Goal: Information Seeking & Learning: Compare options

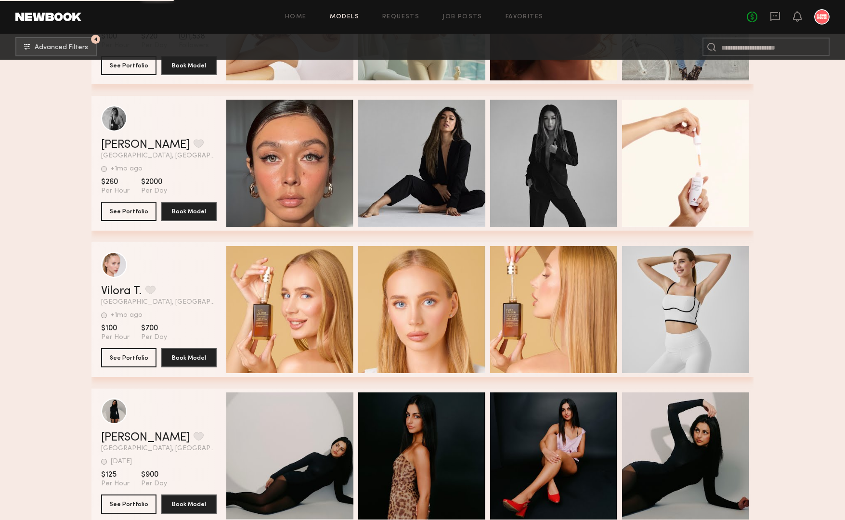
scroll to position [25757, 0]
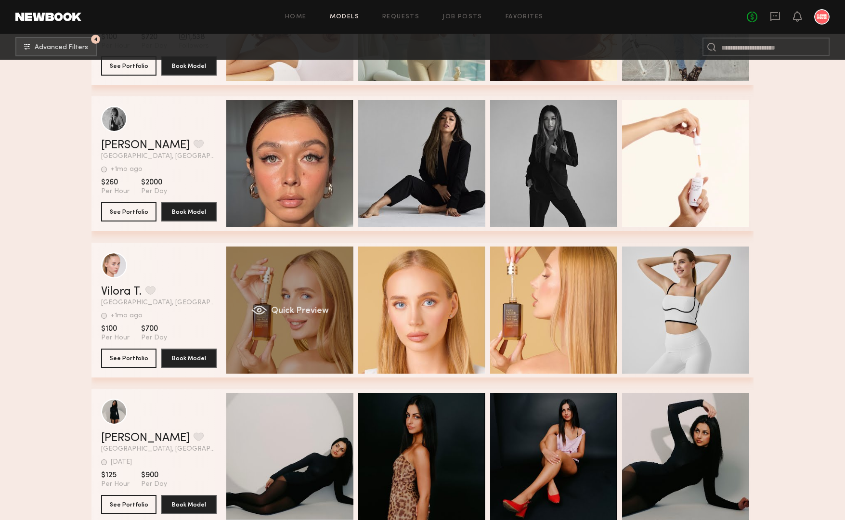
click at [316, 299] on div "Quick Preview" at bounding box center [289, 310] width 127 height 127
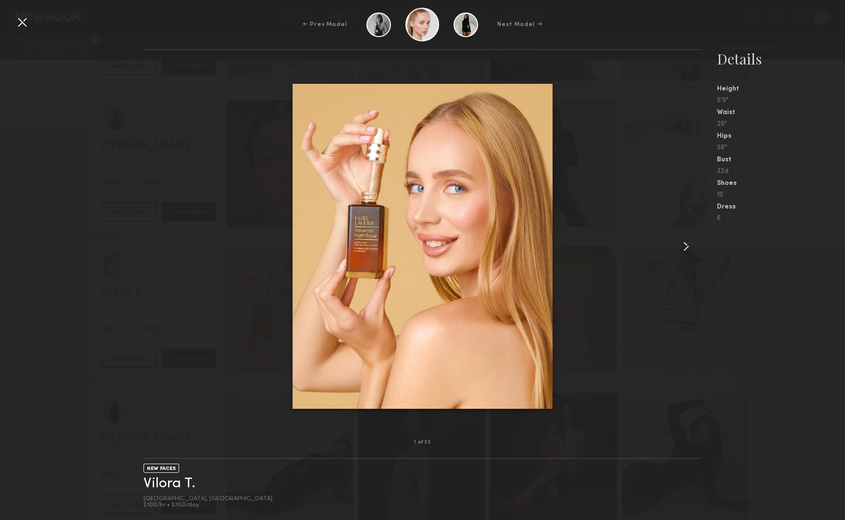
click at [686, 243] on common-icon at bounding box center [686, 246] width 15 height 15
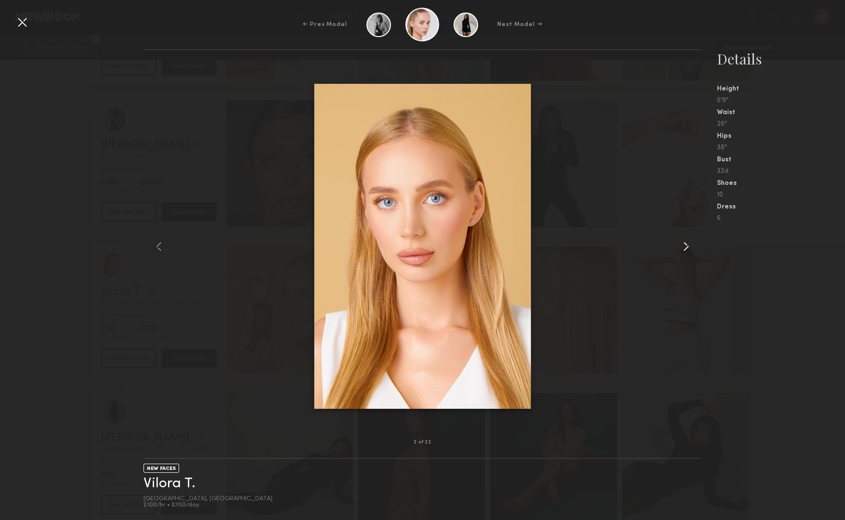
click at [686, 243] on common-icon at bounding box center [686, 246] width 15 height 15
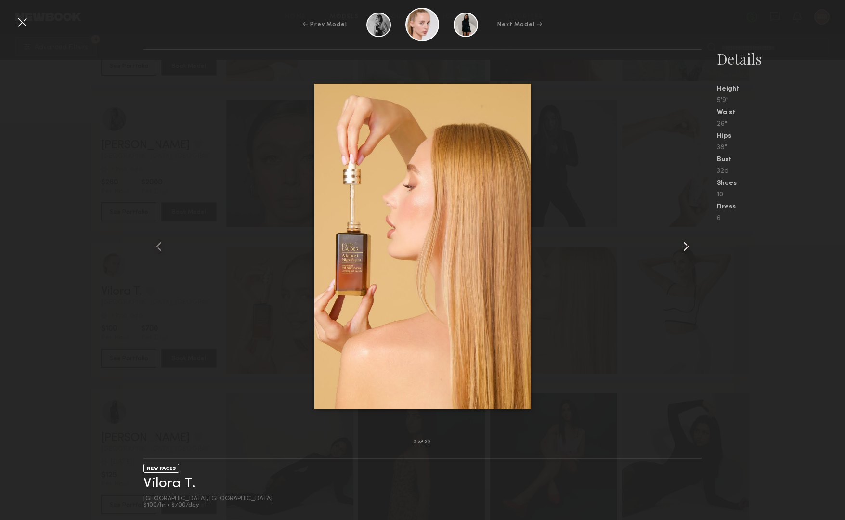
click at [686, 243] on common-icon at bounding box center [686, 246] width 15 height 15
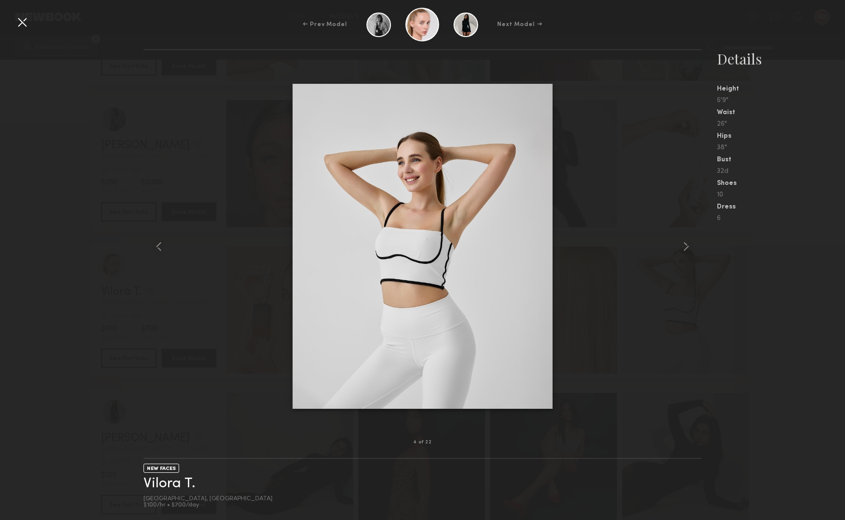
click at [34, 29] on div "← Prev Model Next Model →" at bounding box center [422, 25] width 845 height 34
click at [23, 27] on div at bounding box center [21, 21] width 15 height 15
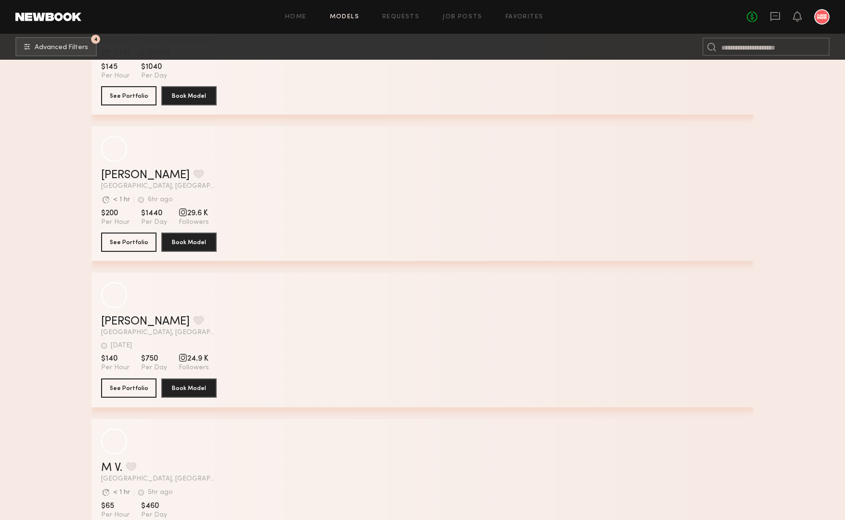
scroll to position [29505, 0]
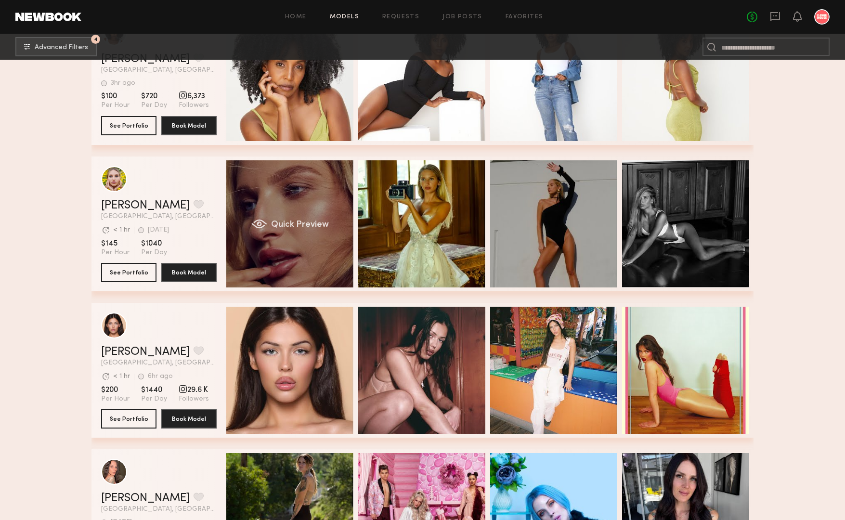
click at [319, 210] on div "Quick Preview" at bounding box center [289, 223] width 127 height 127
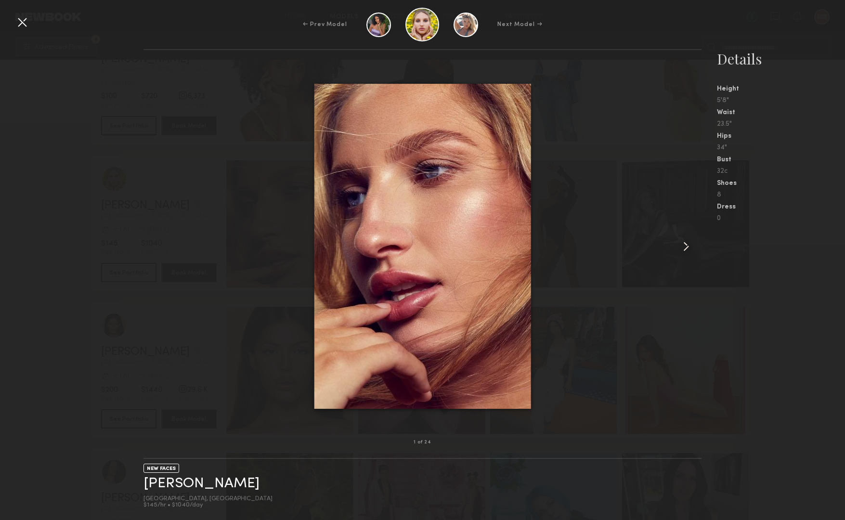
click at [689, 251] on common-icon at bounding box center [686, 246] width 15 height 15
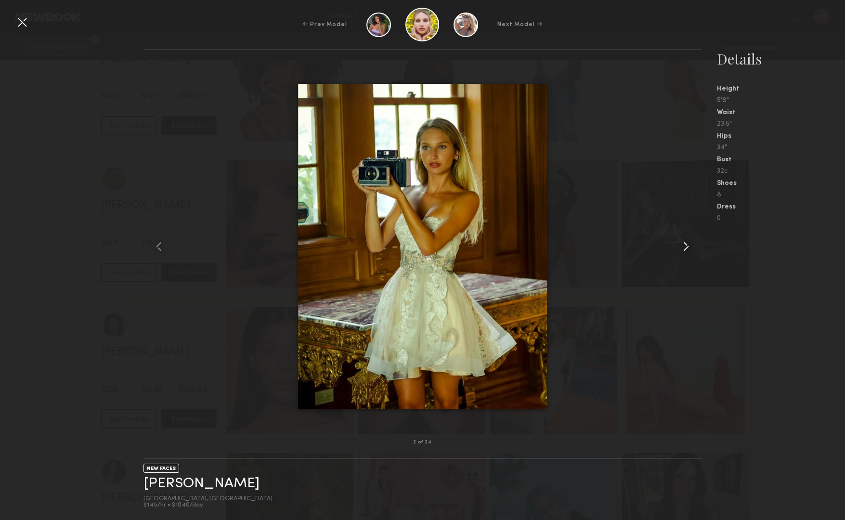
click at [689, 251] on common-icon at bounding box center [686, 246] width 15 height 15
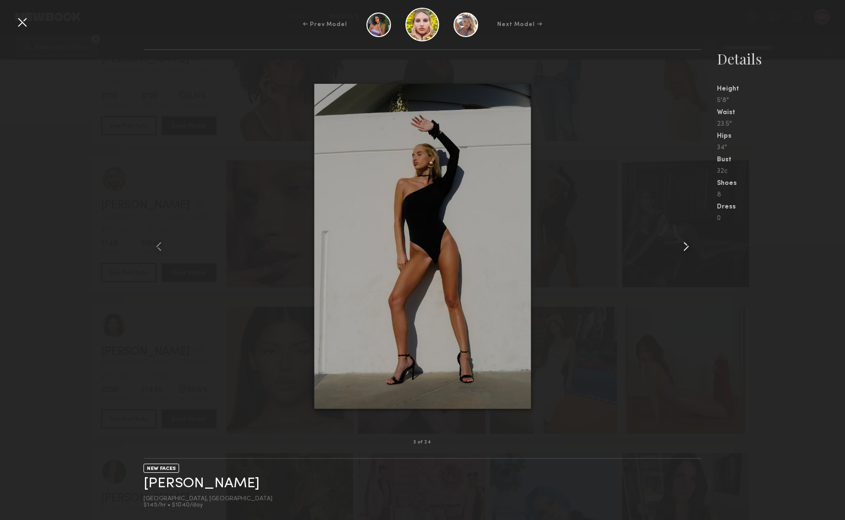
click at [689, 251] on common-icon at bounding box center [686, 246] width 15 height 15
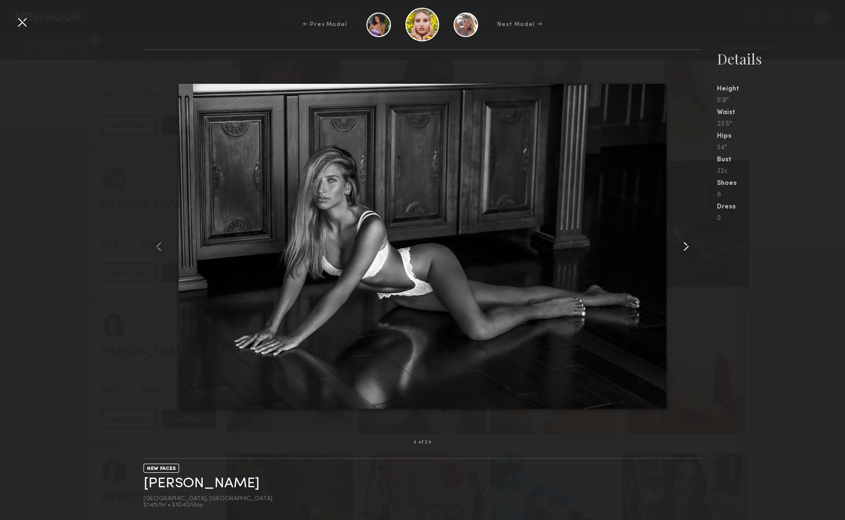
click at [689, 251] on common-icon at bounding box center [686, 246] width 15 height 15
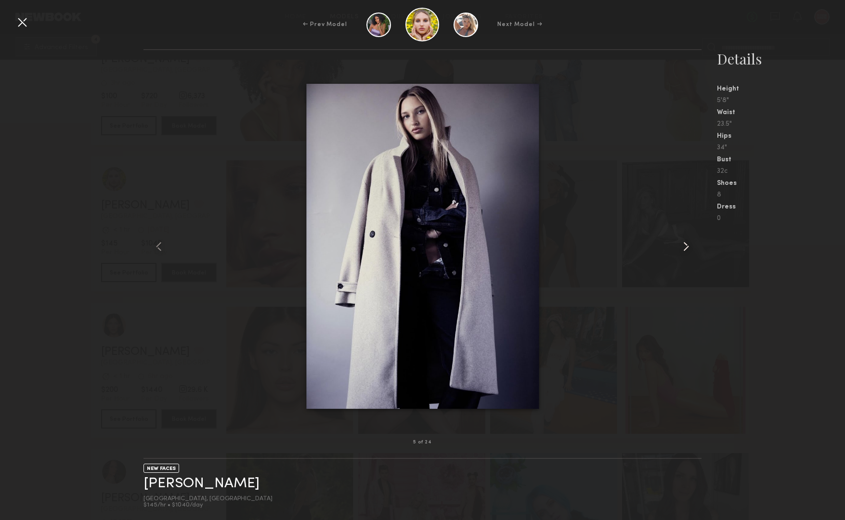
click at [689, 251] on common-icon at bounding box center [686, 246] width 15 height 15
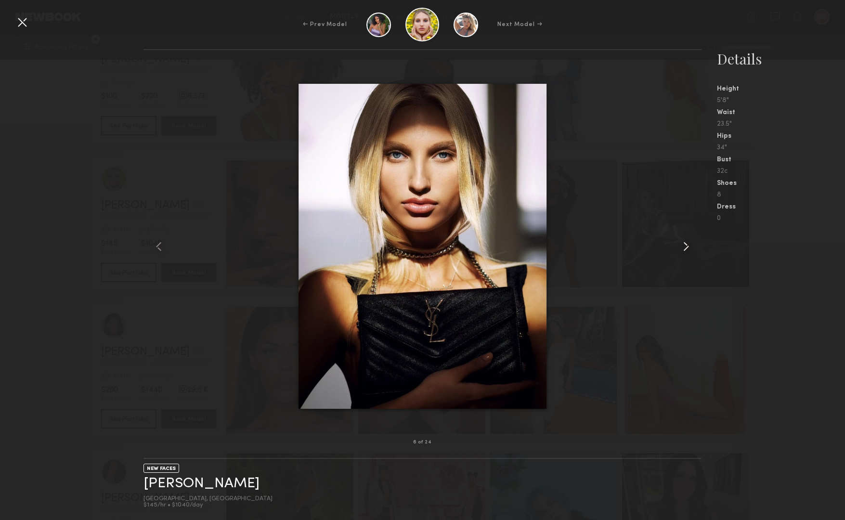
click at [689, 251] on common-icon at bounding box center [686, 246] width 15 height 15
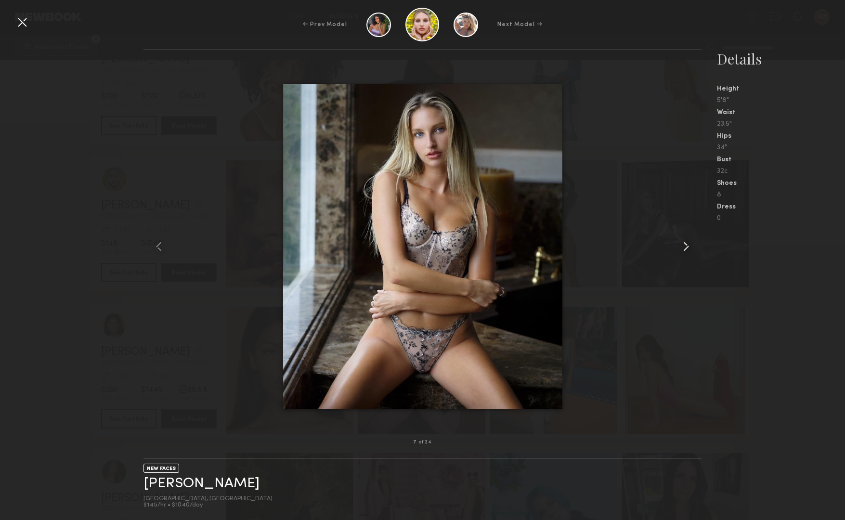
click at [689, 251] on common-icon at bounding box center [686, 246] width 15 height 15
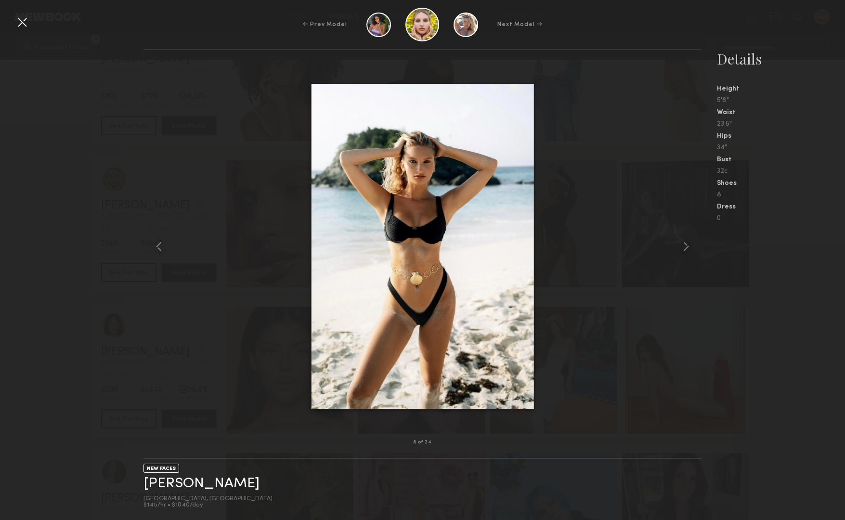
click at [22, 20] on div at bounding box center [21, 21] width 15 height 15
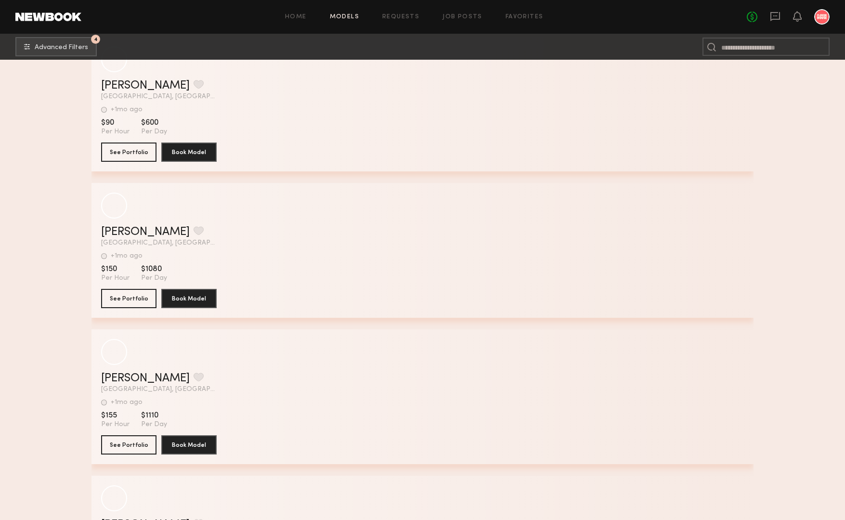
scroll to position [37490, 0]
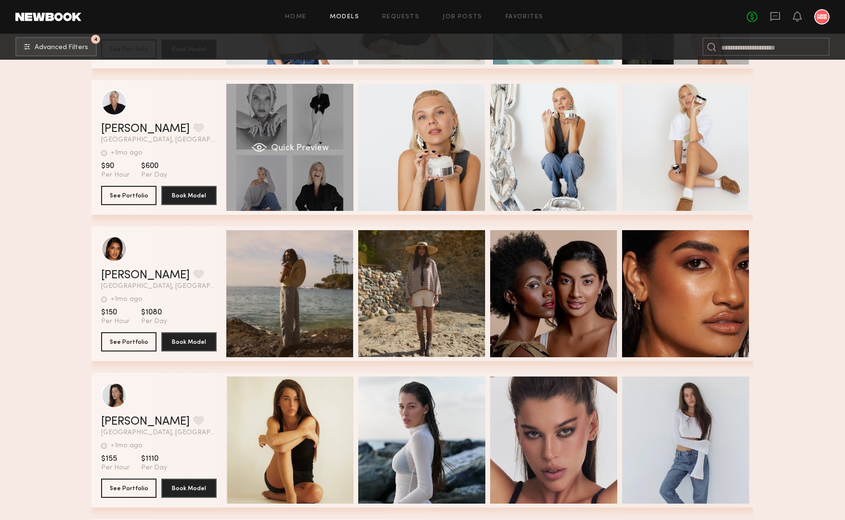
click at [301, 146] on span "Quick Preview" at bounding box center [300, 148] width 58 height 9
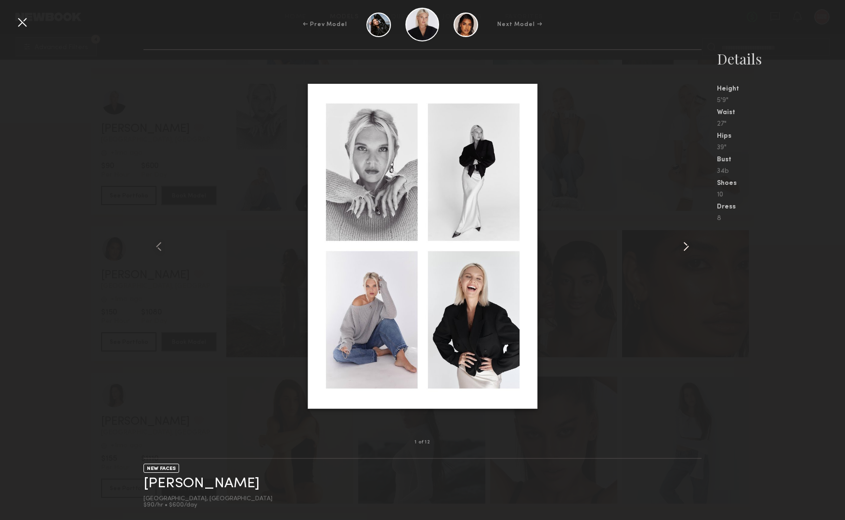
click at [687, 247] on common-icon at bounding box center [686, 246] width 15 height 15
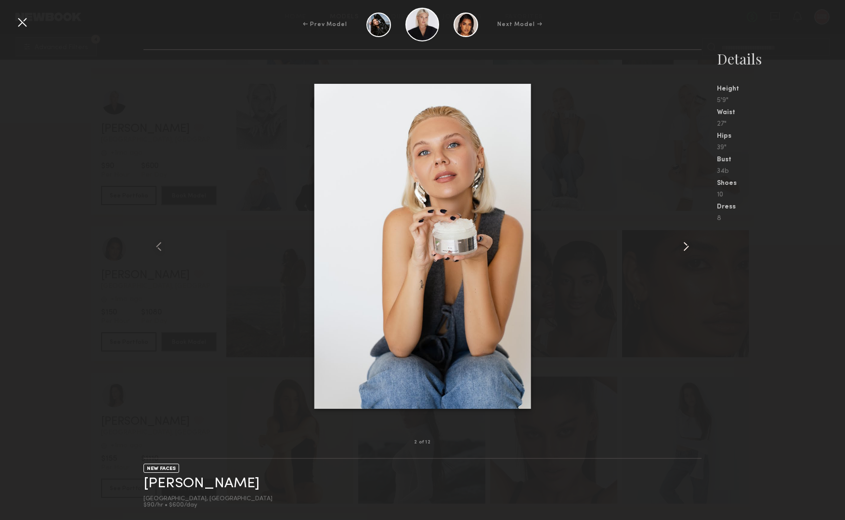
click at [687, 247] on common-icon at bounding box center [686, 246] width 15 height 15
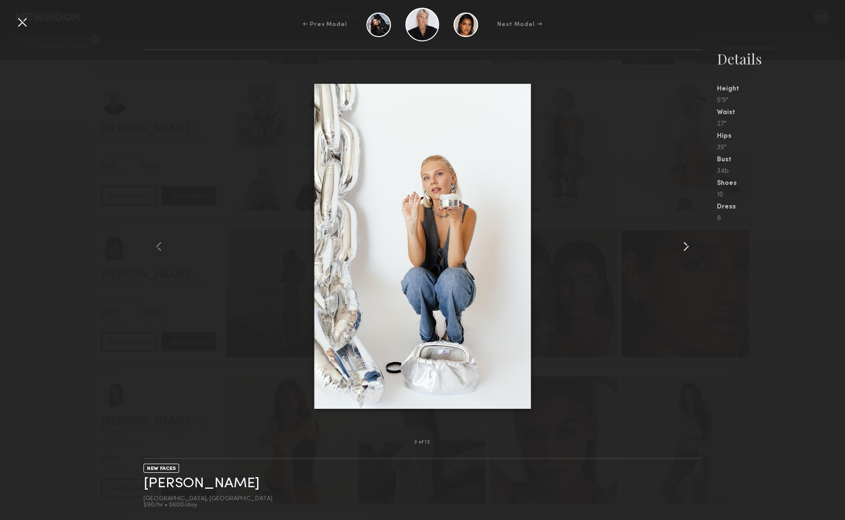
click at [687, 247] on common-icon at bounding box center [686, 246] width 15 height 15
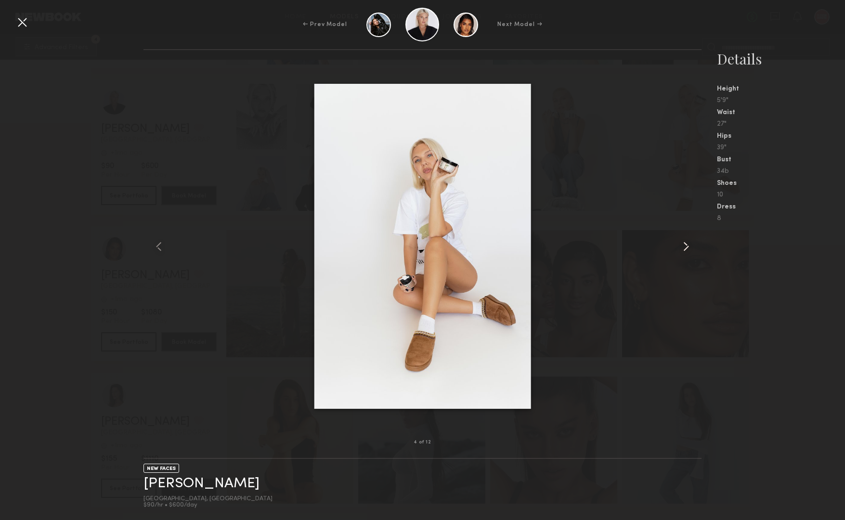
click at [687, 247] on common-icon at bounding box center [686, 246] width 15 height 15
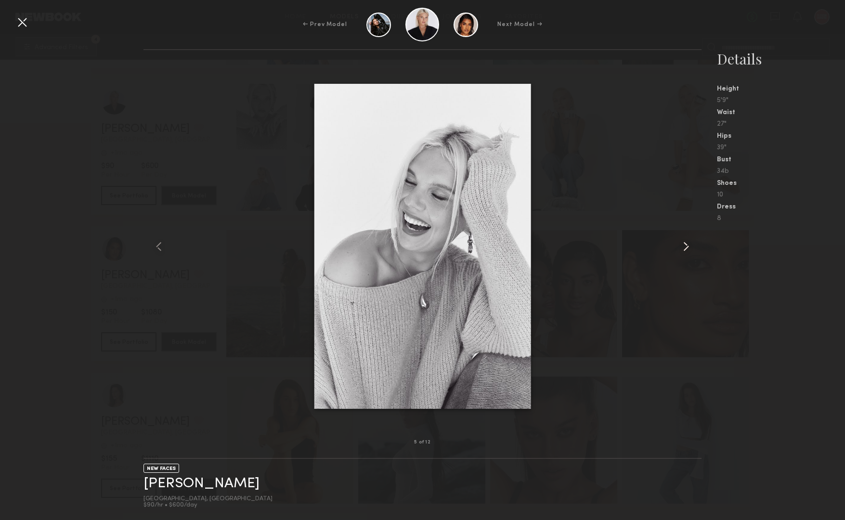
click at [687, 247] on common-icon at bounding box center [686, 246] width 15 height 15
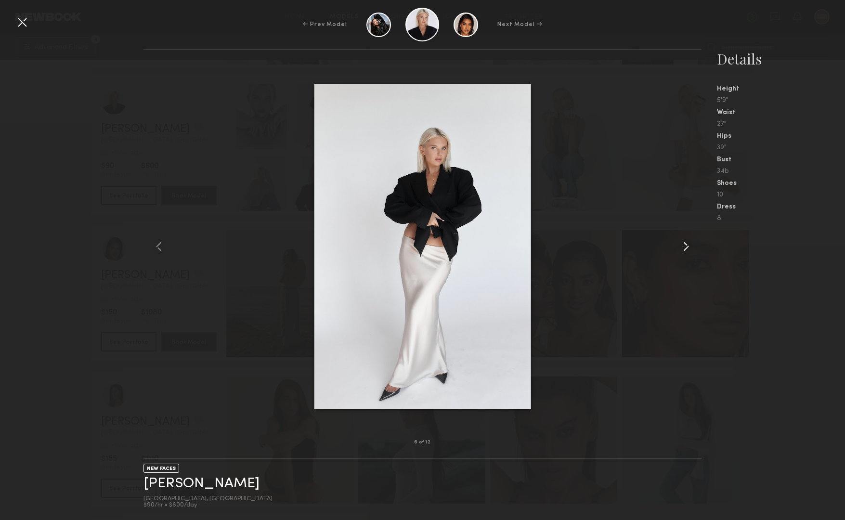
click at [687, 247] on common-icon at bounding box center [686, 246] width 15 height 15
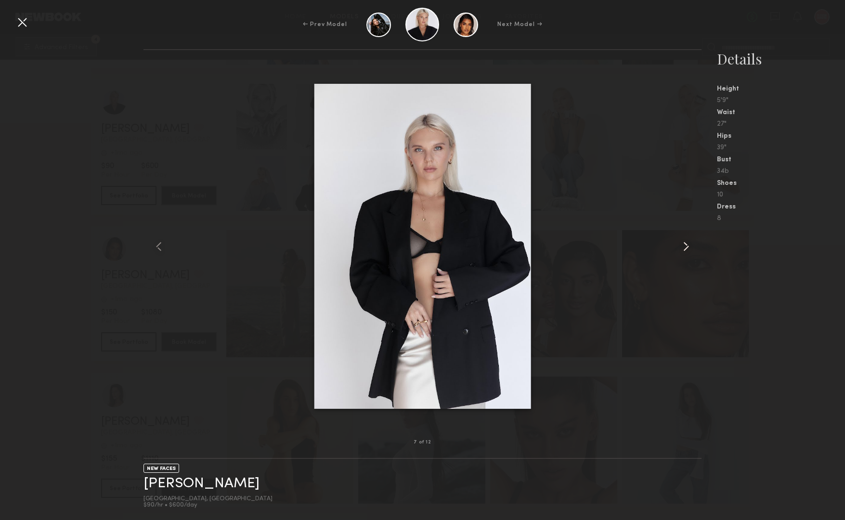
click at [687, 247] on common-icon at bounding box center [686, 246] width 15 height 15
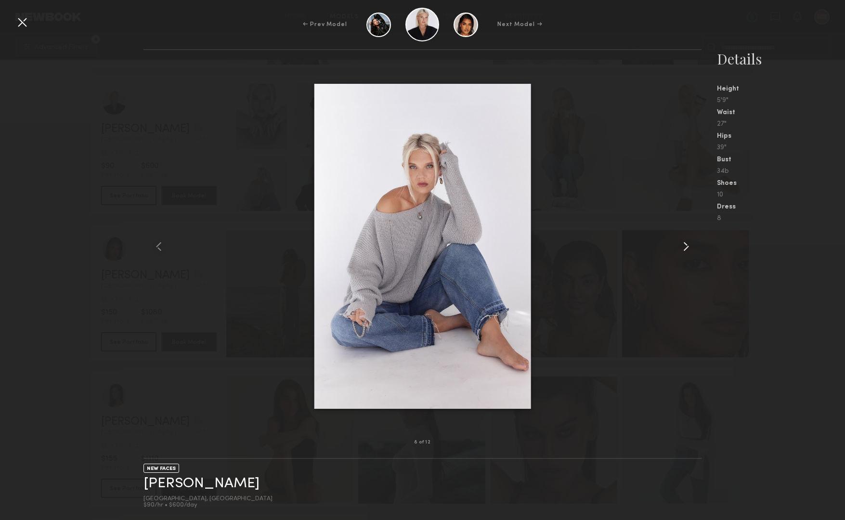
click at [687, 247] on common-icon at bounding box center [686, 246] width 15 height 15
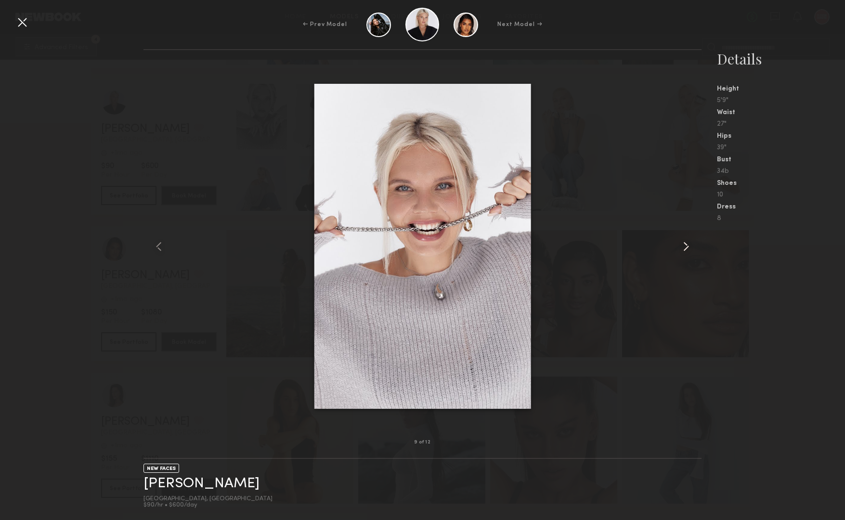
click at [687, 247] on common-icon at bounding box center [686, 246] width 15 height 15
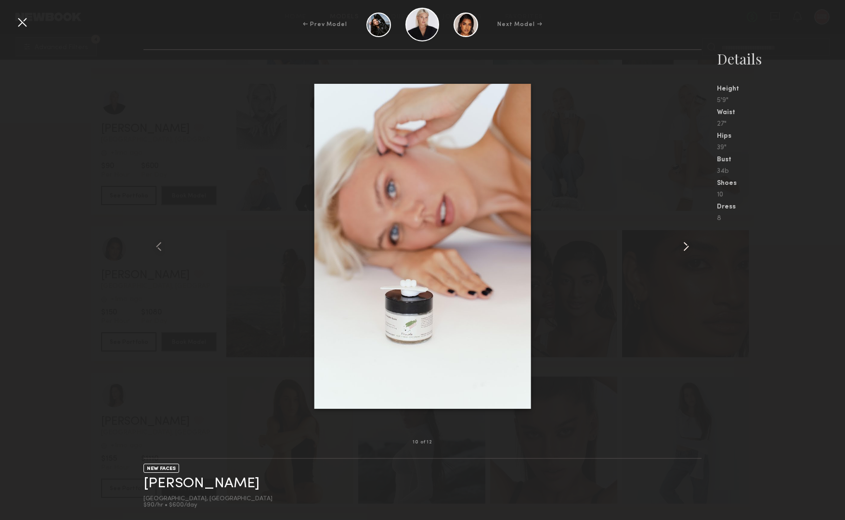
click at [687, 247] on common-icon at bounding box center [686, 246] width 15 height 15
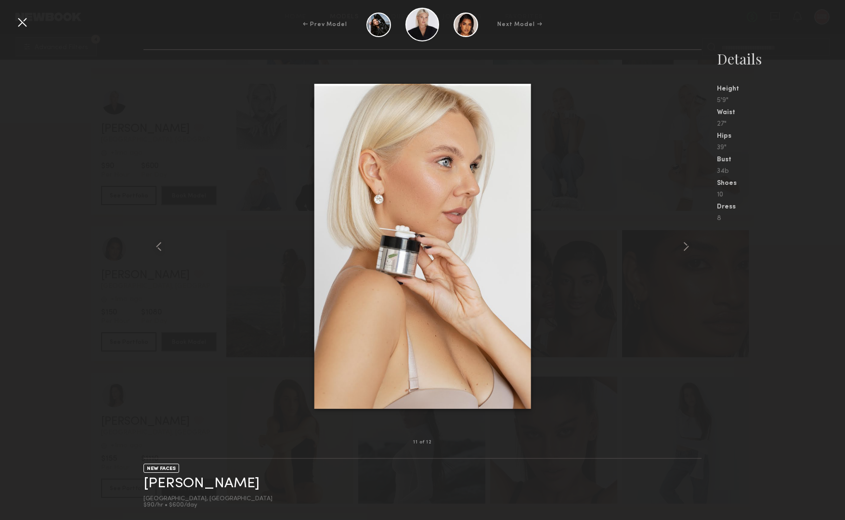
click at [14, 23] on div at bounding box center [21, 21] width 15 height 15
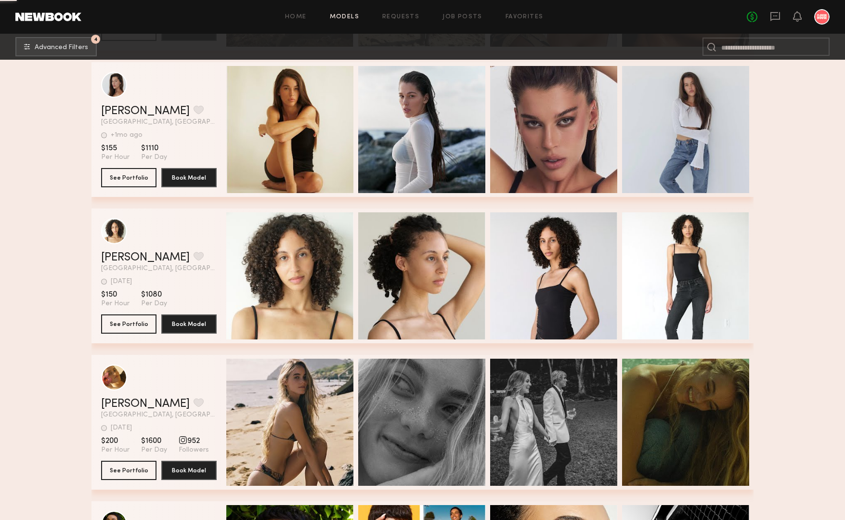
scroll to position [38047, 0]
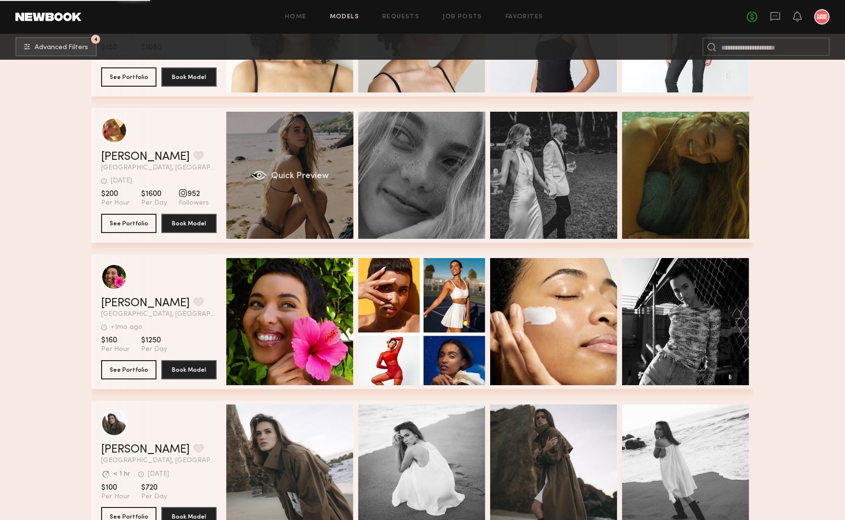
click at [285, 128] on div "Quick Preview" at bounding box center [289, 175] width 127 height 127
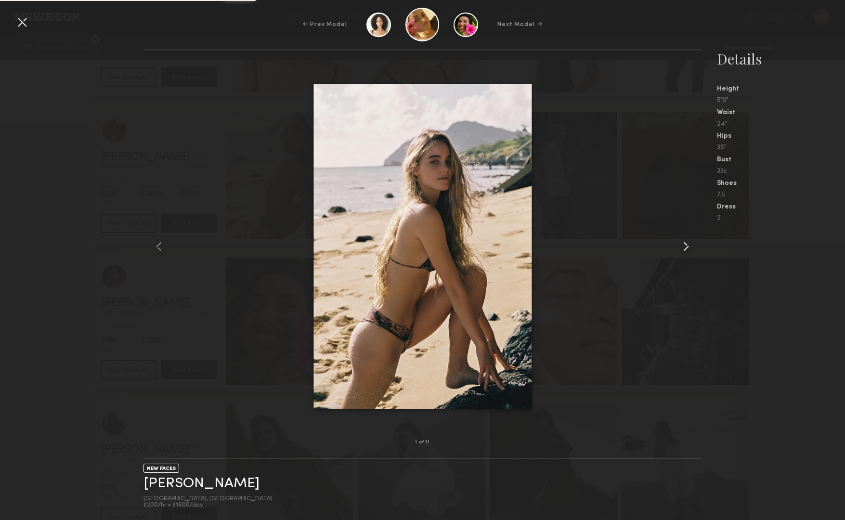
click at [687, 250] on common-icon at bounding box center [686, 246] width 15 height 15
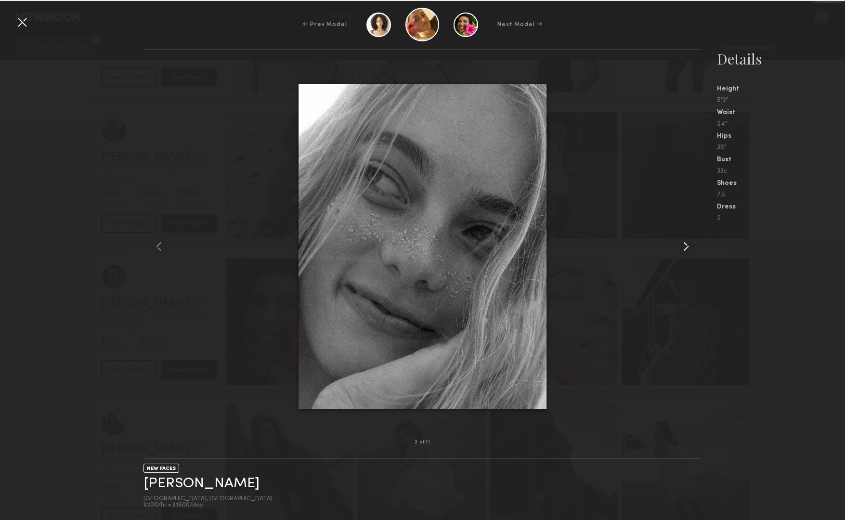
click at [687, 250] on common-icon at bounding box center [686, 246] width 15 height 15
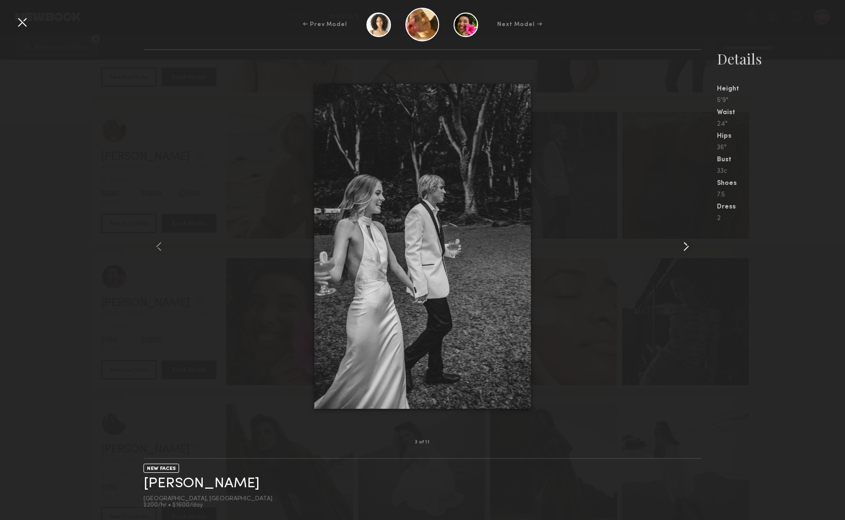
click at [687, 250] on common-icon at bounding box center [686, 246] width 15 height 15
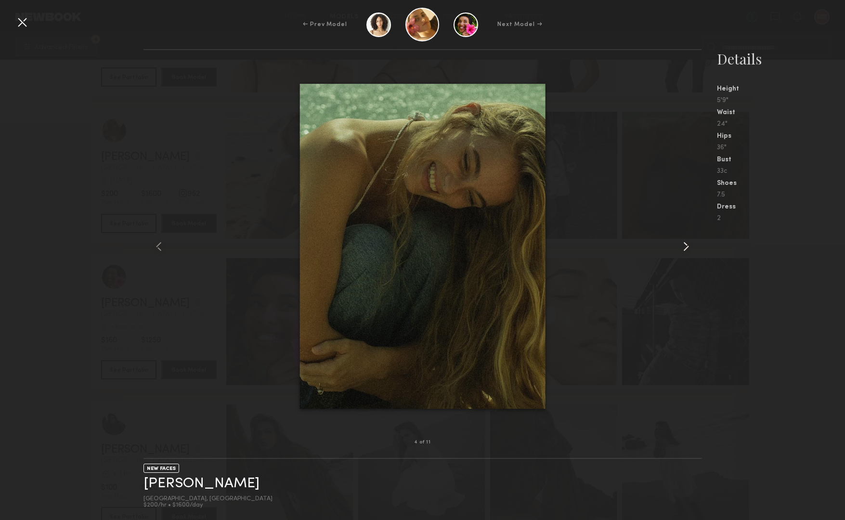
click at [687, 250] on common-icon at bounding box center [686, 246] width 15 height 15
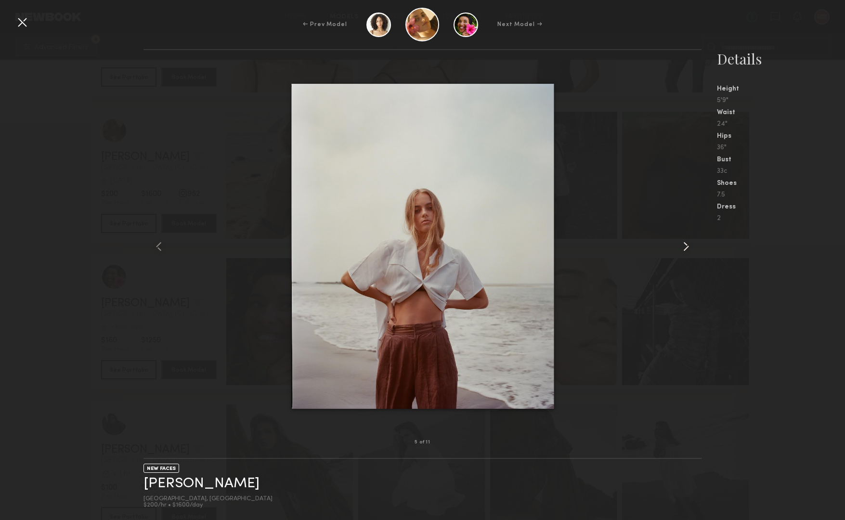
click at [687, 250] on common-icon at bounding box center [686, 246] width 15 height 15
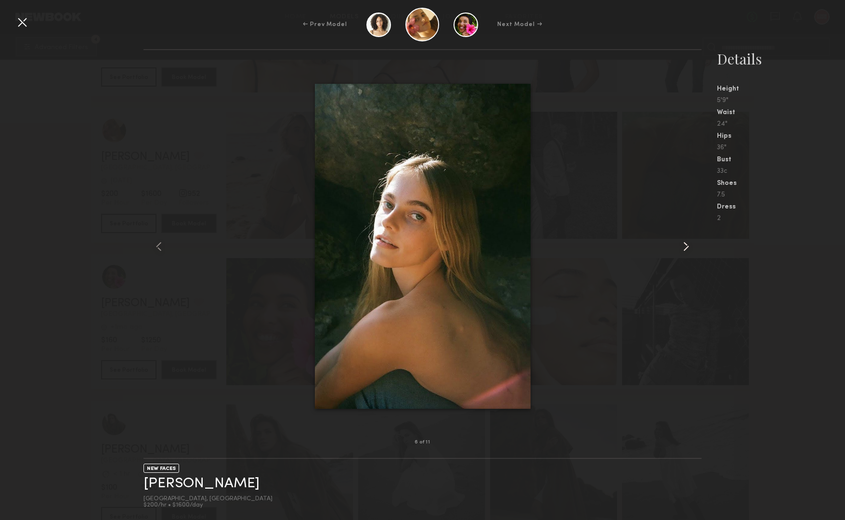
click at [687, 250] on common-icon at bounding box center [686, 246] width 15 height 15
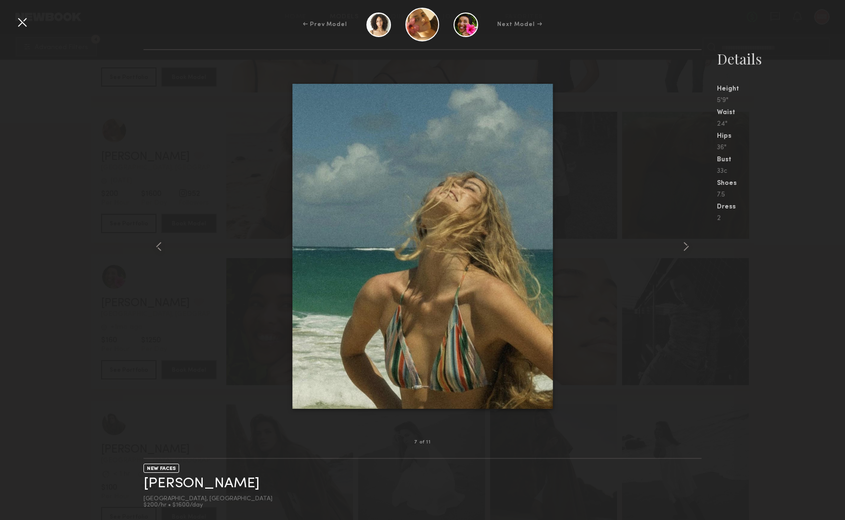
click at [23, 26] on div at bounding box center [21, 21] width 15 height 15
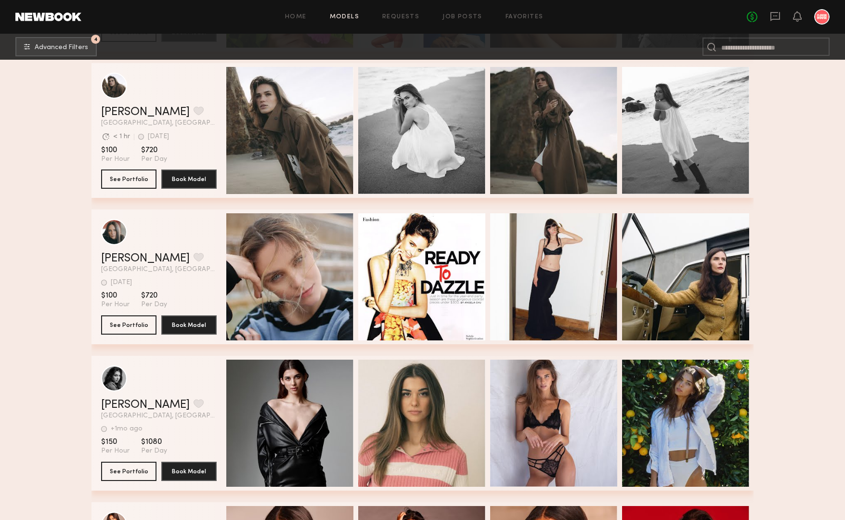
scroll to position [38390, 0]
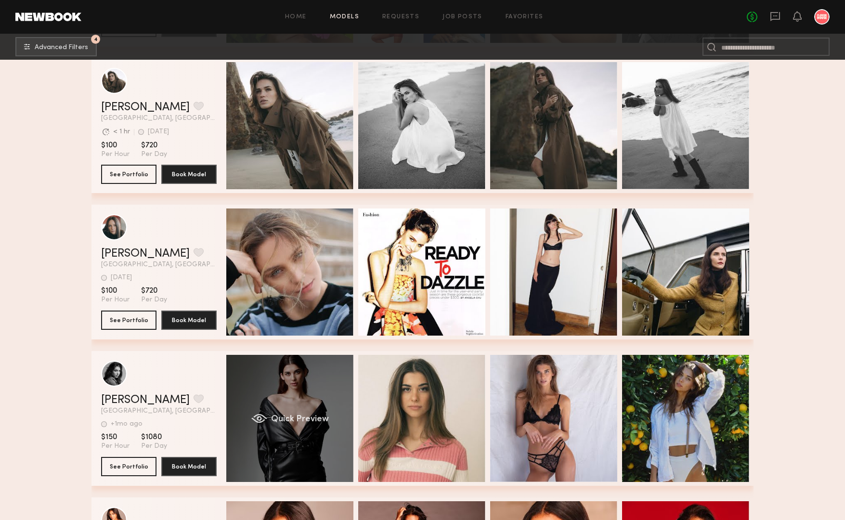
click at [327, 381] on div "Quick Preview" at bounding box center [289, 418] width 127 height 127
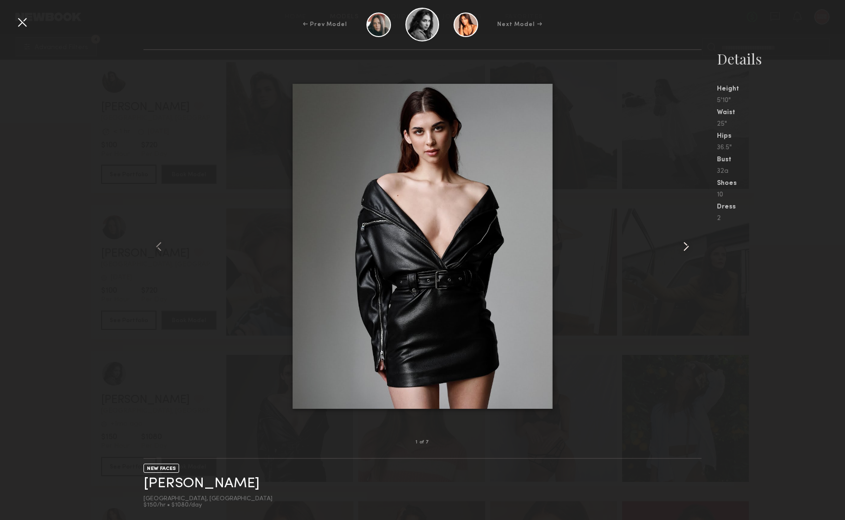
click at [685, 244] on common-icon at bounding box center [686, 246] width 15 height 15
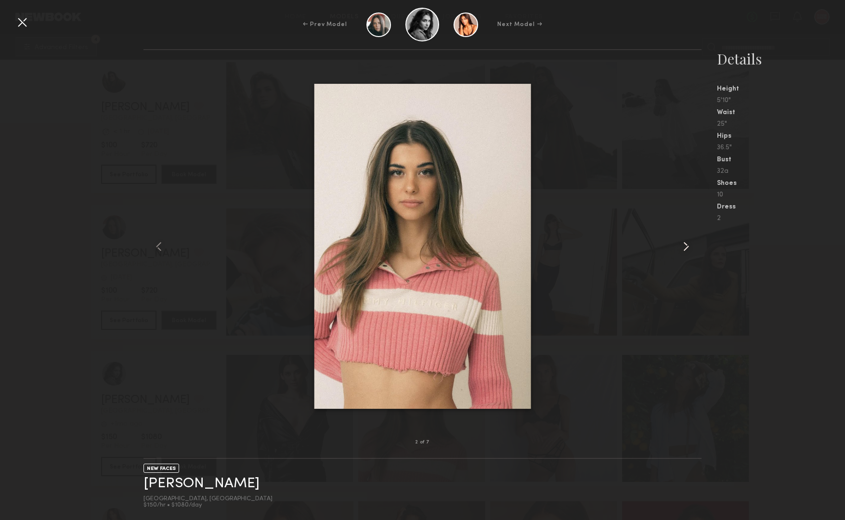
click at [685, 244] on common-icon at bounding box center [686, 246] width 15 height 15
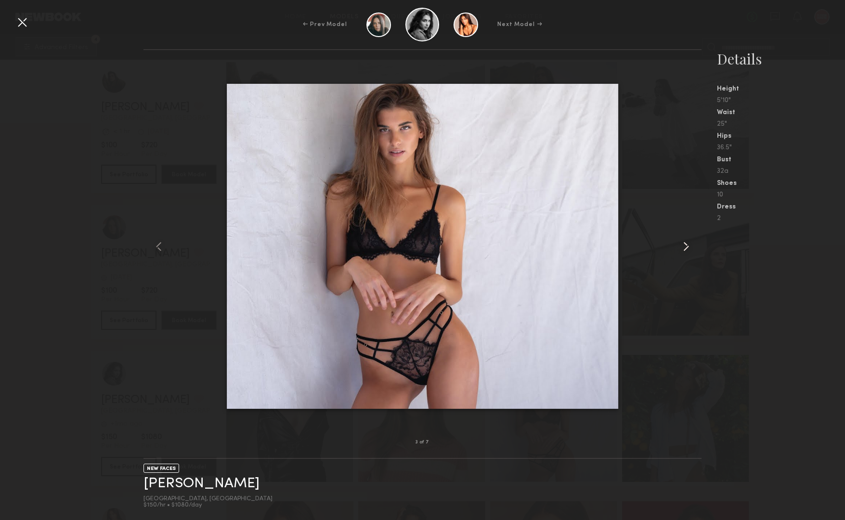
click at [685, 244] on common-icon at bounding box center [686, 246] width 15 height 15
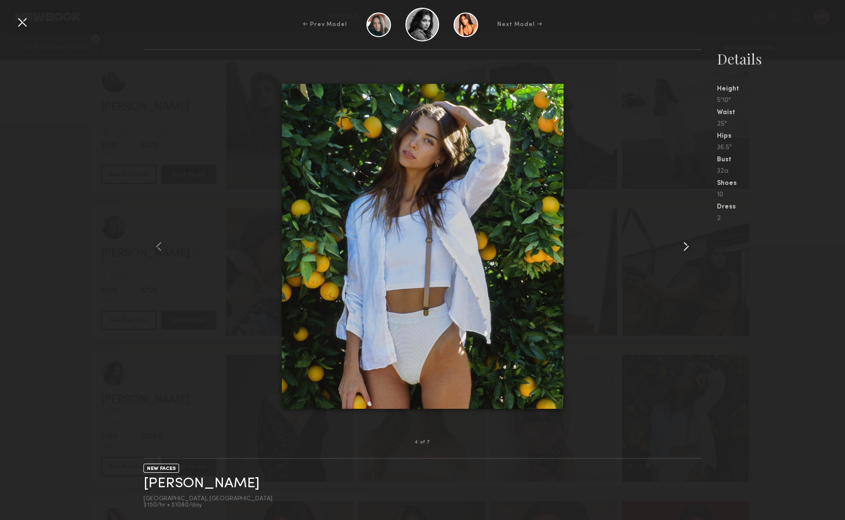
click at [685, 244] on common-icon at bounding box center [686, 246] width 15 height 15
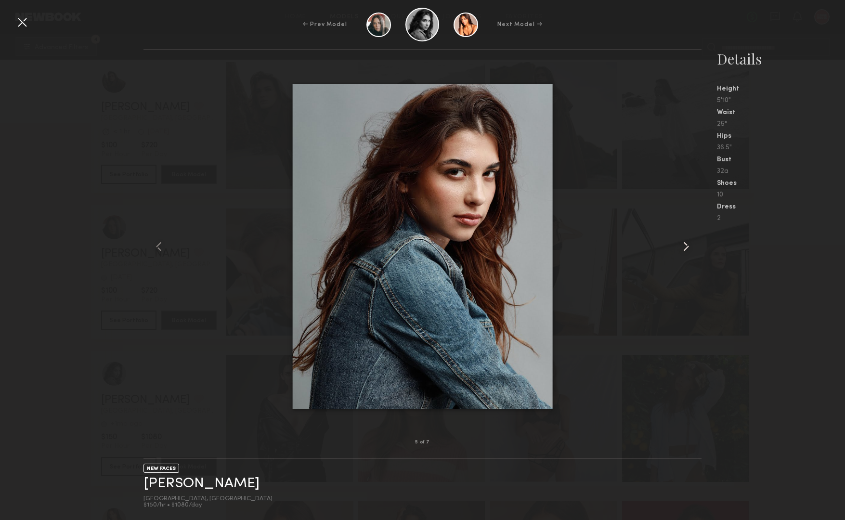
click at [685, 244] on common-icon at bounding box center [686, 246] width 15 height 15
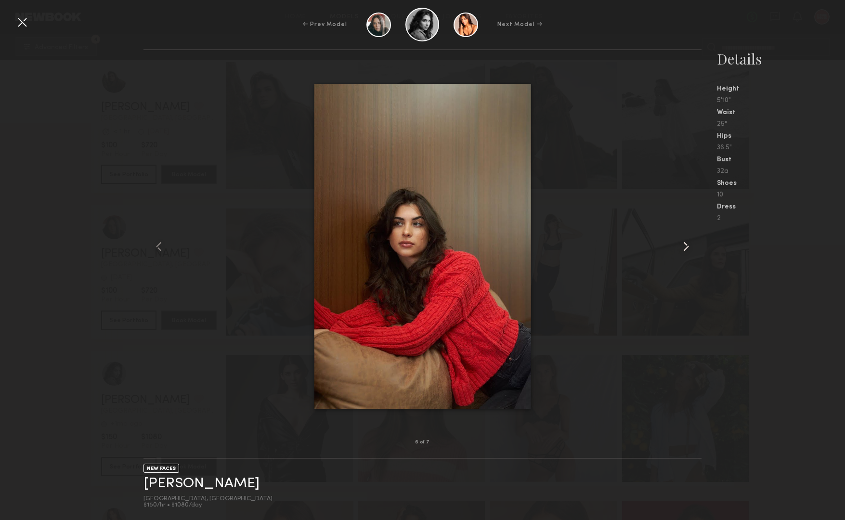
click at [685, 244] on common-icon at bounding box center [686, 246] width 15 height 15
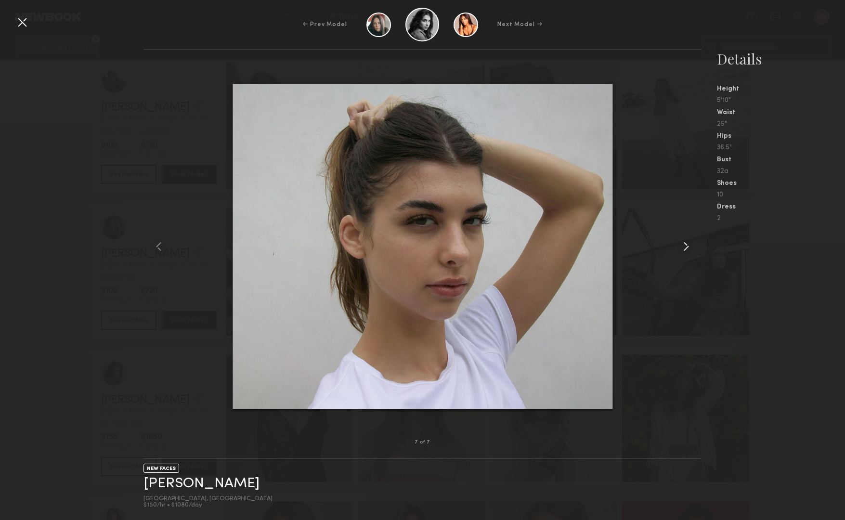
click at [685, 244] on common-icon at bounding box center [686, 246] width 15 height 15
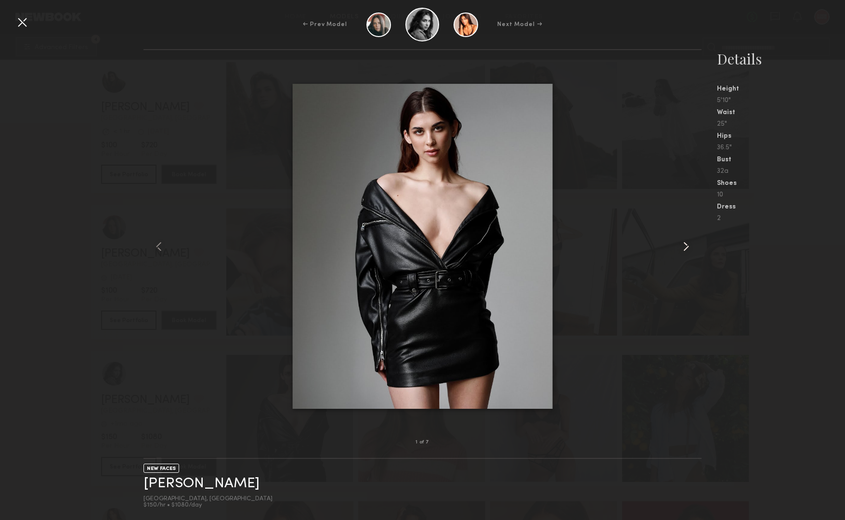
click at [685, 244] on common-icon at bounding box center [686, 246] width 15 height 15
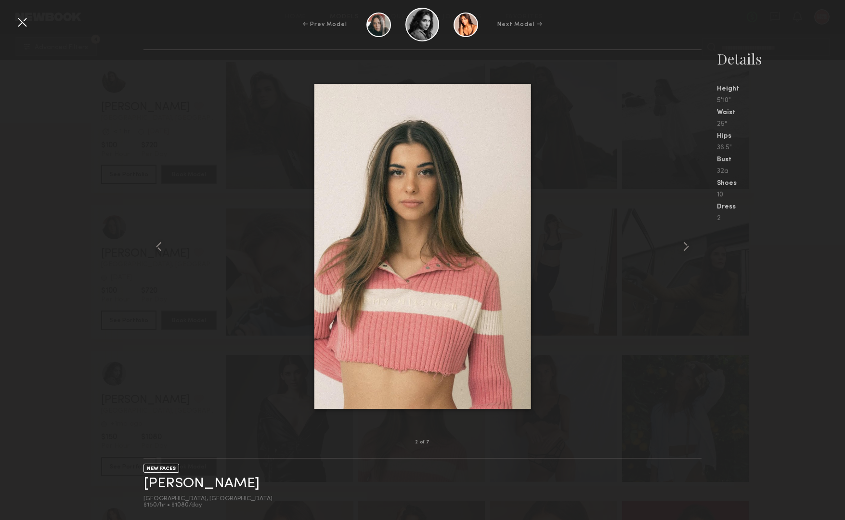
click at [26, 21] on div at bounding box center [21, 21] width 15 height 15
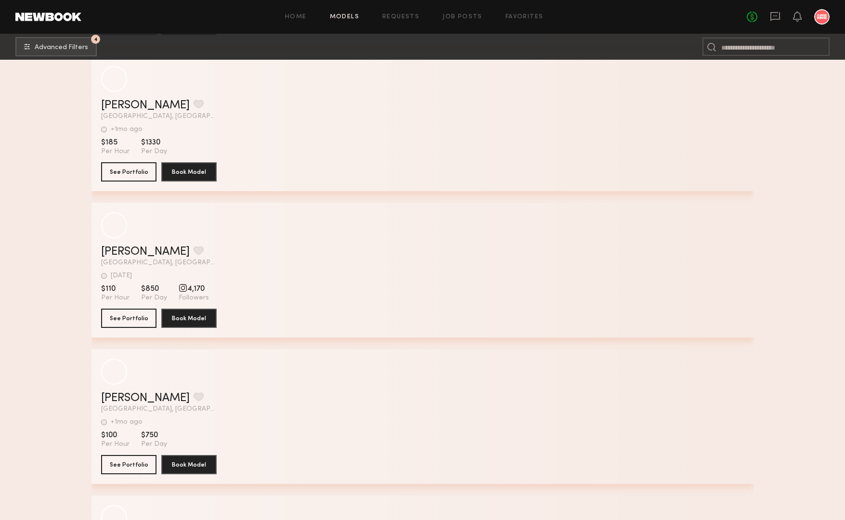
scroll to position [42203, 0]
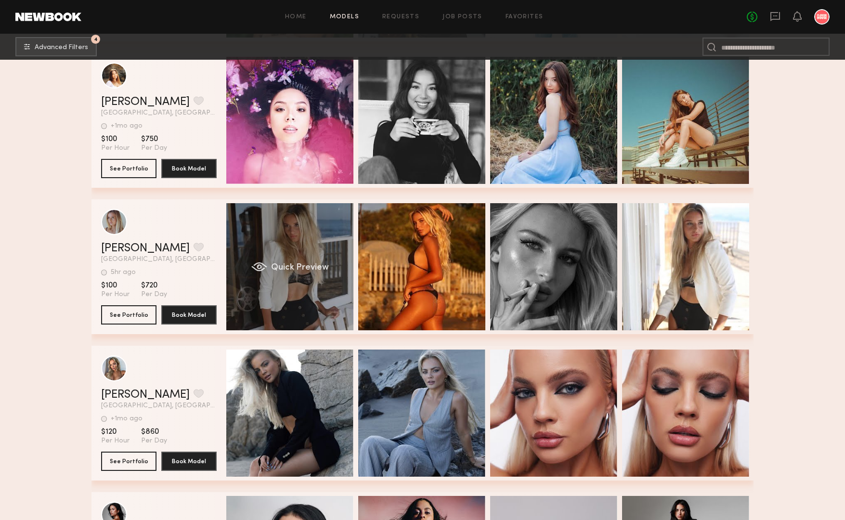
click at [294, 245] on div "Quick Preview" at bounding box center [289, 266] width 127 height 127
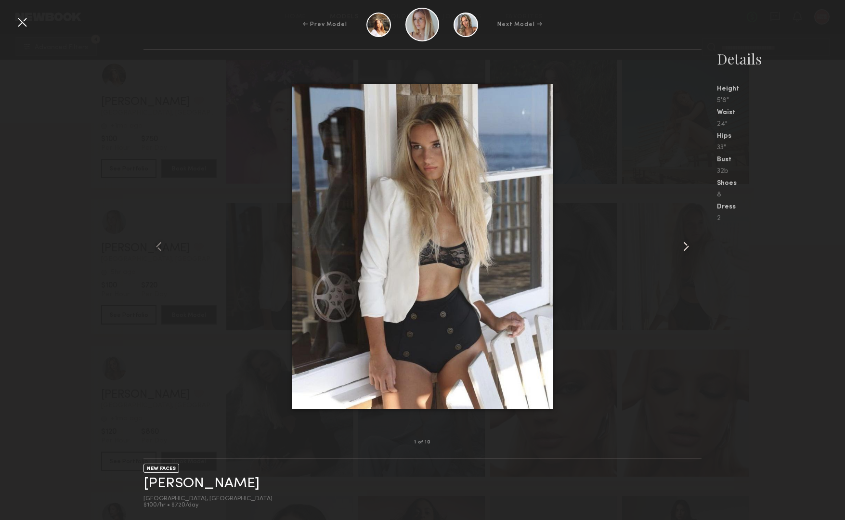
click at [689, 246] on common-icon at bounding box center [686, 246] width 15 height 15
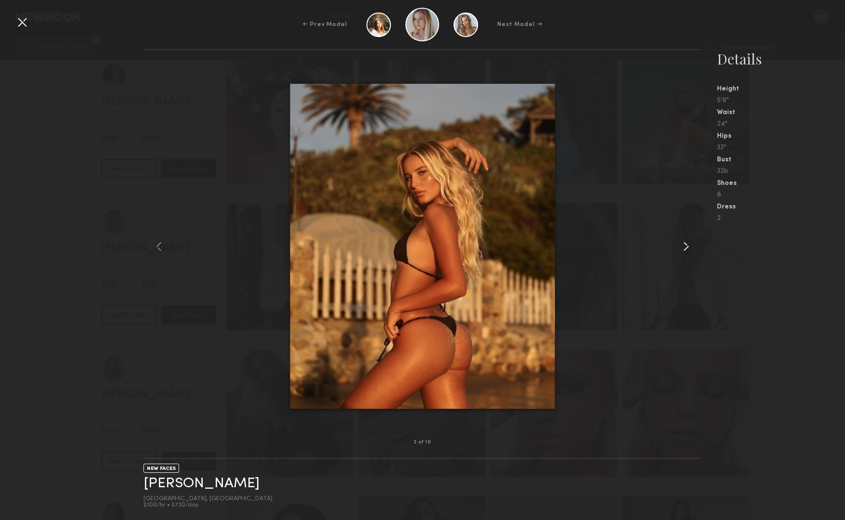
click at [689, 246] on common-icon at bounding box center [686, 246] width 15 height 15
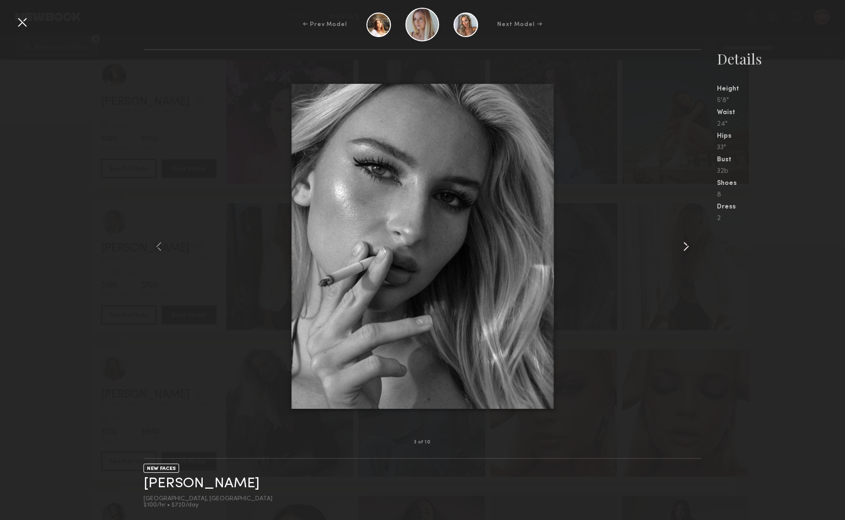
click at [689, 246] on common-icon at bounding box center [686, 246] width 15 height 15
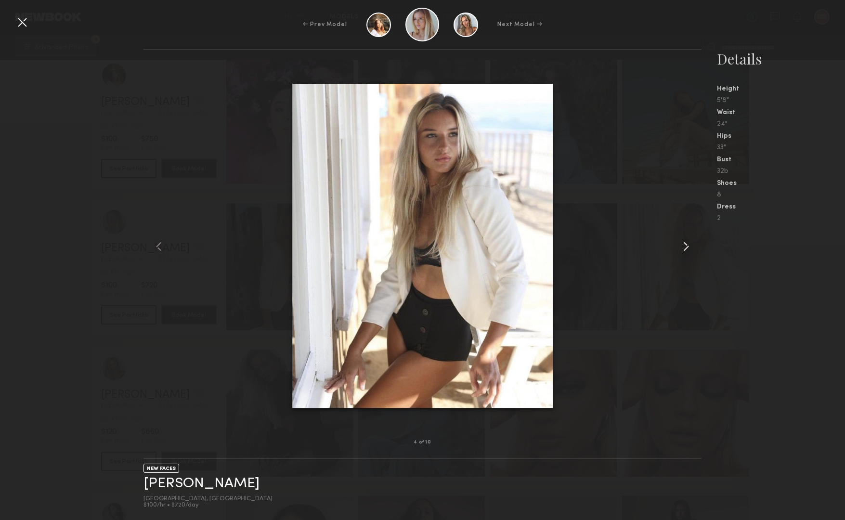
click at [689, 246] on common-icon at bounding box center [686, 246] width 15 height 15
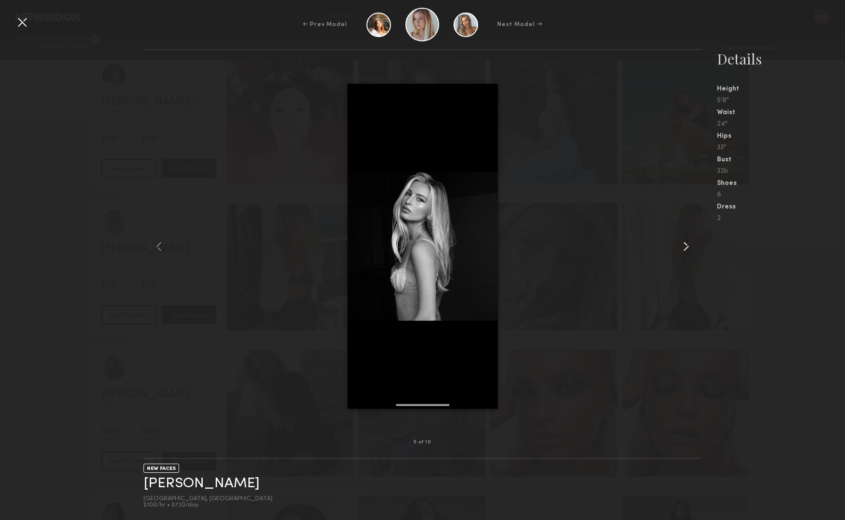
click at [689, 246] on common-icon at bounding box center [686, 246] width 15 height 15
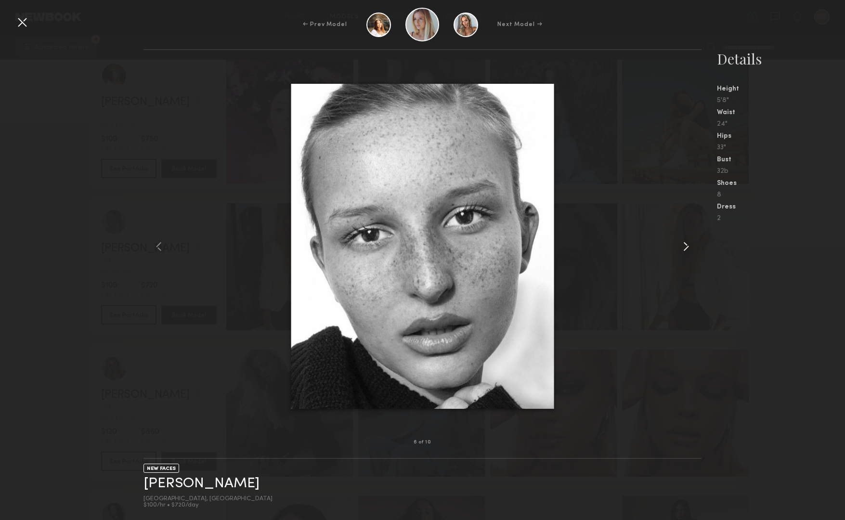
click at [689, 246] on common-icon at bounding box center [686, 246] width 15 height 15
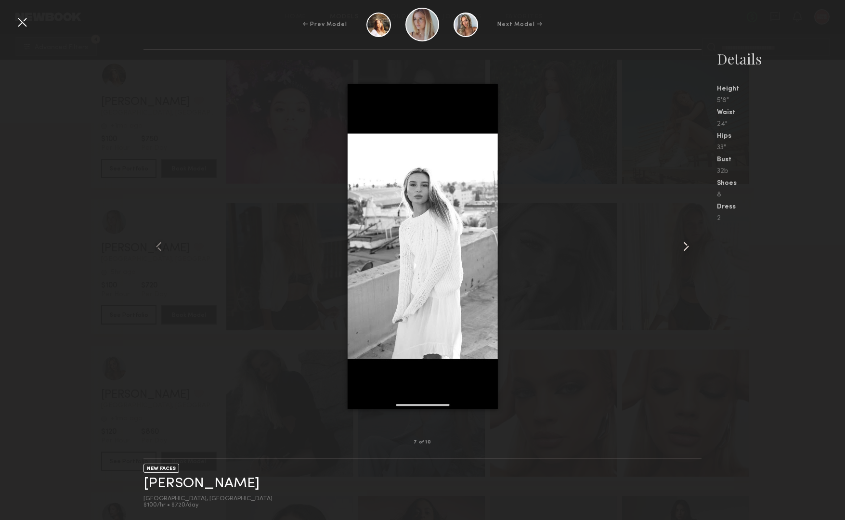
click at [689, 246] on common-icon at bounding box center [686, 246] width 15 height 15
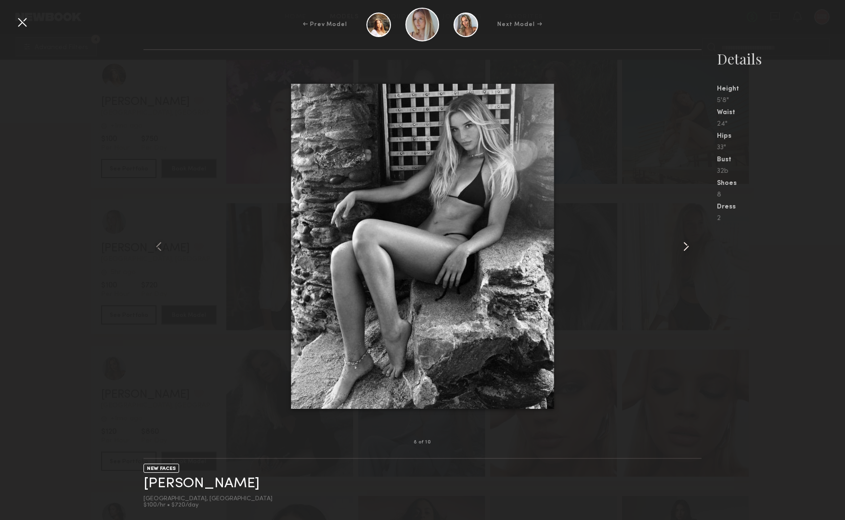
click at [689, 246] on common-icon at bounding box center [686, 246] width 15 height 15
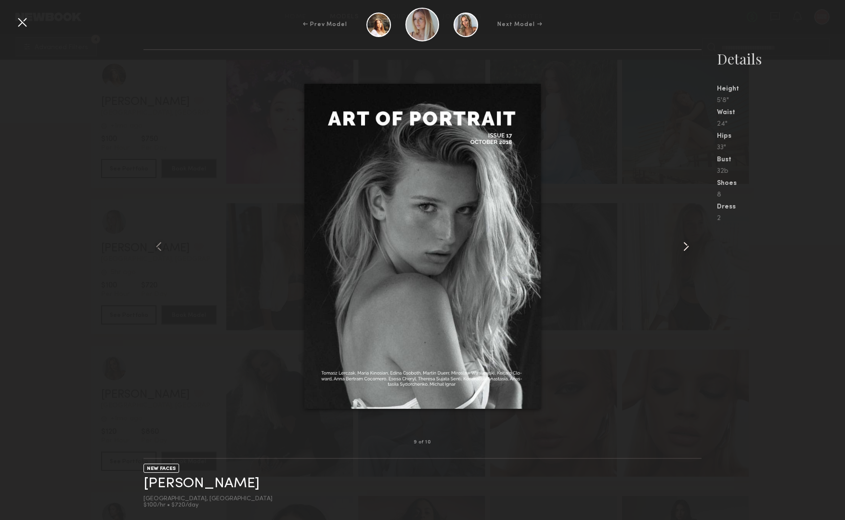
click at [689, 246] on common-icon at bounding box center [686, 246] width 15 height 15
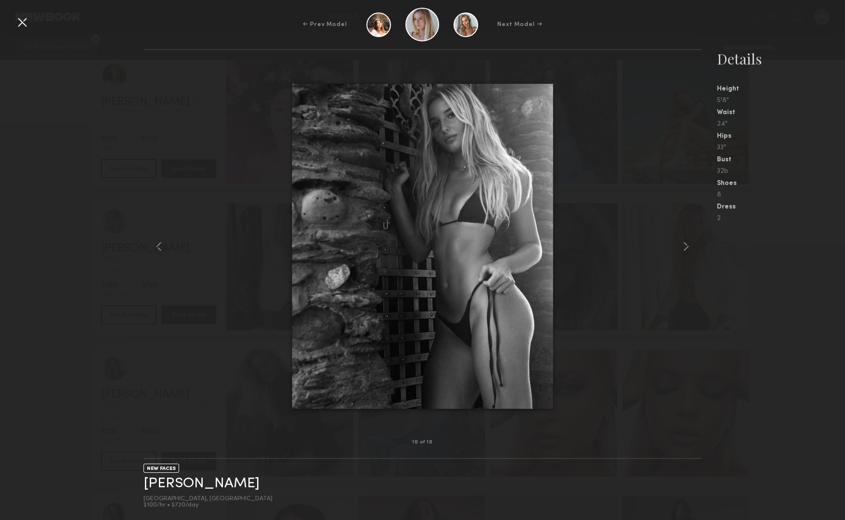
click at [24, 20] on div at bounding box center [21, 21] width 15 height 15
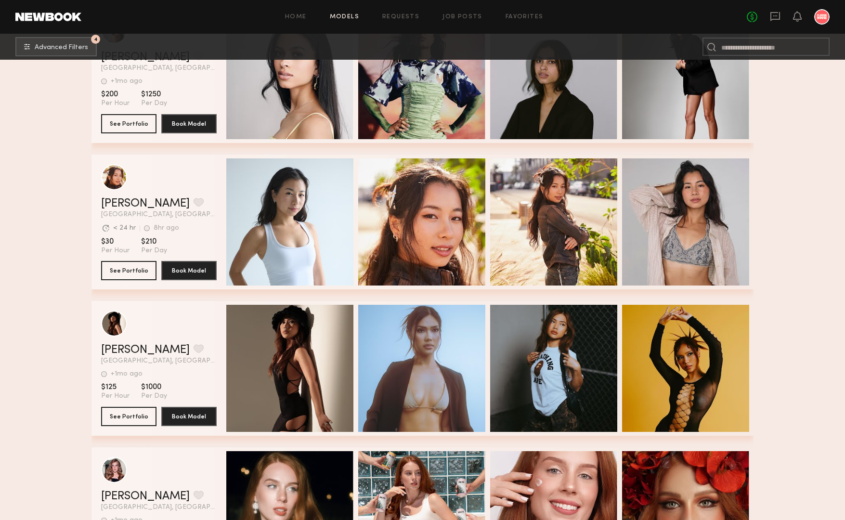
scroll to position [42719, 0]
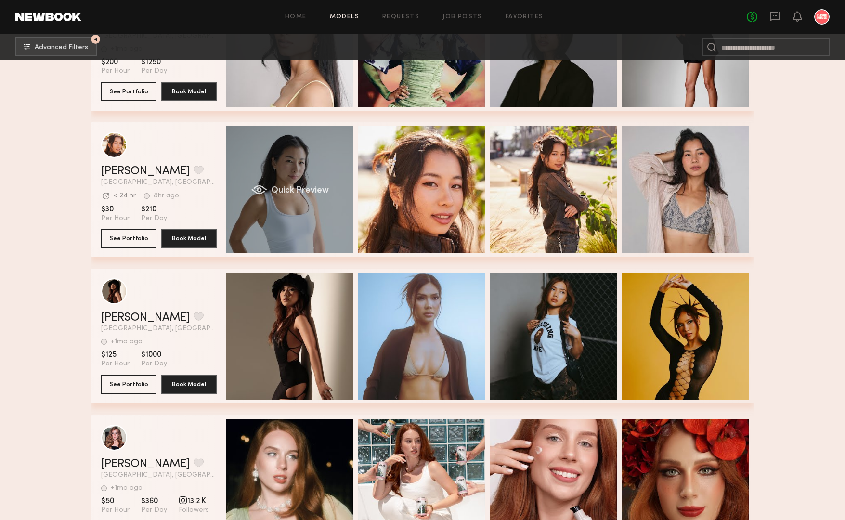
click at [302, 175] on div "Quick Preview" at bounding box center [289, 189] width 127 height 127
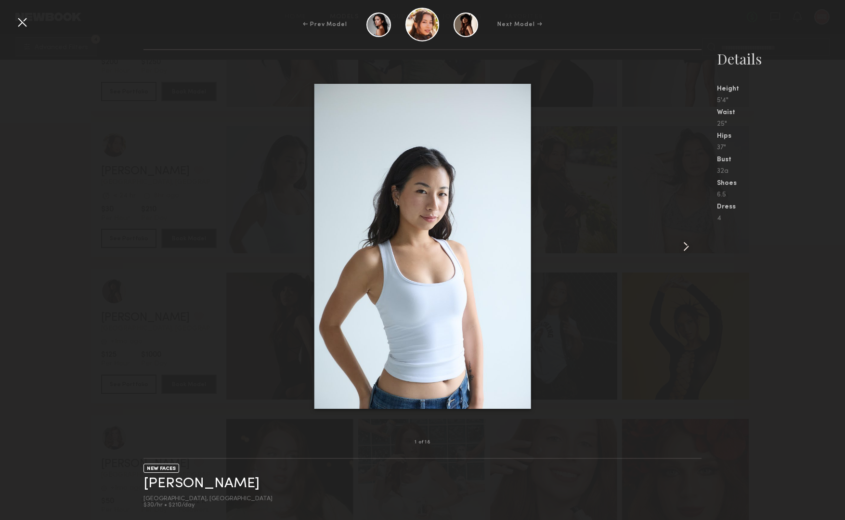
click at [686, 245] on common-icon at bounding box center [686, 246] width 15 height 15
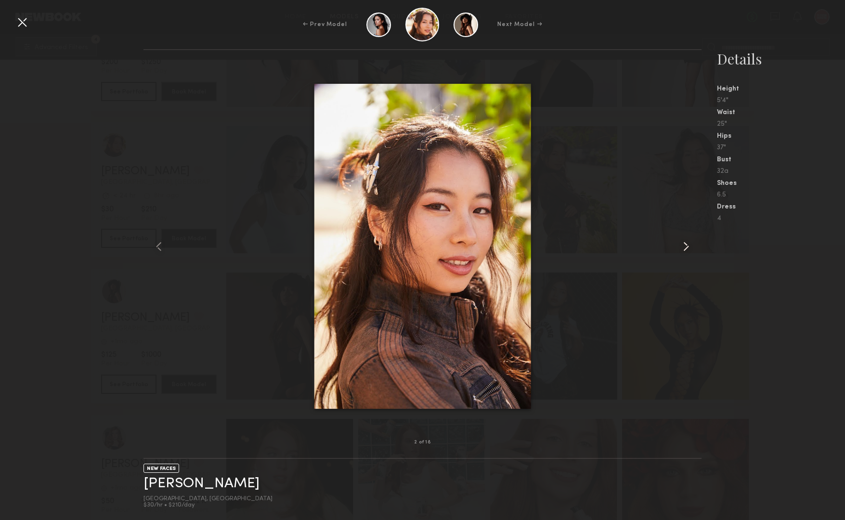
click at [686, 245] on common-icon at bounding box center [686, 246] width 15 height 15
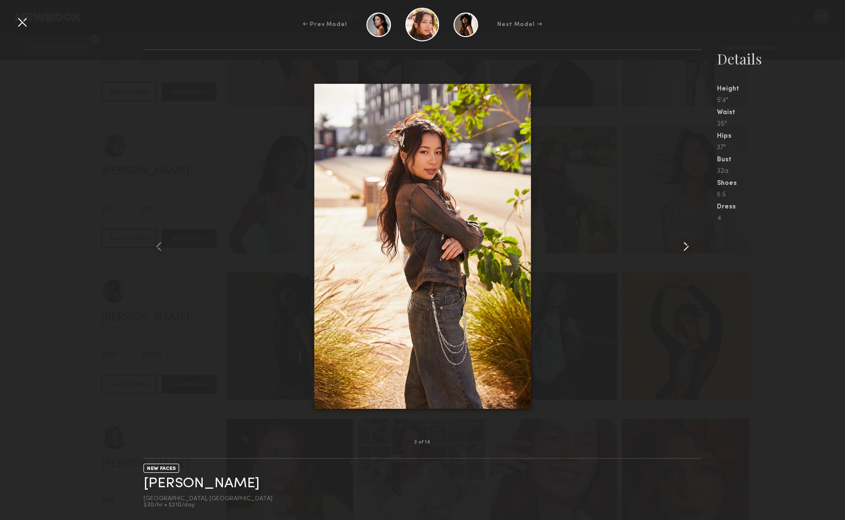
click at [686, 245] on common-icon at bounding box center [686, 246] width 15 height 15
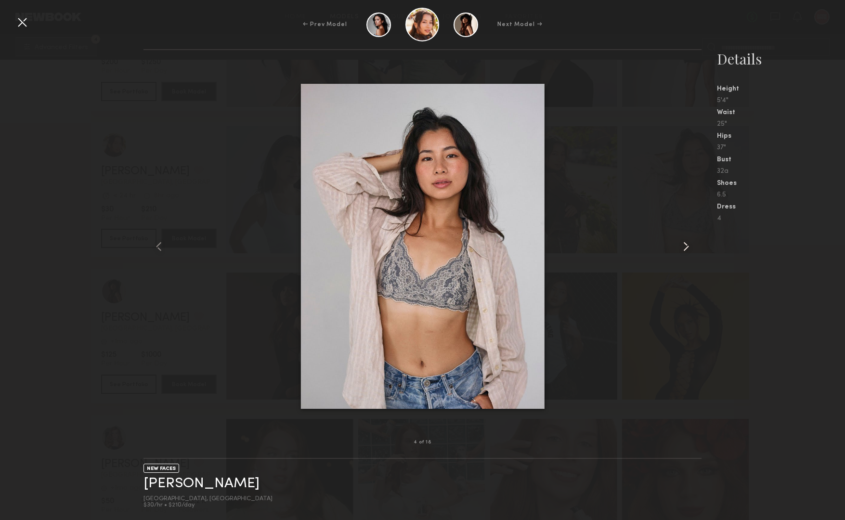
click at [686, 245] on common-icon at bounding box center [686, 246] width 15 height 15
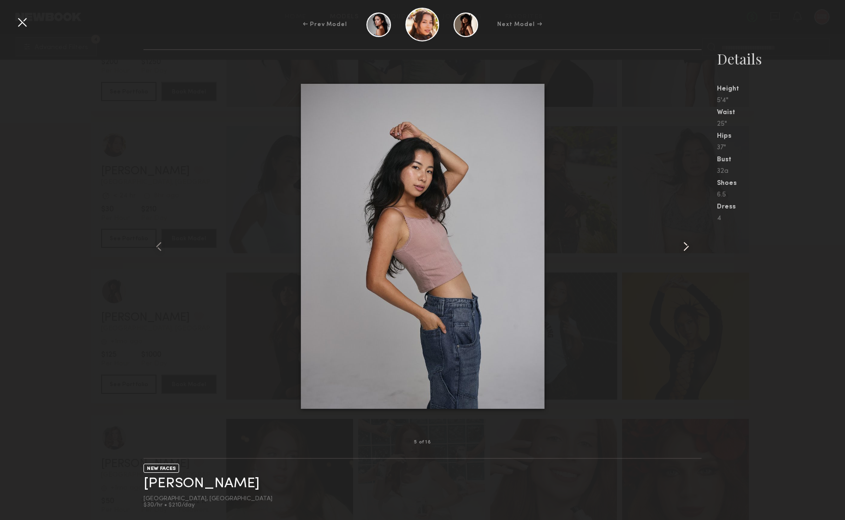
click at [686, 245] on common-icon at bounding box center [686, 246] width 15 height 15
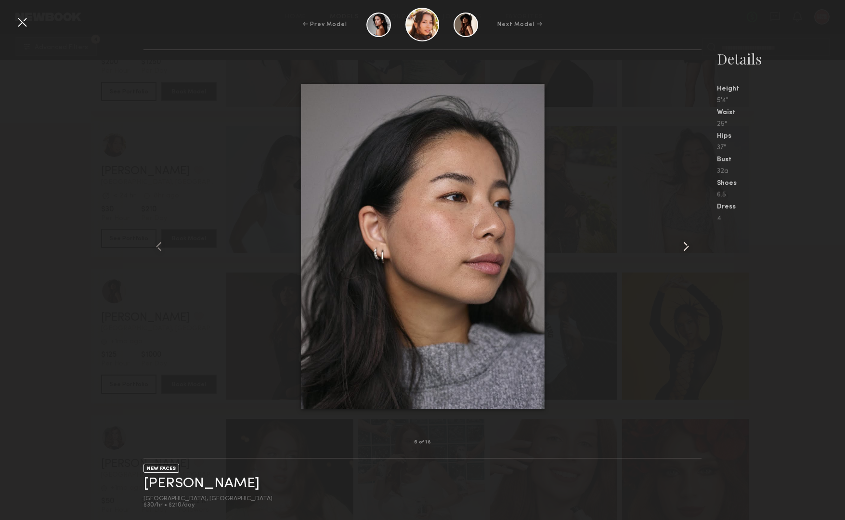
click at [686, 245] on common-icon at bounding box center [686, 246] width 15 height 15
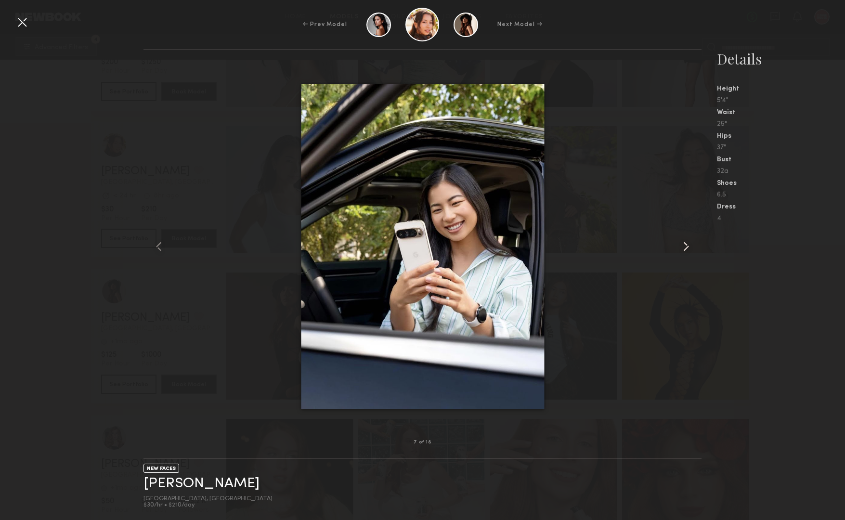
click at [686, 245] on common-icon at bounding box center [686, 246] width 15 height 15
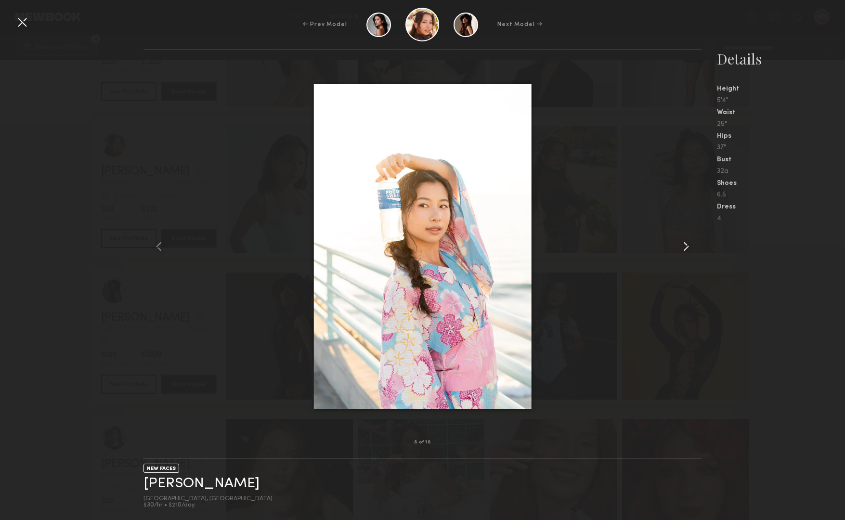
click at [686, 245] on common-icon at bounding box center [686, 246] width 15 height 15
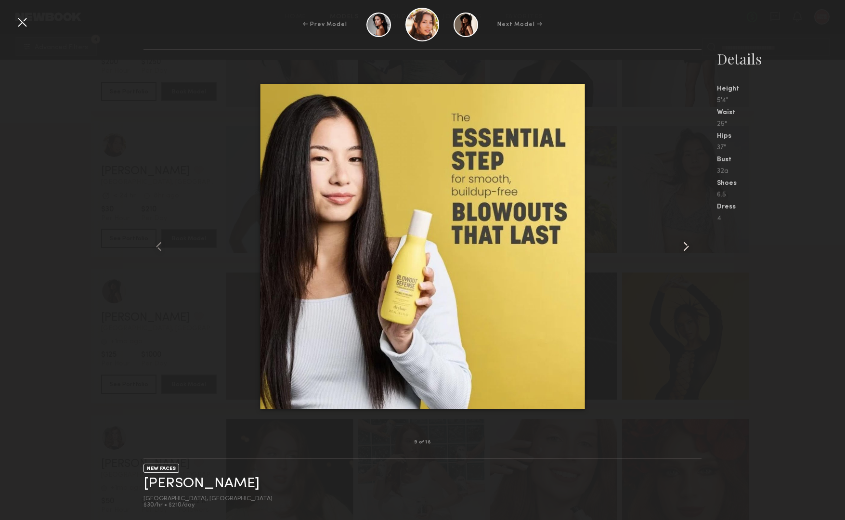
click at [686, 245] on common-icon at bounding box center [686, 246] width 15 height 15
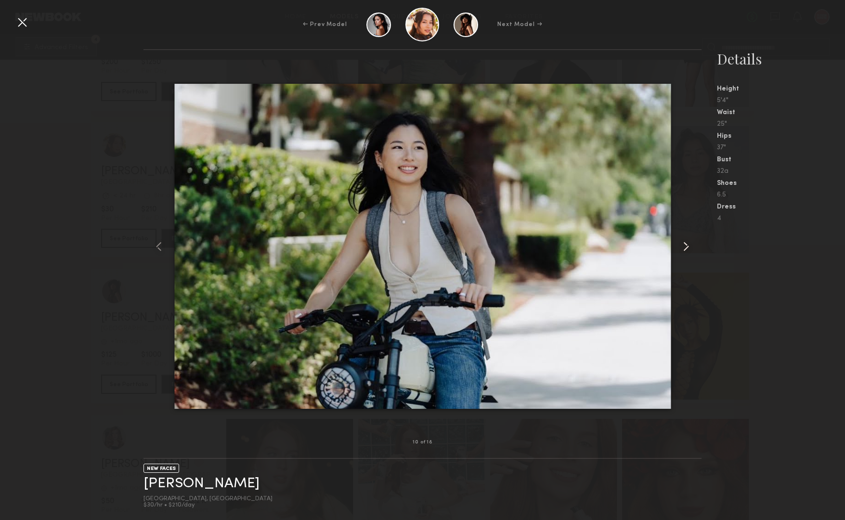
click at [686, 245] on common-icon at bounding box center [686, 246] width 15 height 15
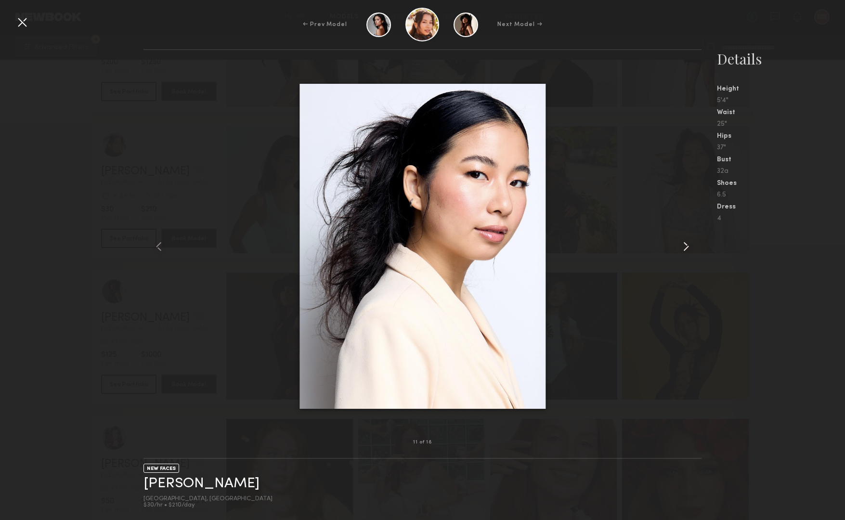
click at [686, 245] on common-icon at bounding box center [686, 246] width 15 height 15
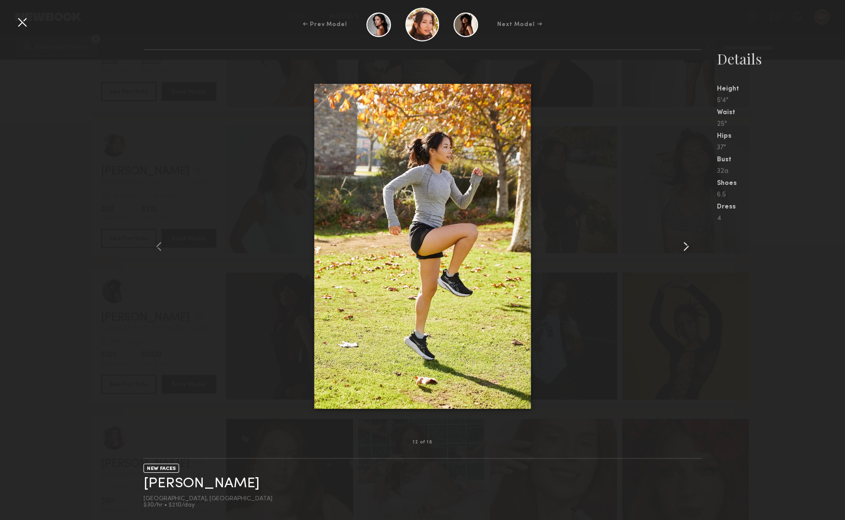
click at [686, 245] on common-icon at bounding box center [686, 246] width 15 height 15
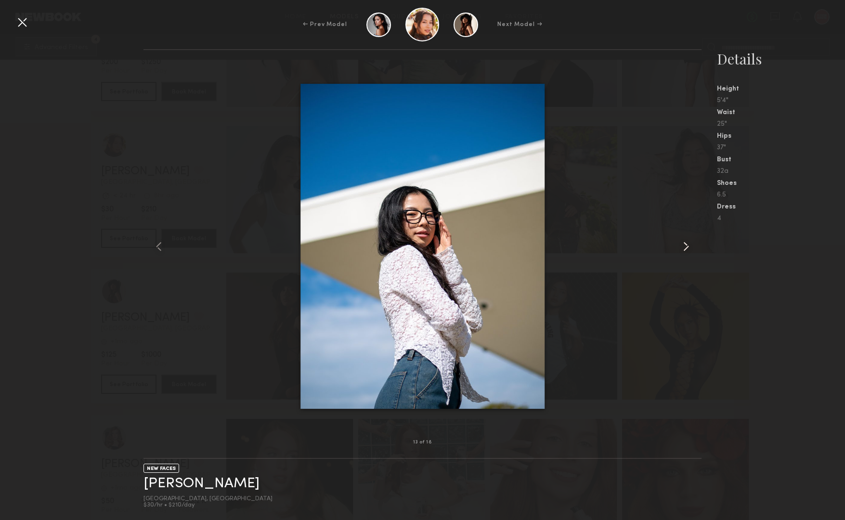
click at [686, 245] on common-icon at bounding box center [686, 246] width 15 height 15
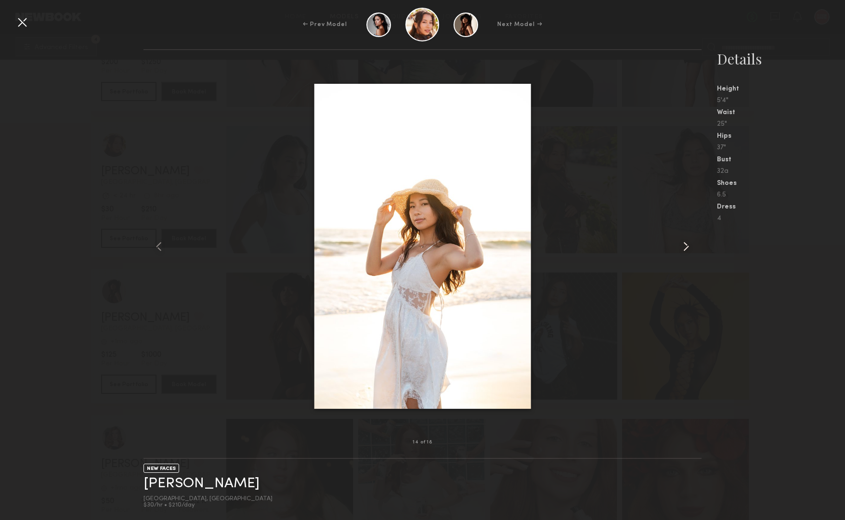
click at [686, 245] on common-icon at bounding box center [686, 246] width 15 height 15
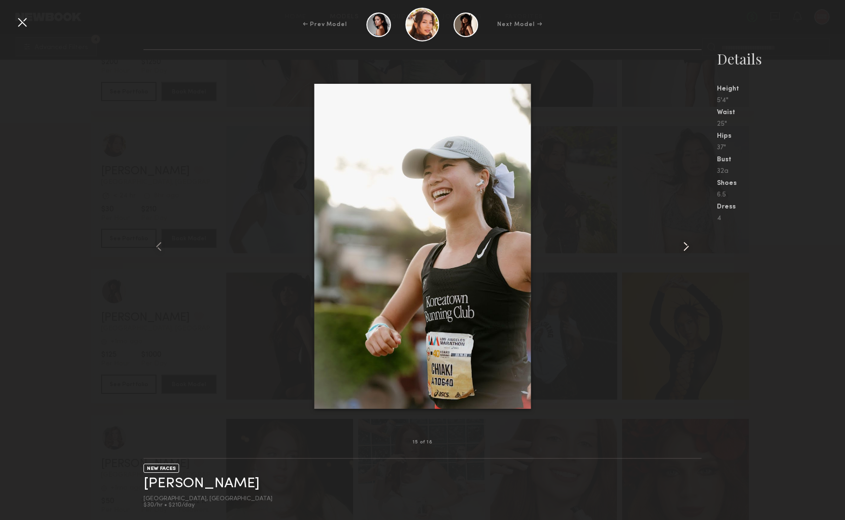
click at [686, 245] on common-icon at bounding box center [686, 246] width 15 height 15
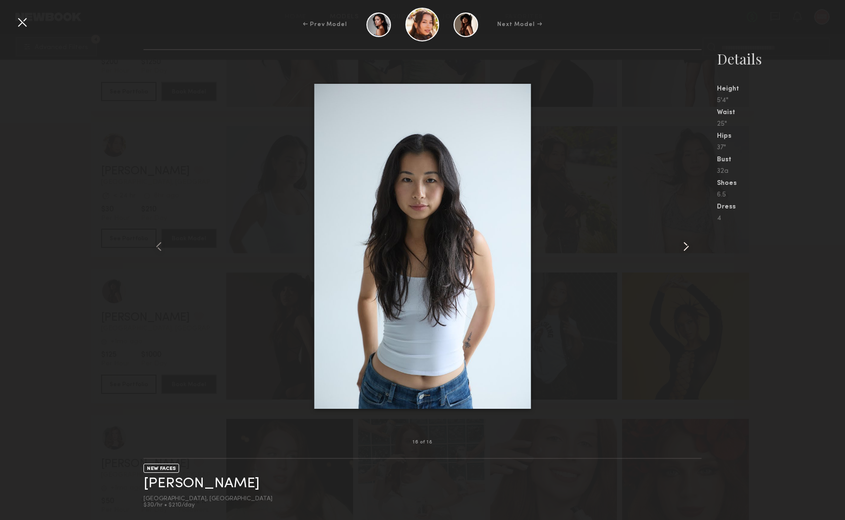
click at [686, 245] on common-icon at bounding box center [686, 246] width 15 height 15
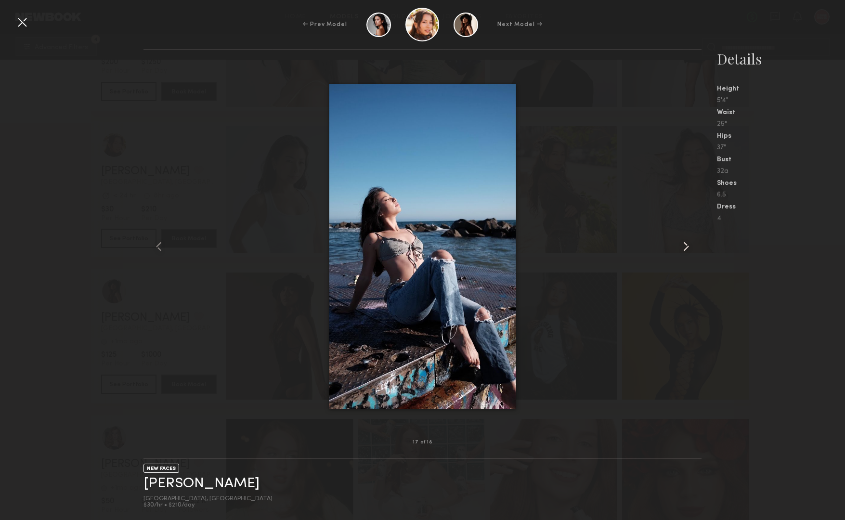
click at [686, 245] on common-icon at bounding box center [686, 246] width 15 height 15
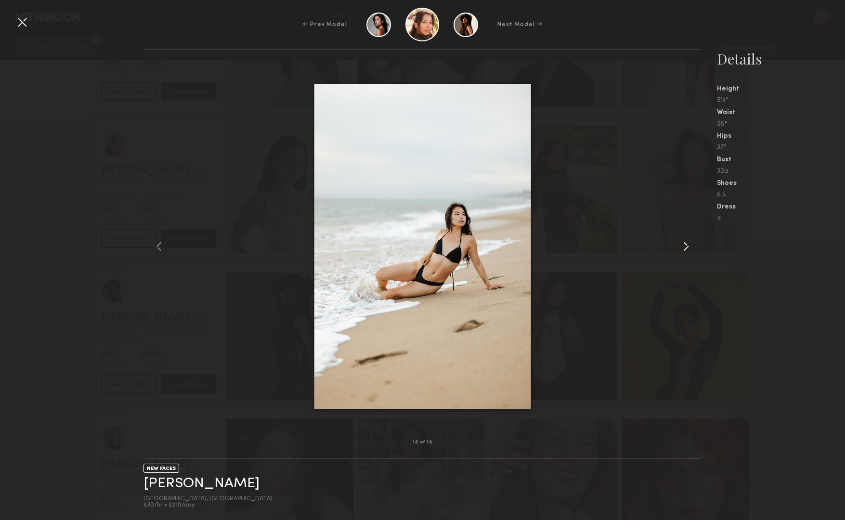
click at [686, 245] on common-icon at bounding box center [686, 246] width 15 height 15
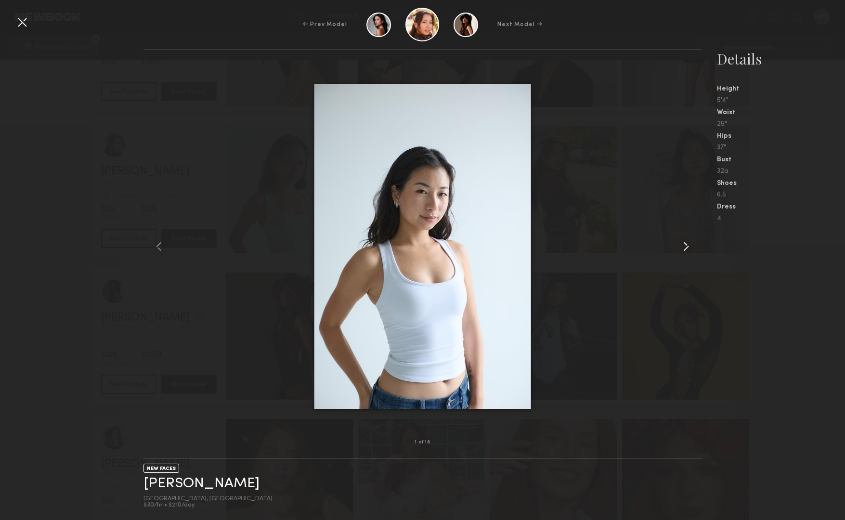
click at [686, 245] on common-icon at bounding box center [686, 246] width 15 height 15
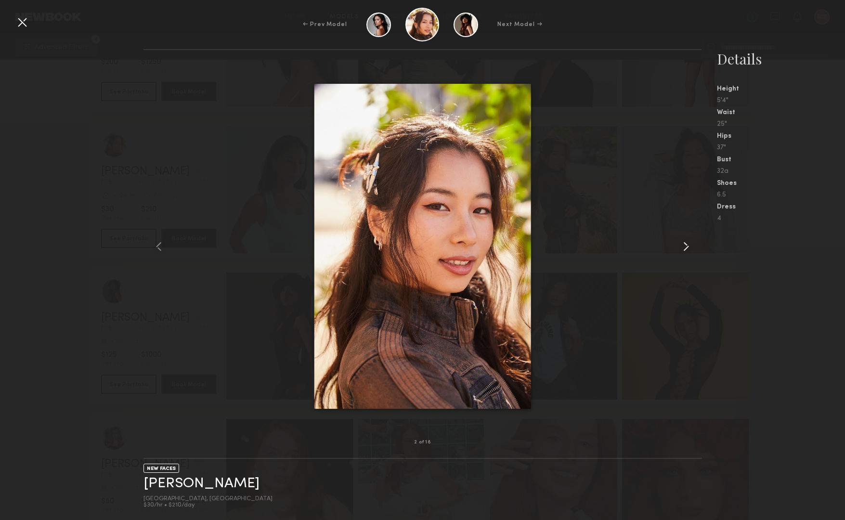
click at [686, 245] on common-icon at bounding box center [686, 246] width 15 height 15
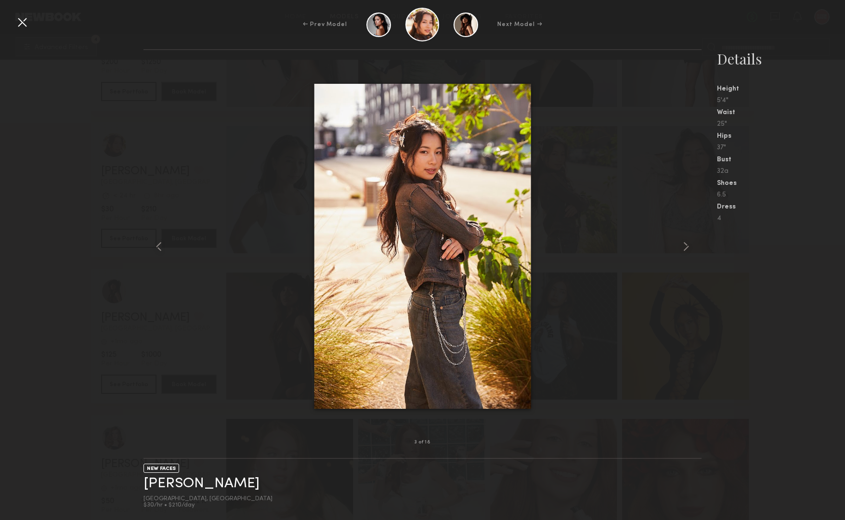
click at [24, 26] on div at bounding box center [21, 21] width 15 height 15
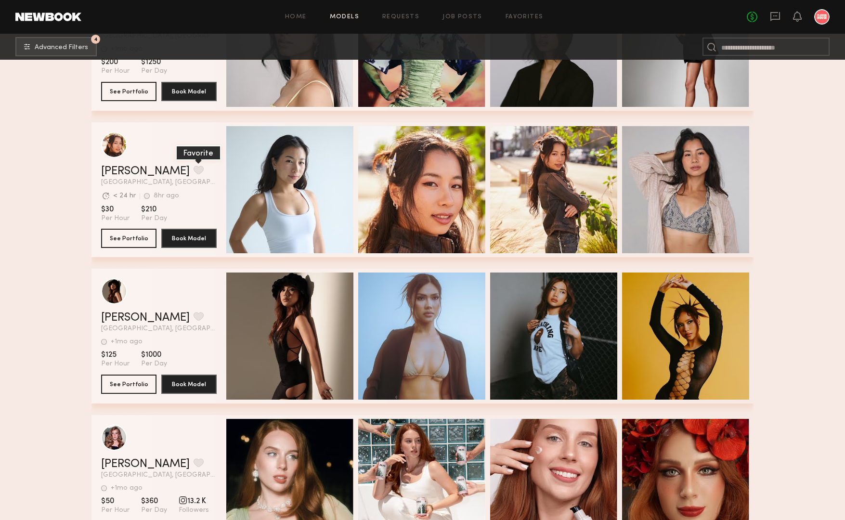
click at [194, 174] on button "grid" at bounding box center [199, 170] width 10 height 9
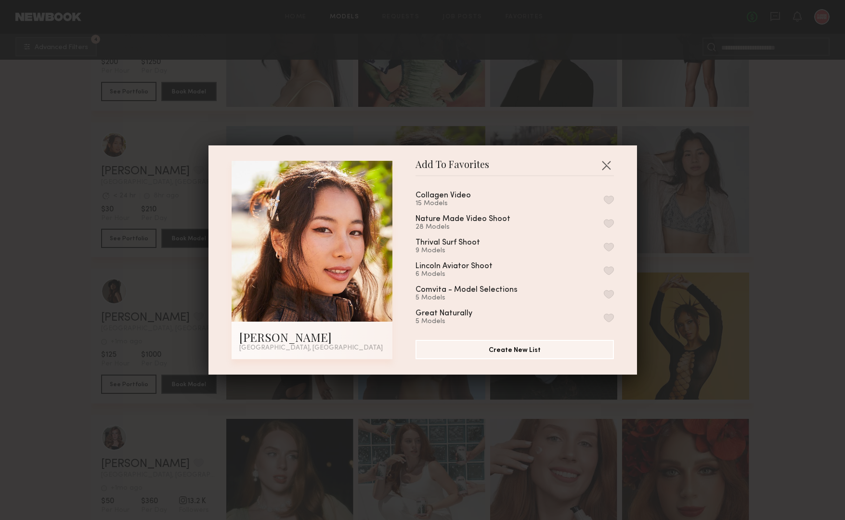
click at [611, 198] on button "button" at bounding box center [609, 200] width 10 height 9
click at [607, 165] on button "button" at bounding box center [606, 165] width 15 height 15
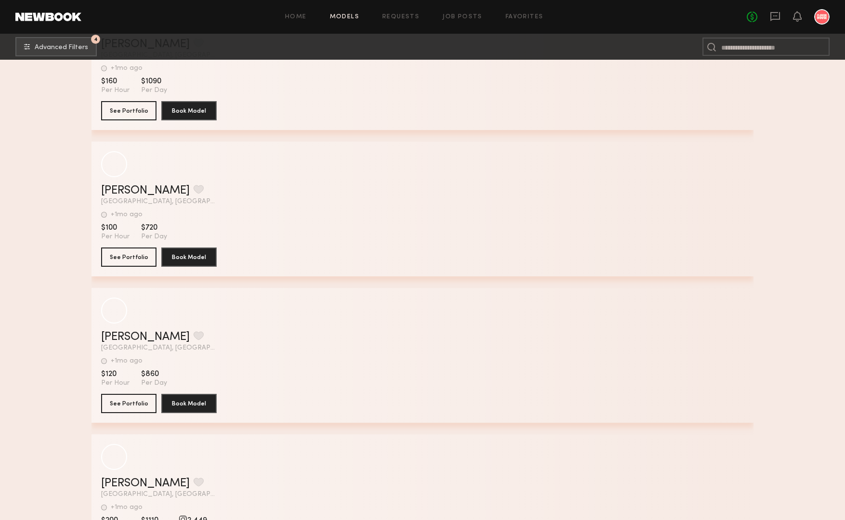
scroll to position [49607, 0]
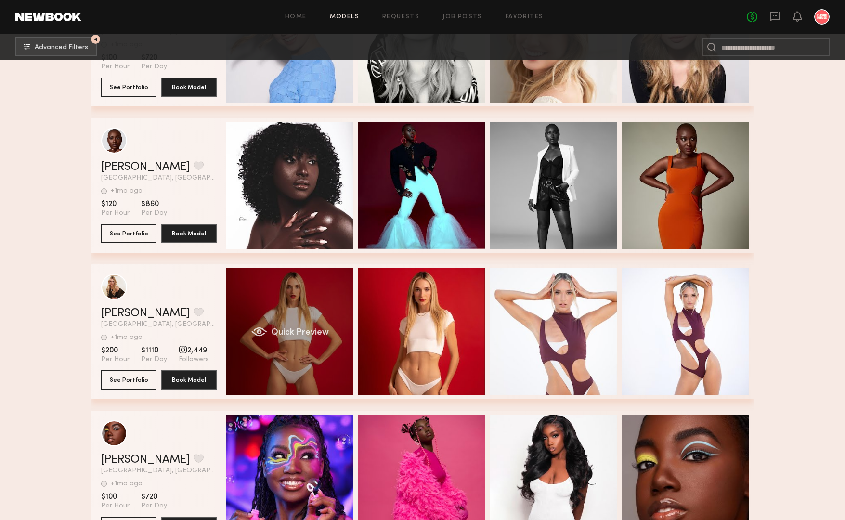
click at [291, 300] on div "Quick Preview" at bounding box center [289, 331] width 127 height 127
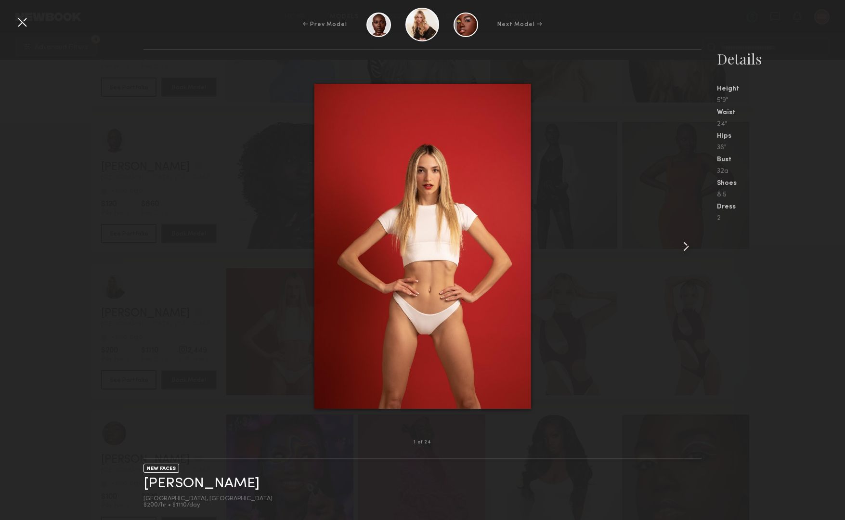
click at [685, 242] on common-icon at bounding box center [686, 246] width 15 height 15
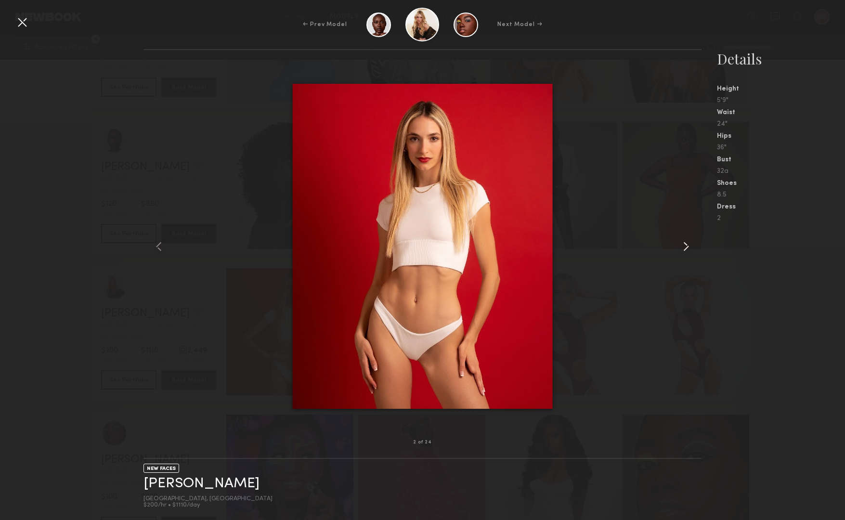
click at [685, 242] on common-icon at bounding box center [686, 246] width 15 height 15
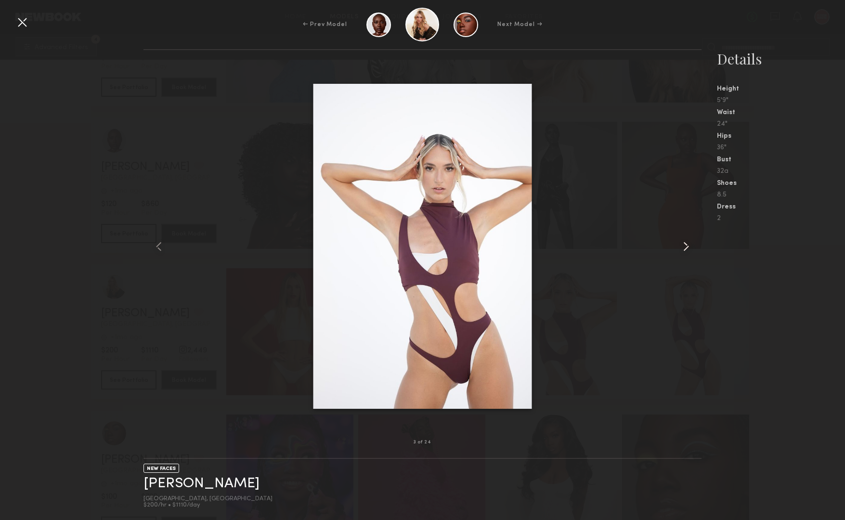
click at [685, 242] on common-icon at bounding box center [686, 246] width 15 height 15
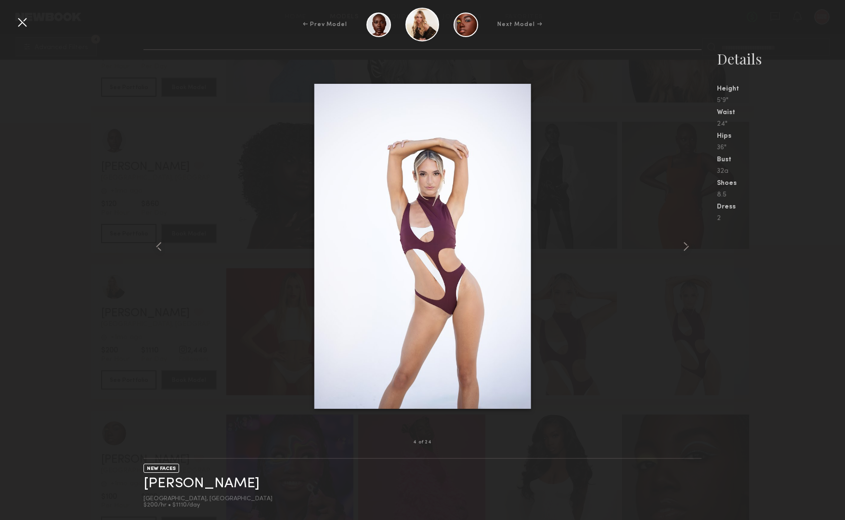
click at [12, 17] on div "← Prev Model Next Model →" at bounding box center [422, 25] width 845 height 34
click at [21, 19] on div at bounding box center [21, 21] width 15 height 15
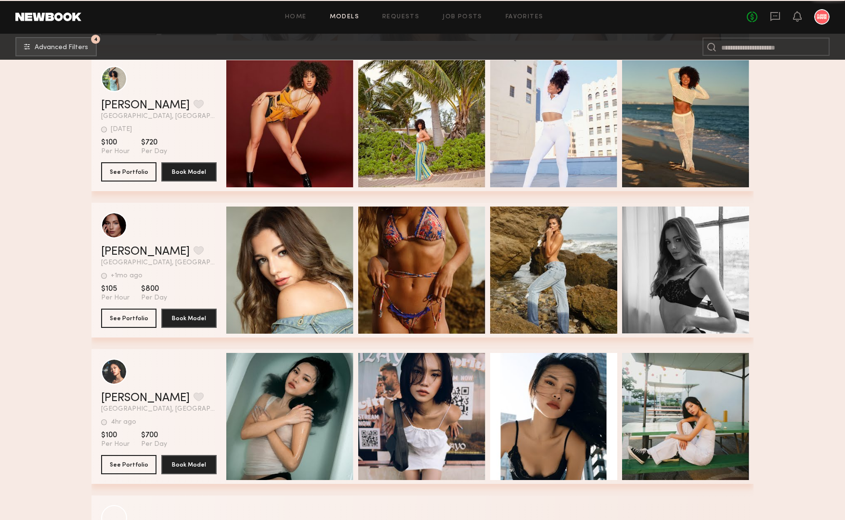
scroll to position [50704, 0]
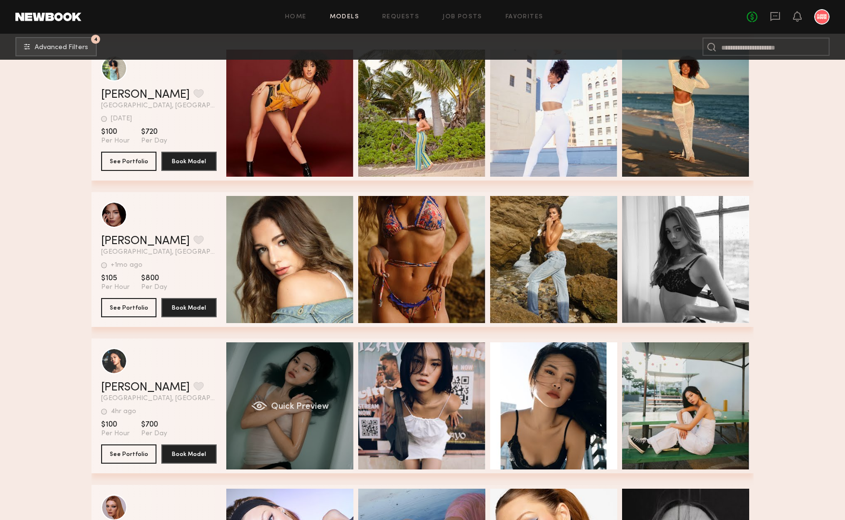
click at [284, 379] on div "Quick Preview" at bounding box center [289, 406] width 127 height 127
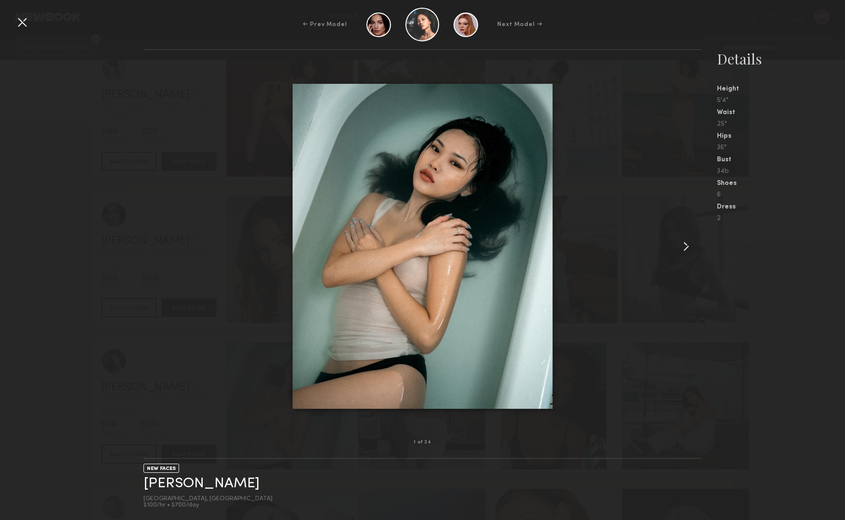
click at [688, 246] on common-icon at bounding box center [686, 246] width 15 height 15
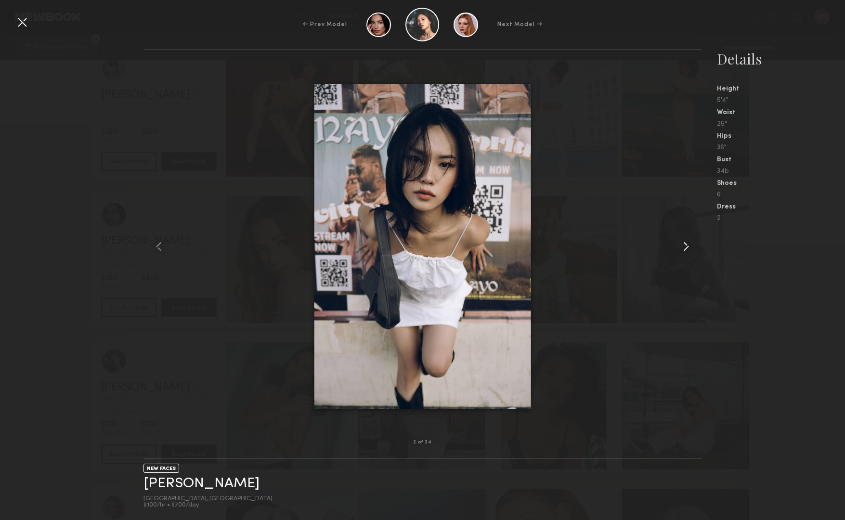
click at [688, 246] on common-icon at bounding box center [686, 246] width 15 height 15
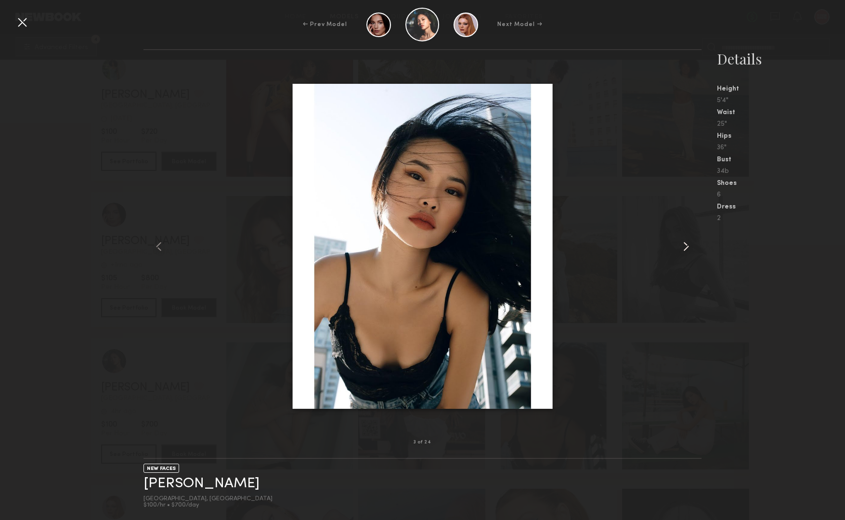
click at [688, 246] on common-icon at bounding box center [686, 246] width 15 height 15
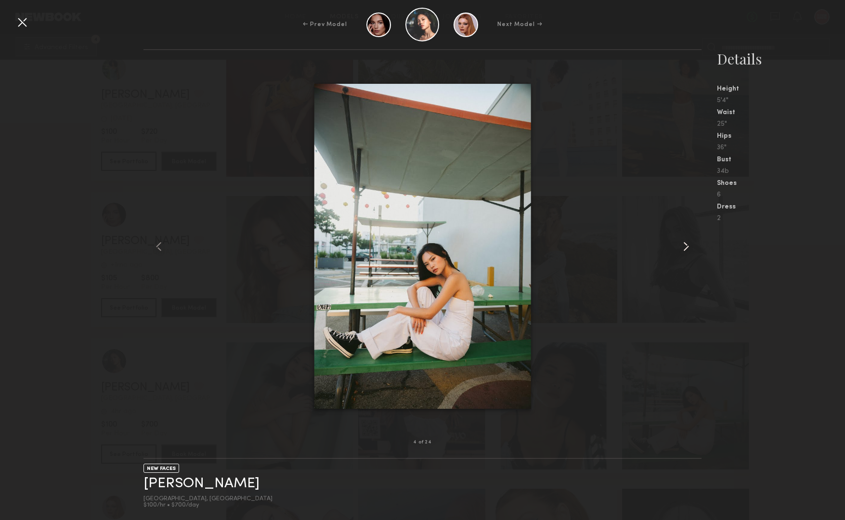
click at [688, 246] on common-icon at bounding box center [686, 246] width 15 height 15
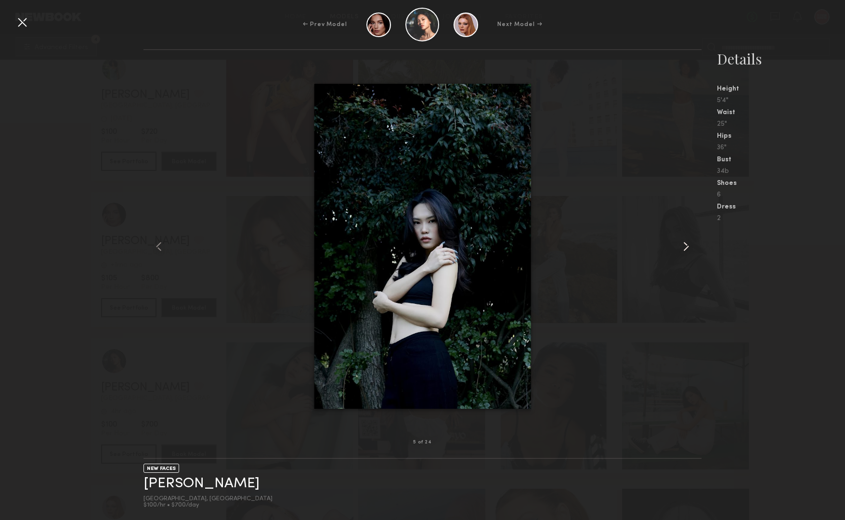
click at [688, 246] on common-icon at bounding box center [686, 246] width 15 height 15
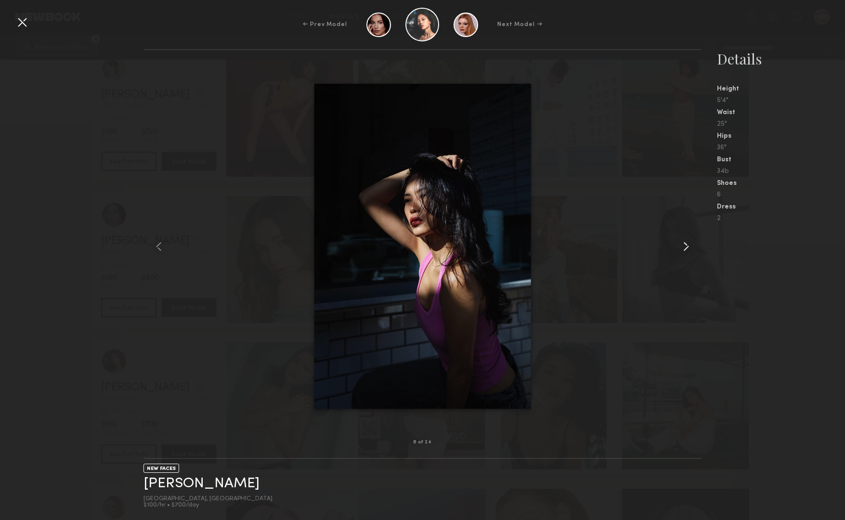
click at [688, 246] on common-icon at bounding box center [686, 246] width 15 height 15
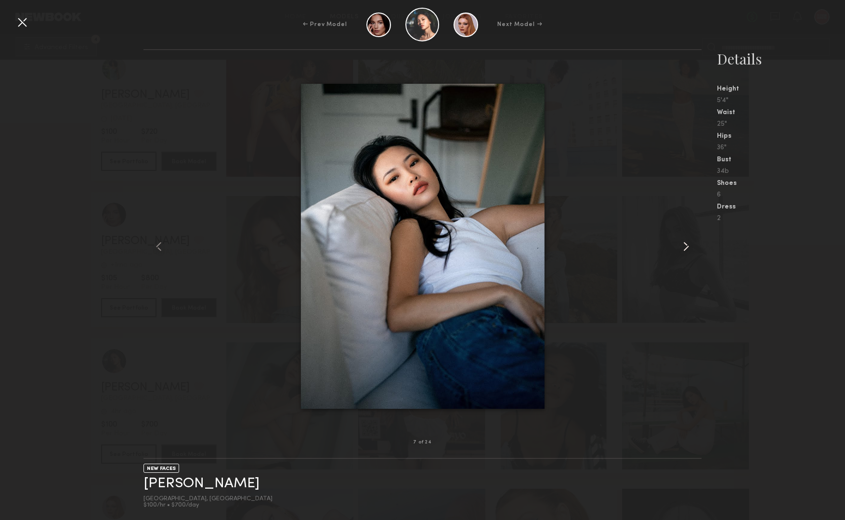
click at [688, 246] on common-icon at bounding box center [686, 246] width 15 height 15
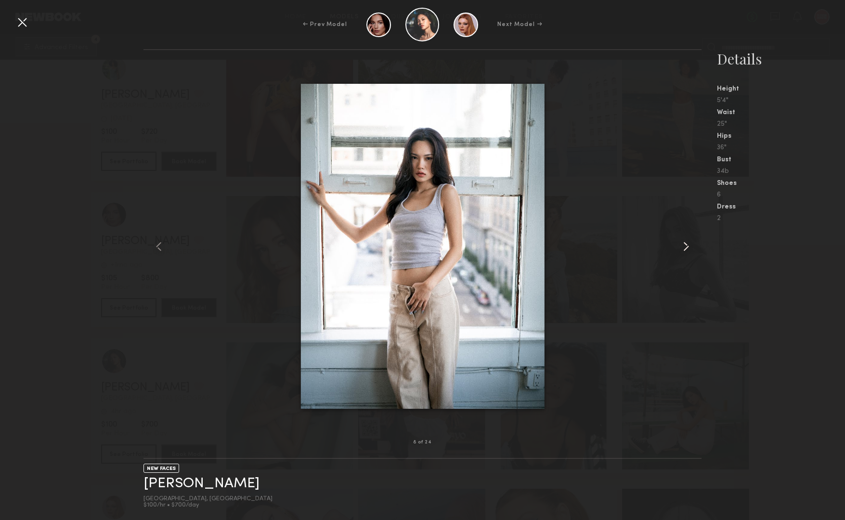
click at [688, 246] on common-icon at bounding box center [686, 246] width 15 height 15
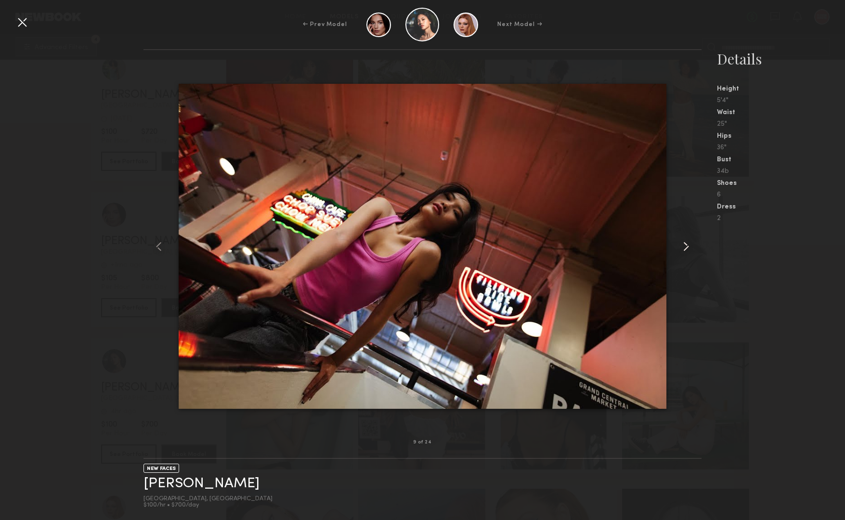
click at [688, 246] on common-icon at bounding box center [686, 246] width 15 height 15
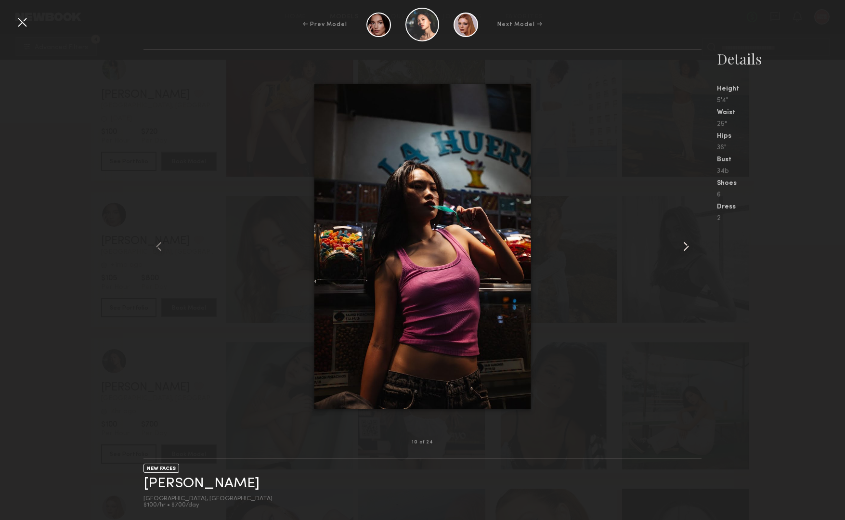
click at [688, 246] on common-icon at bounding box center [686, 246] width 15 height 15
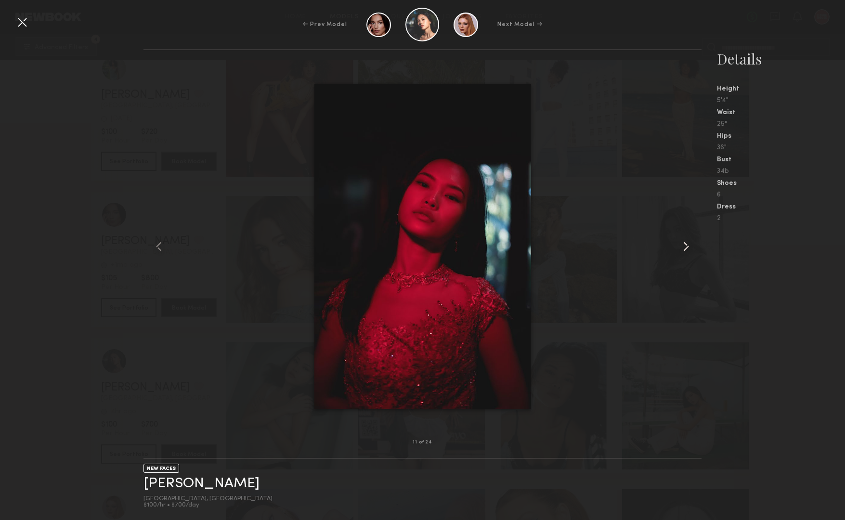
click at [688, 246] on common-icon at bounding box center [686, 246] width 15 height 15
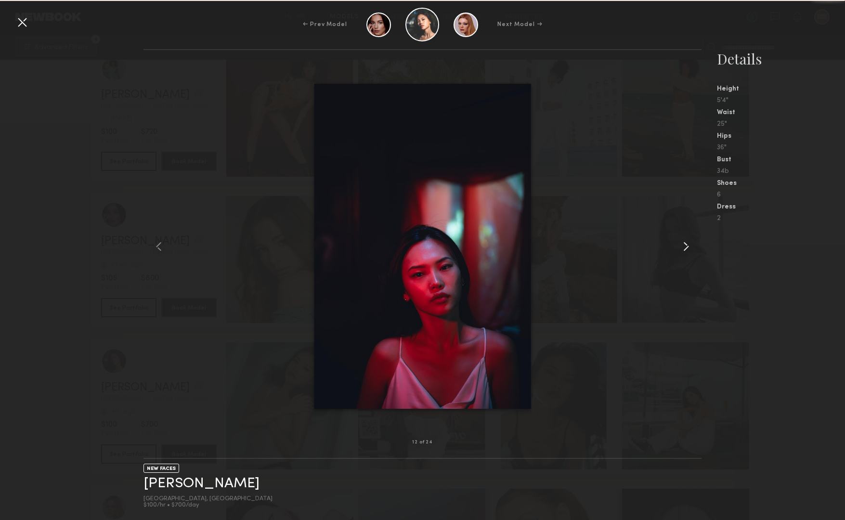
click at [688, 246] on common-icon at bounding box center [686, 246] width 15 height 15
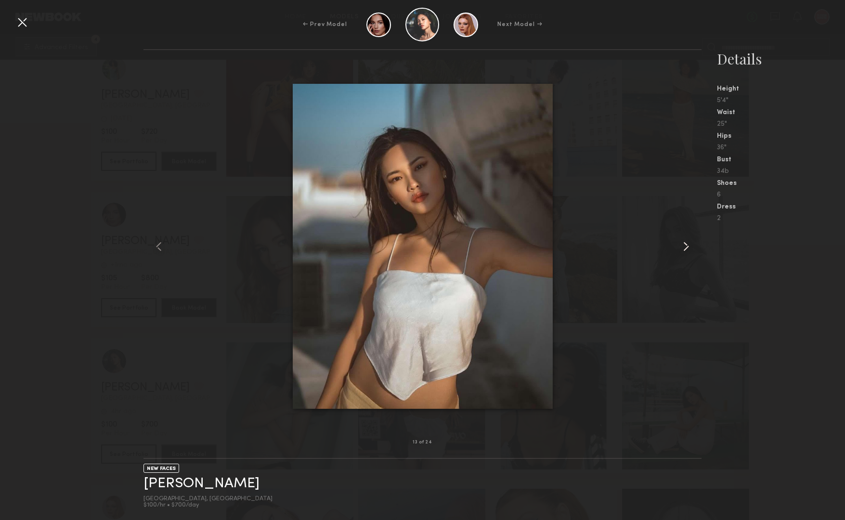
click at [688, 246] on common-icon at bounding box center [686, 246] width 15 height 15
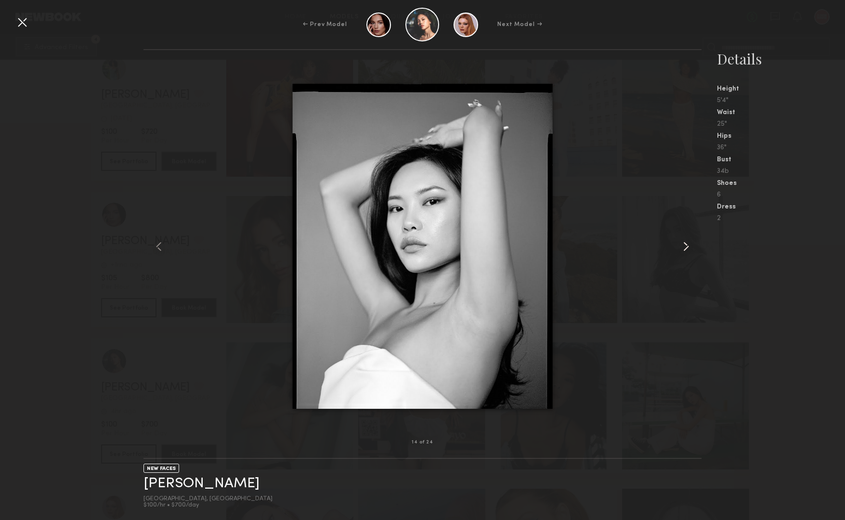
click at [688, 246] on common-icon at bounding box center [686, 246] width 15 height 15
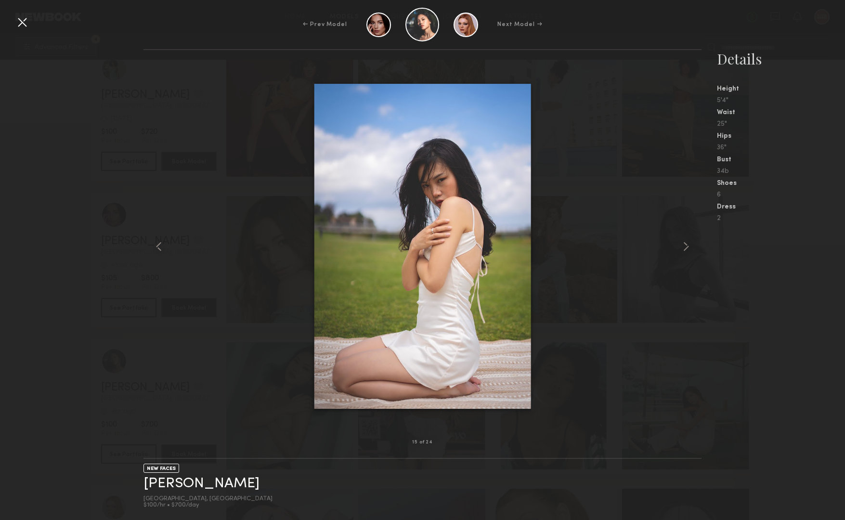
click at [18, 26] on div at bounding box center [21, 21] width 15 height 15
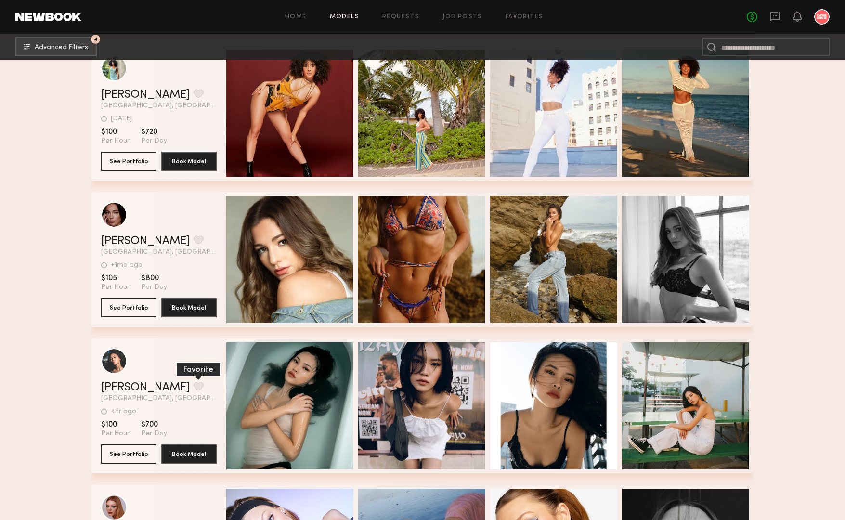
click at [194, 386] on button "grid" at bounding box center [199, 386] width 10 height 9
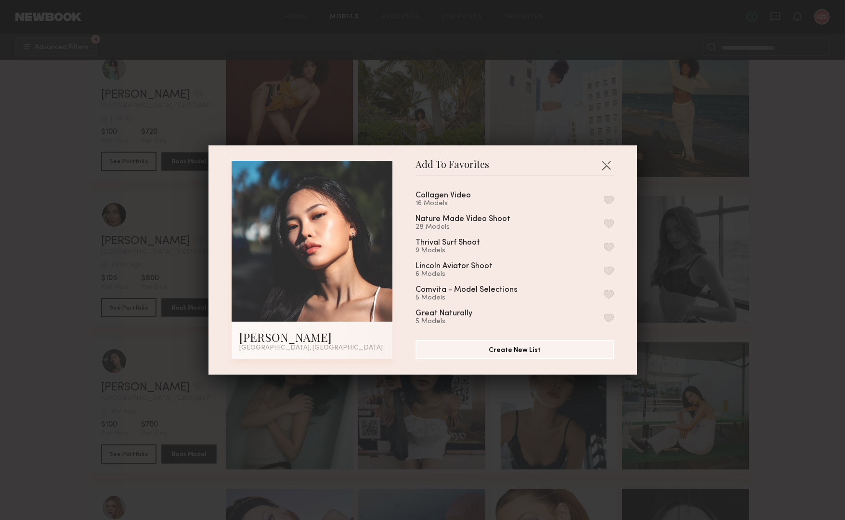
click at [605, 201] on button "button" at bounding box center [609, 200] width 10 height 9
click at [606, 164] on button "button" at bounding box center [606, 165] width 15 height 15
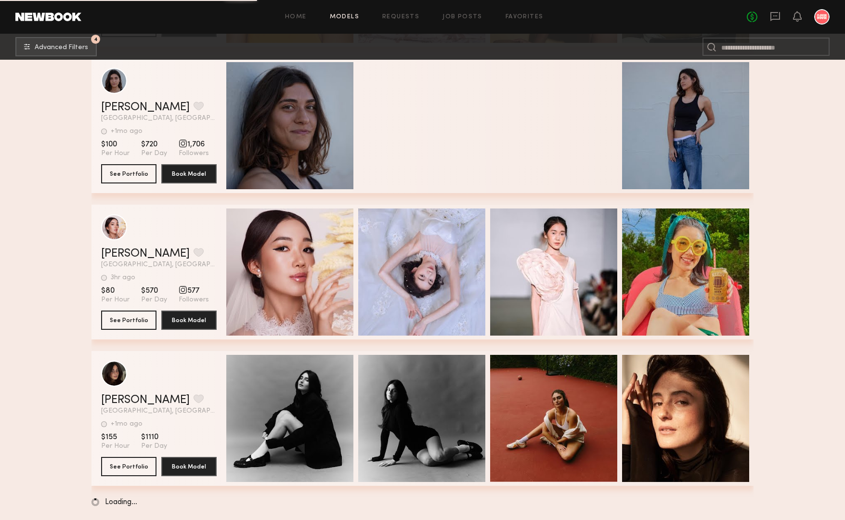
scroll to position [57723, 0]
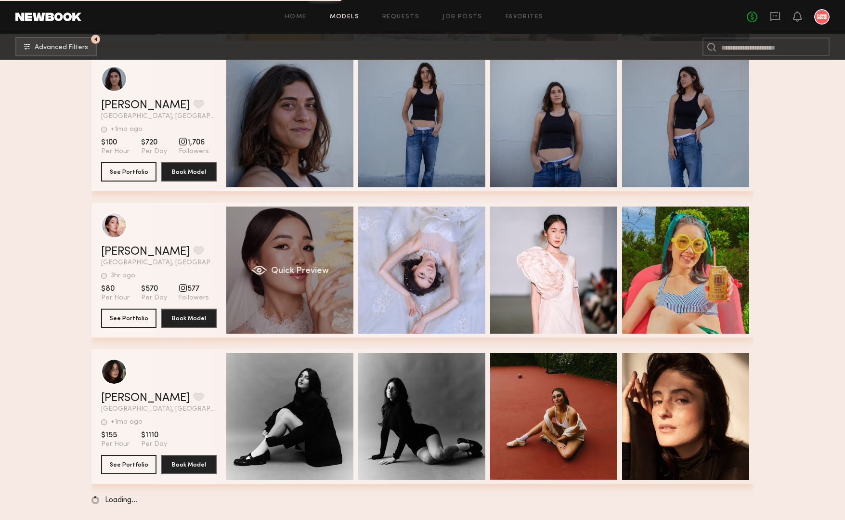
click at [262, 242] on div "Quick Preview" at bounding box center [289, 270] width 127 height 127
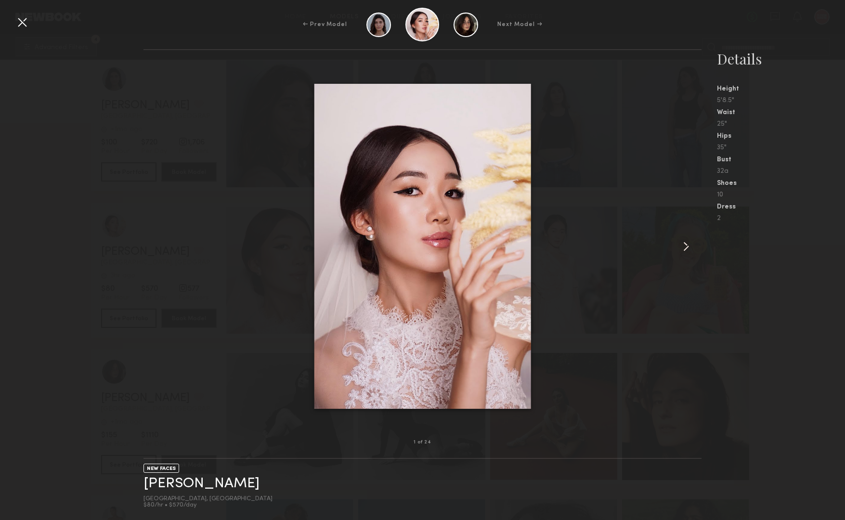
click at [684, 247] on common-icon at bounding box center [686, 246] width 15 height 15
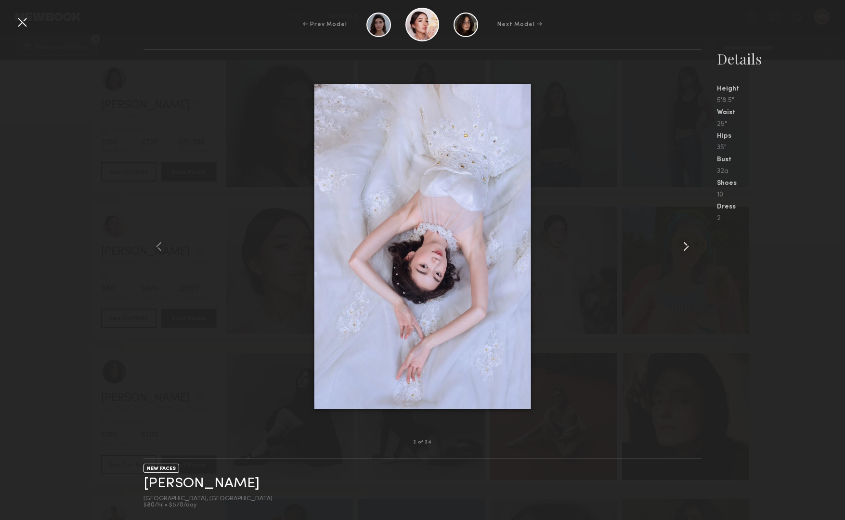
click at [684, 247] on common-icon at bounding box center [686, 246] width 15 height 15
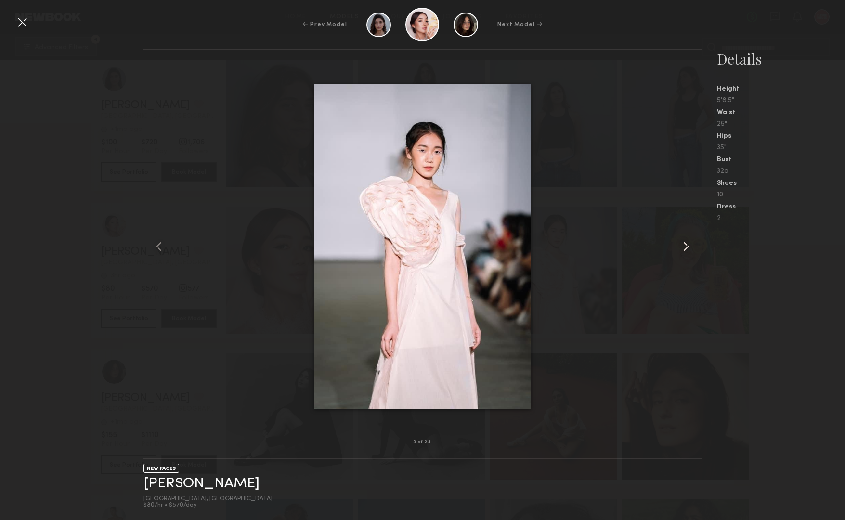
click at [684, 247] on common-icon at bounding box center [686, 246] width 15 height 15
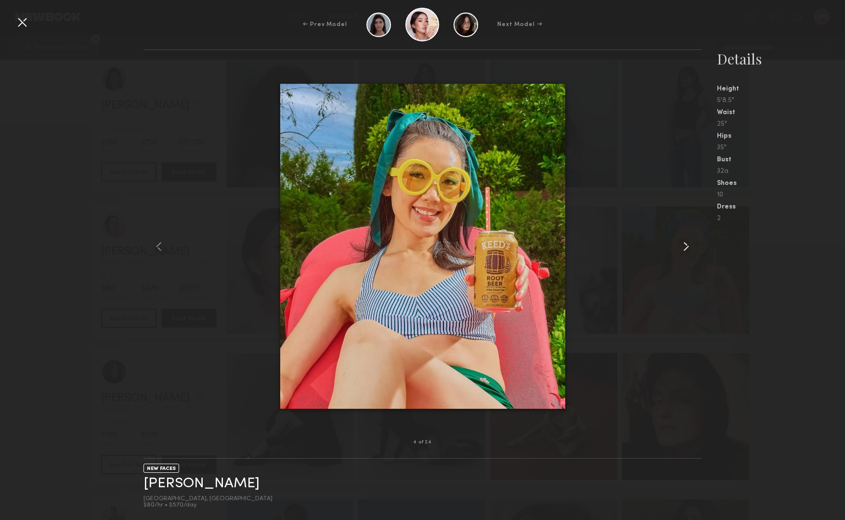
click at [684, 247] on common-icon at bounding box center [686, 246] width 15 height 15
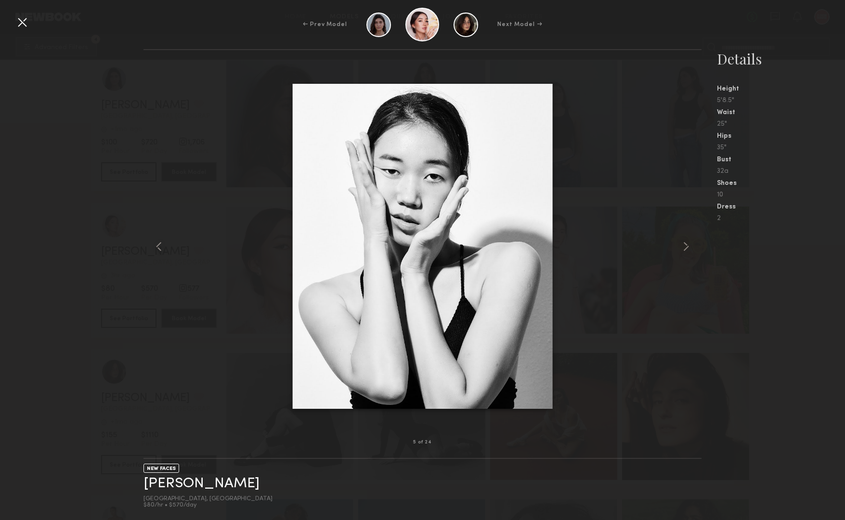
click at [28, 27] on div at bounding box center [21, 21] width 15 height 15
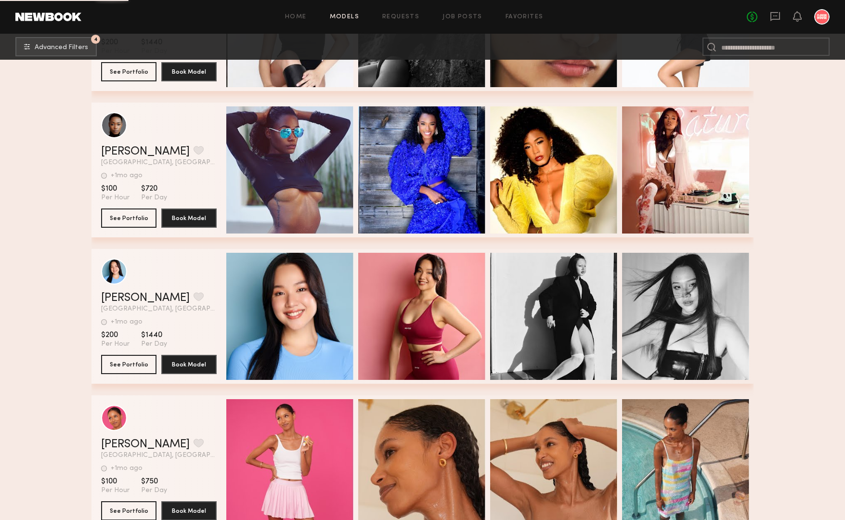
scroll to position [59287, 0]
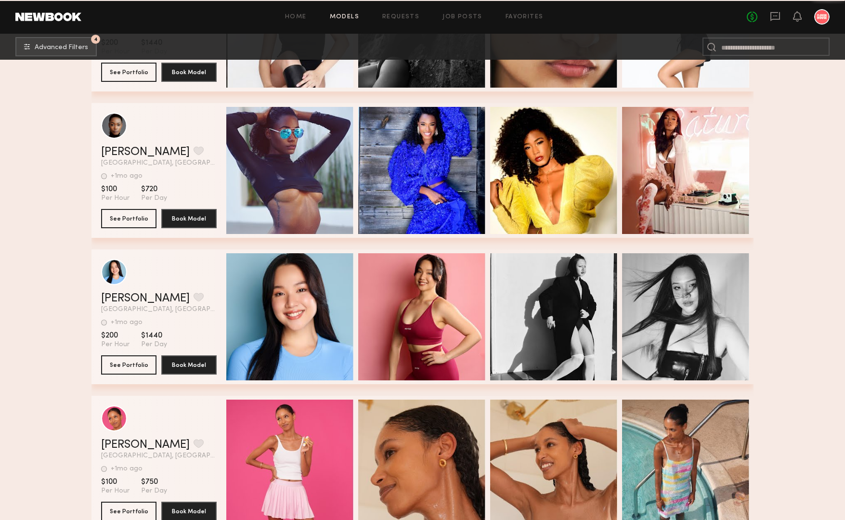
click at [285, 300] on div "Quick Preview" at bounding box center [289, 316] width 127 height 127
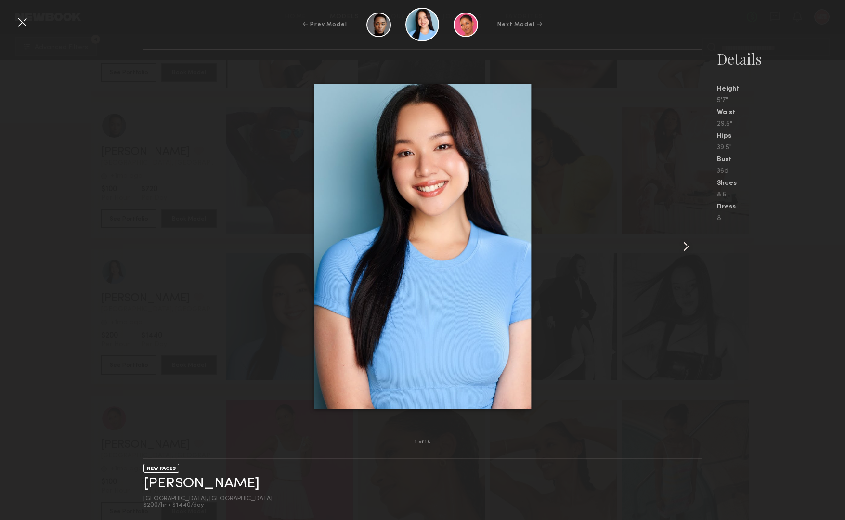
click at [687, 247] on common-icon at bounding box center [686, 246] width 15 height 15
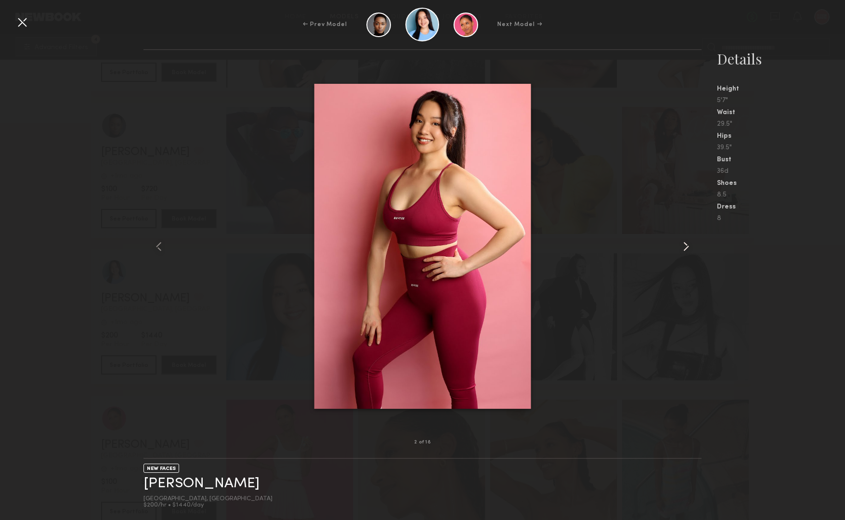
click at [687, 247] on common-icon at bounding box center [686, 246] width 15 height 15
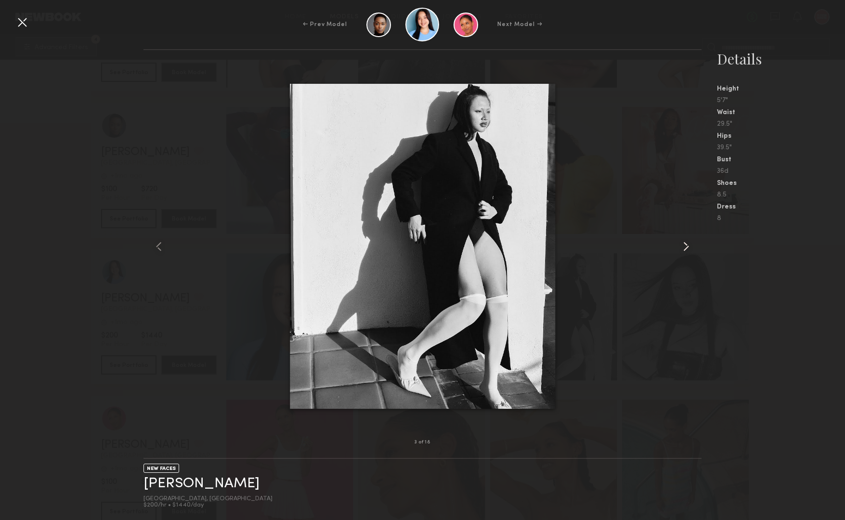
click at [687, 247] on common-icon at bounding box center [686, 246] width 15 height 15
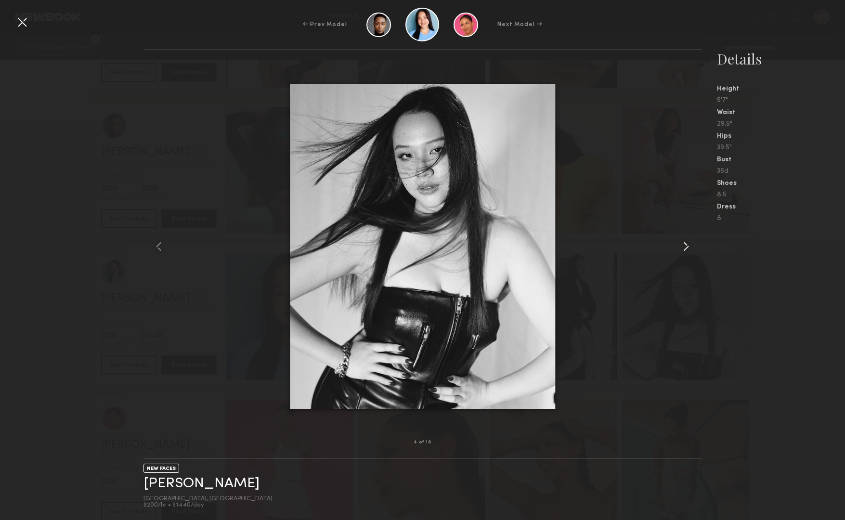
click at [687, 247] on common-icon at bounding box center [686, 246] width 15 height 15
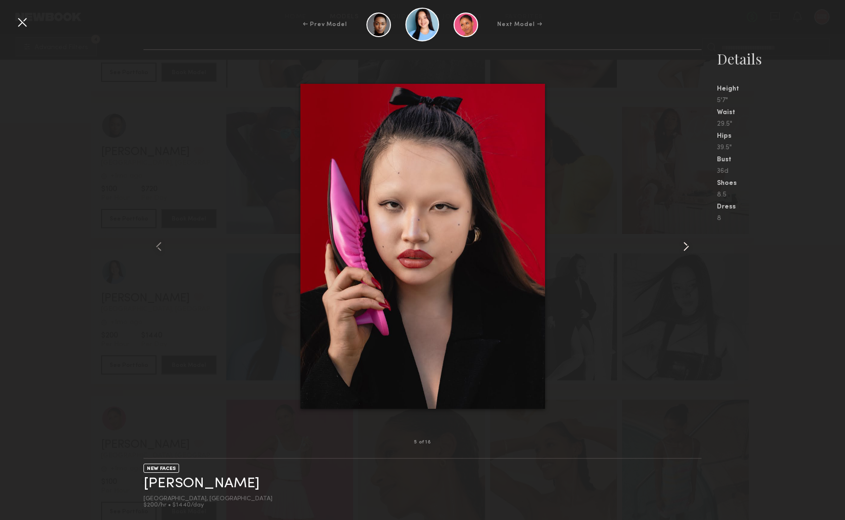
click at [687, 247] on common-icon at bounding box center [686, 246] width 15 height 15
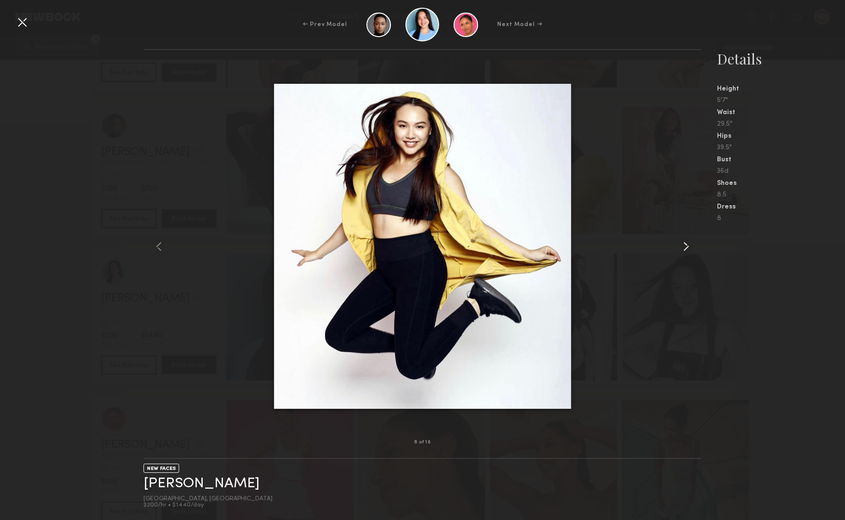
click at [687, 247] on common-icon at bounding box center [686, 246] width 15 height 15
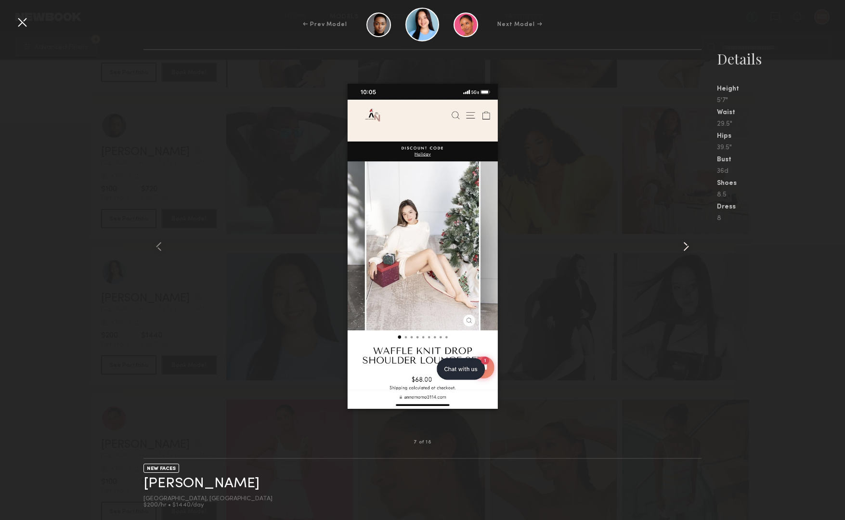
click at [687, 247] on common-icon at bounding box center [686, 246] width 15 height 15
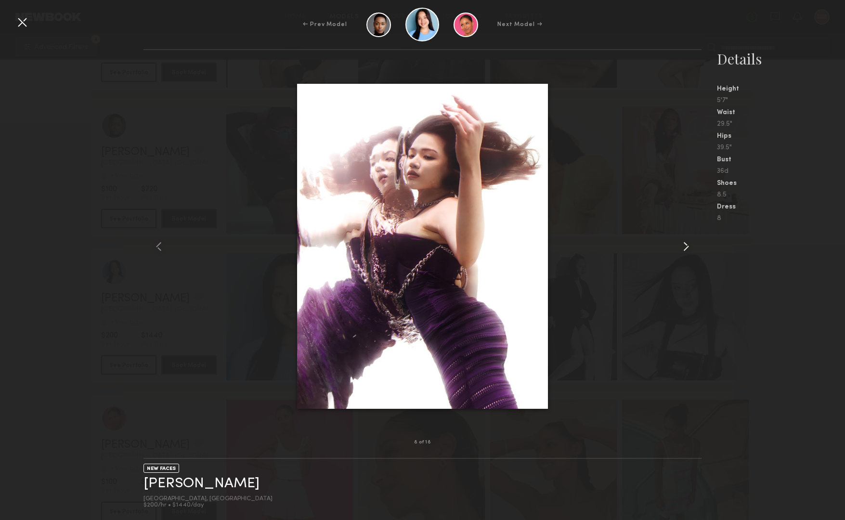
click at [687, 247] on common-icon at bounding box center [686, 246] width 15 height 15
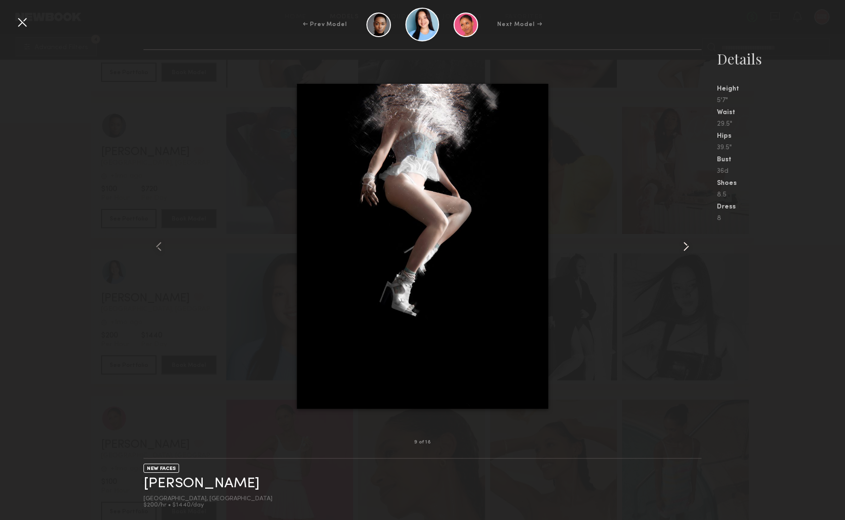
click at [687, 247] on common-icon at bounding box center [686, 246] width 15 height 15
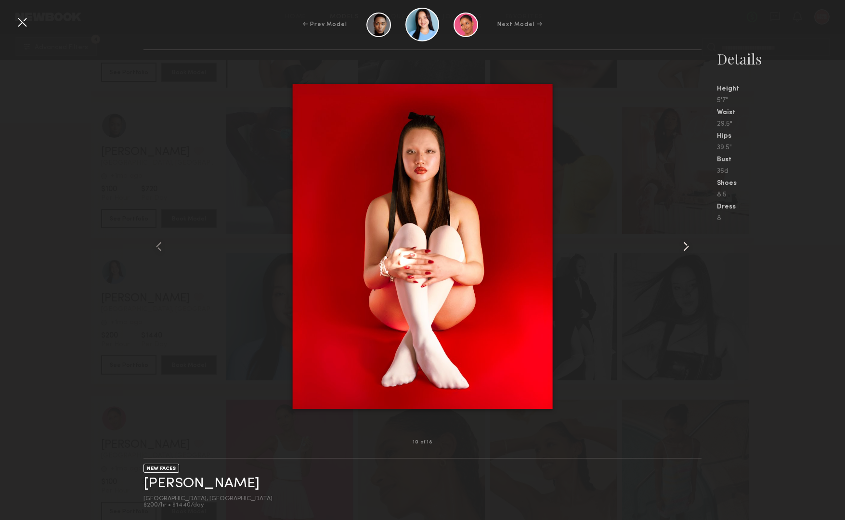
click at [687, 247] on common-icon at bounding box center [686, 246] width 15 height 15
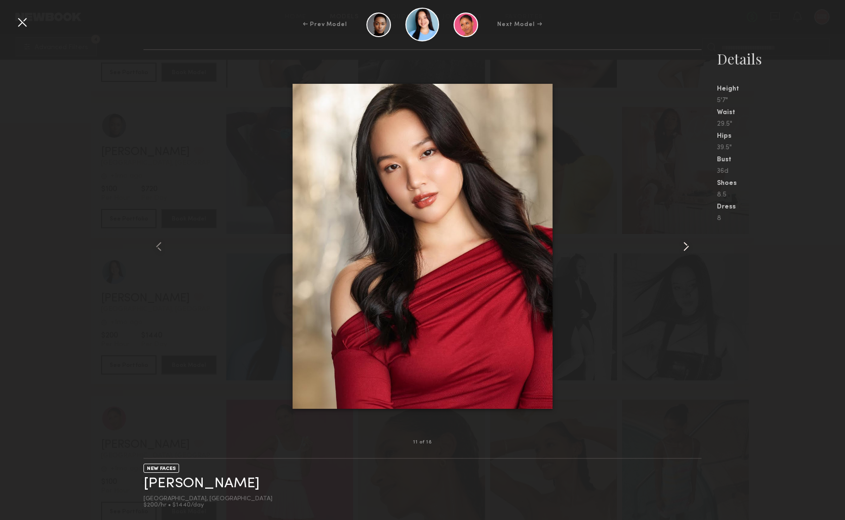
click at [687, 247] on common-icon at bounding box center [686, 246] width 15 height 15
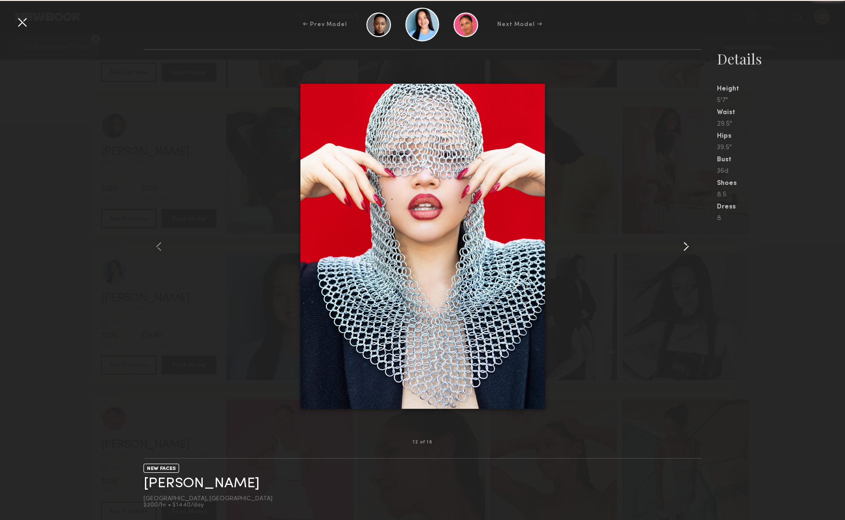
click at [687, 247] on common-icon at bounding box center [686, 246] width 15 height 15
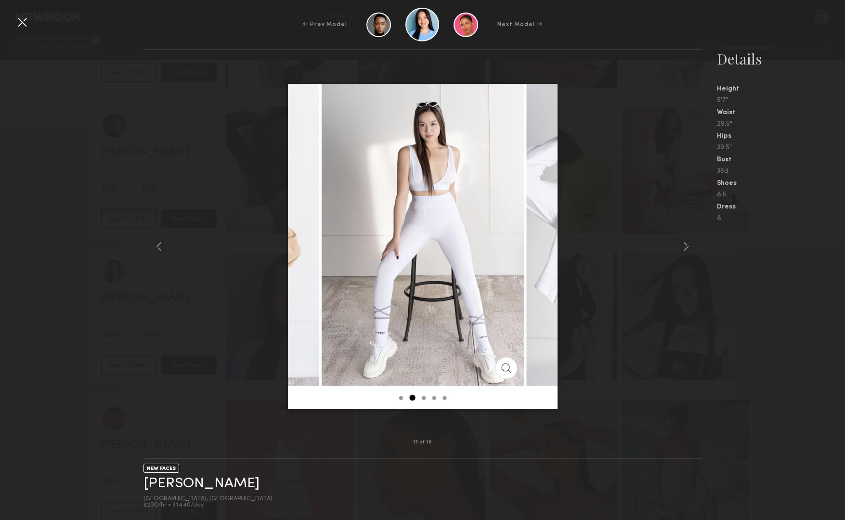
click at [23, 24] on div at bounding box center [21, 21] width 15 height 15
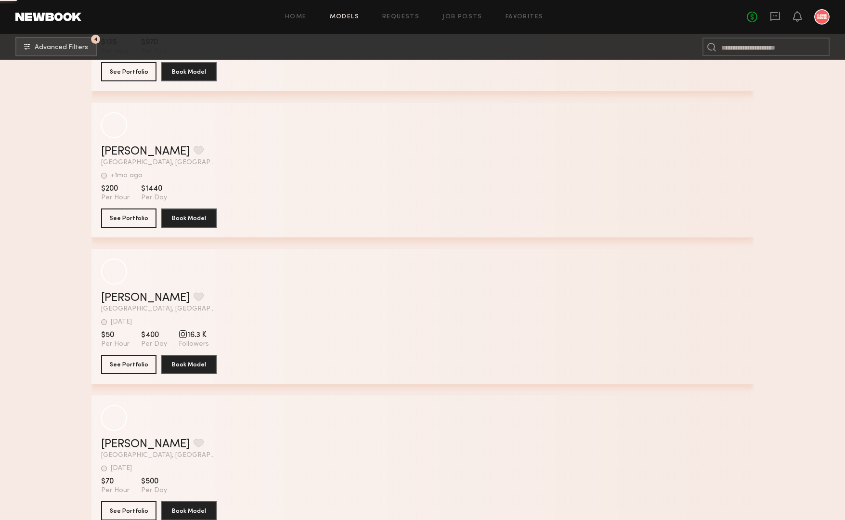
scroll to position [67930, 0]
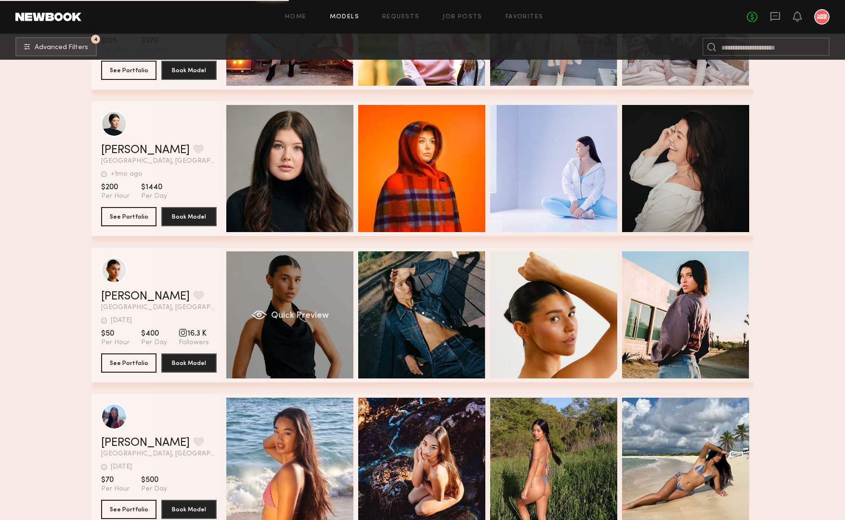
click at [295, 289] on div "Quick Preview" at bounding box center [289, 314] width 127 height 127
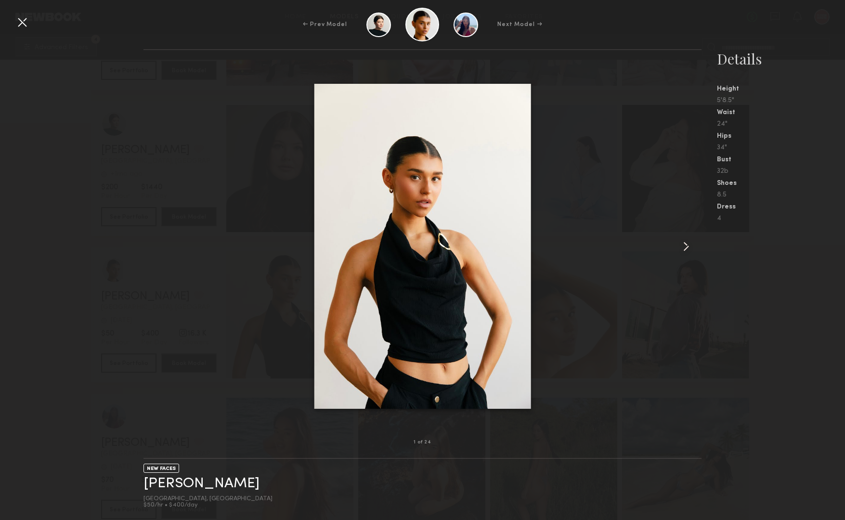
click at [685, 246] on common-icon at bounding box center [686, 246] width 15 height 15
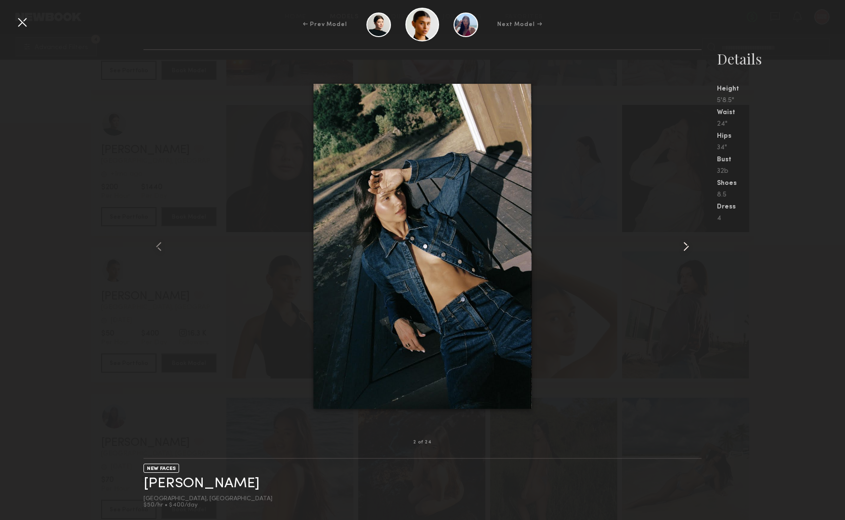
click at [685, 246] on common-icon at bounding box center [686, 246] width 15 height 15
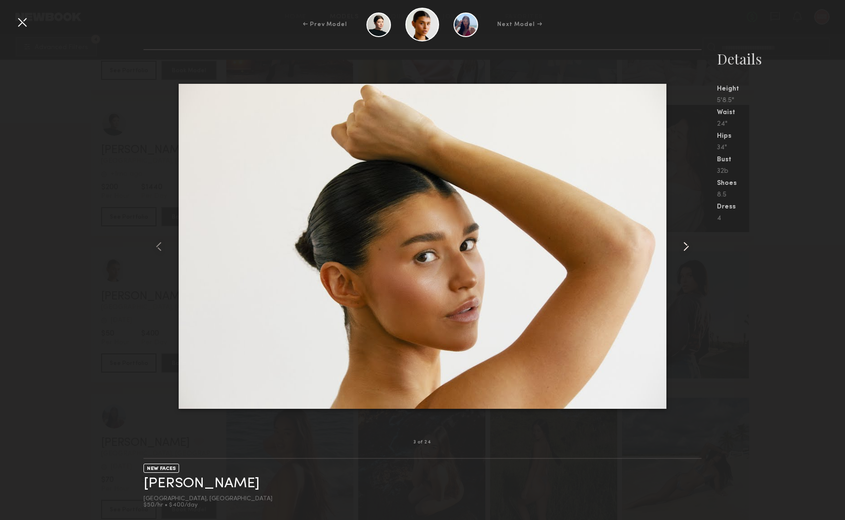
click at [685, 246] on common-icon at bounding box center [686, 246] width 15 height 15
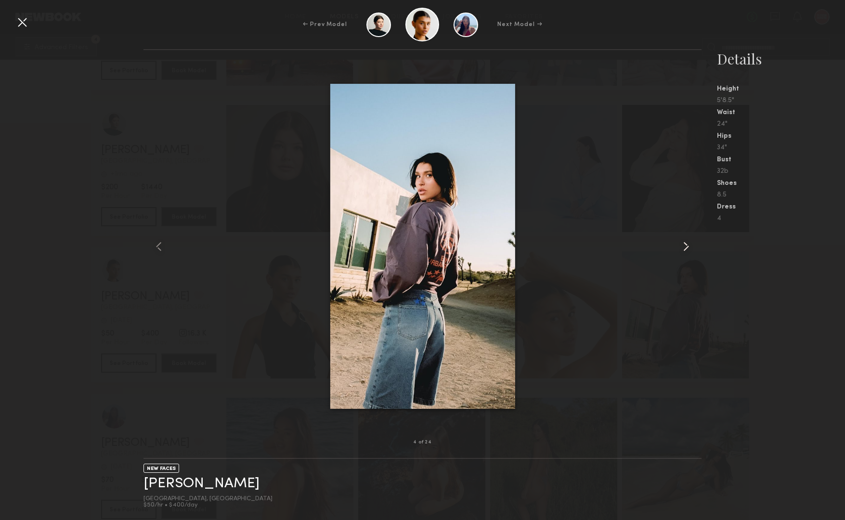
click at [685, 246] on common-icon at bounding box center [686, 246] width 15 height 15
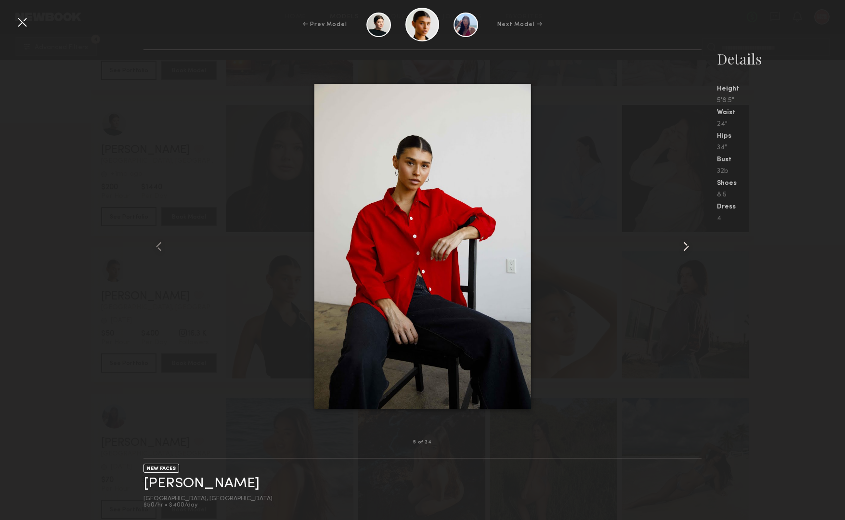
click at [685, 246] on common-icon at bounding box center [686, 246] width 15 height 15
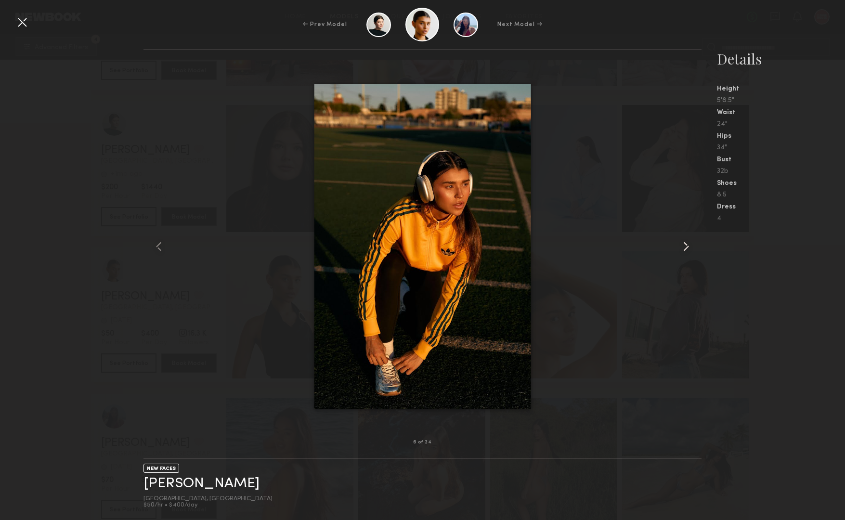
click at [685, 246] on common-icon at bounding box center [686, 246] width 15 height 15
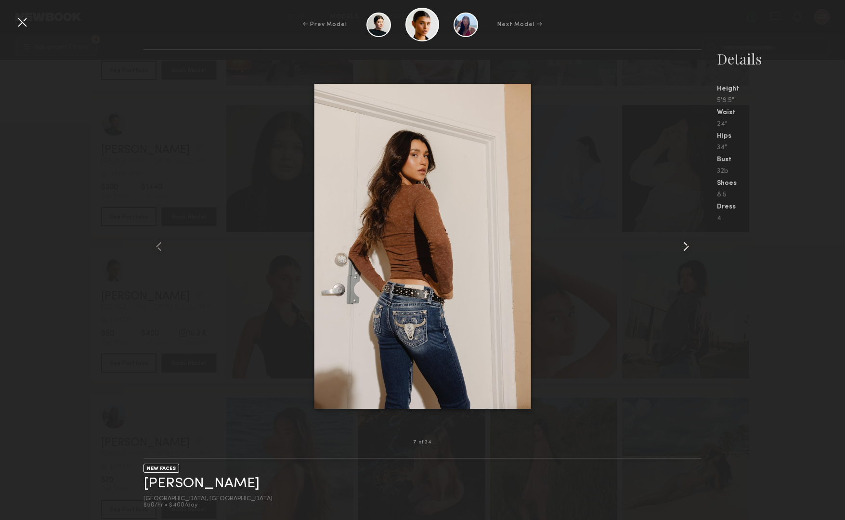
click at [685, 246] on common-icon at bounding box center [686, 246] width 15 height 15
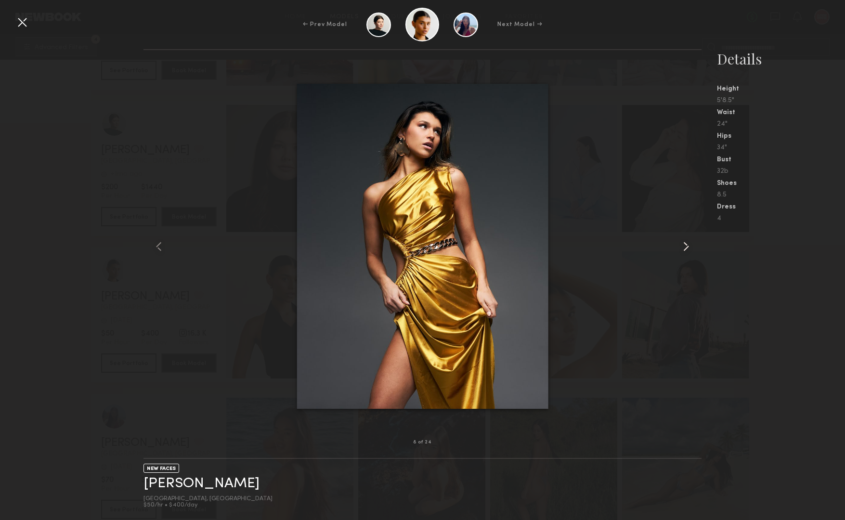
click at [685, 246] on common-icon at bounding box center [686, 246] width 15 height 15
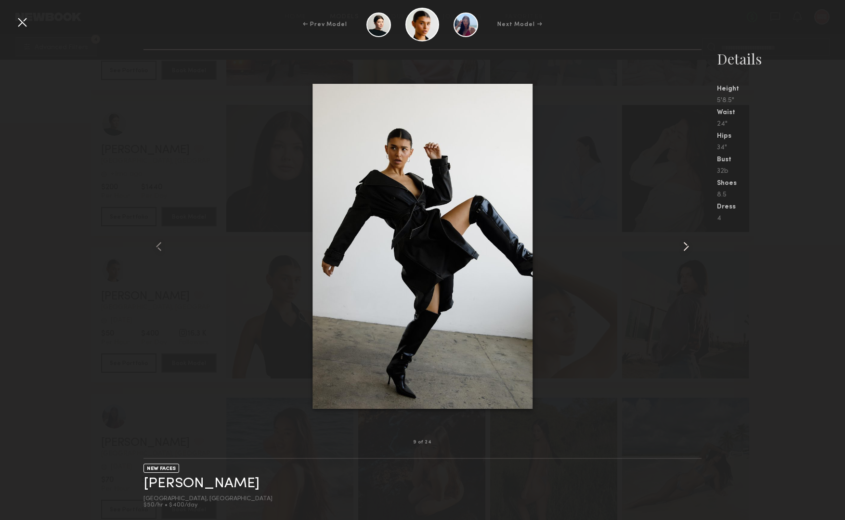
click at [685, 246] on common-icon at bounding box center [686, 246] width 15 height 15
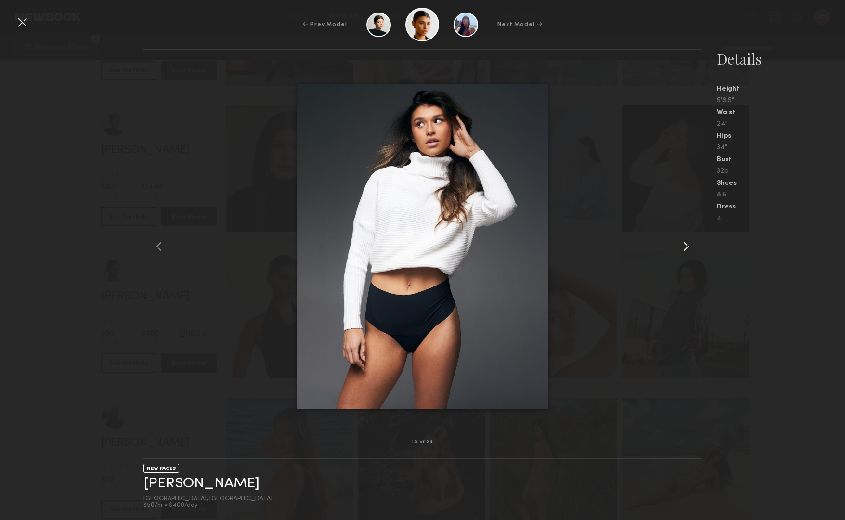
click at [685, 246] on common-icon at bounding box center [686, 246] width 15 height 15
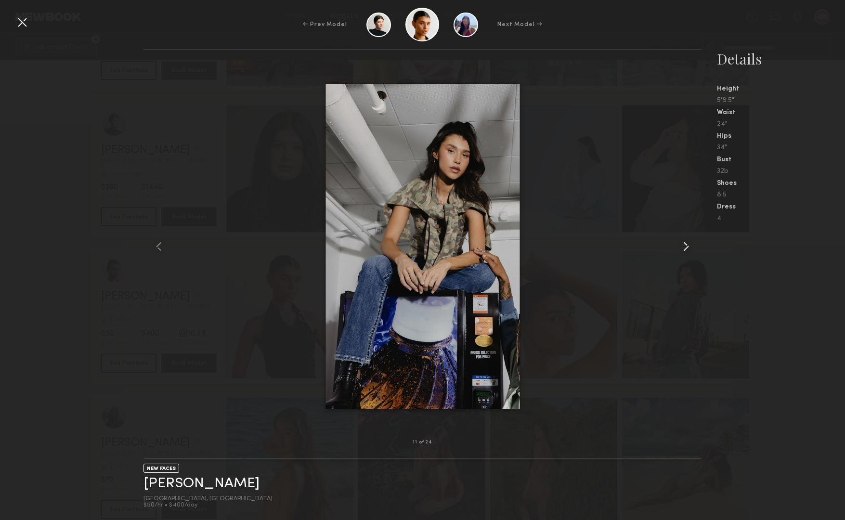
click at [685, 246] on common-icon at bounding box center [686, 246] width 15 height 15
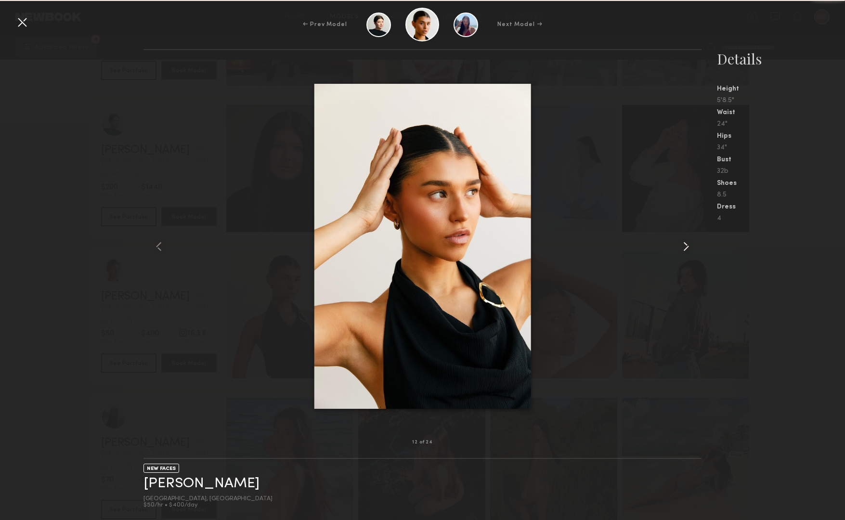
click at [685, 246] on common-icon at bounding box center [686, 246] width 15 height 15
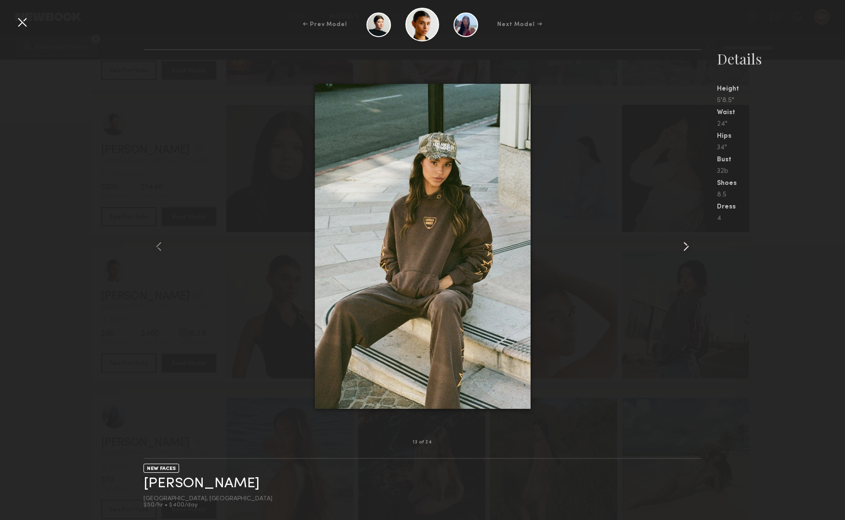
click at [685, 246] on common-icon at bounding box center [686, 246] width 15 height 15
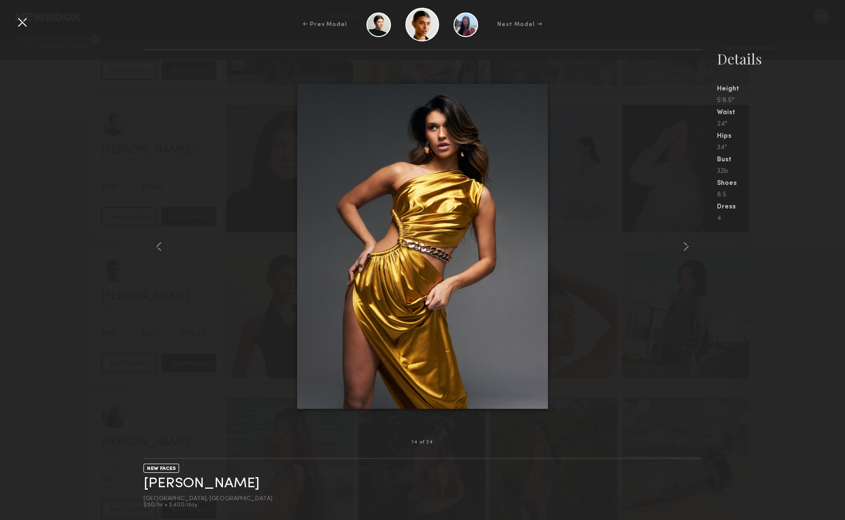
click at [22, 24] on div at bounding box center [21, 21] width 15 height 15
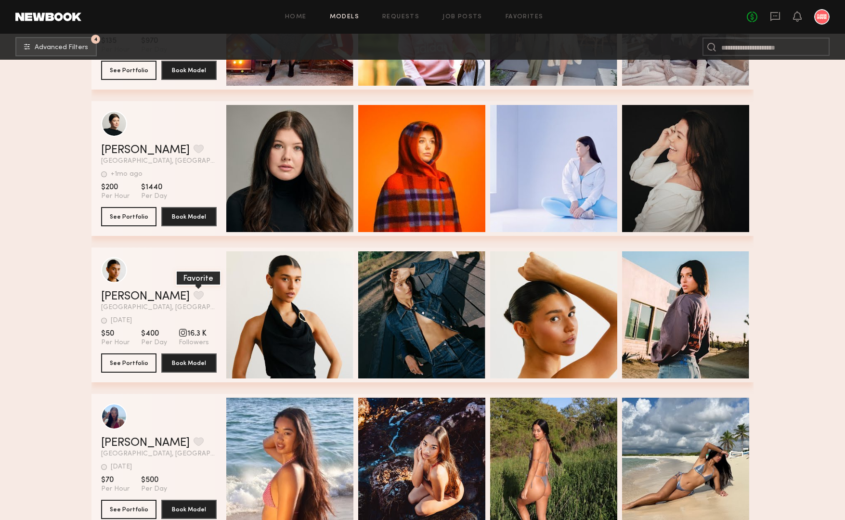
click at [194, 292] on button "grid" at bounding box center [199, 295] width 10 height 9
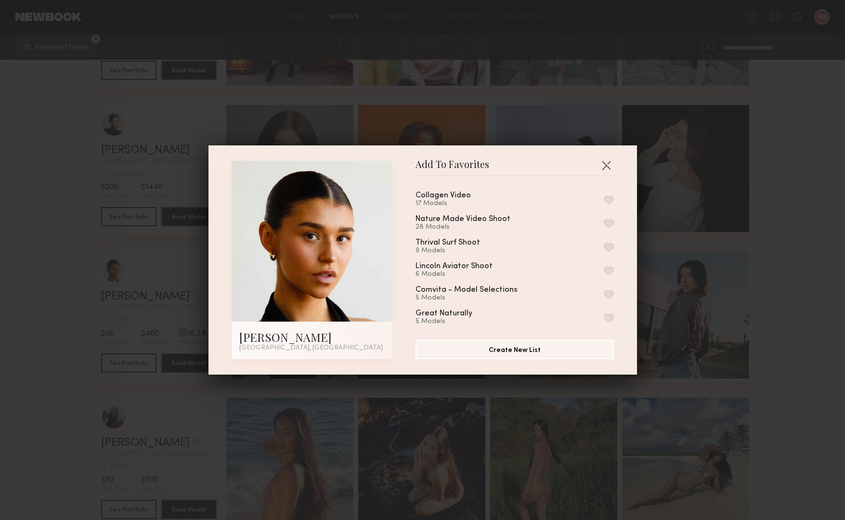
click at [607, 198] on button "button" at bounding box center [609, 200] width 10 height 9
click at [607, 162] on button "button" at bounding box center [606, 165] width 15 height 15
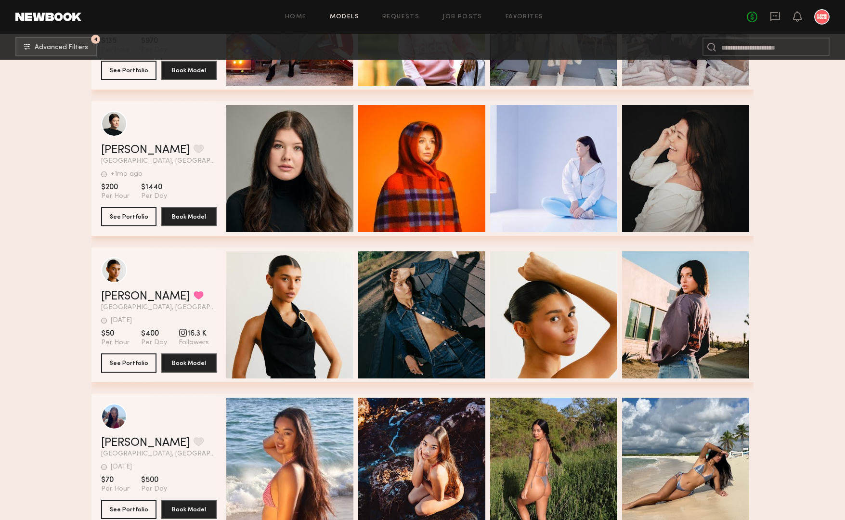
scroll to position [68150, 0]
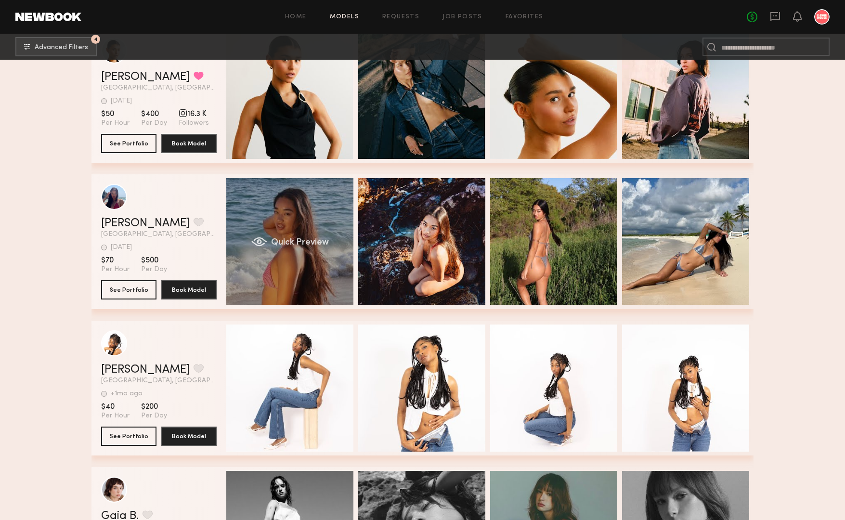
click at [293, 198] on div "Quick Preview" at bounding box center [289, 241] width 127 height 127
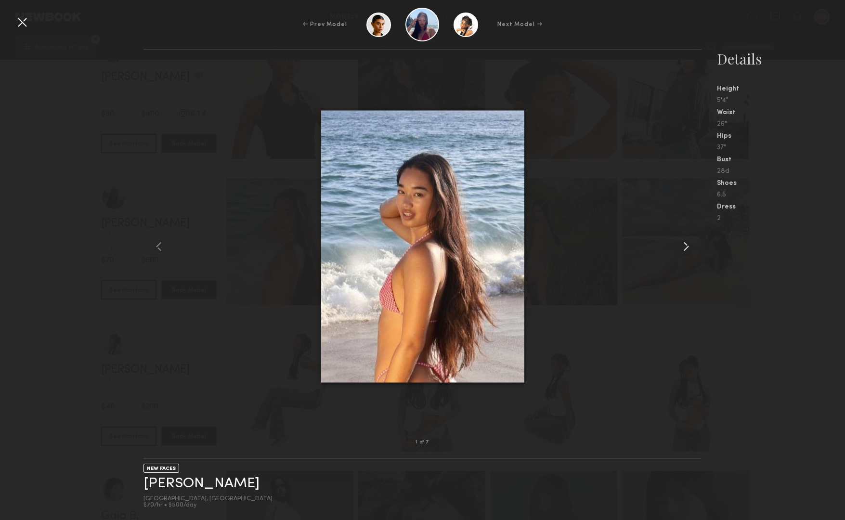
click at [686, 240] on common-icon at bounding box center [686, 246] width 15 height 15
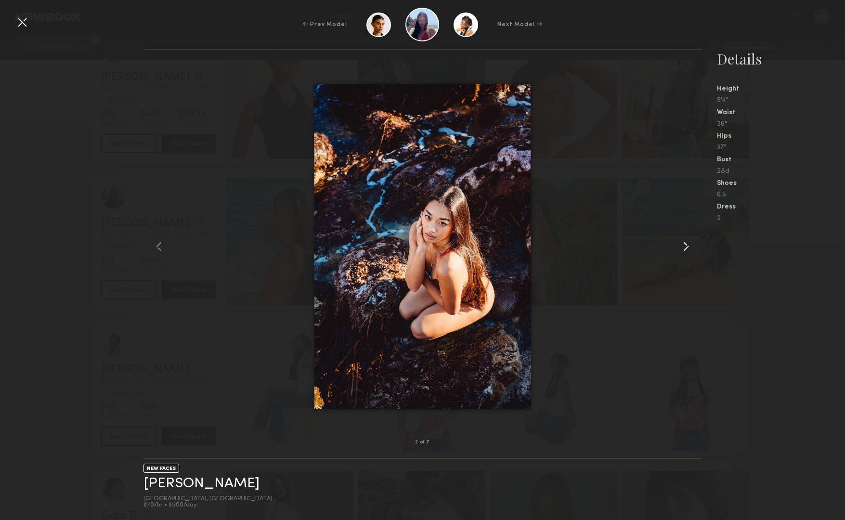
click at [686, 240] on common-icon at bounding box center [686, 246] width 15 height 15
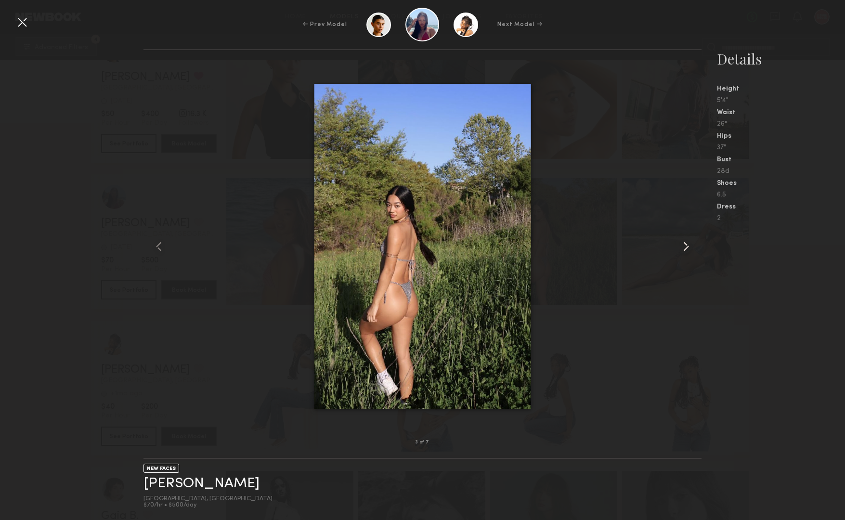
click at [686, 240] on common-icon at bounding box center [686, 246] width 15 height 15
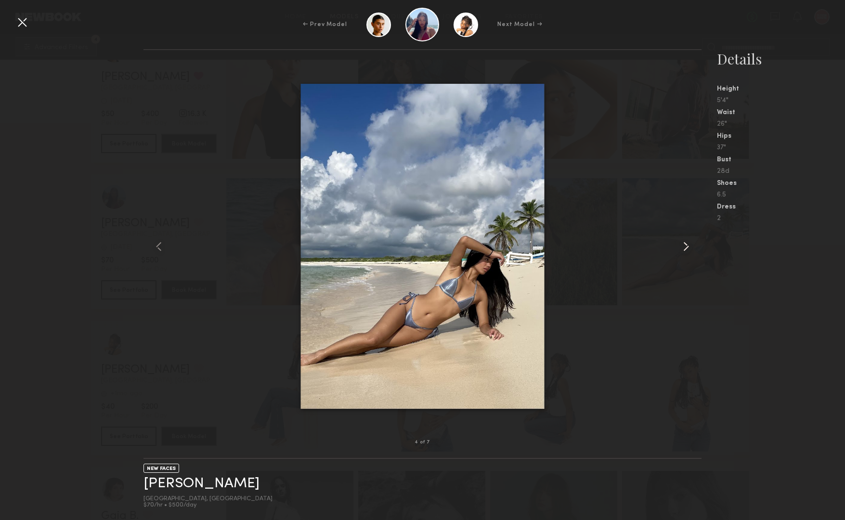
click at [686, 240] on common-icon at bounding box center [686, 246] width 15 height 15
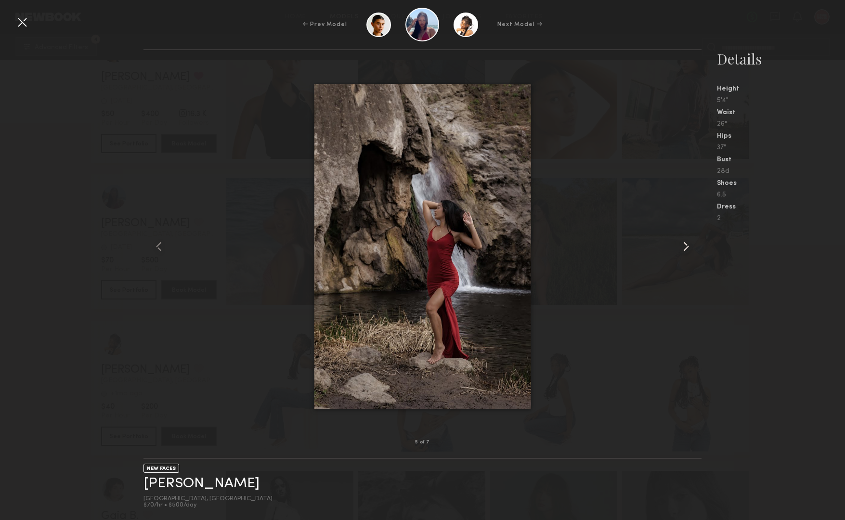
click at [686, 240] on common-icon at bounding box center [686, 246] width 15 height 15
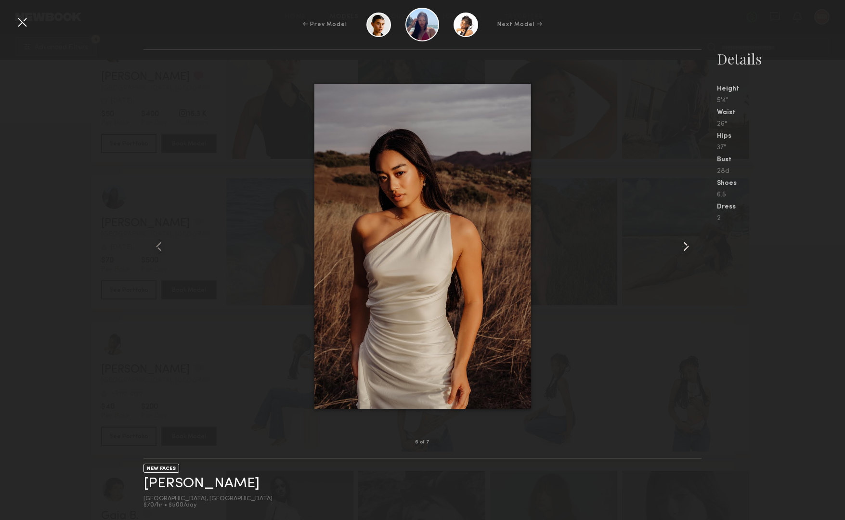
click at [686, 240] on common-icon at bounding box center [686, 246] width 15 height 15
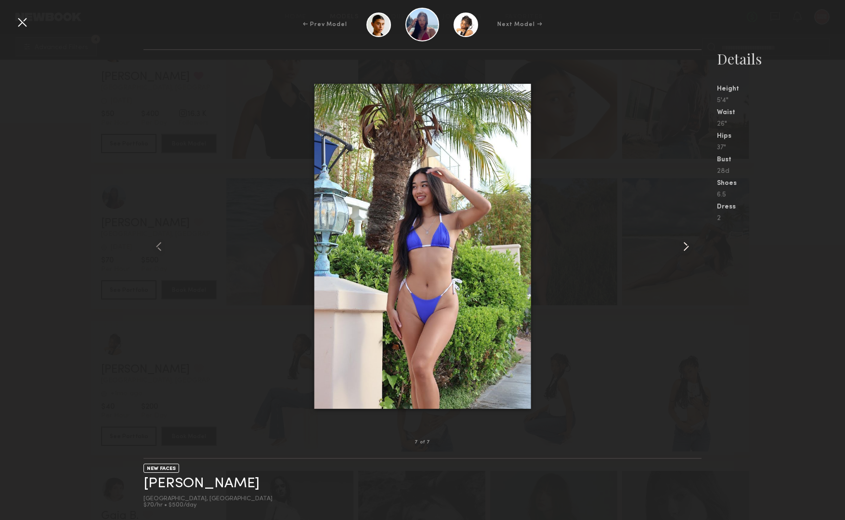
click at [686, 240] on common-icon at bounding box center [686, 246] width 15 height 15
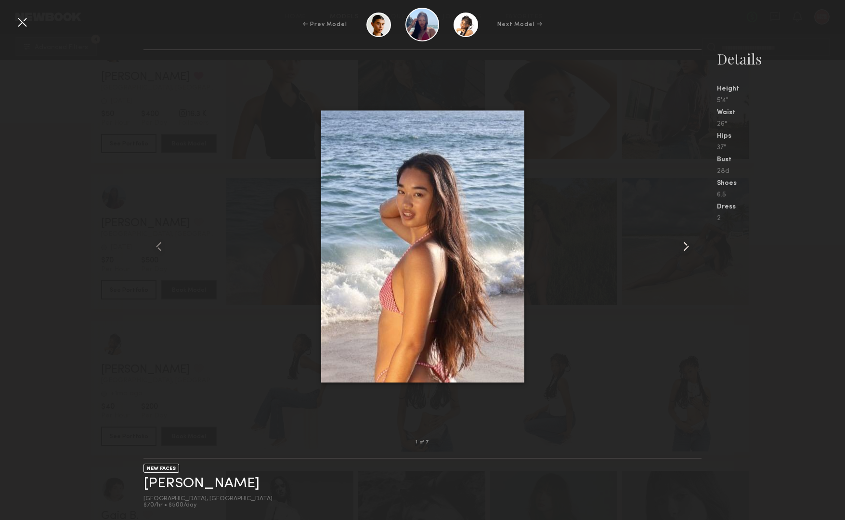
click at [686, 240] on common-icon at bounding box center [686, 246] width 15 height 15
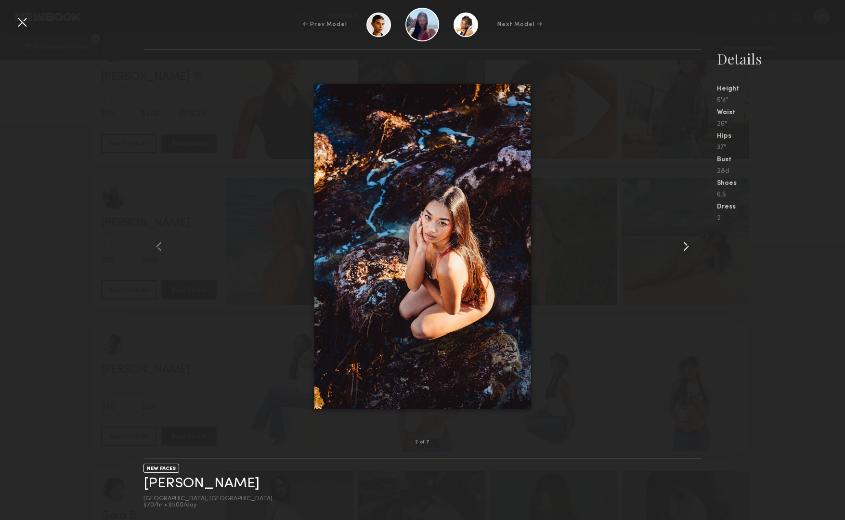
click at [686, 240] on common-icon at bounding box center [686, 246] width 15 height 15
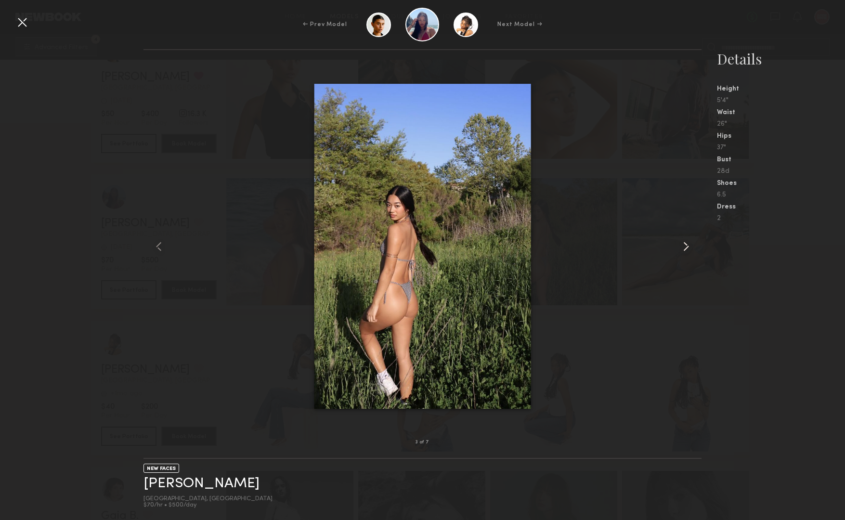
click at [686, 240] on common-icon at bounding box center [686, 246] width 15 height 15
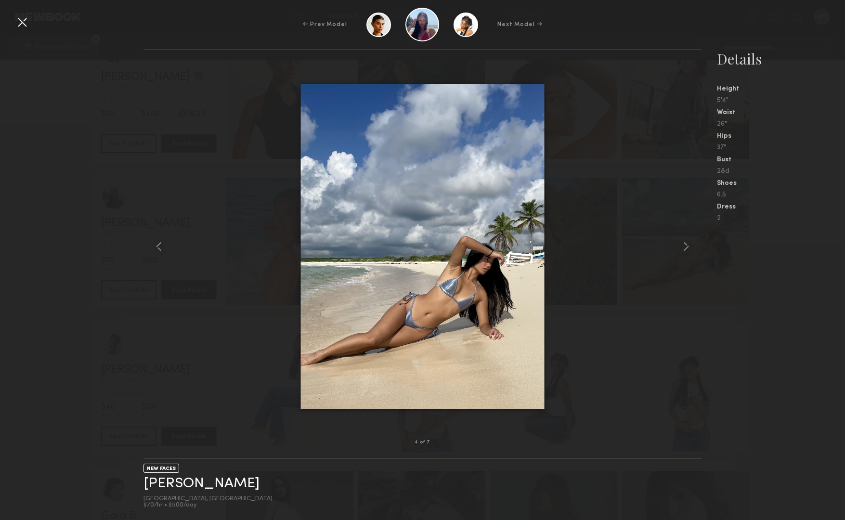
click at [25, 21] on div at bounding box center [21, 21] width 15 height 15
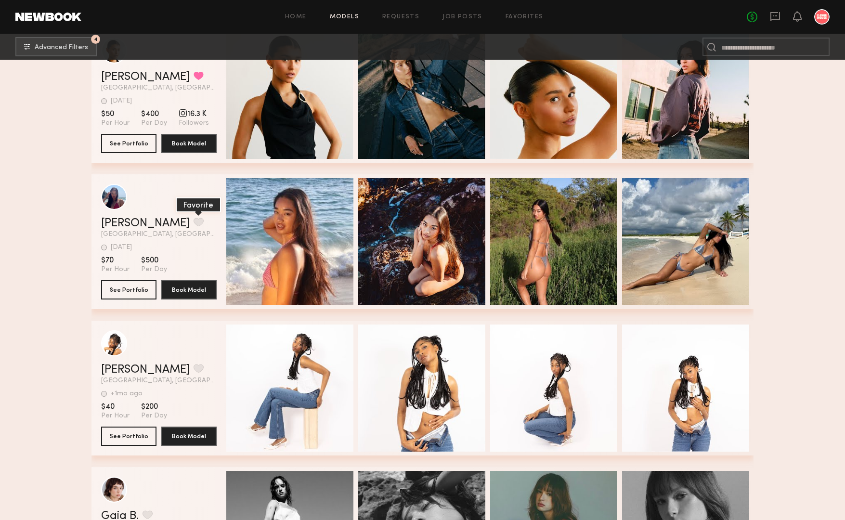
click at [194, 219] on button "grid" at bounding box center [199, 222] width 10 height 9
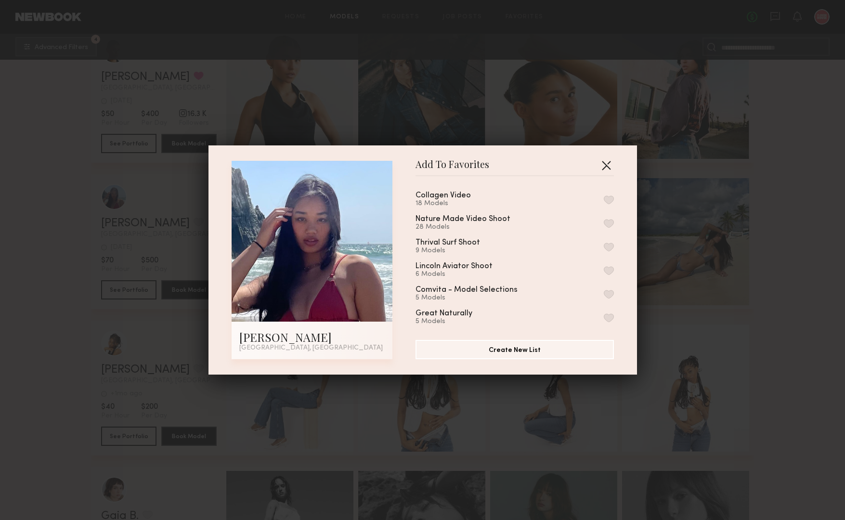
click at [607, 168] on button "button" at bounding box center [606, 165] width 15 height 15
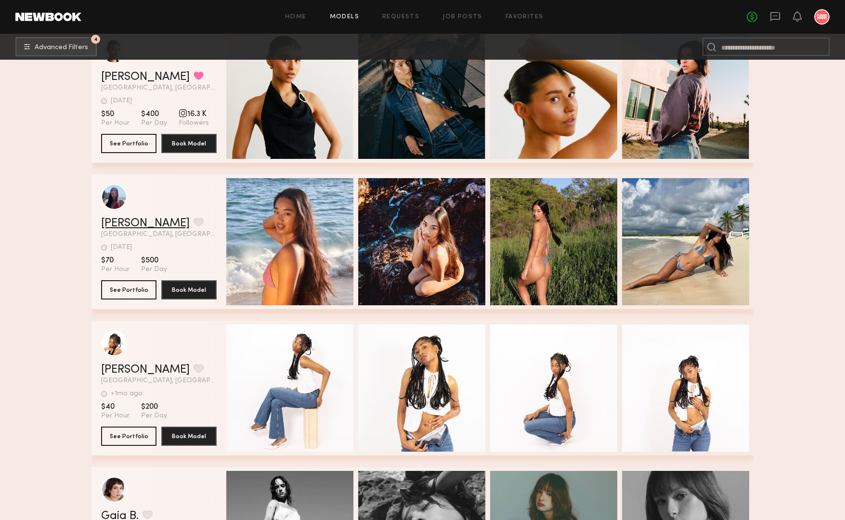
click at [122, 226] on link "[PERSON_NAME]" at bounding box center [145, 224] width 89 height 12
click at [194, 222] on button "grid" at bounding box center [199, 222] width 10 height 9
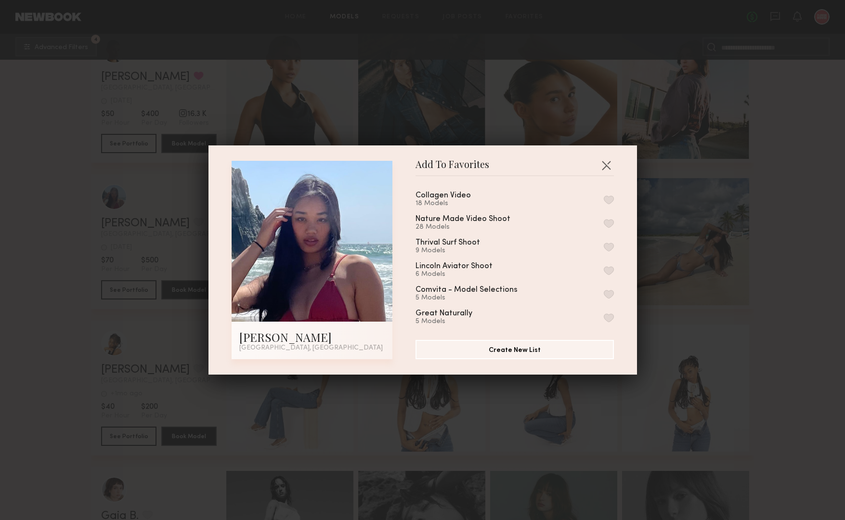
click at [610, 201] on button "button" at bounding box center [609, 200] width 10 height 9
click at [608, 171] on button "button" at bounding box center [606, 165] width 15 height 15
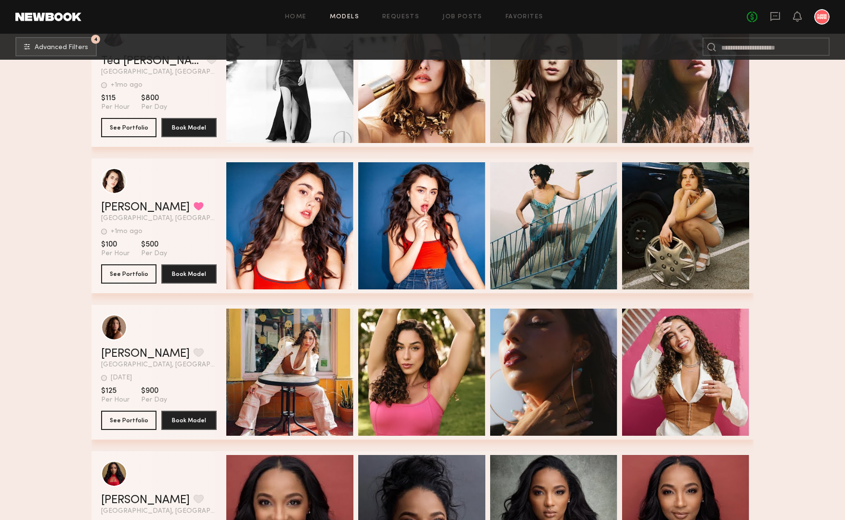
scroll to position [69046, 0]
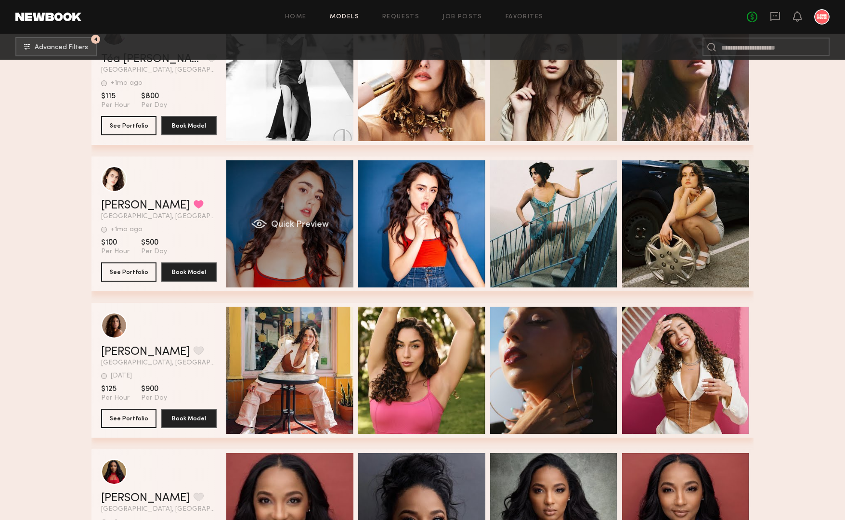
click at [296, 210] on div "Quick Preview" at bounding box center [289, 223] width 127 height 127
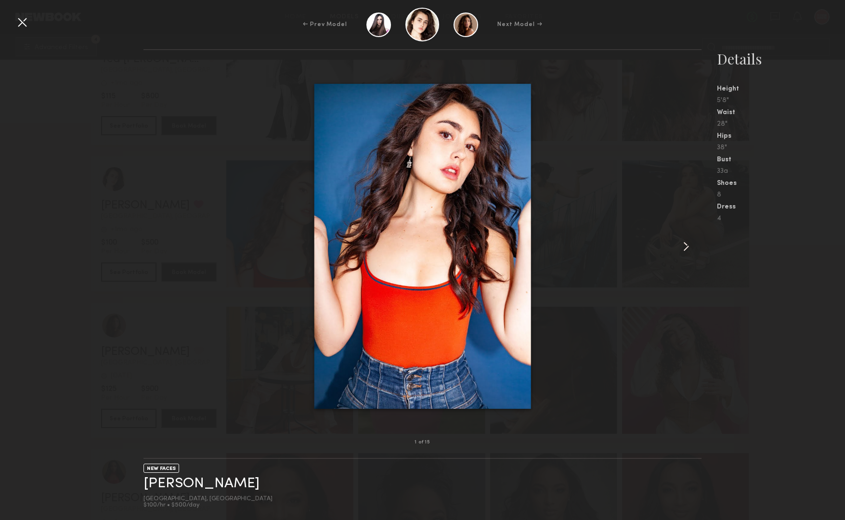
click at [685, 248] on common-icon at bounding box center [686, 246] width 15 height 15
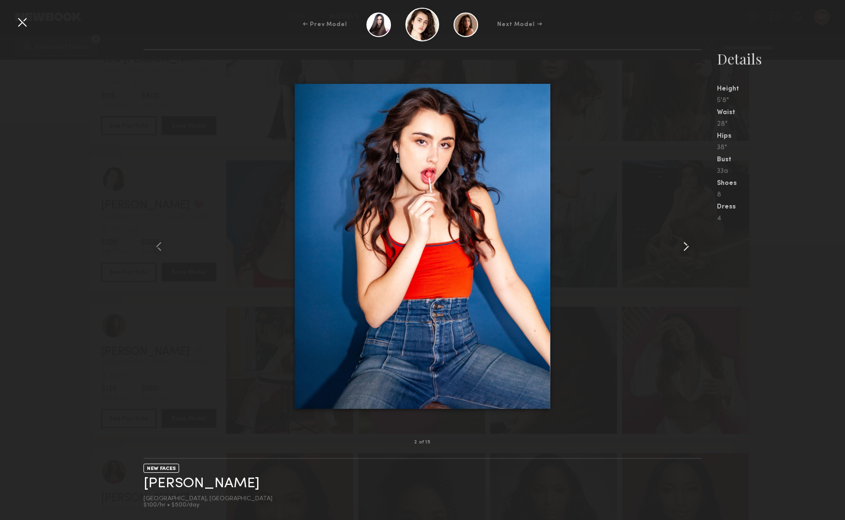
click at [685, 248] on common-icon at bounding box center [686, 246] width 15 height 15
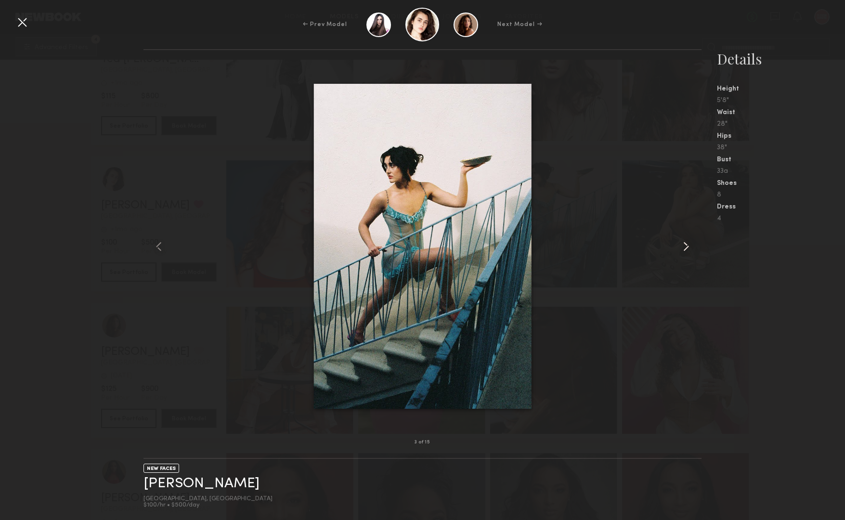
click at [685, 248] on common-icon at bounding box center [686, 246] width 15 height 15
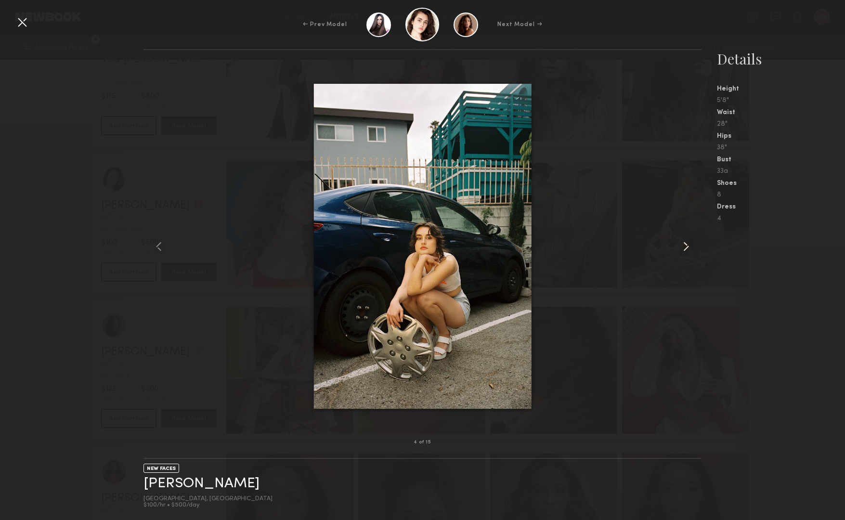
click at [685, 248] on common-icon at bounding box center [686, 246] width 15 height 15
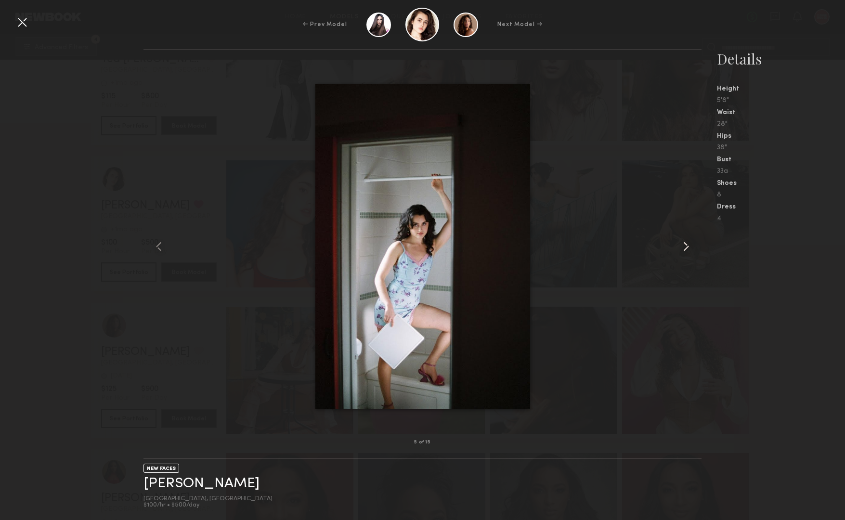
click at [685, 248] on common-icon at bounding box center [686, 246] width 15 height 15
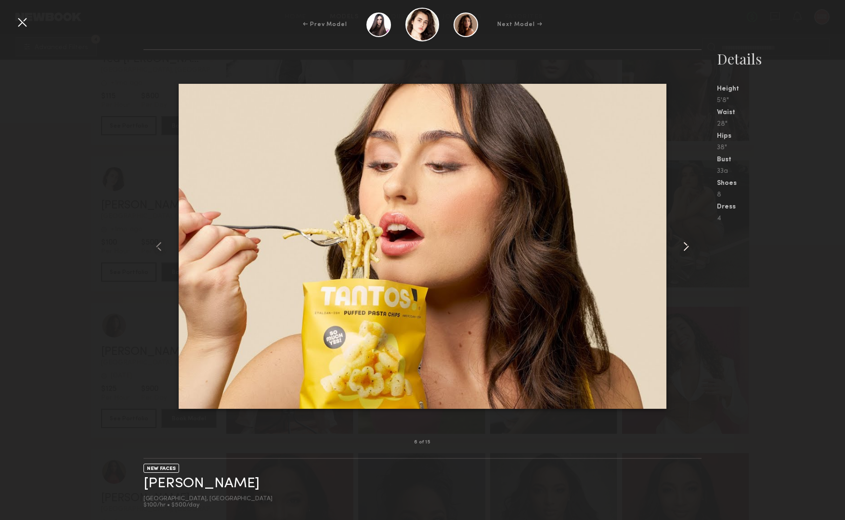
click at [685, 248] on common-icon at bounding box center [686, 246] width 15 height 15
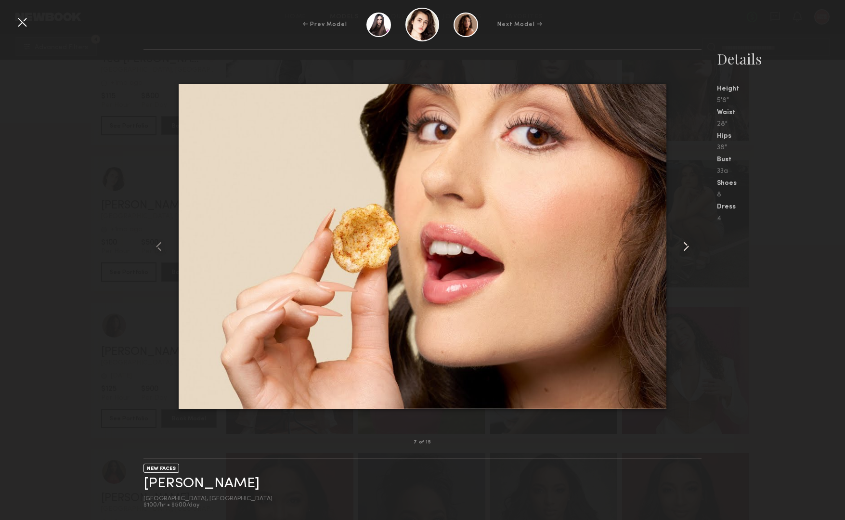
click at [685, 248] on common-icon at bounding box center [686, 246] width 15 height 15
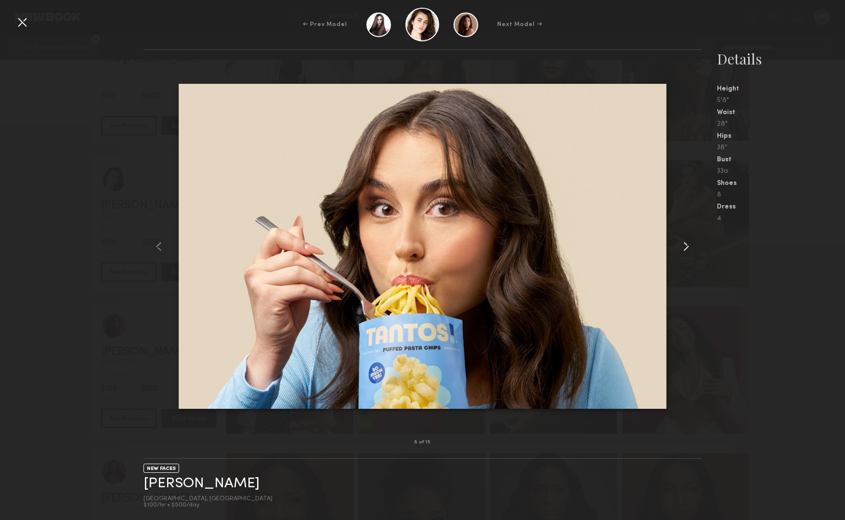
click at [685, 248] on common-icon at bounding box center [686, 246] width 15 height 15
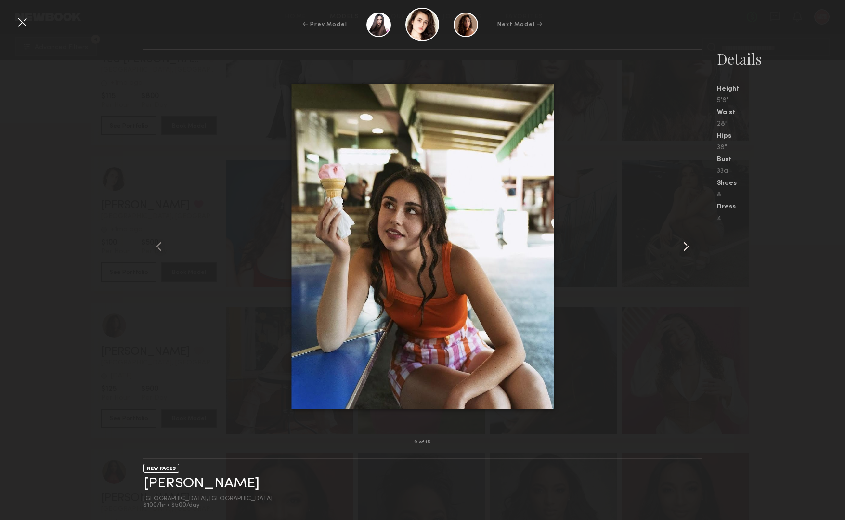
click at [685, 248] on common-icon at bounding box center [686, 246] width 15 height 15
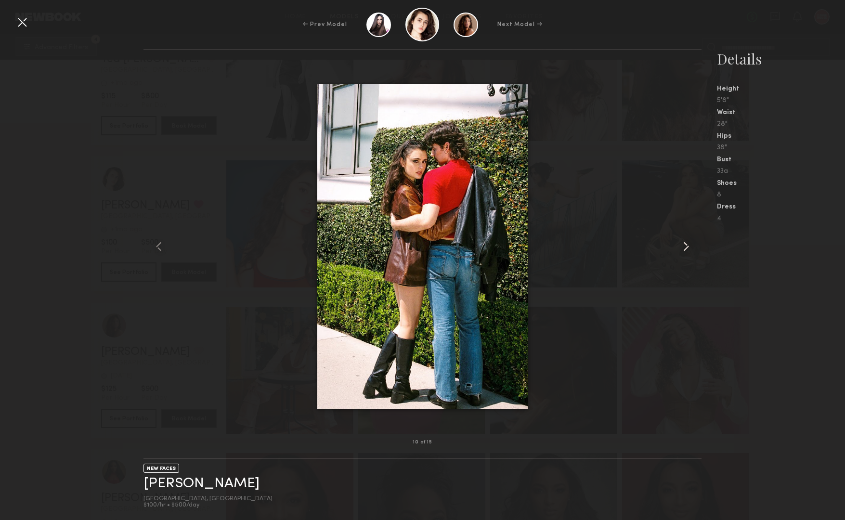
click at [685, 248] on common-icon at bounding box center [686, 246] width 15 height 15
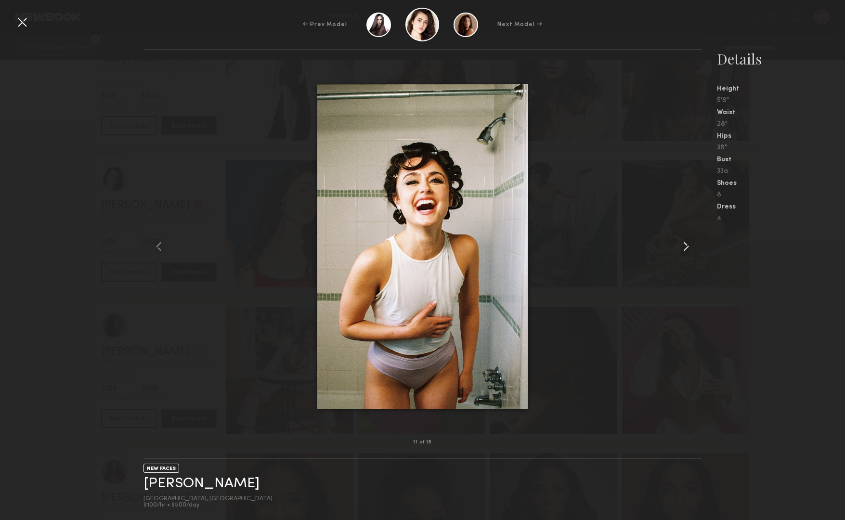
click at [685, 248] on common-icon at bounding box center [686, 246] width 15 height 15
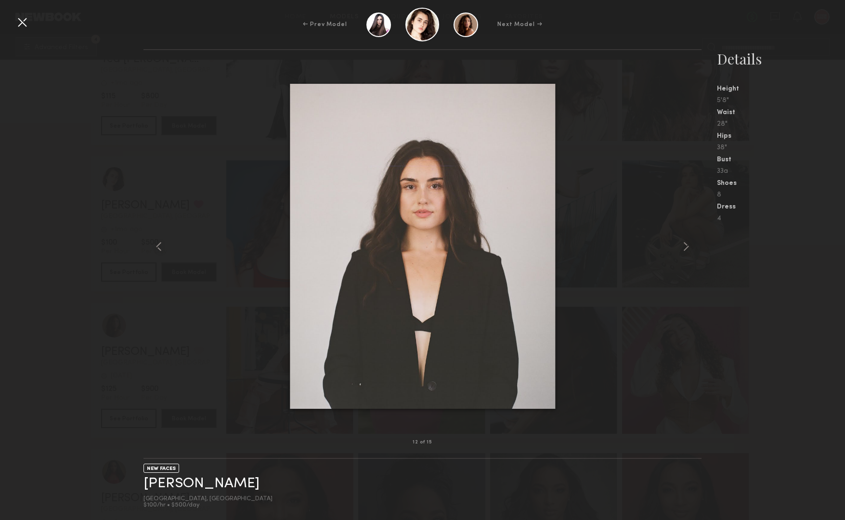
click at [26, 28] on div at bounding box center [21, 21] width 15 height 15
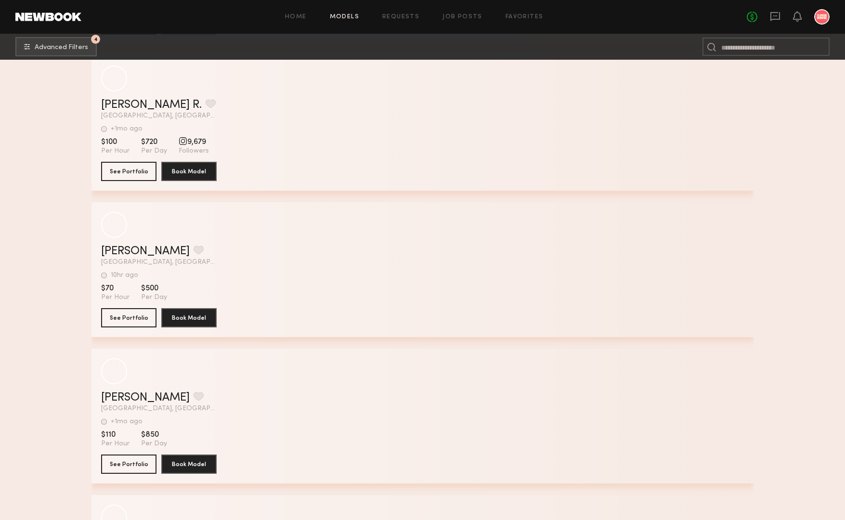
scroll to position [72975, 0]
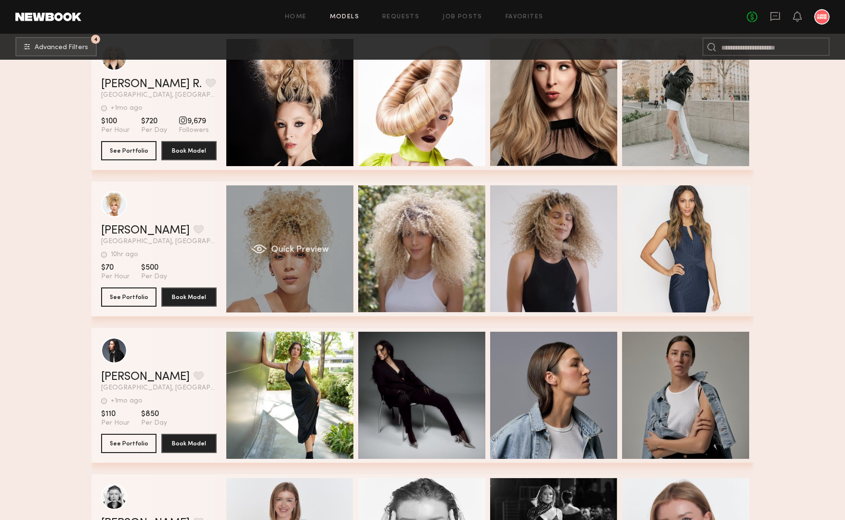
click at [279, 203] on div "Quick Preview" at bounding box center [289, 248] width 127 height 127
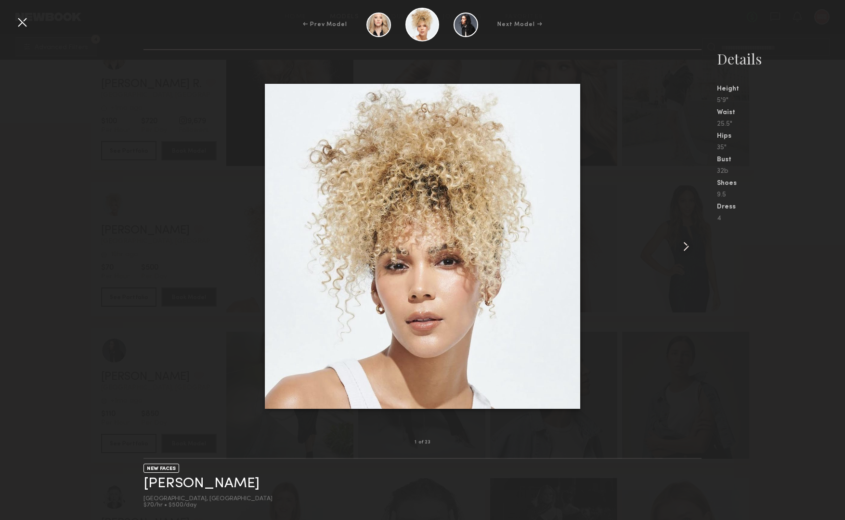
click at [690, 243] on common-icon at bounding box center [686, 246] width 15 height 15
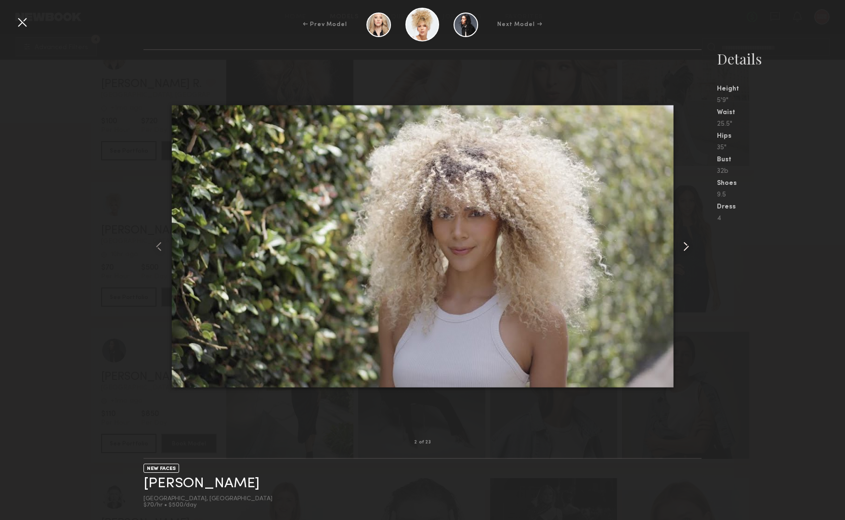
click at [690, 243] on common-icon at bounding box center [686, 246] width 15 height 15
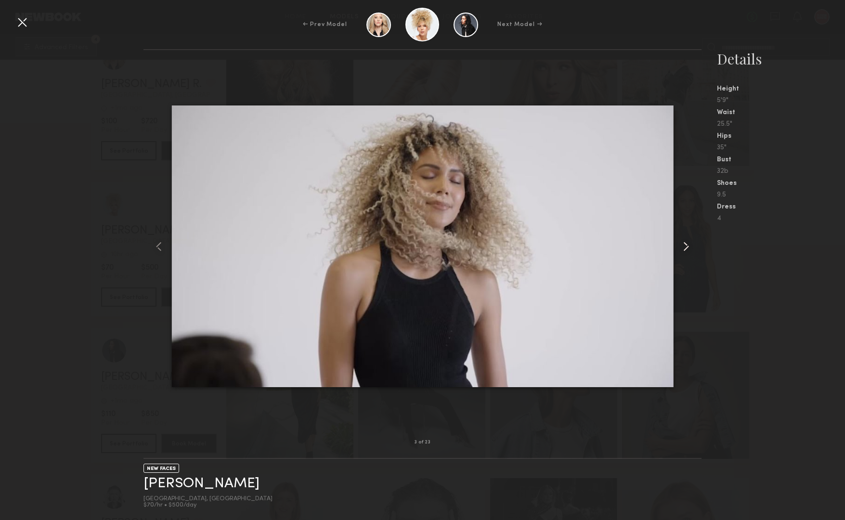
click at [690, 243] on common-icon at bounding box center [686, 246] width 15 height 15
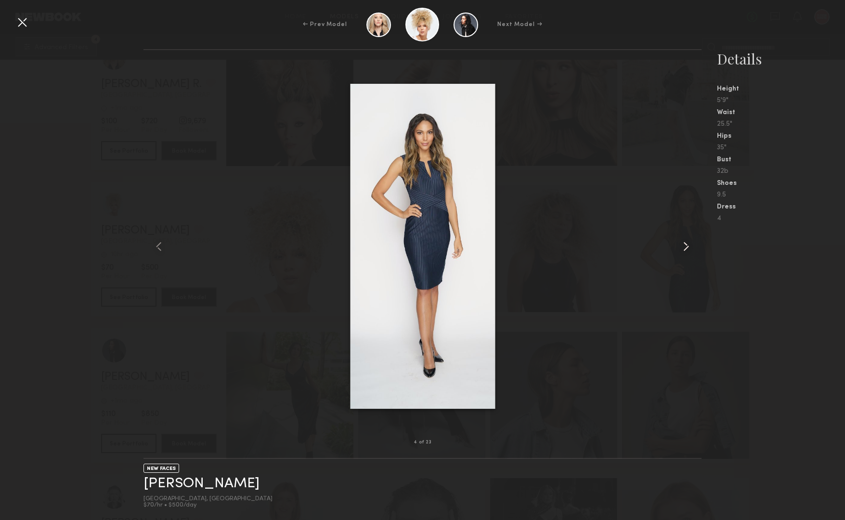
click at [690, 243] on common-icon at bounding box center [686, 246] width 15 height 15
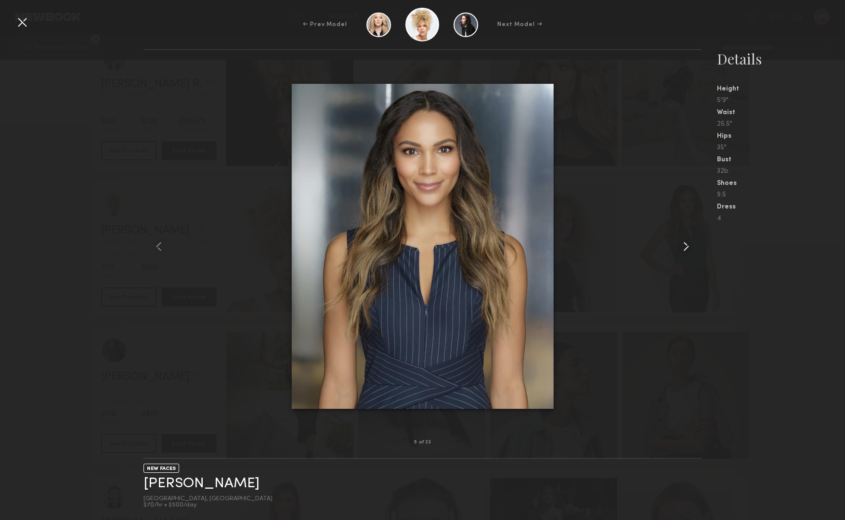
click at [690, 243] on common-icon at bounding box center [686, 246] width 15 height 15
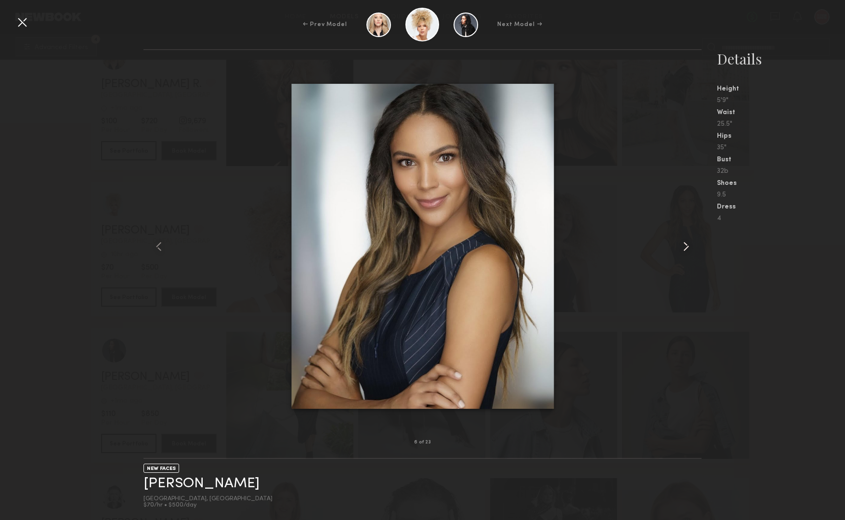
click at [690, 243] on common-icon at bounding box center [686, 246] width 15 height 15
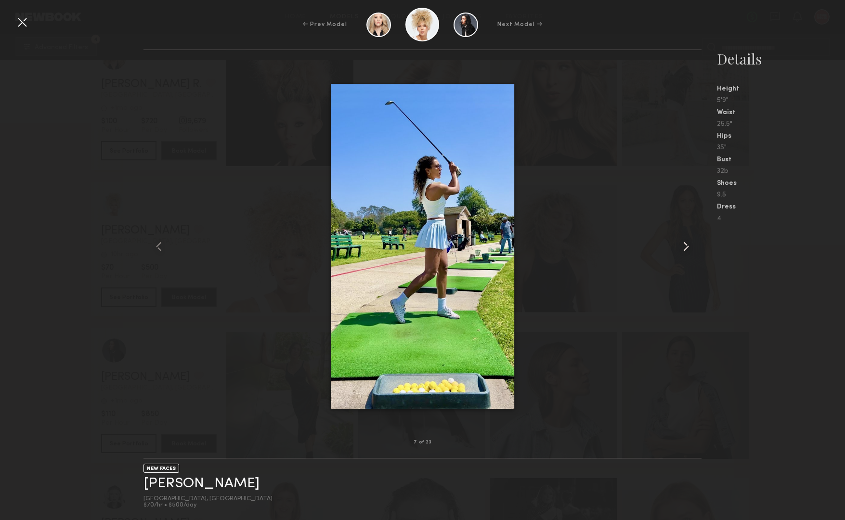
click at [690, 243] on common-icon at bounding box center [686, 246] width 15 height 15
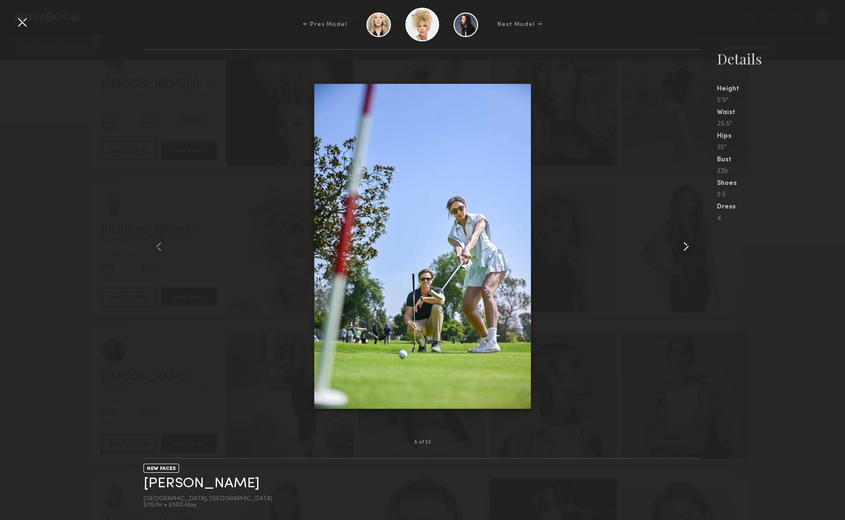
click at [690, 243] on common-icon at bounding box center [686, 246] width 15 height 15
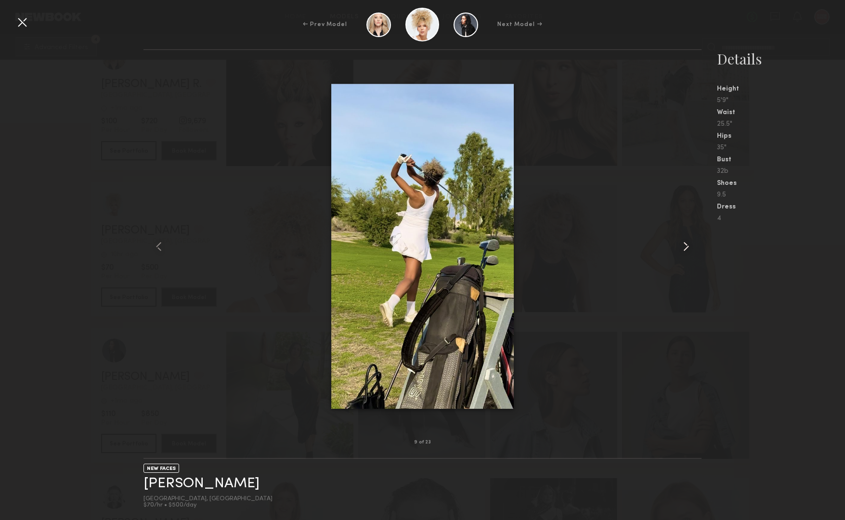
click at [690, 243] on common-icon at bounding box center [686, 246] width 15 height 15
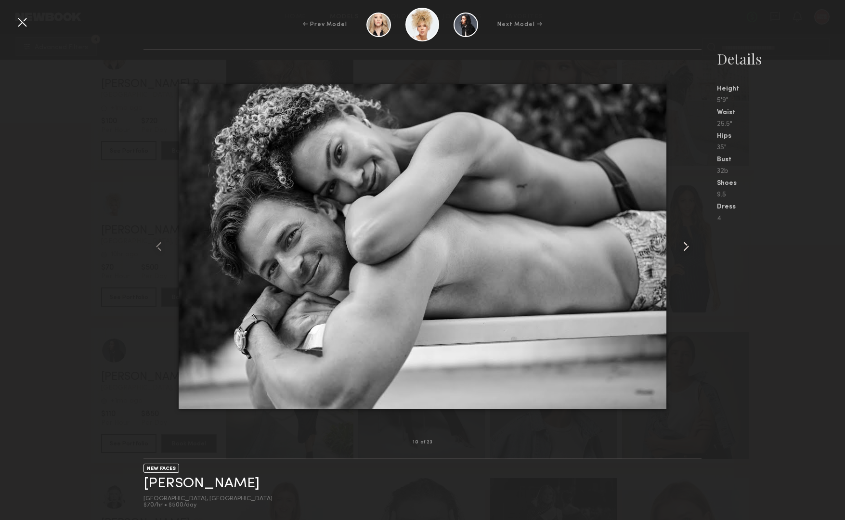
click at [690, 243] on common-icon at bounding box center [686, 246] width 15 height 15
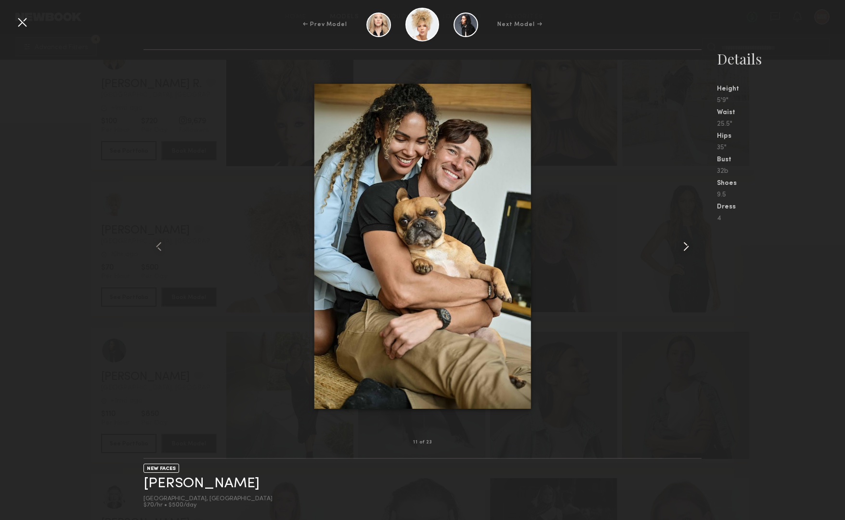
click at [690, 246] on common-icon at bounding box center [686, 246] width 15 height 15
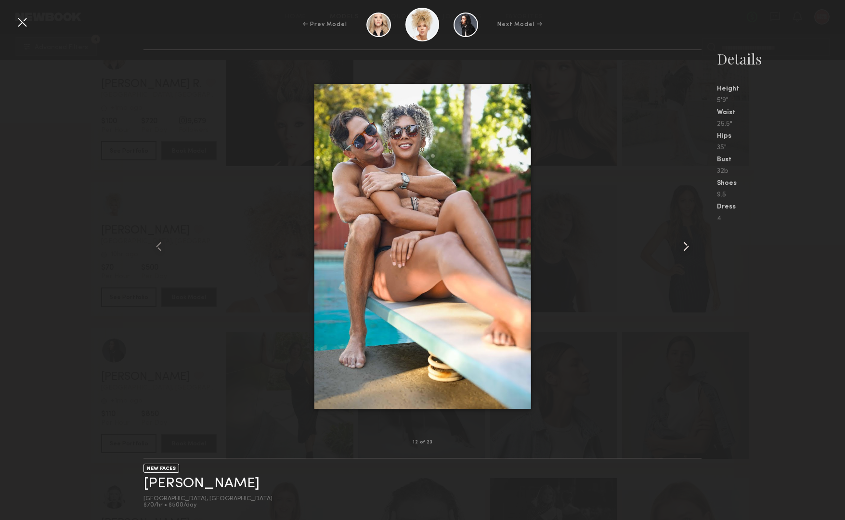
click at [690, 246] on common-icon at bounding box center [686, 246] width 15 height 15
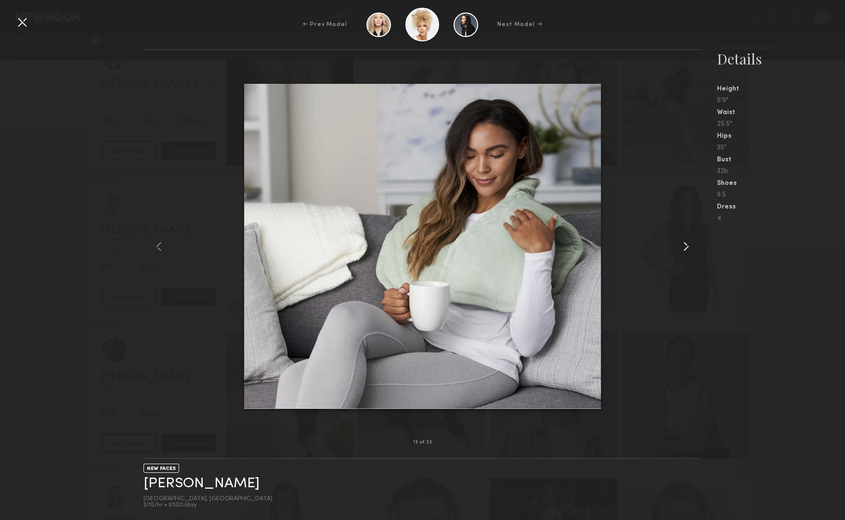
click at [690, 246] on common-icon at bounding box center [686, 246] width 15 height 15
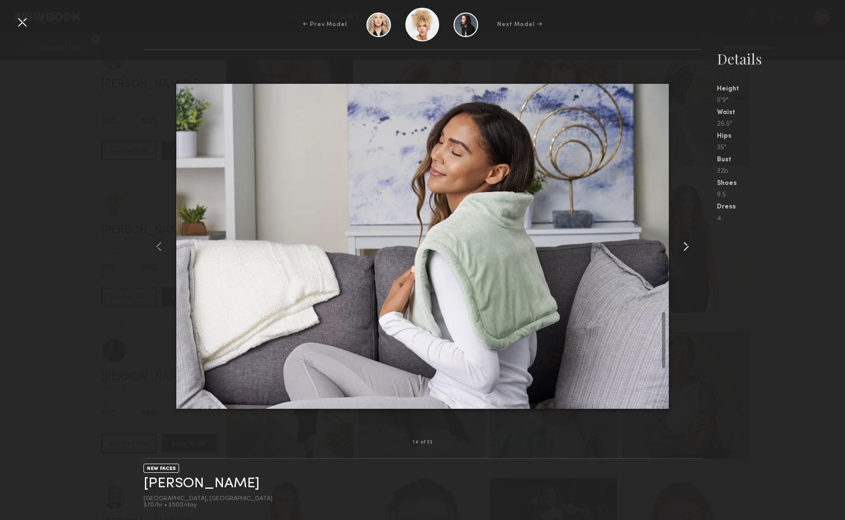
click at [690, 246] on common-icon at bounding box center [686, 246] width 15 height 15
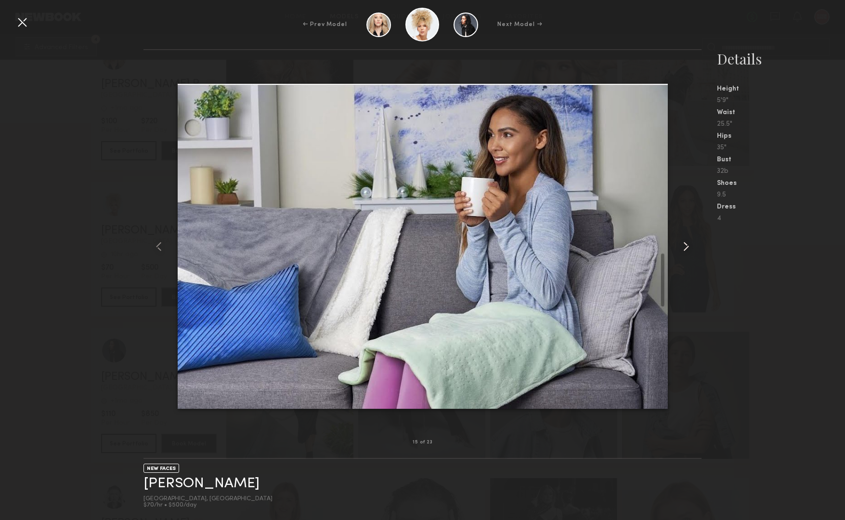
click at [690, 246] on common-icon at bounding box center [686, 246] width 15 height 15
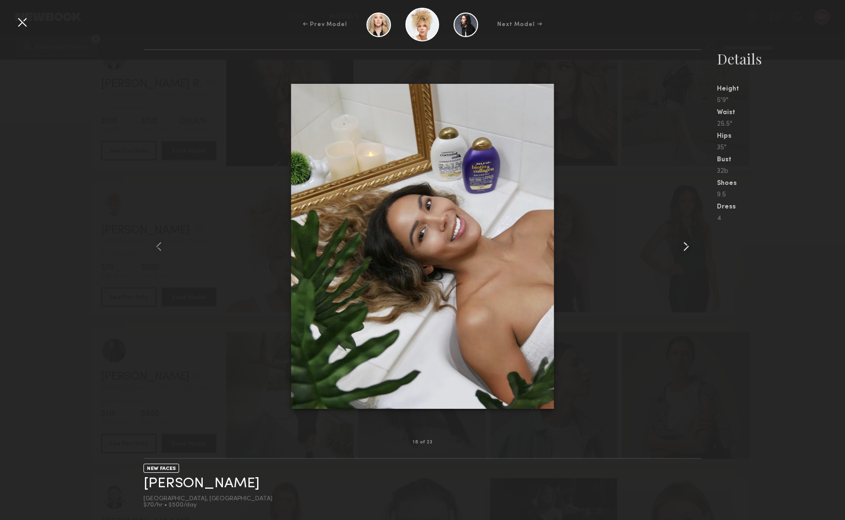
click at [690, 246] on common-icon at bounding box center [686, 246] width 15 height 15
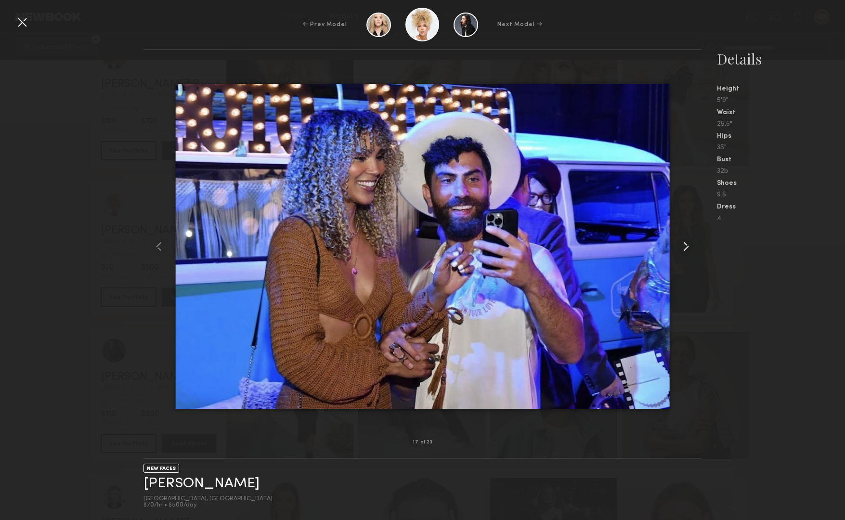
click at [690, 246] on common-icon at bounding box center [686, 246] width 15 height 15
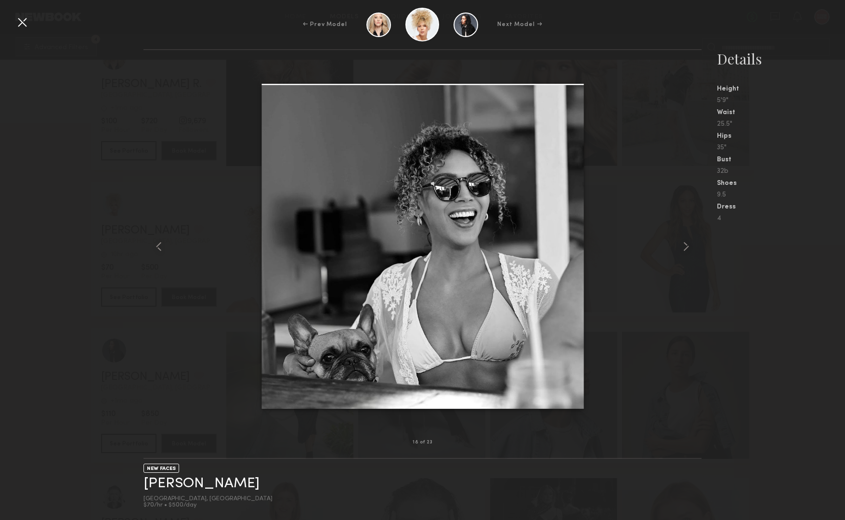
click at [24, 21] on div at bounding box center [21, 21] width 15 height 15
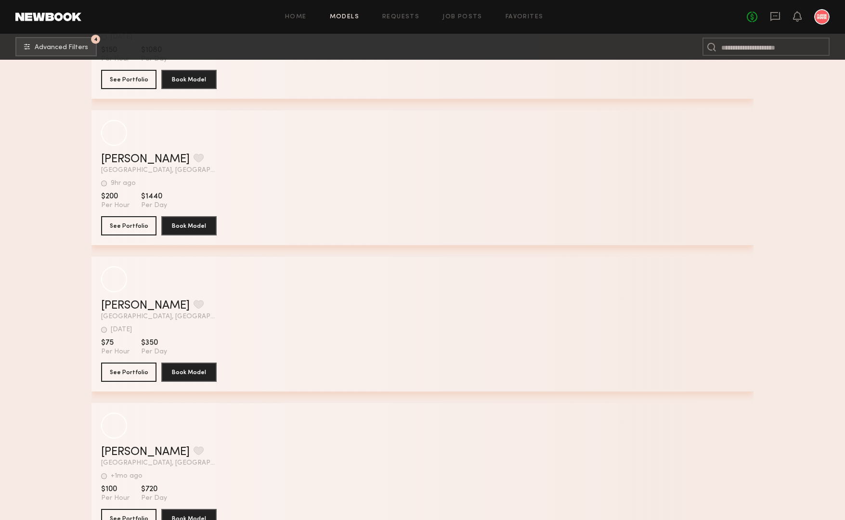
scroll to position [78370, 0]
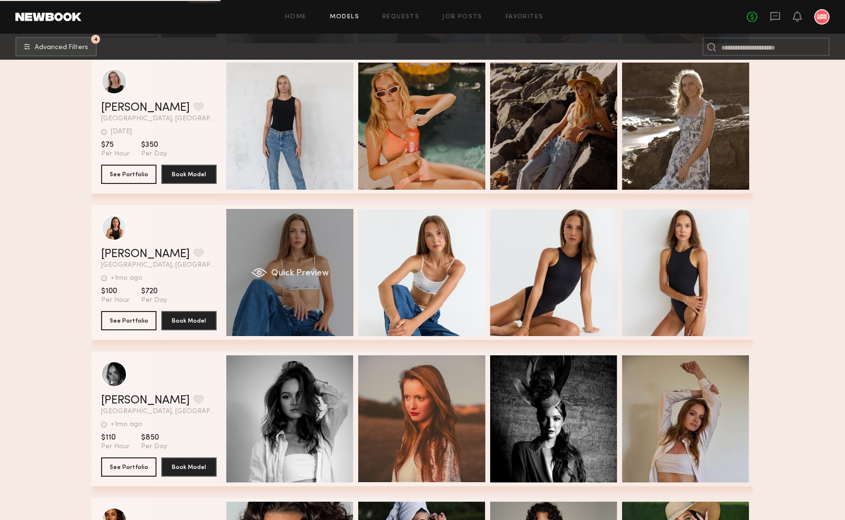
click at [296, 238] on div "Quick Preview" at bounding box center [289, 272] width 127 height 127
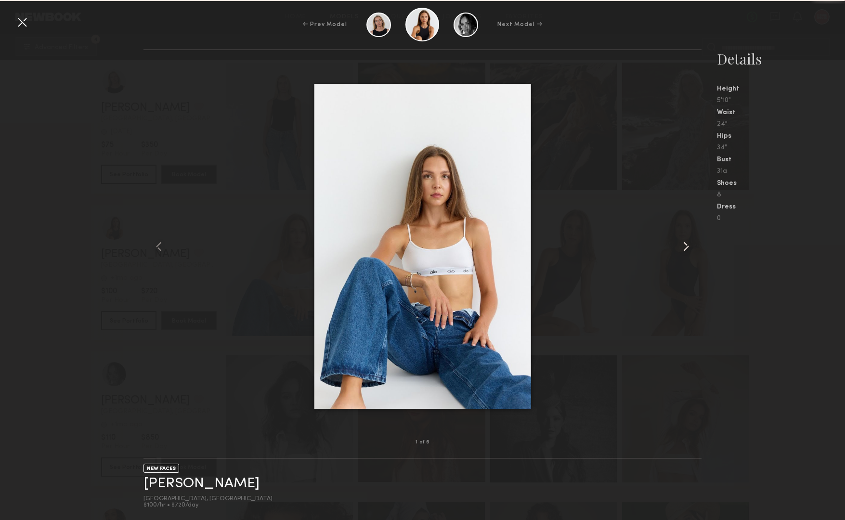
click at [685, 246] on common-icon at bounding box center [686, 246] width 15 height 15
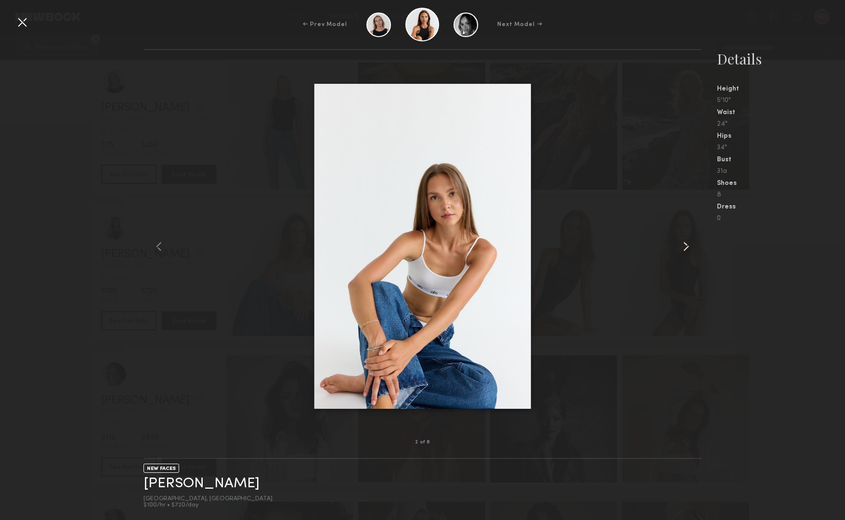
click at [685, 246] on common-icon at bounding box center [686, 246] width 15 height 15
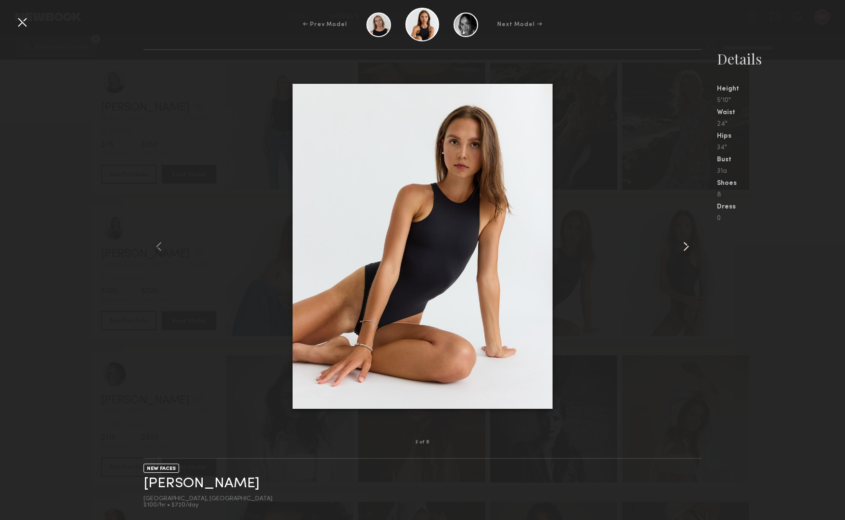
click at [685, 246] on common-icon at bounding box center [686, 246] width 15 height 15
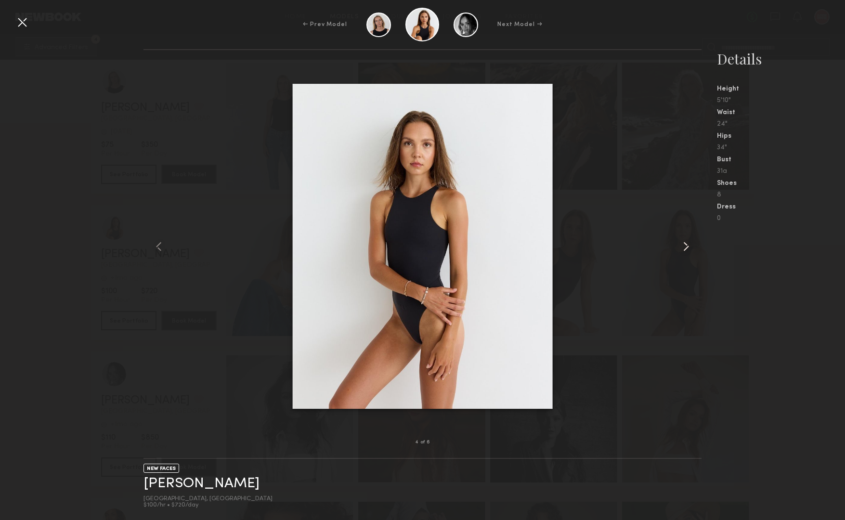
click at [685, 246] on common-icon at bounding box center [686, 246] width 15 height 15
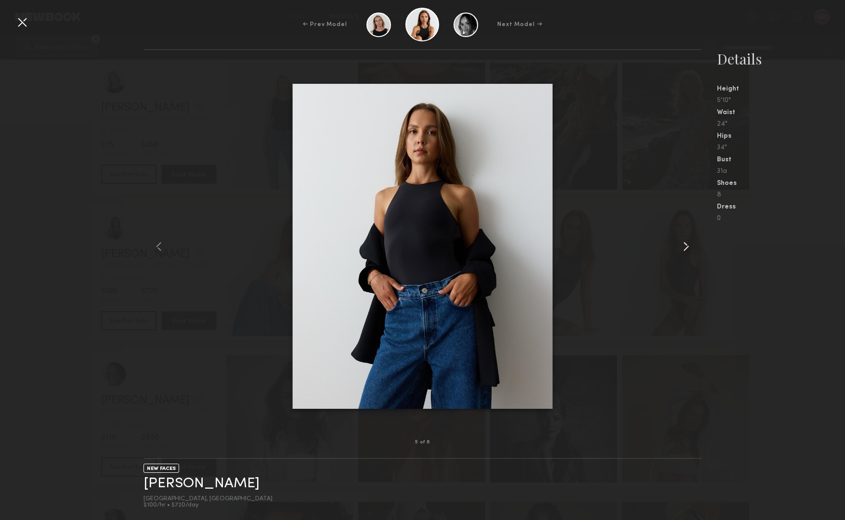
click at [685, 246] on common-icon at bounding box center [686, 246] width 15 height 15
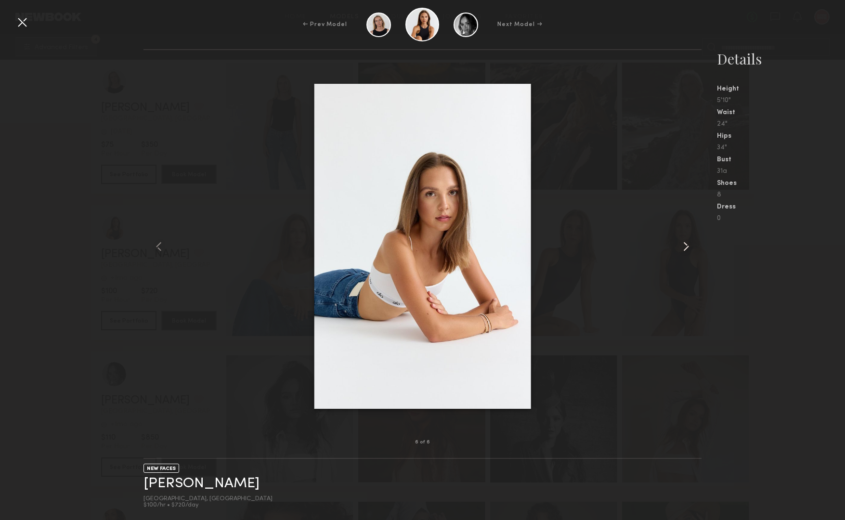
click at [685, 246] on common-icon at bounding box center [686, 246] width 15 height 15
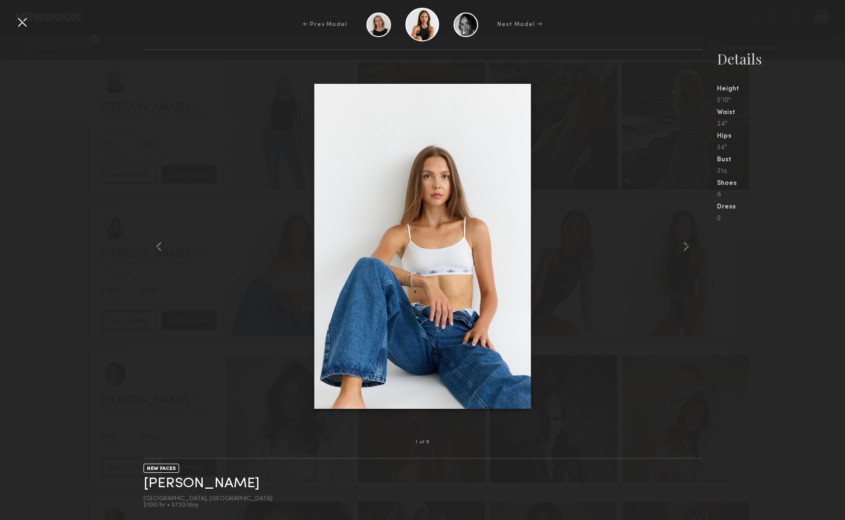
click at [26, 26] on div at bounding box center [21, 21] width 15 height 15
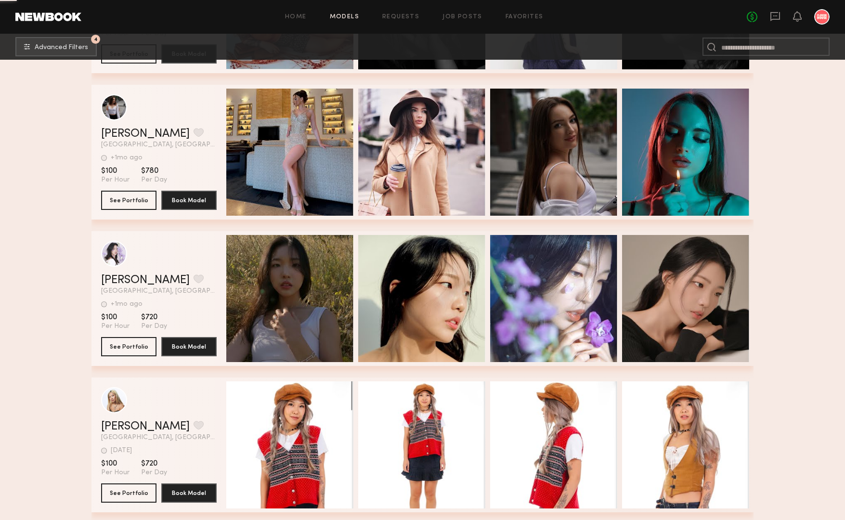
scroll to position [80273, 0]
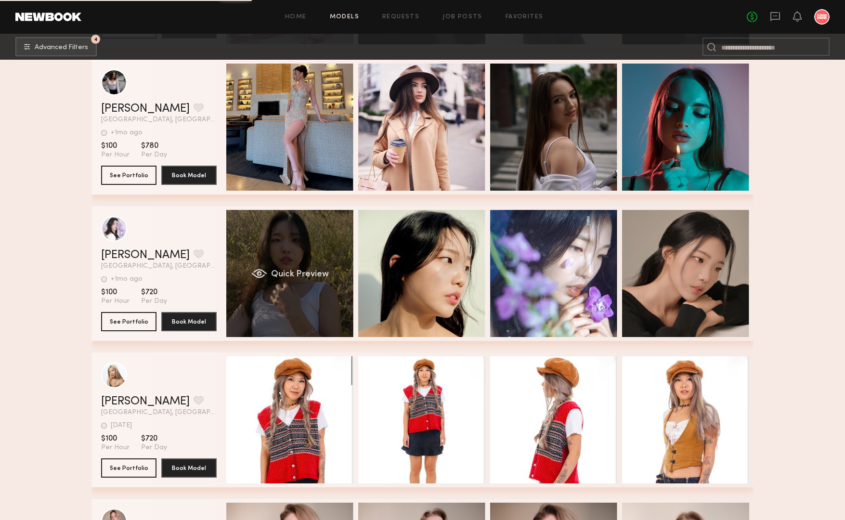
click at [306, 251] on div "Quick Preview" at bounding box center [289, 273] width 127 height 127
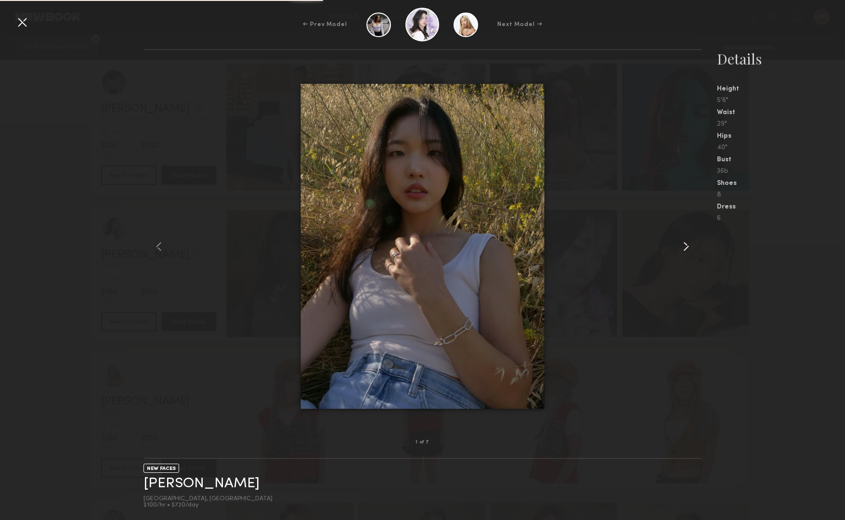
click at [679, 247] on common-icon at bounding box center [686, 246] width 15 height 15
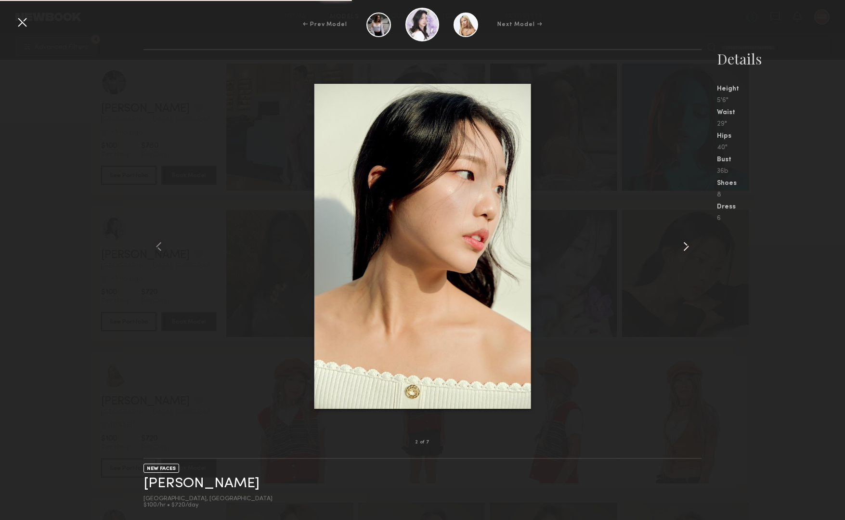
click at [679, 247] on common-icon at bounding box center [686, 246] width 15 height 15
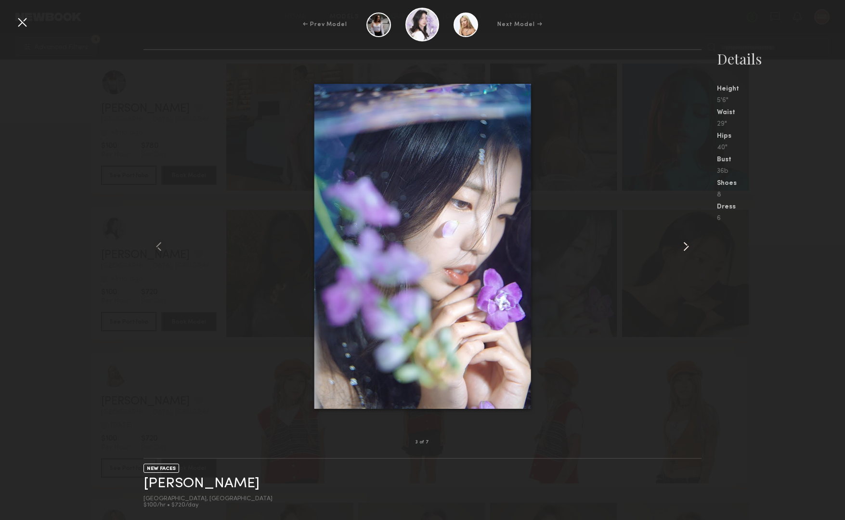
click at [679, 247] on common-icon at bounding box center [686, 246] width 15 height 15
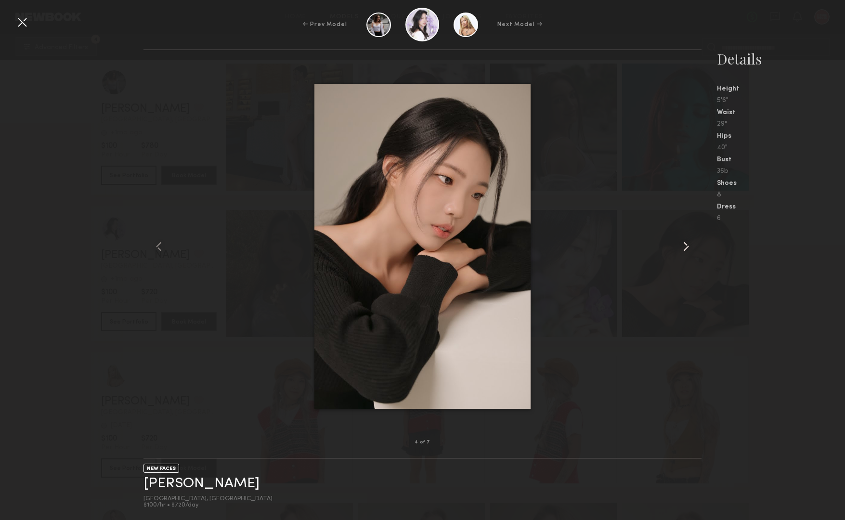
click at [679, 247] on common-icon at bounding box center [686, 246] width 15 height 15
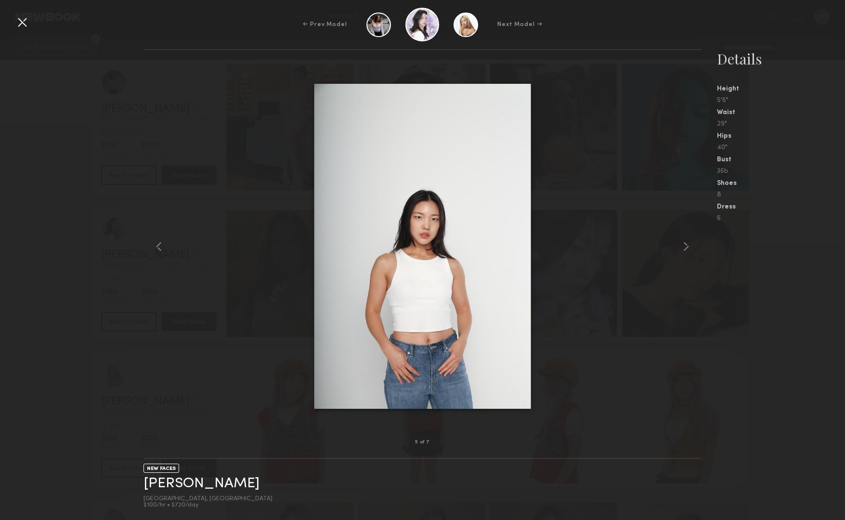
click at [21, 22] on div at bounding box center [21, 21] width 15 height 15
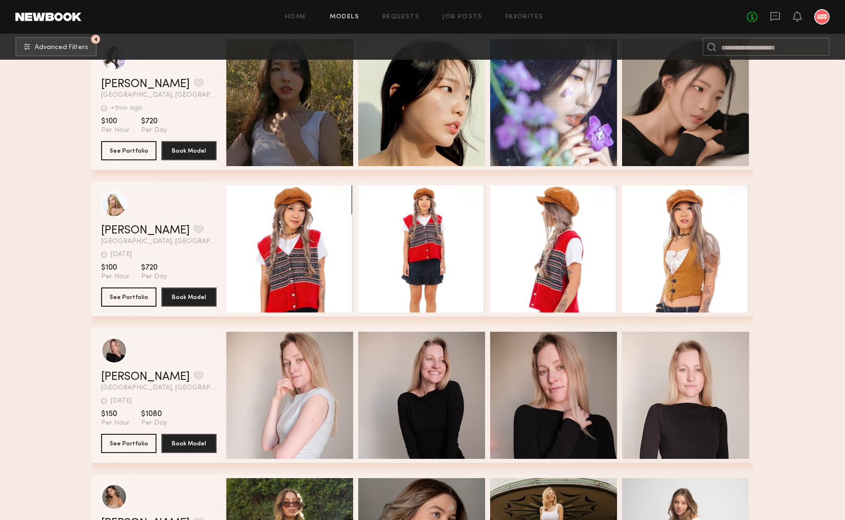
scroll to position [80444, 0]
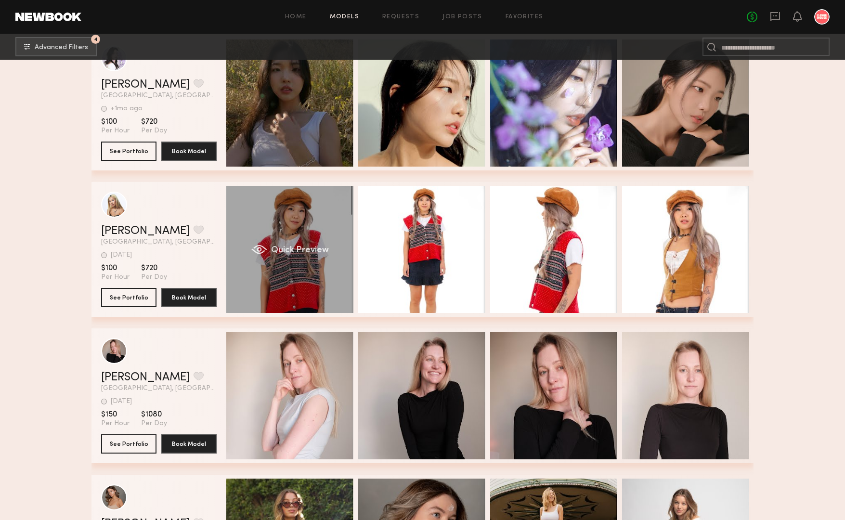
click at [324, 237] on div "Quick Preview" at bounding box center [289, 249] width 127 height 127
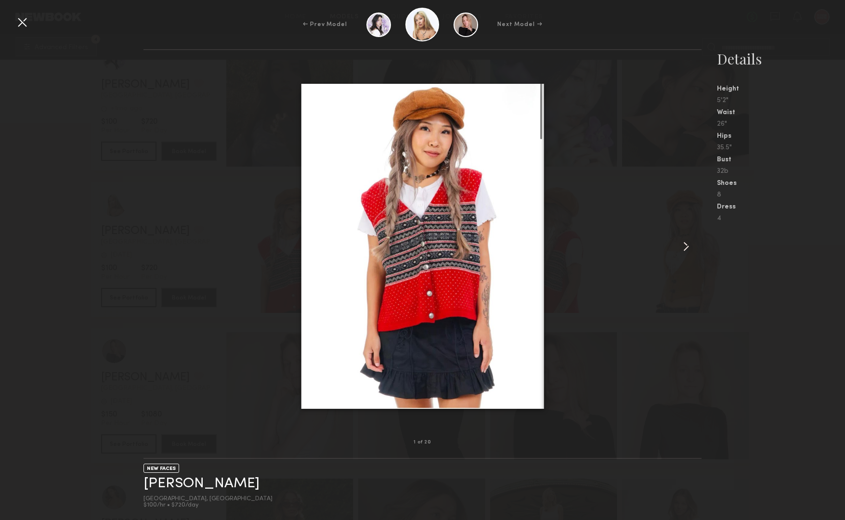
click at [688, 244] on common-icon at bounding box center [686, 246] width 15 height 15
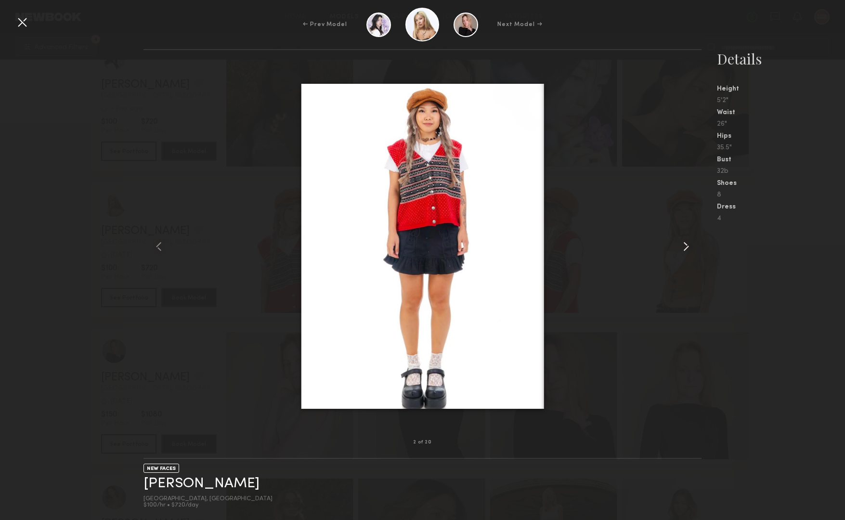
click at [688, 244] on common-icon at bounding box center [686, 246] width 15 height 15
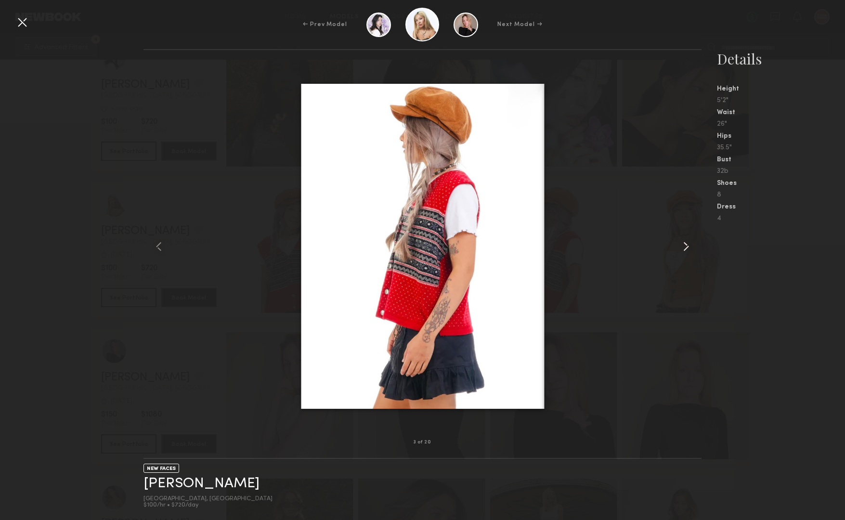
click at [688, 244] on common-icon at bounding box center [686, 246] width 15 height 15
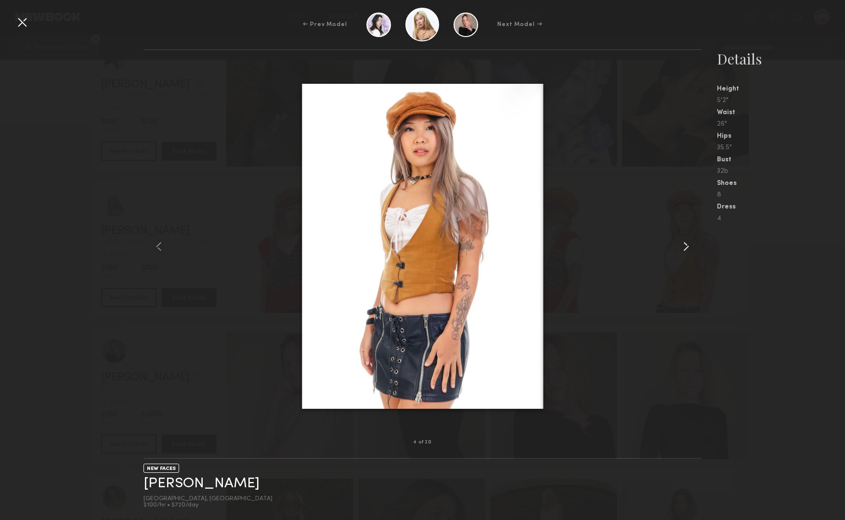
click at [688, 244] on common-icon at bounding box center [686, 246] width 15 height 15
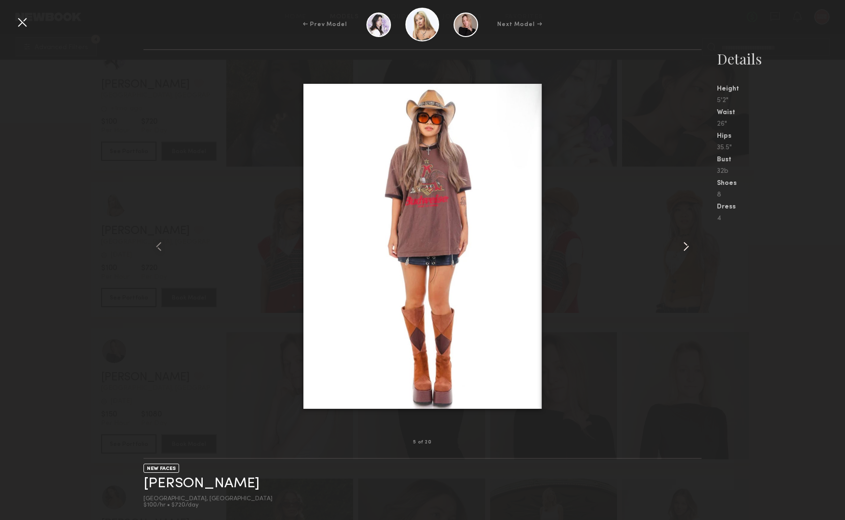
click at [688, 244] on common-icon at bounding box center [686, 246] width 15 height 15
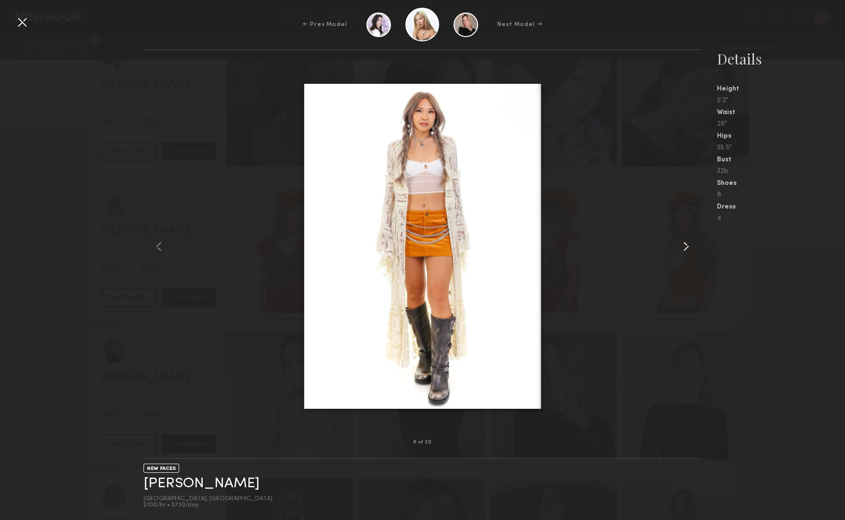
click at [688, 244] on common-icon at bounding box center [686, 246] width 15 height 15
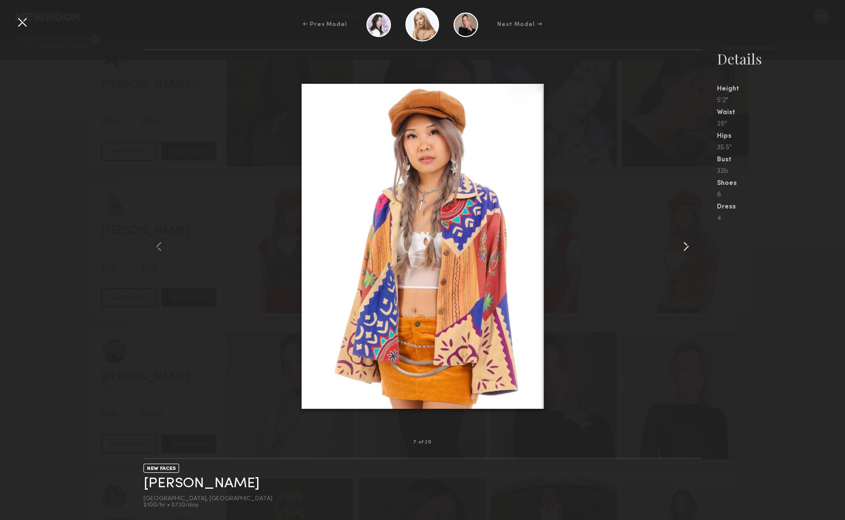
click at [688, 244] on common-icon at bounding box center [686, 246] width 15 height 15
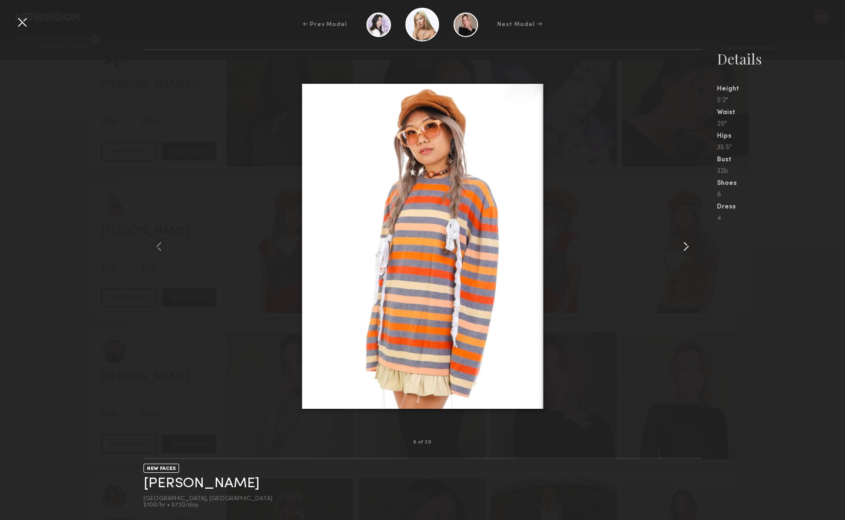
click at [688, 244] on common-icon at bounding box center [686, 246] width 15 height 15
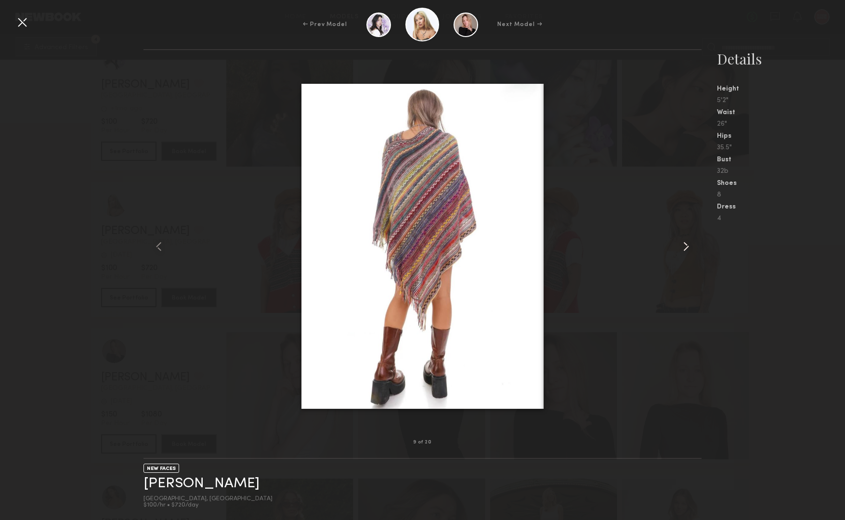
click at [688, 244] on common-icon at bounding box center [686, 246] width 15 height 15
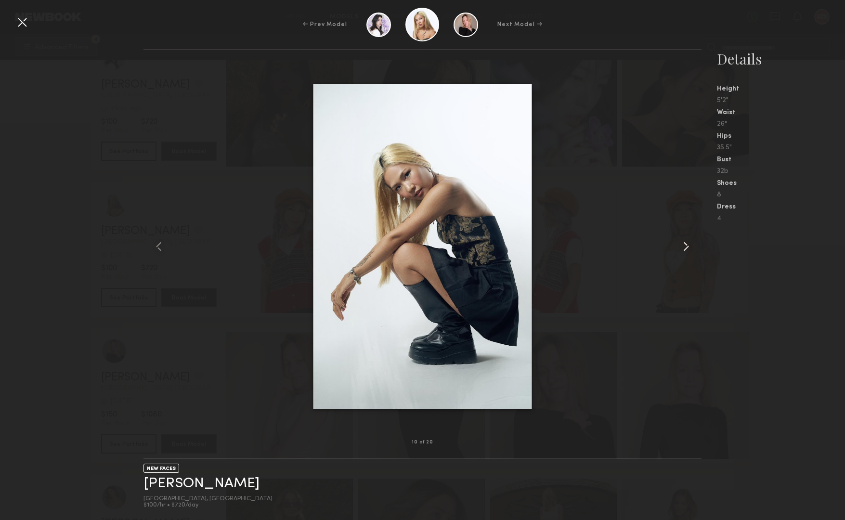
click at [688, 244] on common-icon at bounding box center [686, 246] width 15 height 15
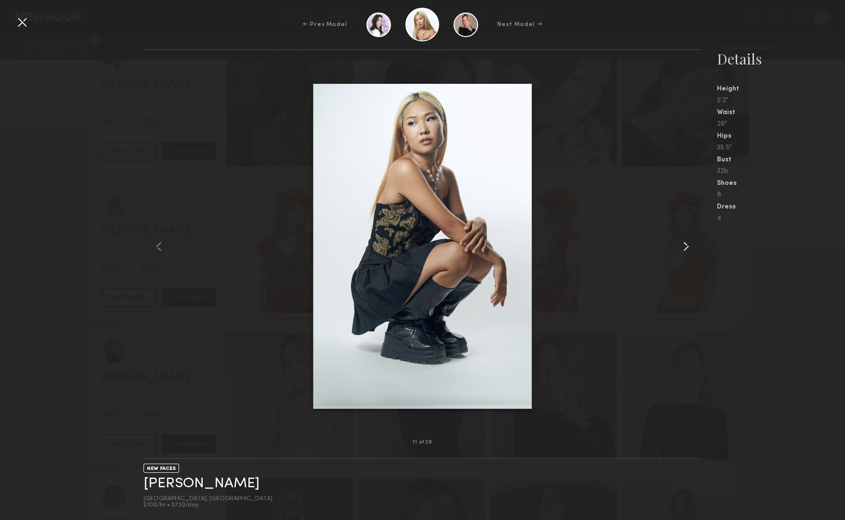
click at [688, 244] on common-icon at bounding box center [686, 246] width 15 height 15
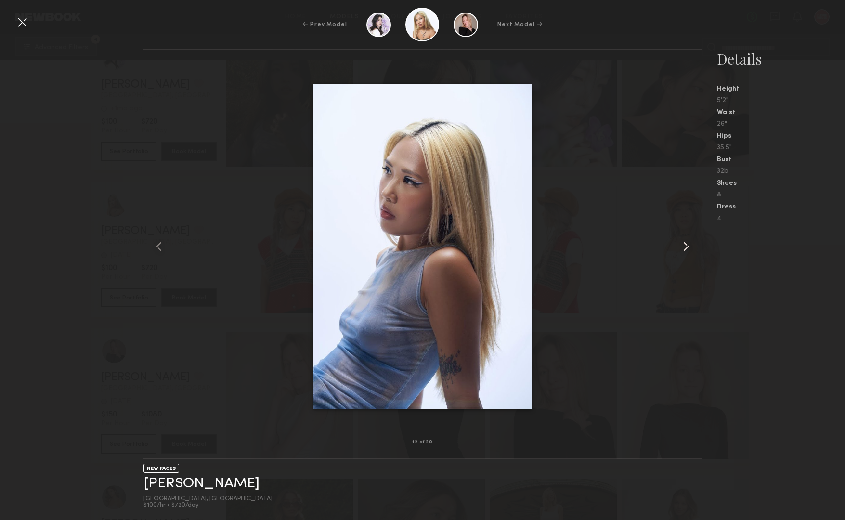
click at [688, 244] on common-icon at bounding box center [686, 246] width 15 height 15
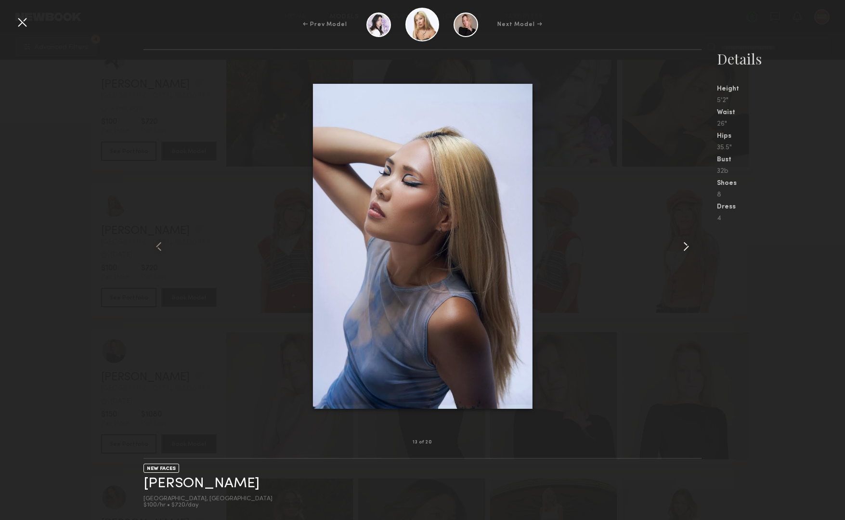
click at [688, 244] on common-icon at bounding box center [686, 246] width 15 height 15
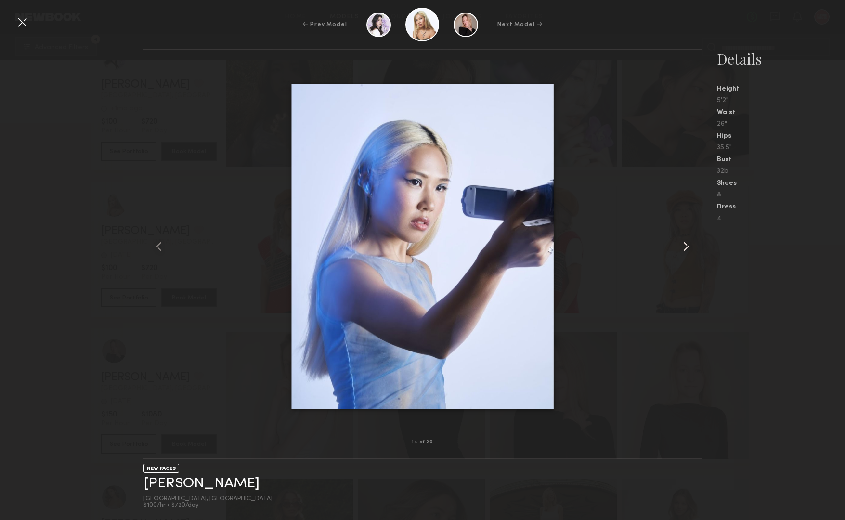
click at [688, 244] on common-icon at bounding box center [686, 246] width 15 height 15
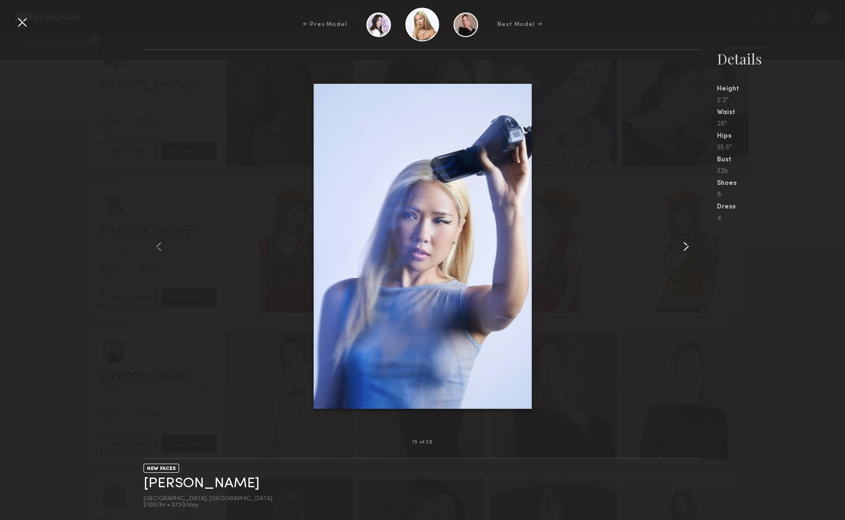
click at [688, 244] on common-icon at bounding box center [686, 246] width 15 height 15
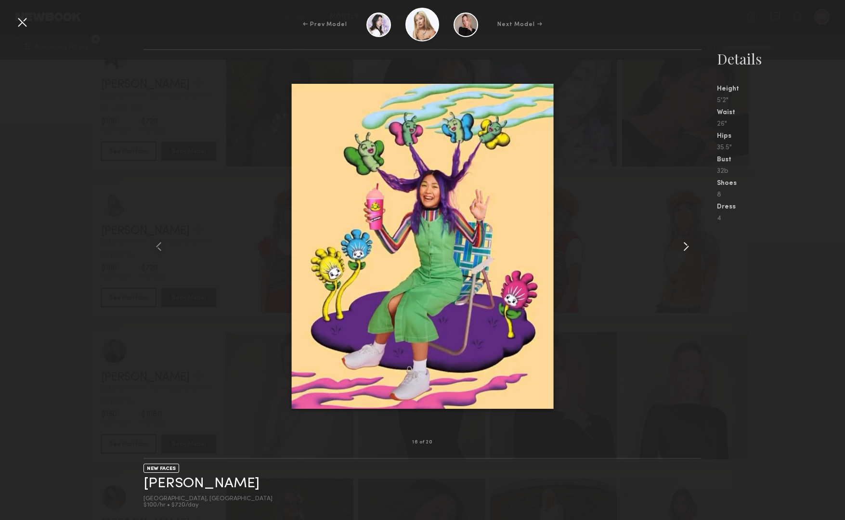
click at [688, 244] on common-icon at bounding box center [686, 246] width 15 height 15
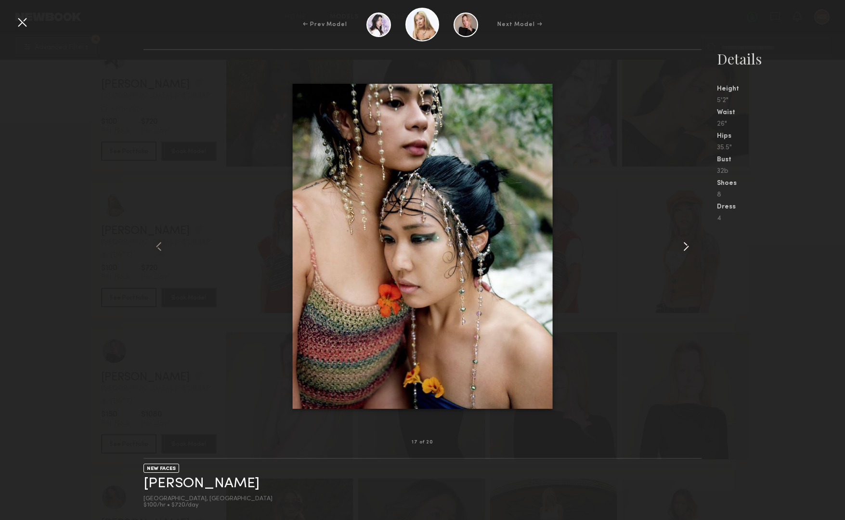
click at [688, 244] on common-icon at bounding box center [686, 246] width 15 height 15
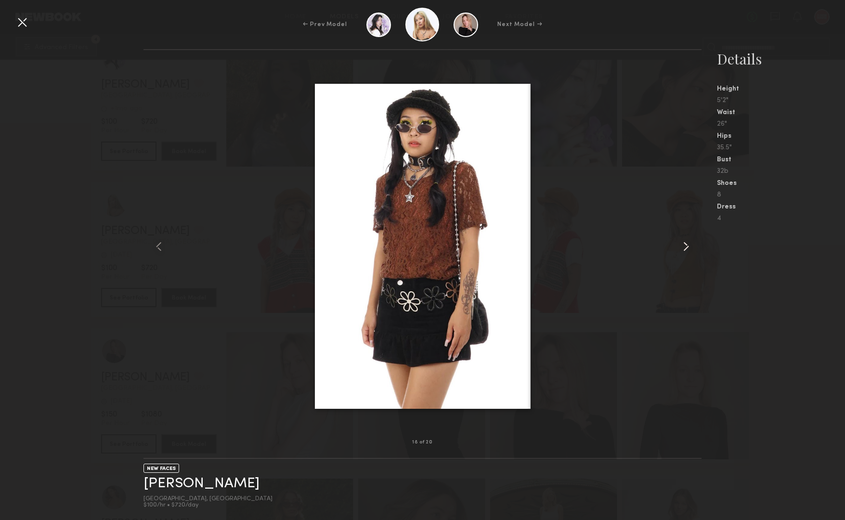
click at [688, 244] on common-icon at bounding box center [686, 246] width 15 height 15
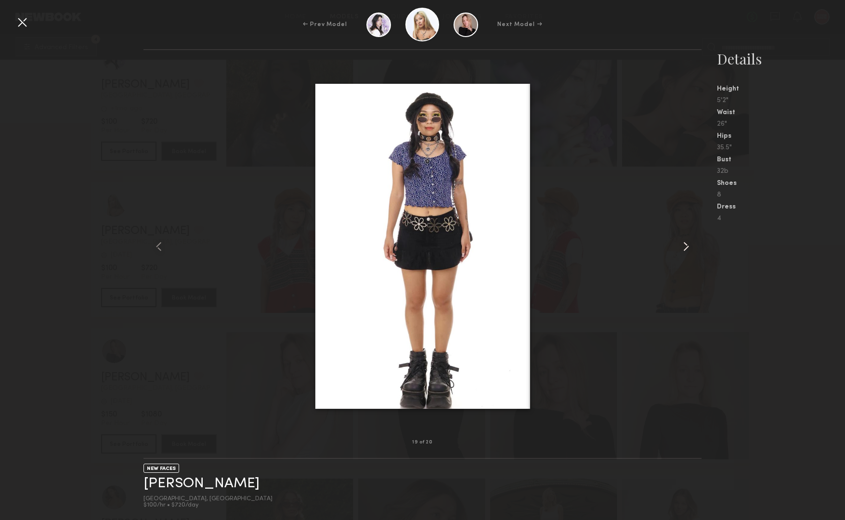
click at [688, 244] on common-icon at bounding box center [686, 246] width 15 height 15
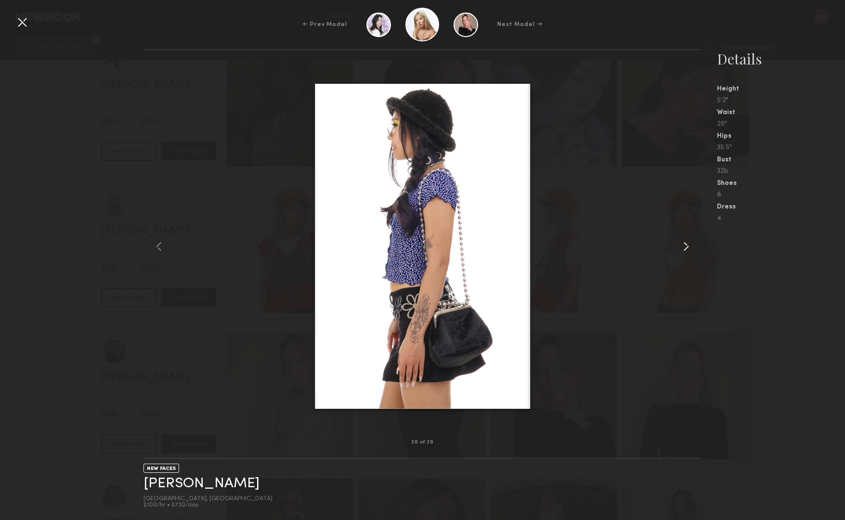
click at [688, 244] on common-icon at bounding box center [686, 246] width 15 height 15
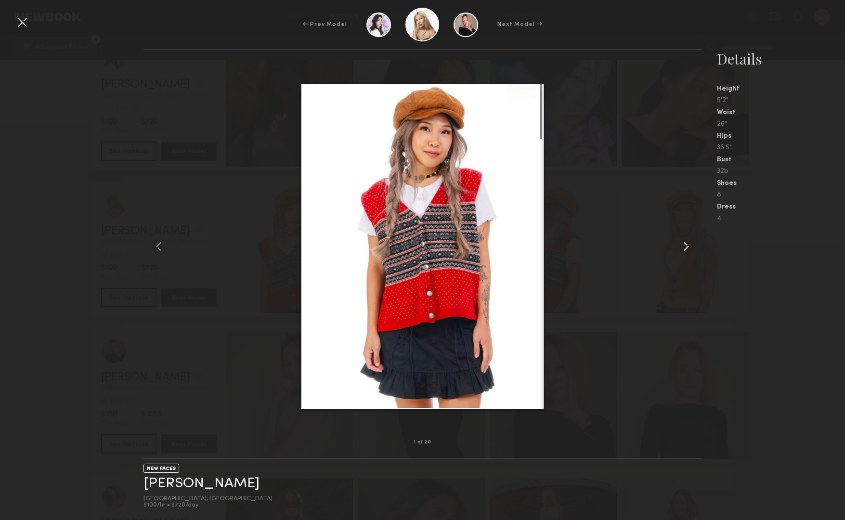
click at [688, 244] on common-icon at bounding box center [686, 246] width 15 height 15
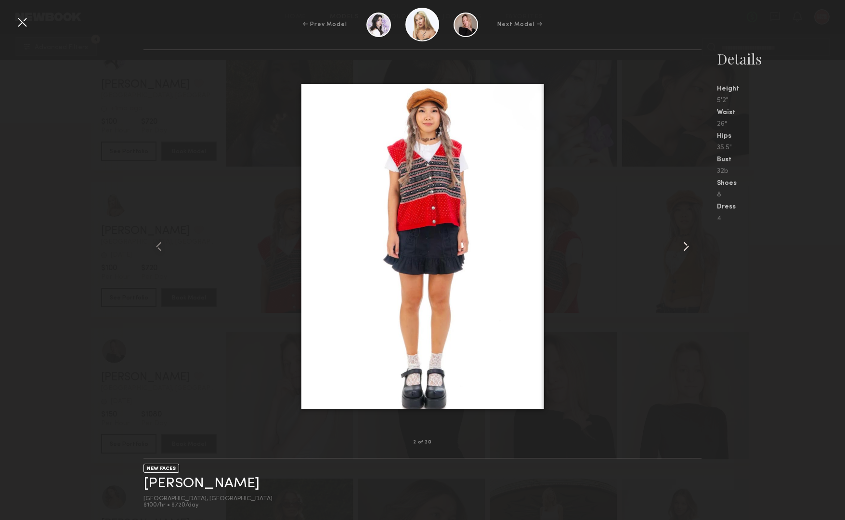
click at [688, 244] on common-icon at bounding box center [686, 246] width 15 height 15
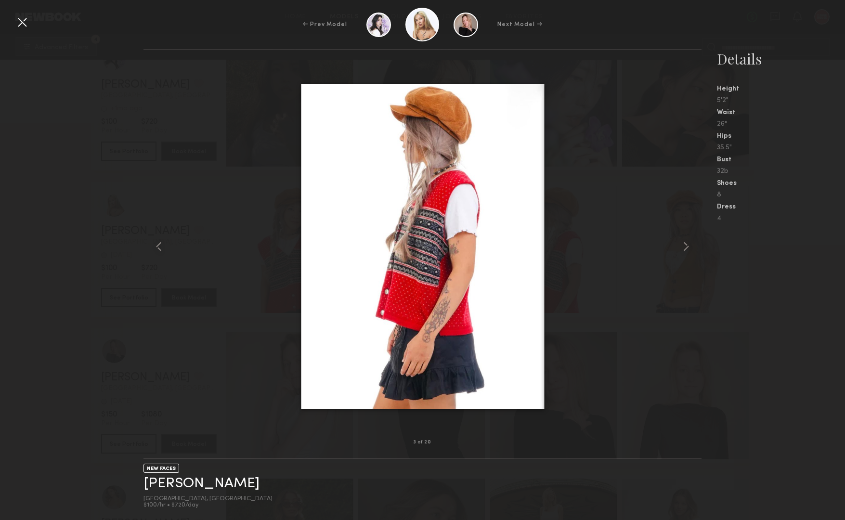
click at [19, 26] on div at bounding box center [21, 21] width 15 height 15
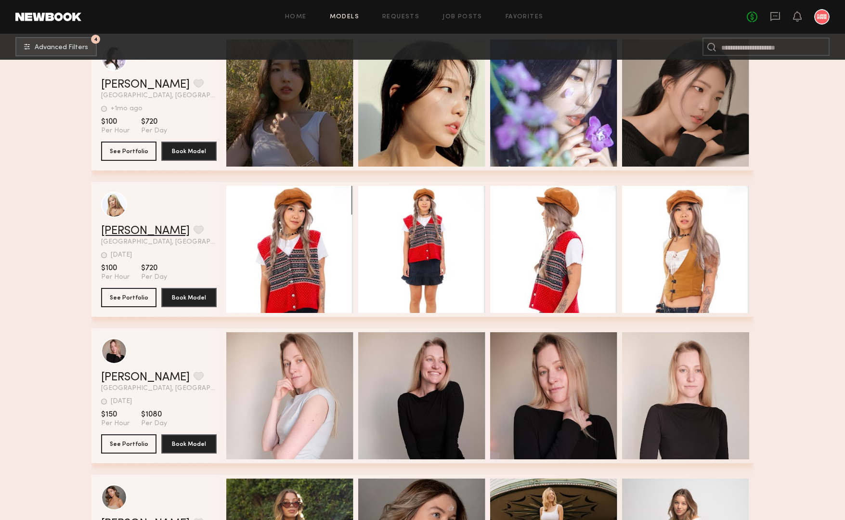
click at [117, 227] on link "[PERSON_NAME]" at bounding box center [145, 231] width 89 height 12
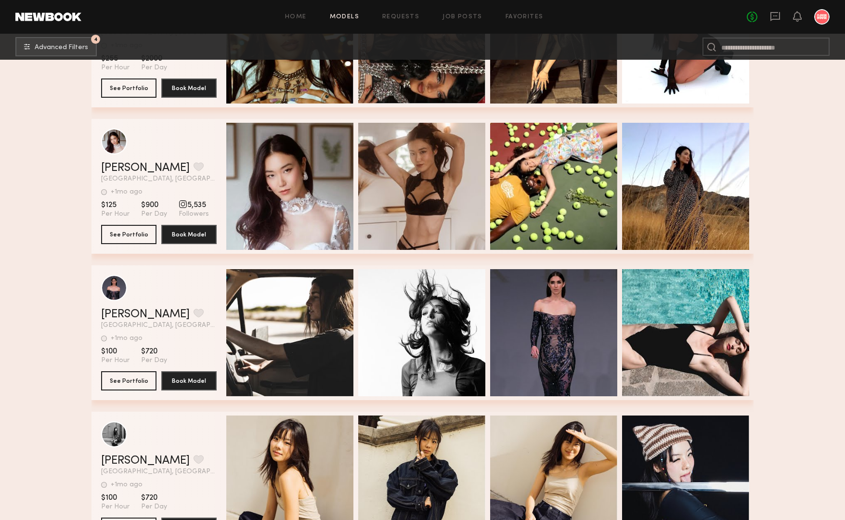
scroll to position [81533, 0]
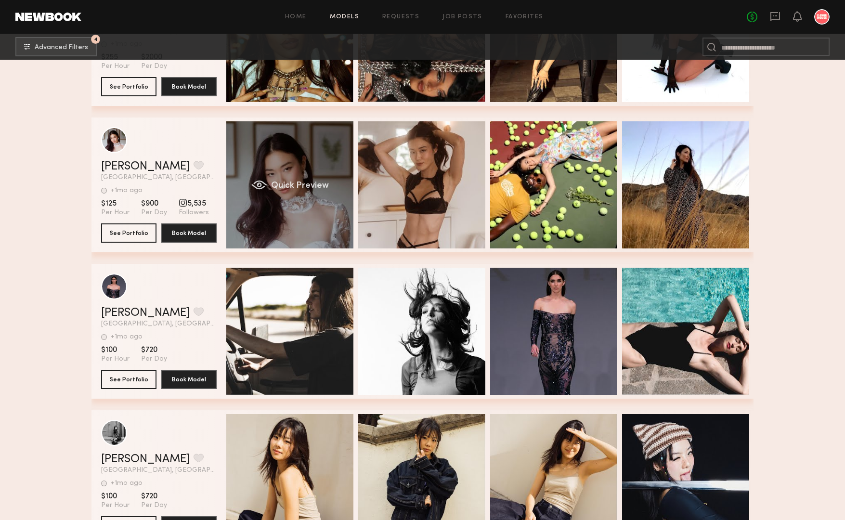
click at [284, 144] on div "Quick Preview" at bounding box center [289, 184] width 127 height 127
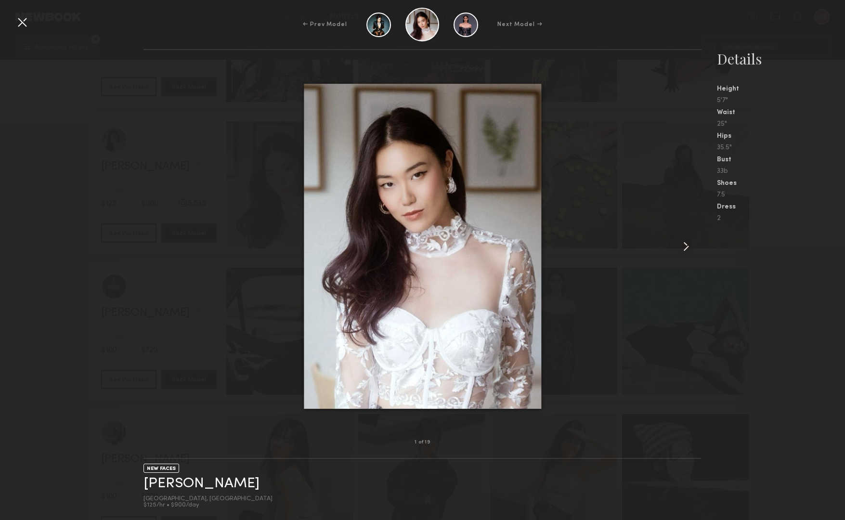
click at [687, 245] on common-icon at bounding box center [686, 246] width 15 height 15
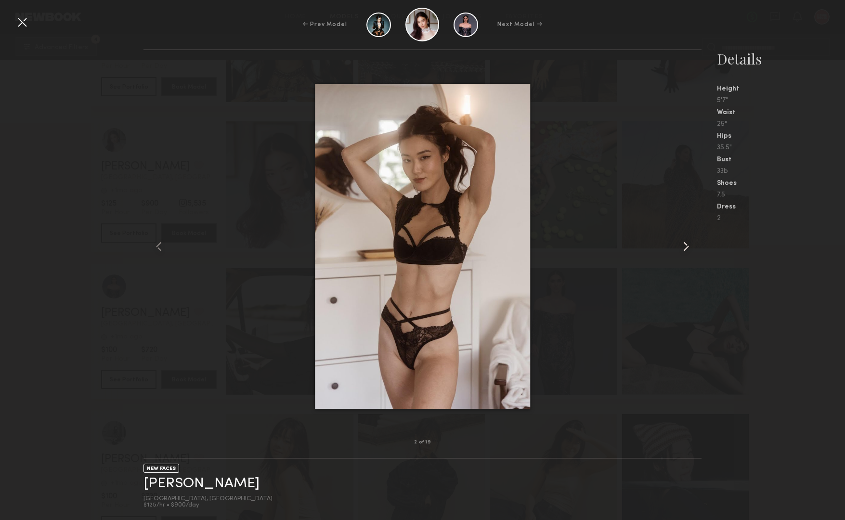
click at [687, 244] on common-icon at bounding box center [686, 246] width 15 height 15
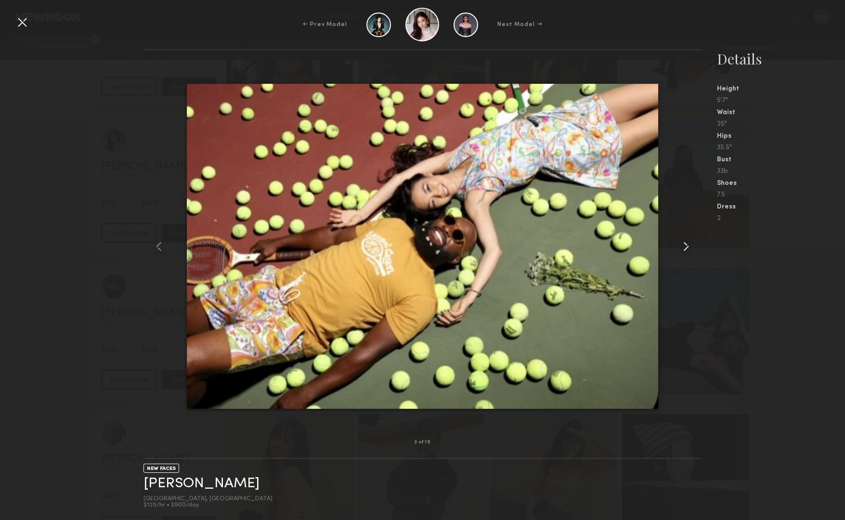
click at [687, 244] on common-icon at bounding box center [686, 246] width 15 height 15
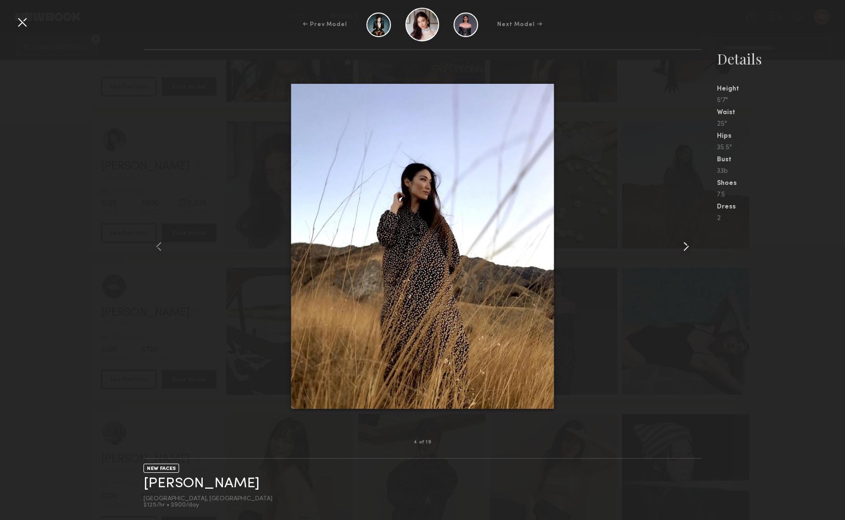
click at [687, 244] on common-icon at bounding box center [686, 246] width 15 height 15
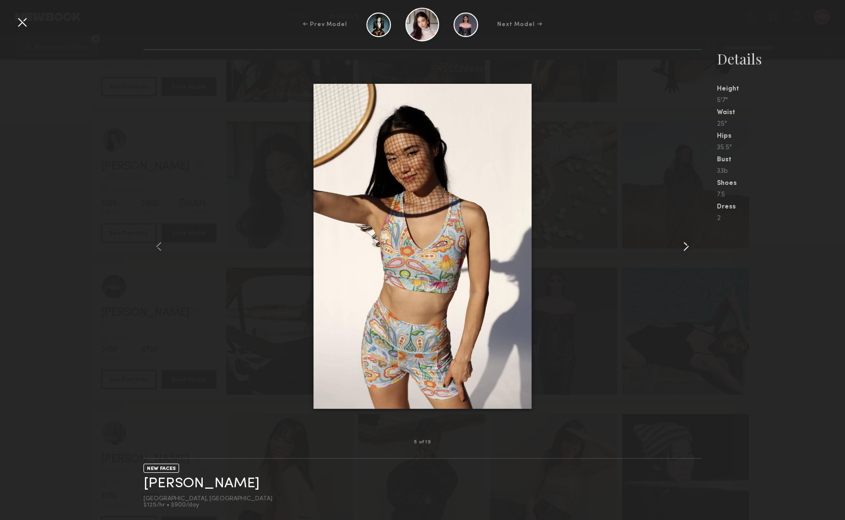
click at [687, 244] on common-icon at bounding box center [686, 246] width 15 height 15
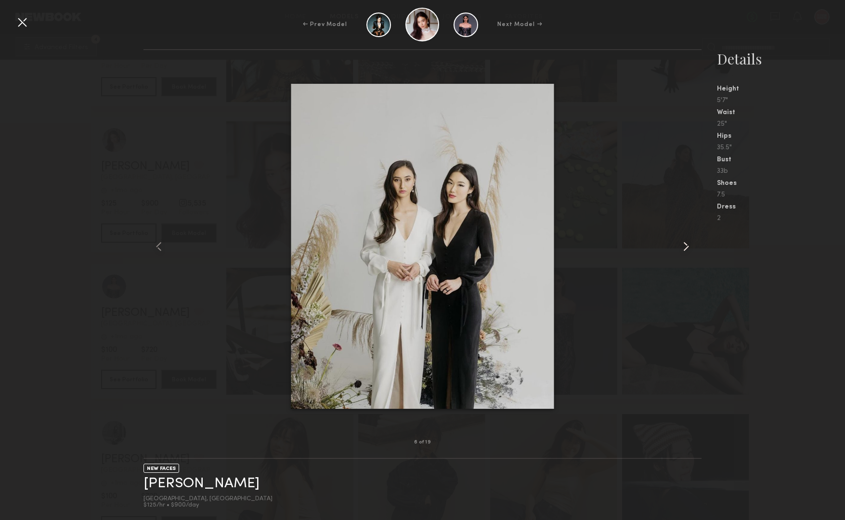
click at [687, 244] on common-icon at bounding box center [686, 246] width 15 height 15
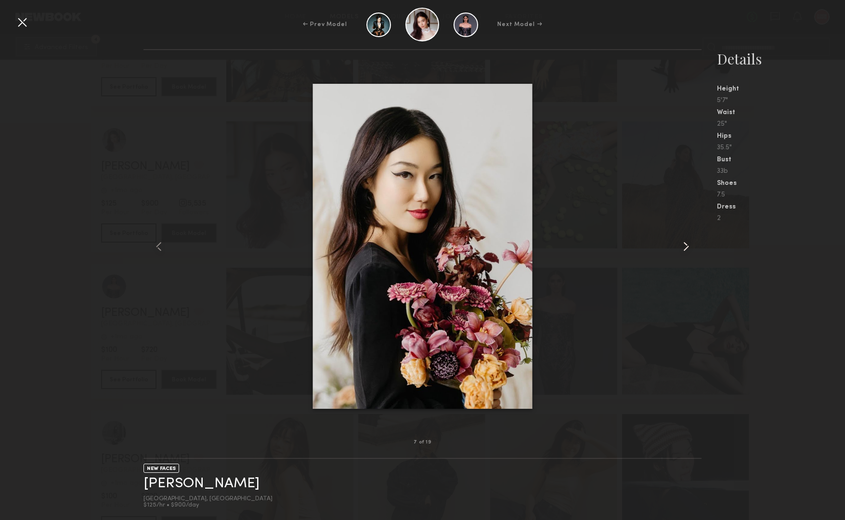
click at [687, 244] on common-icon at bounding box center [686, 246] width 15 height 15
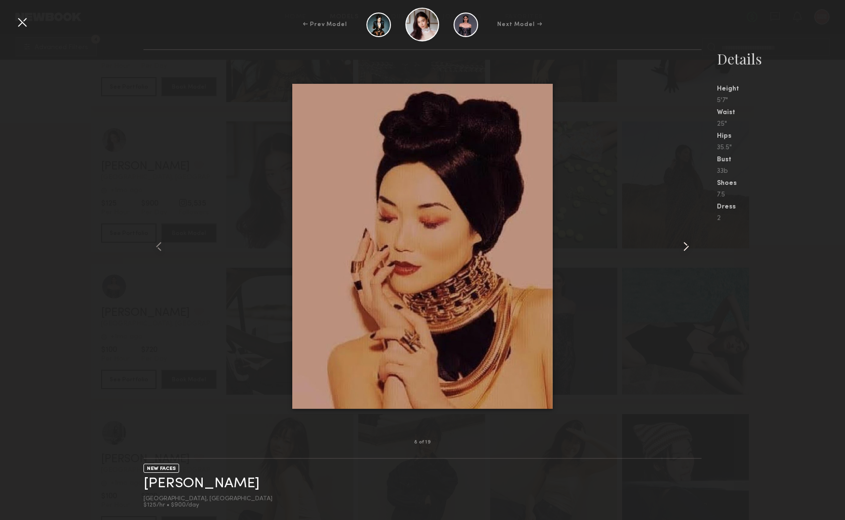
click at [687, 244] on common-icon at bounding box center [686, 246] width 15 height 15
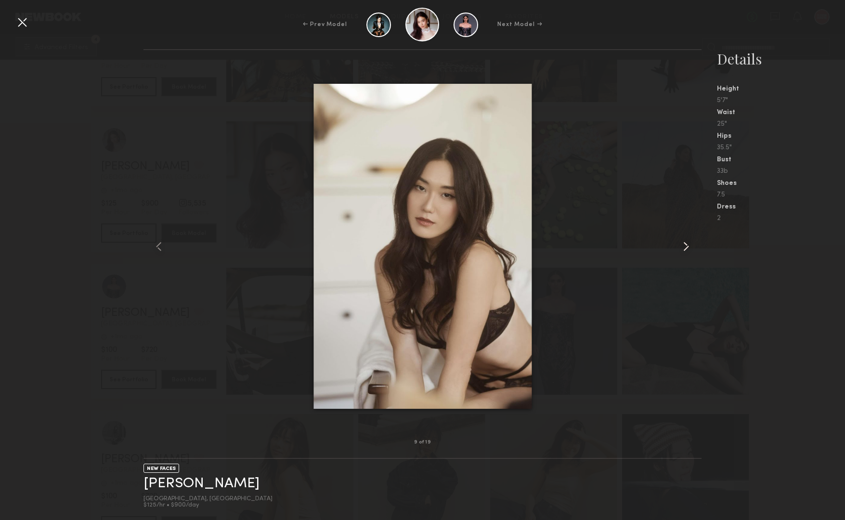
click at [687, 244] on common-icon at bounding box center [686, 246] width 15 height 15
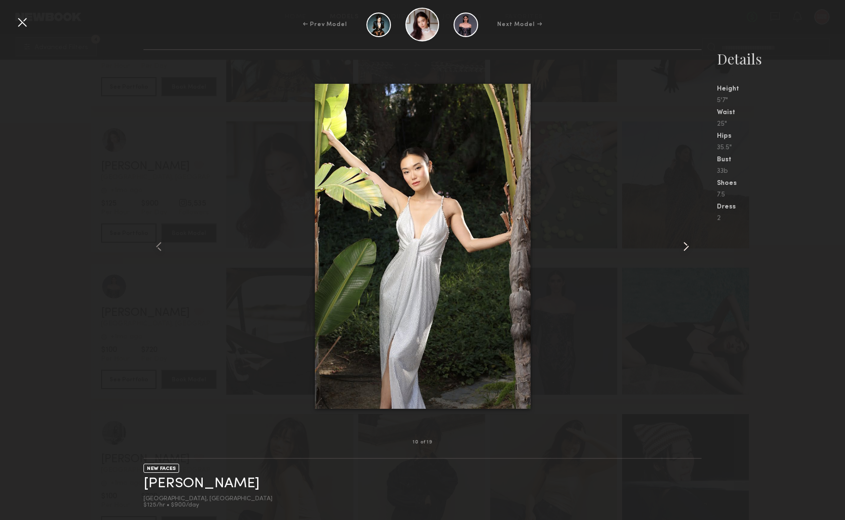
click at [687, 244] on common-icon at bounding box center [686, 246] width 15 height 15
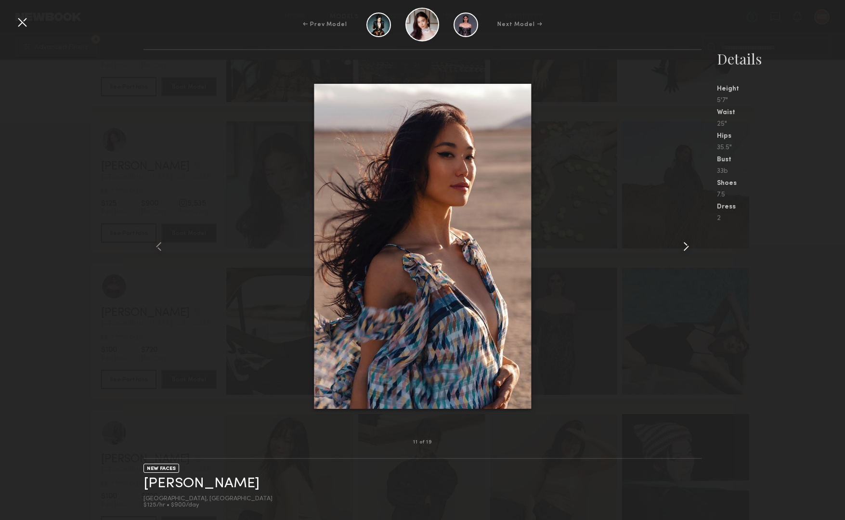
click at [687, 244] on common-icon at bounding box center [686, 246] width 15 height 15
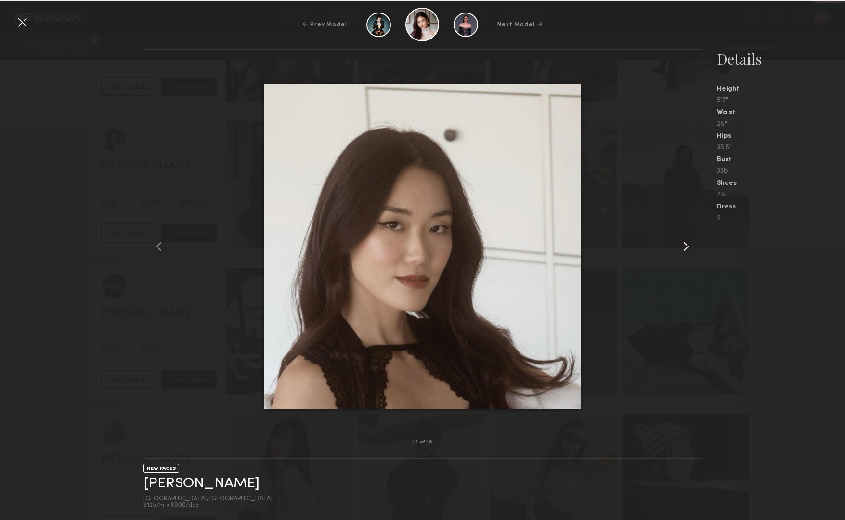
click at [687, 244] on common-icon at bounding box center [686, 246] width 15 height 15
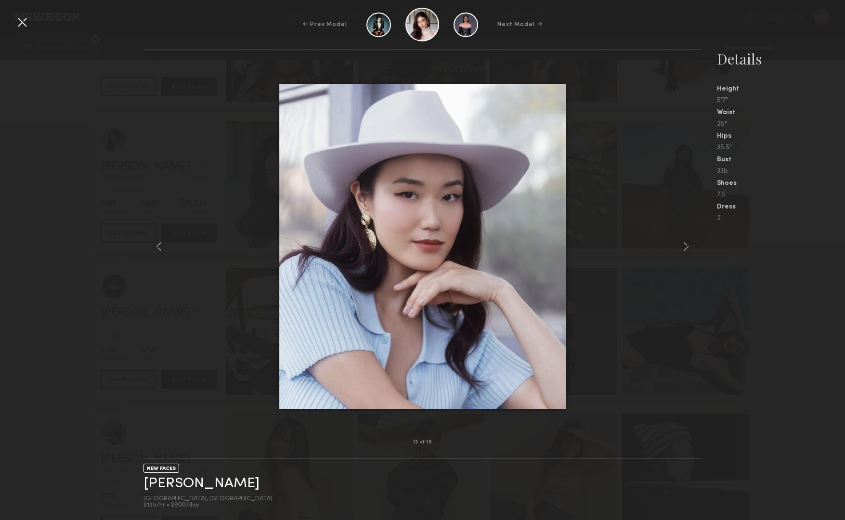
click at [21, 26] on div at bounding box center [21, 21] width 15 height 15
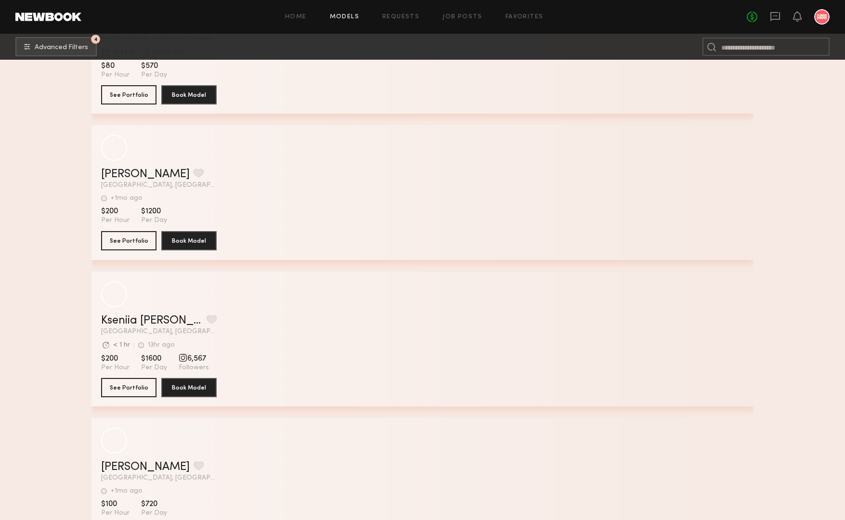
scroll to position [83338, 0]
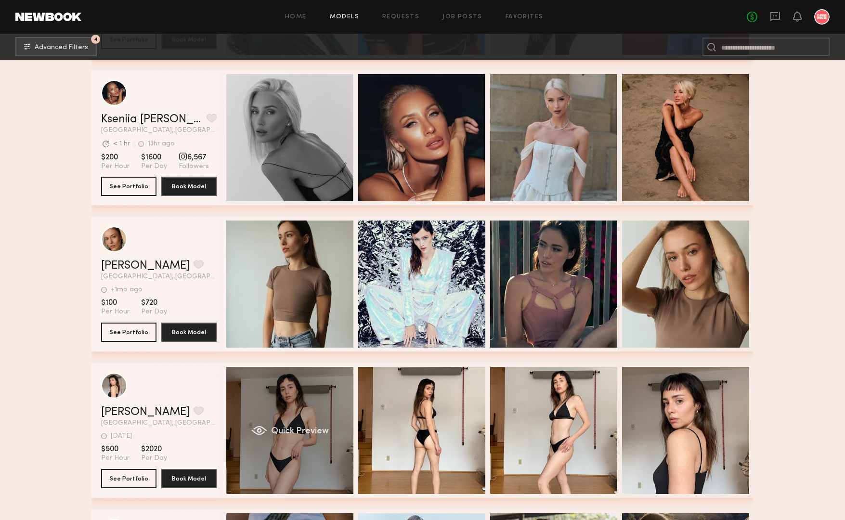
click at [305, 393] on div "Quick Preview" at bounding box center [289, 430] width 127 height 127
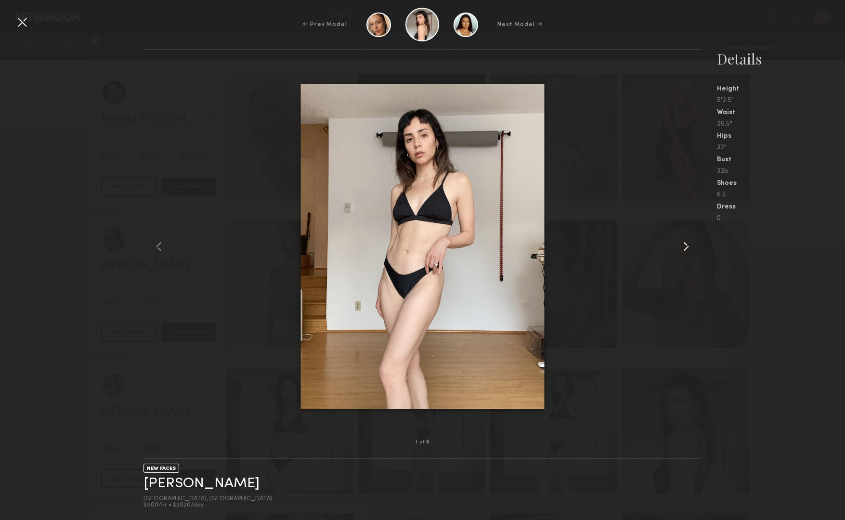
click at [681, 245] on common-icon at bounding box center [686, 246] width 15 height 15
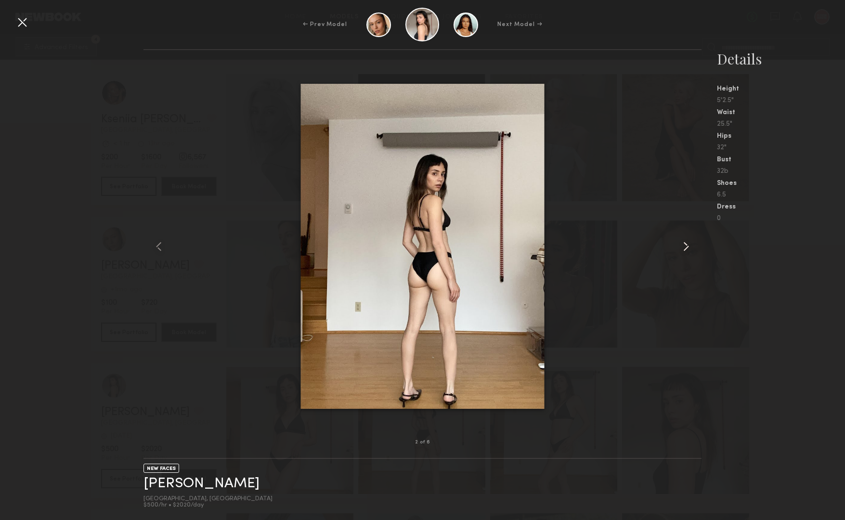
click at [681, 245] on common-icon at bounding box center [686, 246] width 15 height 15
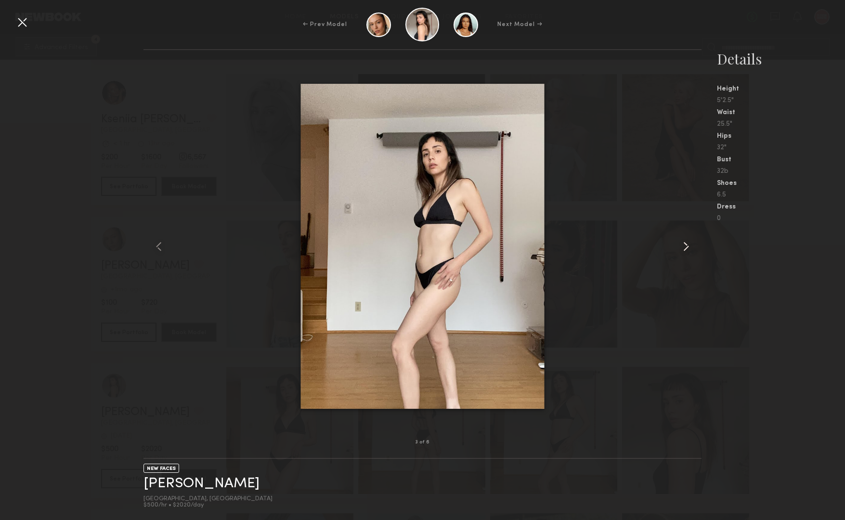
click at [681, 245] on common-icon at bounding box center [686, 246] width 15 height 15
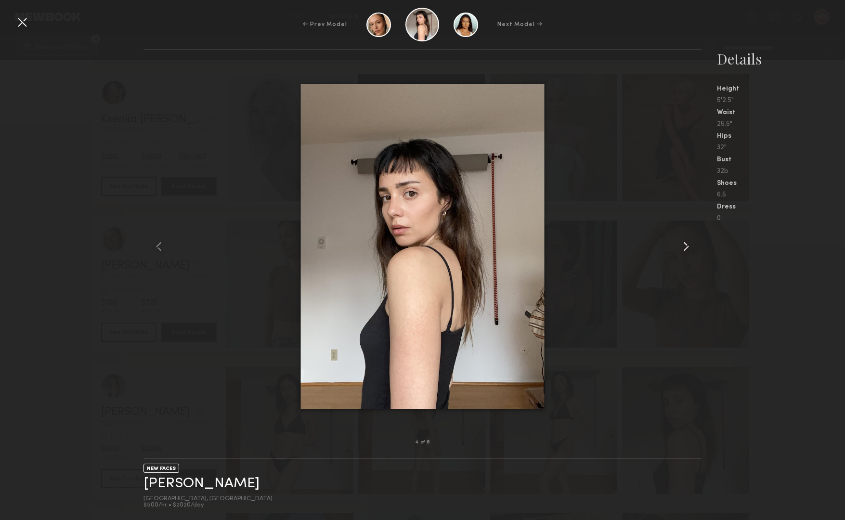
click at [681, 245] on common-icon at bounding box center [686, 246] width 15 height 15
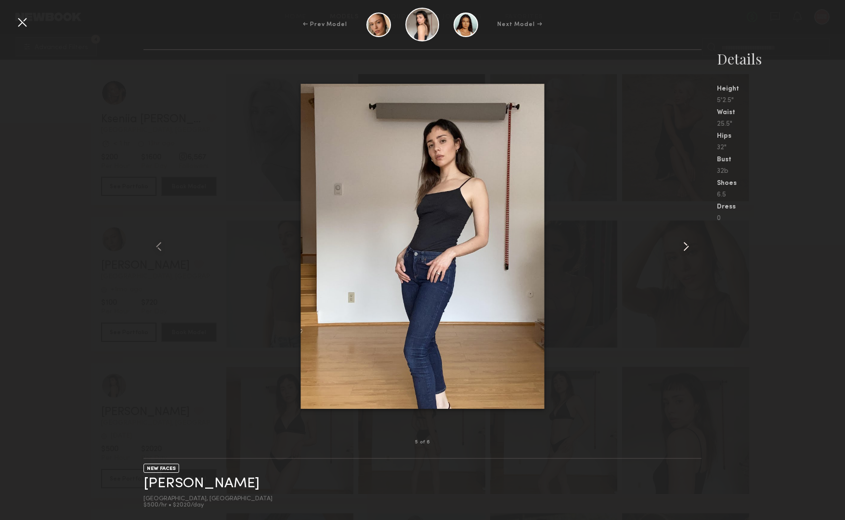
click at [681, 245] on common-icon at bounding box center [686, 246] width 15 height 15
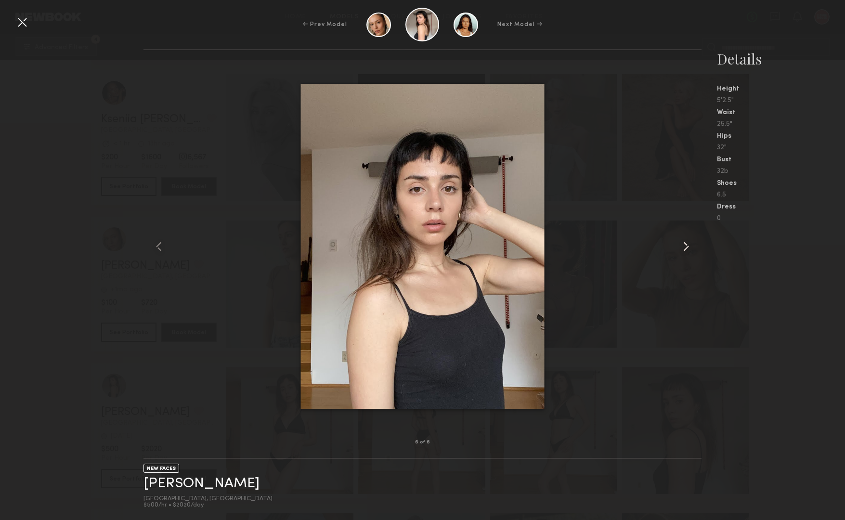
click at [681, 245] on common-icon at bounding box center [686, 246] width 15 height 15
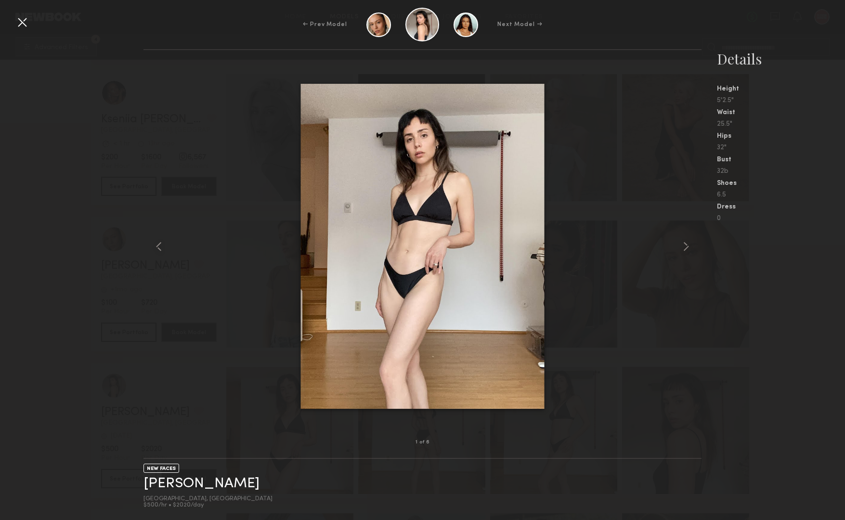
click at [20, 17] on div at bounding box center [21, 21] width 15 height 15
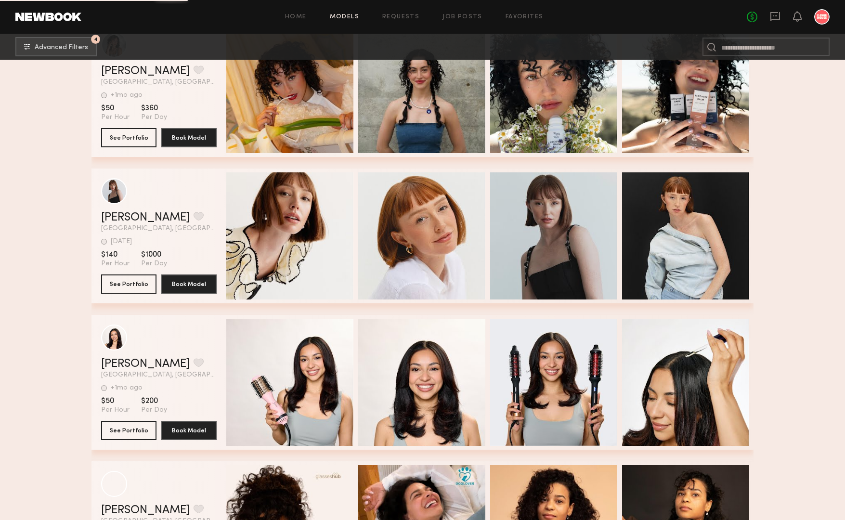
scroll to position [87343, 0]
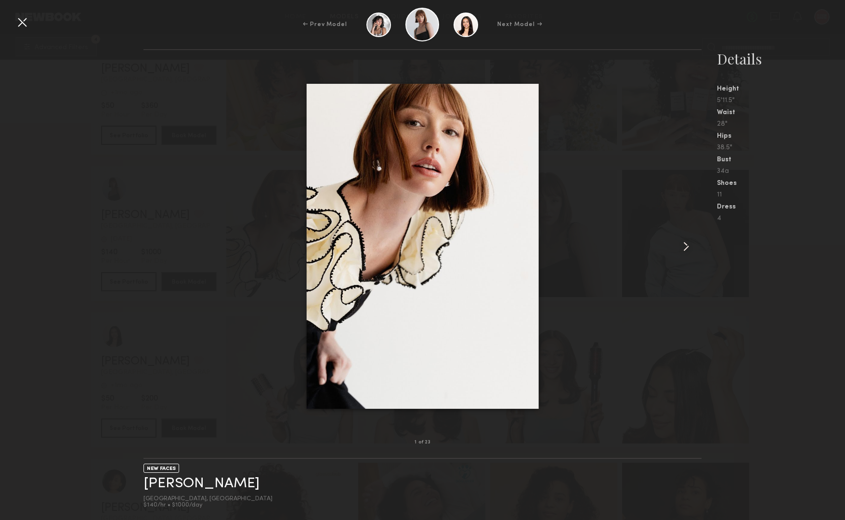
click at [692, 248] on common-icon at bounding box center [686, 246] width 15 height 15
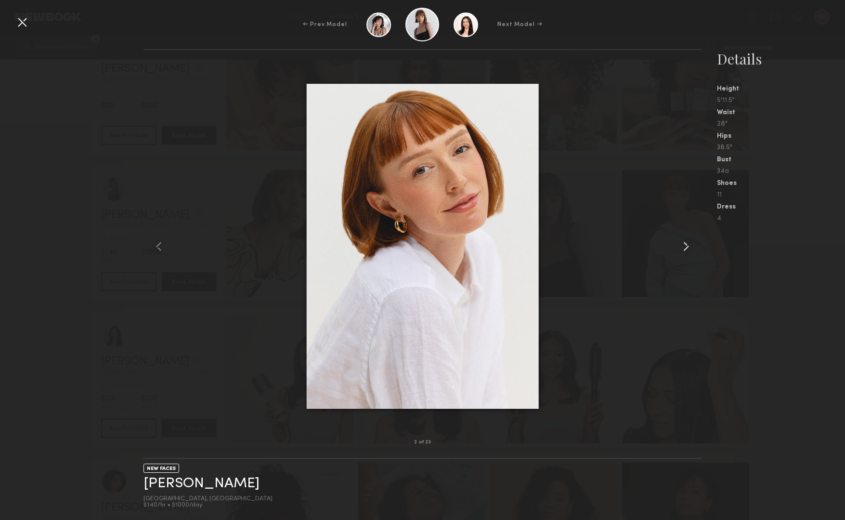
click at [692, 248] on common-icon at bounding box center [686, 246] width 15 height 15
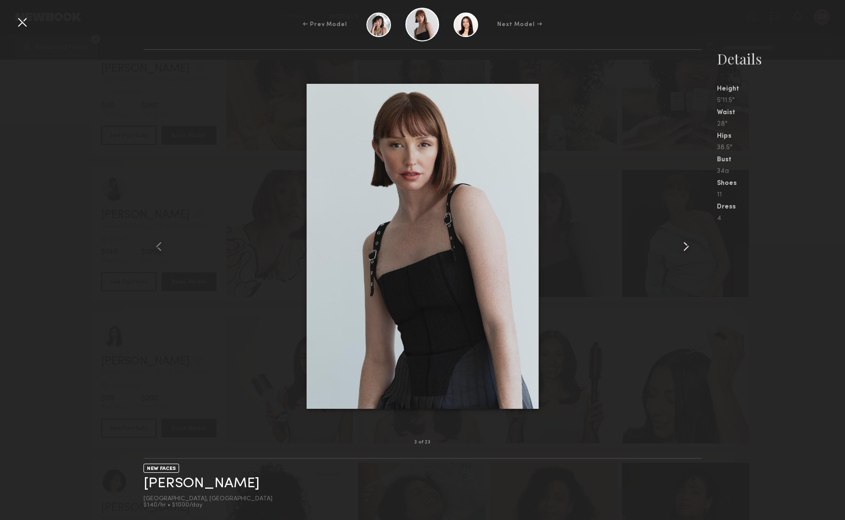
click at [692, 248] on common-icon at bounding box center [686, 246] width 15 height 15
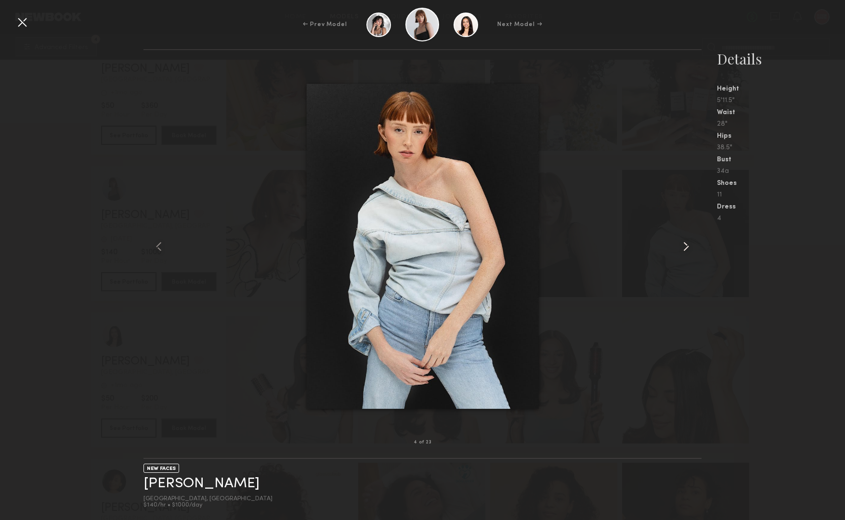
click at [692, 248] on common-icon at bounding box center [686, 246] width 15 height 15
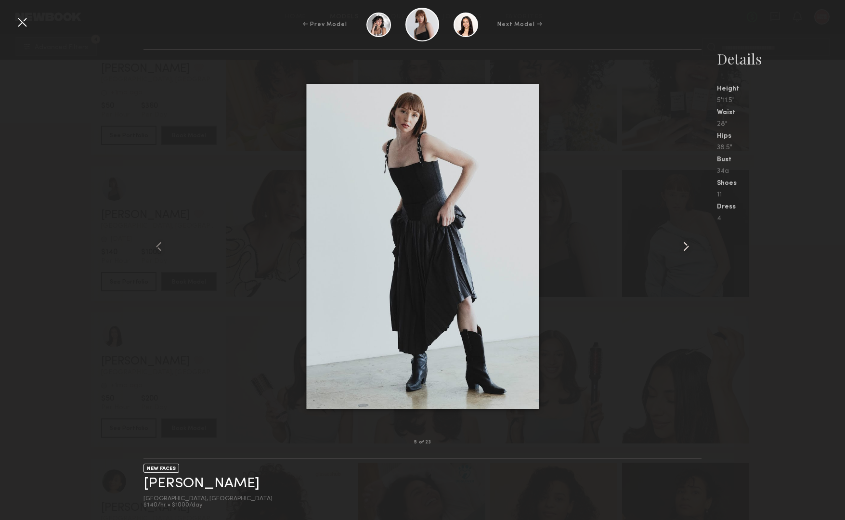
click at [692, 248] on common-icon at bounding box center [686, 246] width 15 height 15
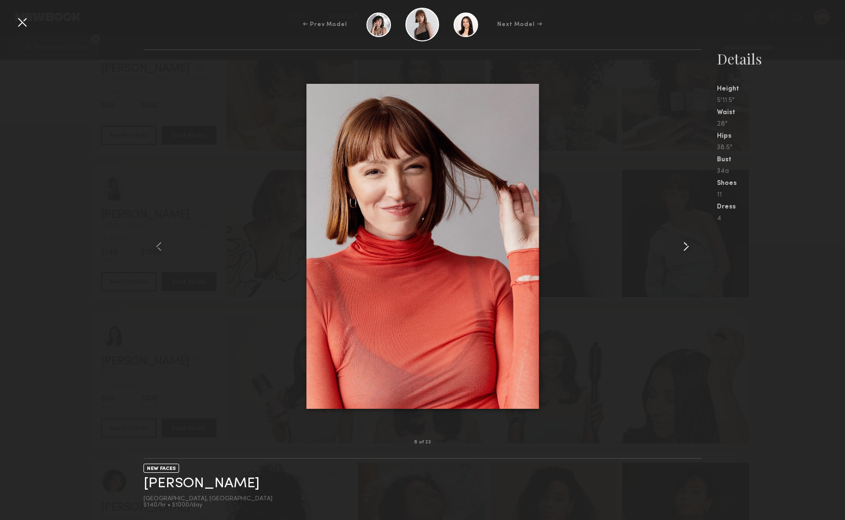
click at [692, 248] on common-icon at bounding box center [686, 246] width 15 height 15
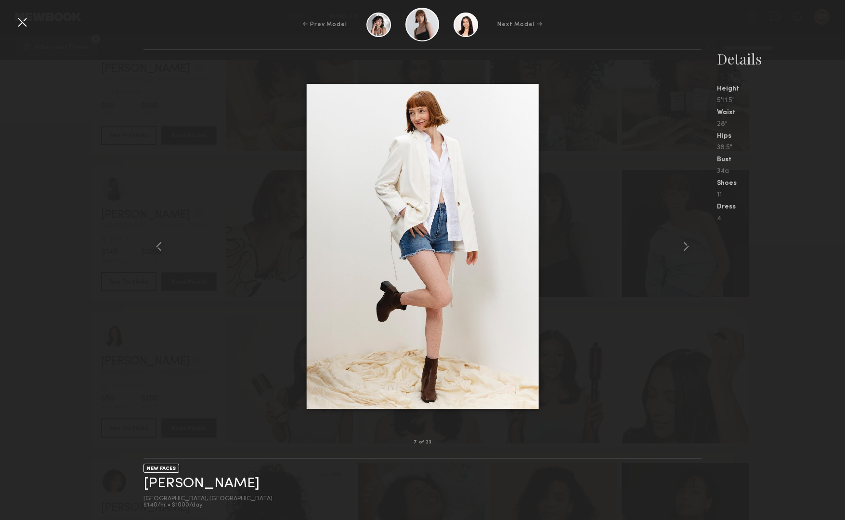
click at [26, 29] on div at bounding box center [21, 21] width 15 height 15
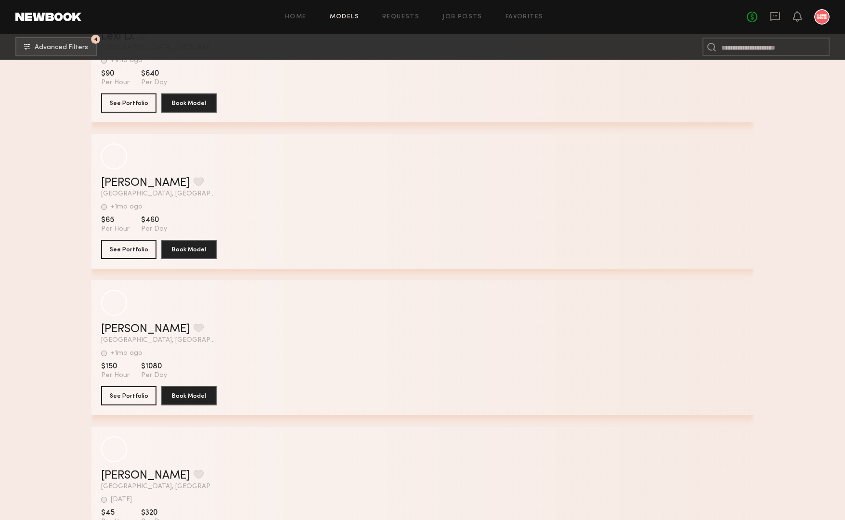
scroll to position [92453, 0]
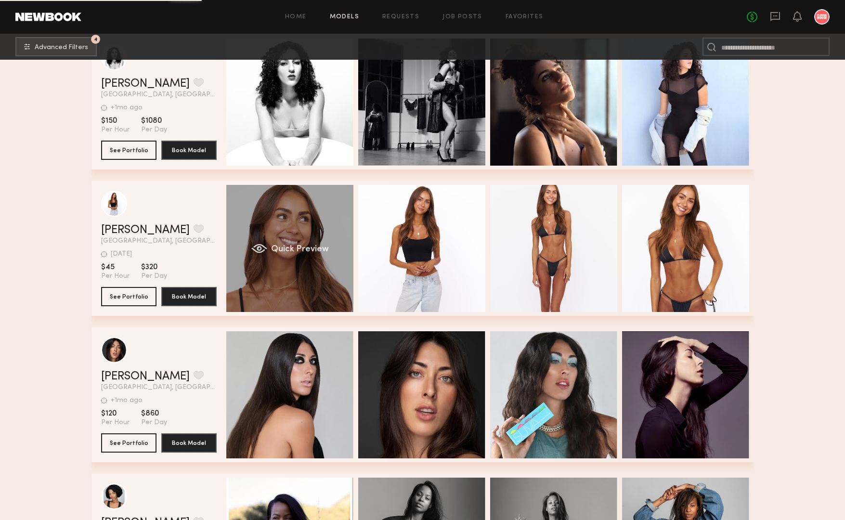
click at [289, 219] on div "Quick Preview" at bounding box center [289, 248] width 127 height 127
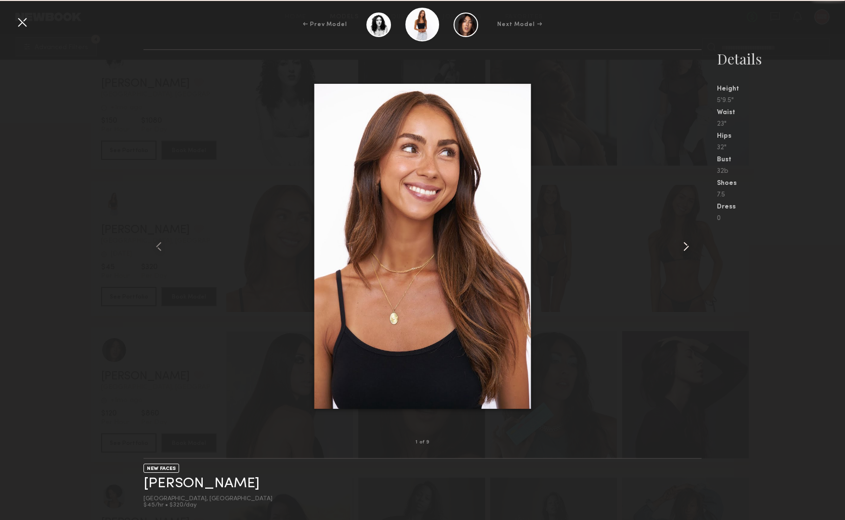
click at [687, 251] on common-icon at bounding box center [686, 246] width 15 height 15
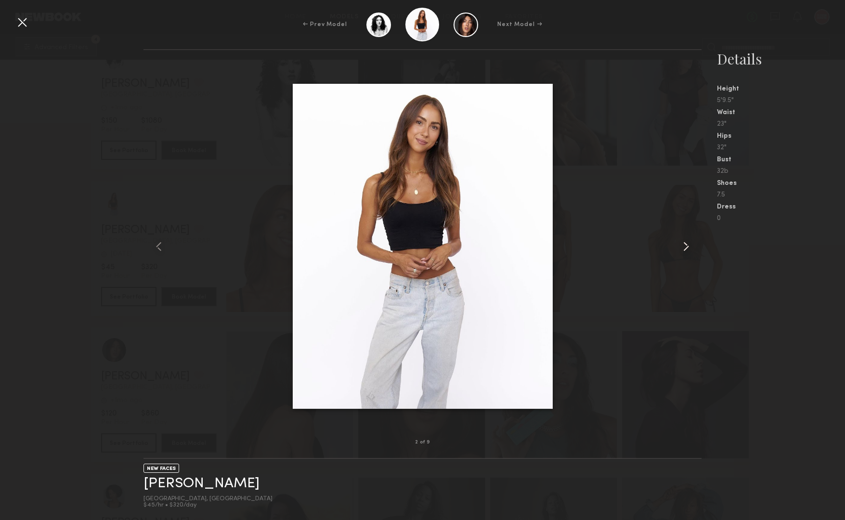
click at [687, 251] on common-icon at bounding box center [686, 246] width 15 height 15
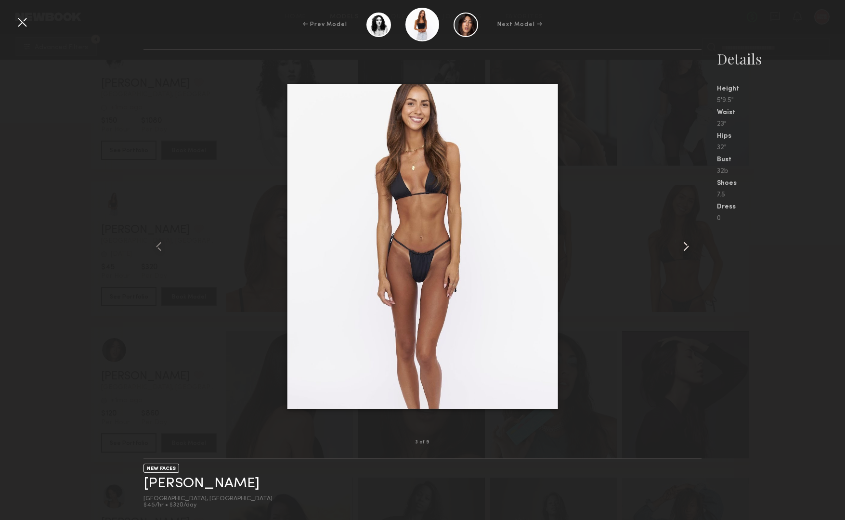
click at [687, 251] on common-icon at bounding box center [686, 246] width 15 height 15
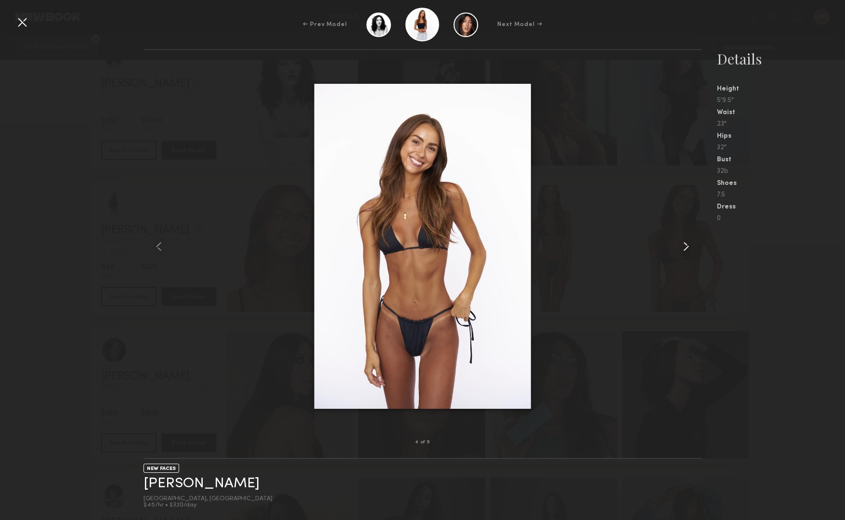
click at [687, 251] on common-icon at bounding box center [686, 246] width 15 height 15
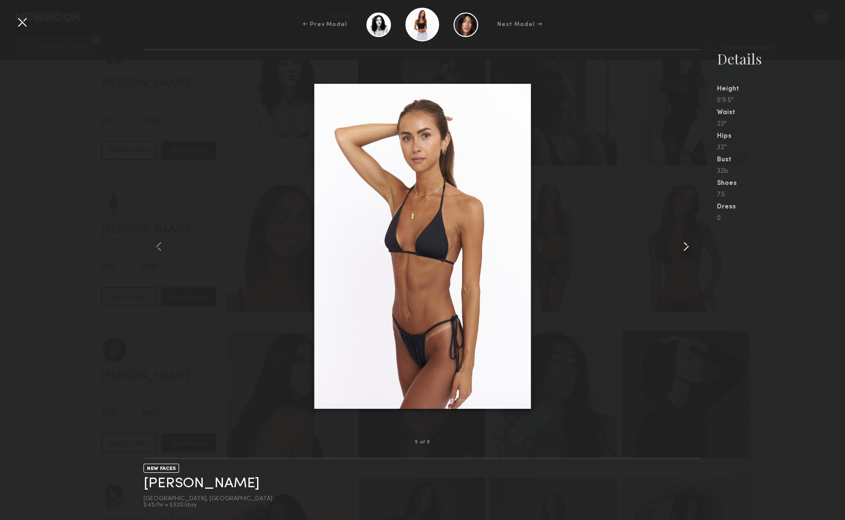
click at [687, 251] on common-icon at bounding box center [686, 246] width 15 height 15
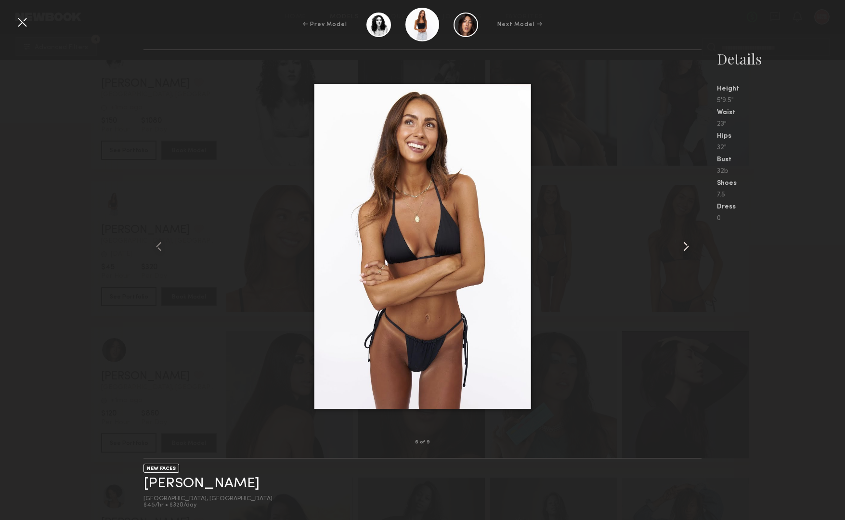
click at [687, 251] on common-icon at bounding box center [686, 246] width 15 height 15
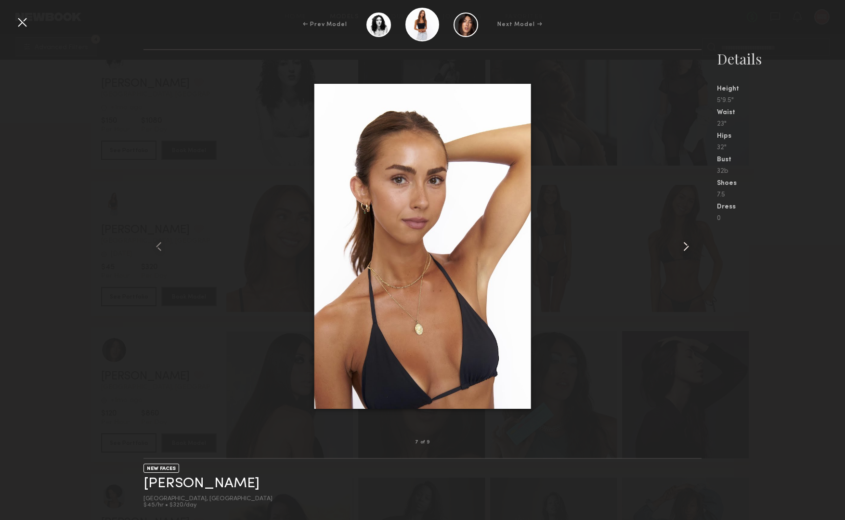
click at [687, 251] on common-icon at bounding box center [686, 246] width 15 height 15
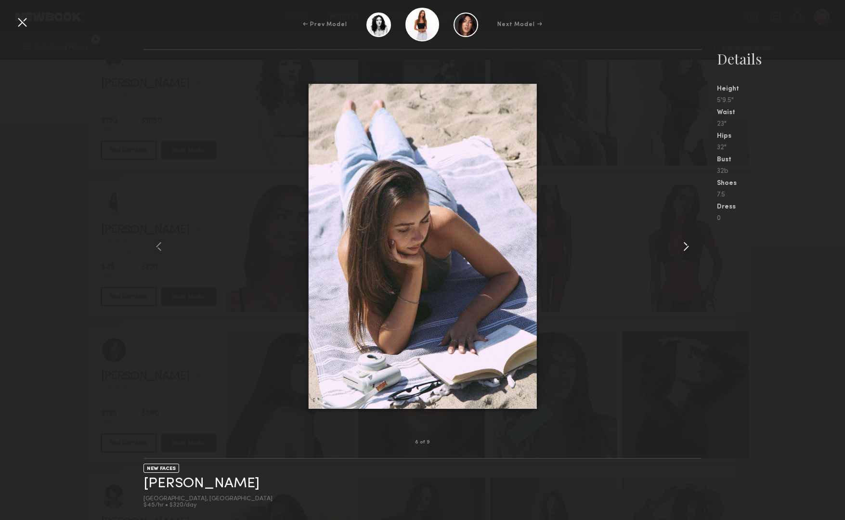
click at [687, 251] on common-icon at bounding box center [686, 246] width 15 height 15
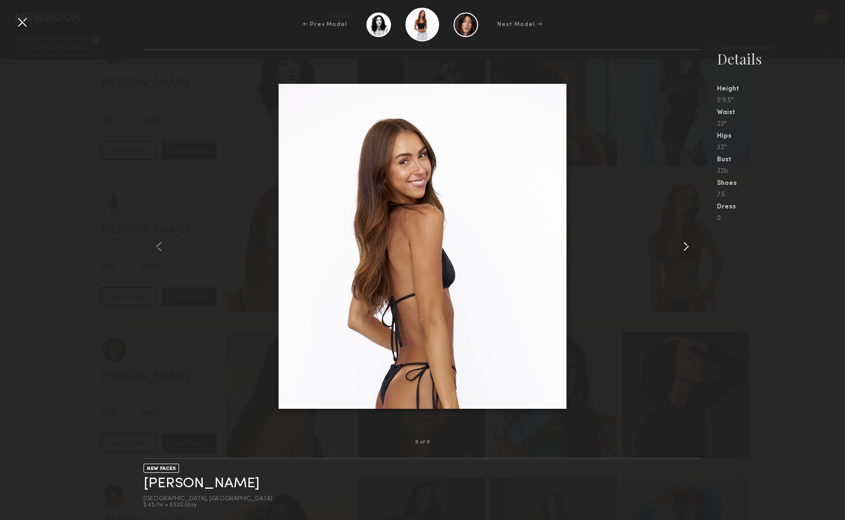
click at [687, 251] on common-icon at bounding box center [686, 246] width 15 height 15
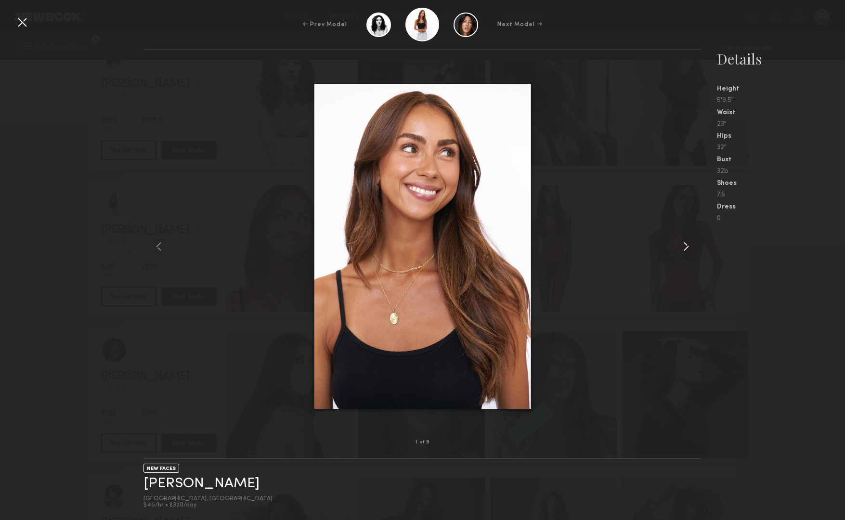
click at [687, 251] on common-icon at bounding box center [686, 246] width 15 height 15
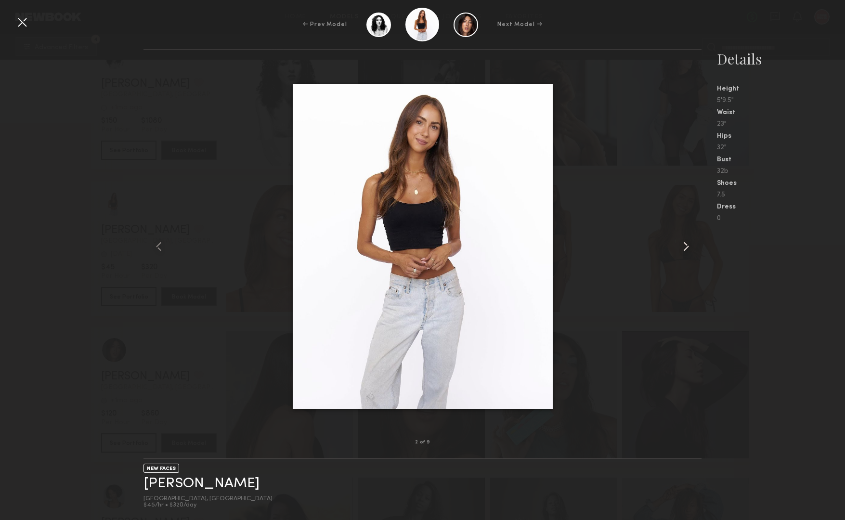
click at [687, 251] on common-icon at bounding box center [686, 246] width 15 height 15
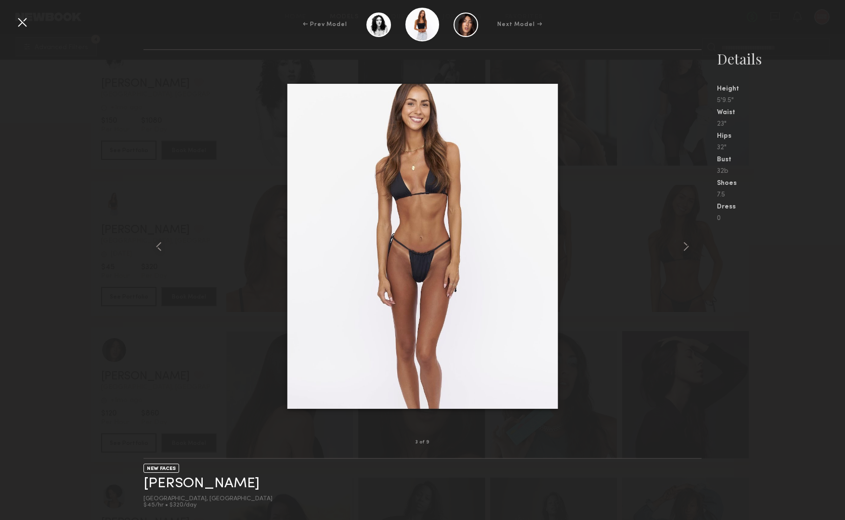
click at [21, 19] on div at bounding box center [21, 21] width 15 height 15
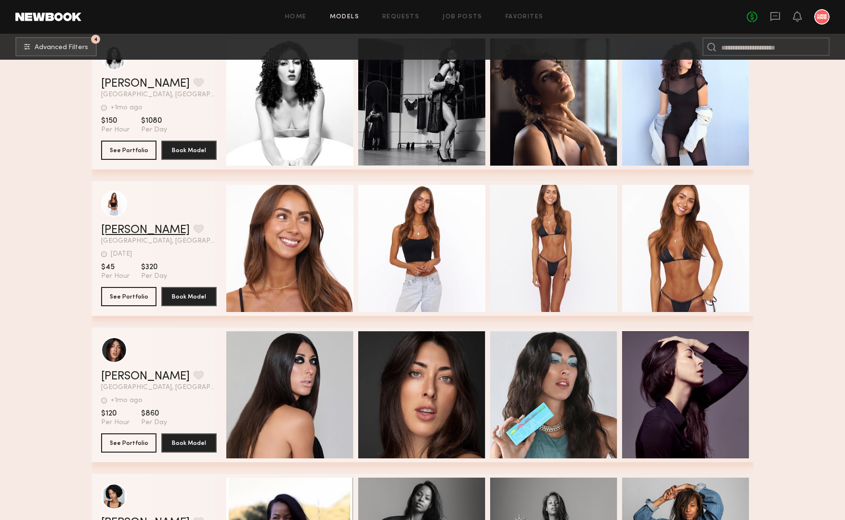
click at [119, 227] on link "[PERSON_NAME]" at bounding box center [145, 230] width 89 height 12
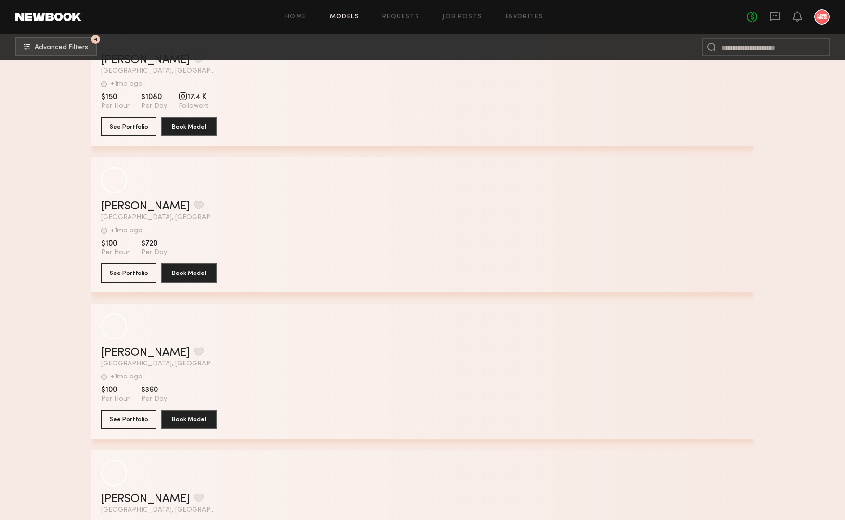
scroll to position [97444, 0]
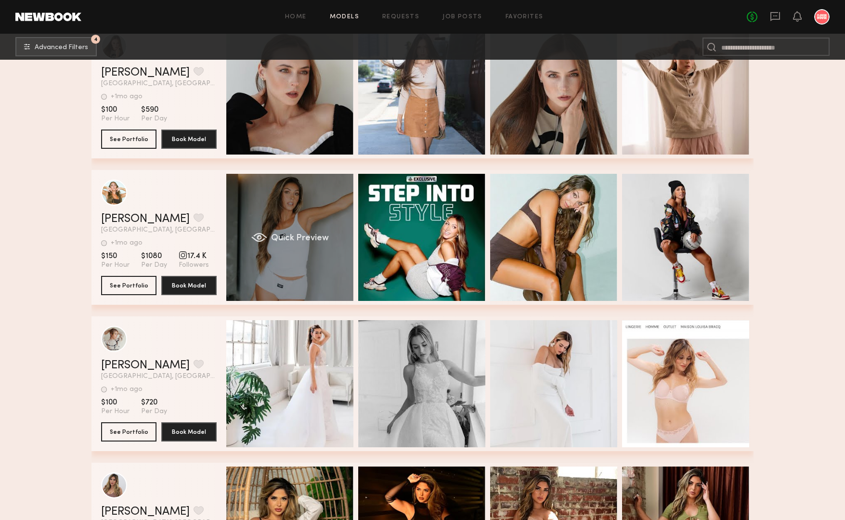
click at [299, 200] on div "Quick Preview" at bounding box center [289, 237] width 127 height 127
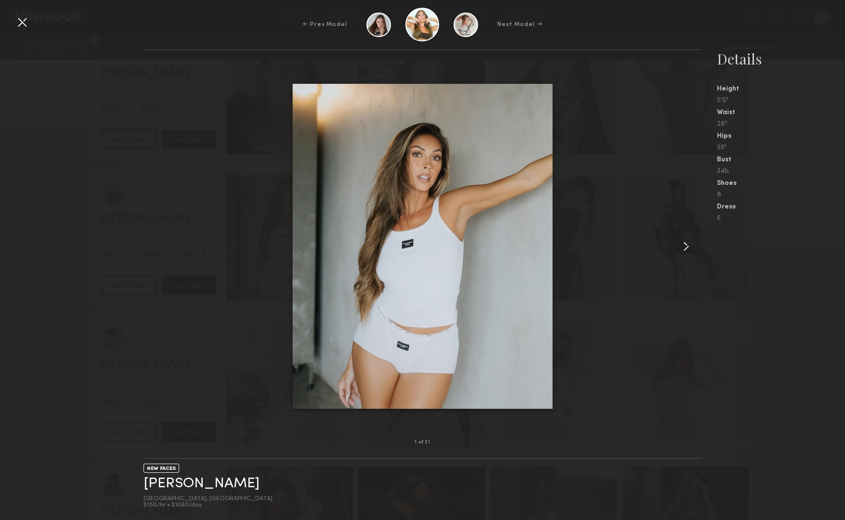
click at [689, 250] on common-icon at bounding box center [686, 246] width 15 height 15
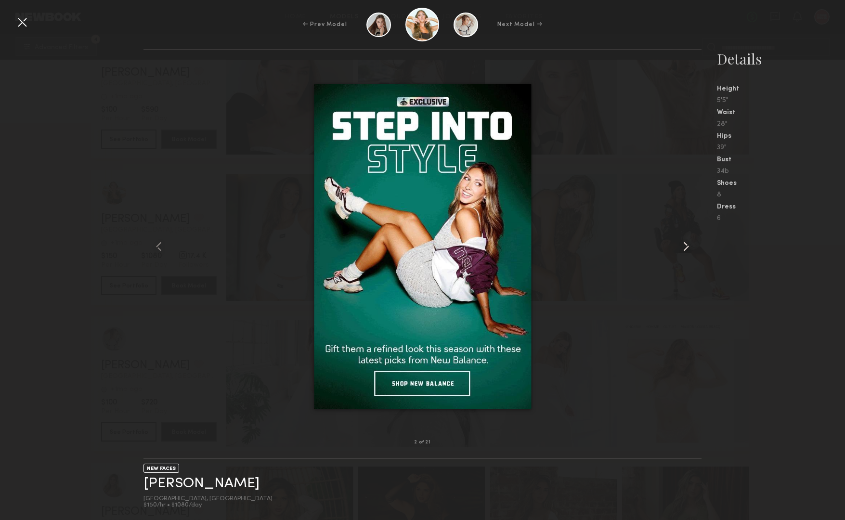
click at [689, 250] on common-icon at bounding box center [686, 246] width 15 height 15
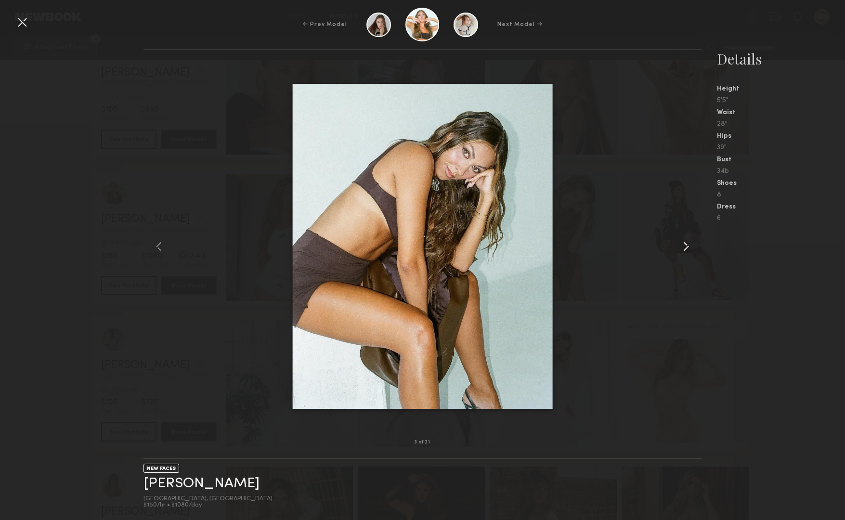
click at [689, 250] on common-icon at bounding box center [686, 246] width 15 height 15
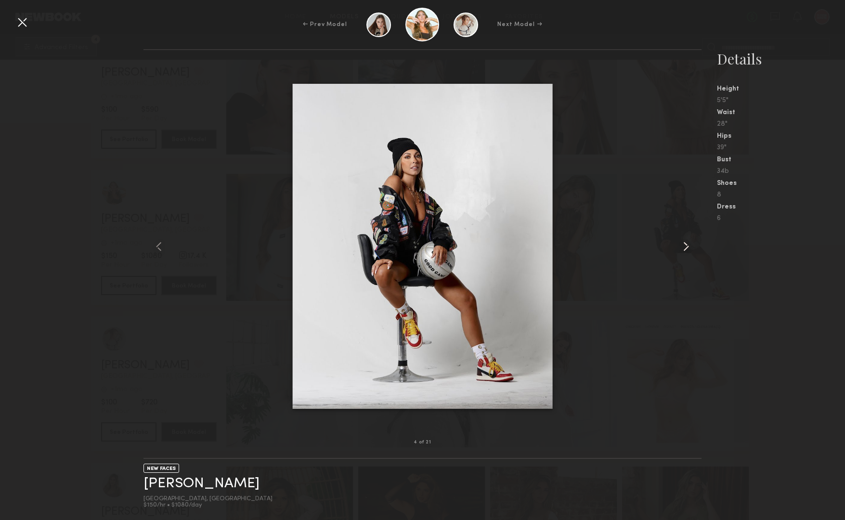
click at [689, 250] on common-icon at bounding box center [686, 246] width 15 height 15
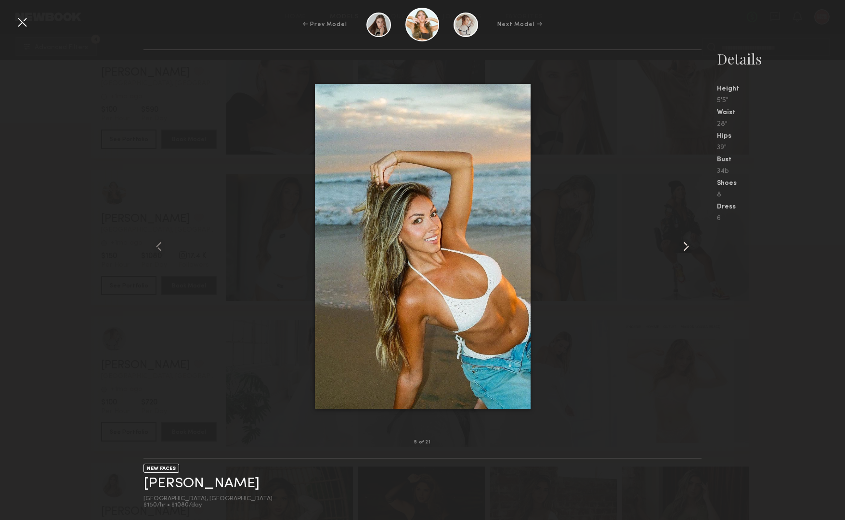
click at [689, 250] on common-icon at bounding box center [686, 246] width 15 height 15
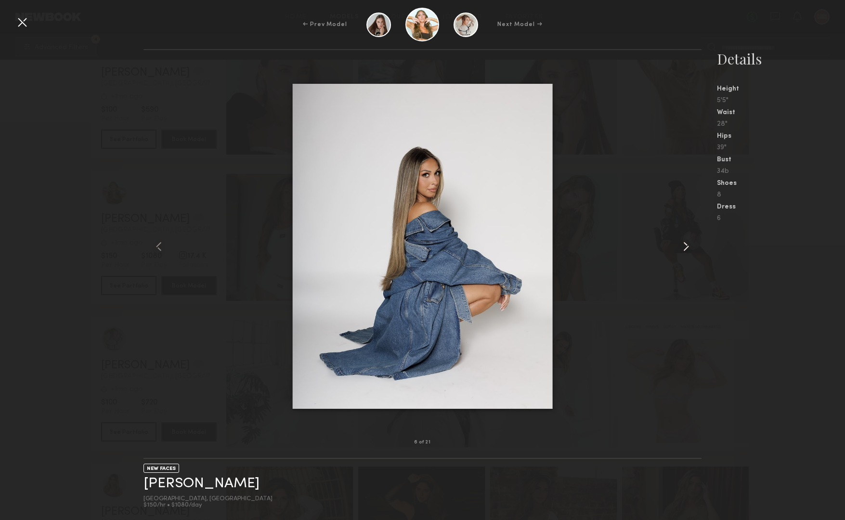
click at [689, 250] on common-icon at bounding box center [686, 246] width 15 height 15
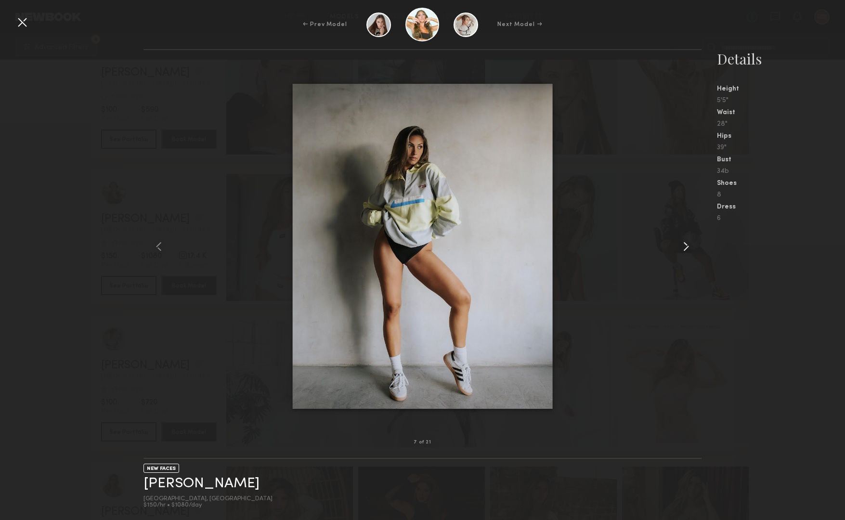
click at [689, 250] on common-icon at bounding box center [686, 246] width 15 height 15
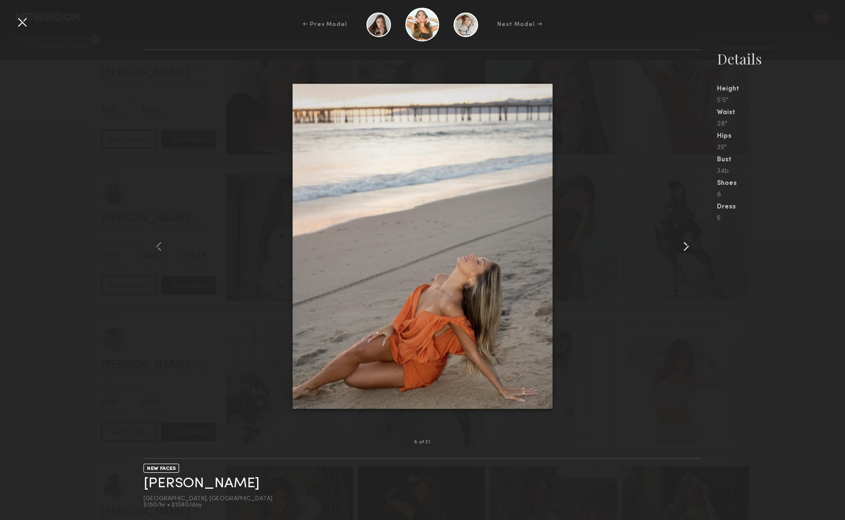
click at [689, 250] on common-icon at bounding box center [686, 246] width 15 height 15
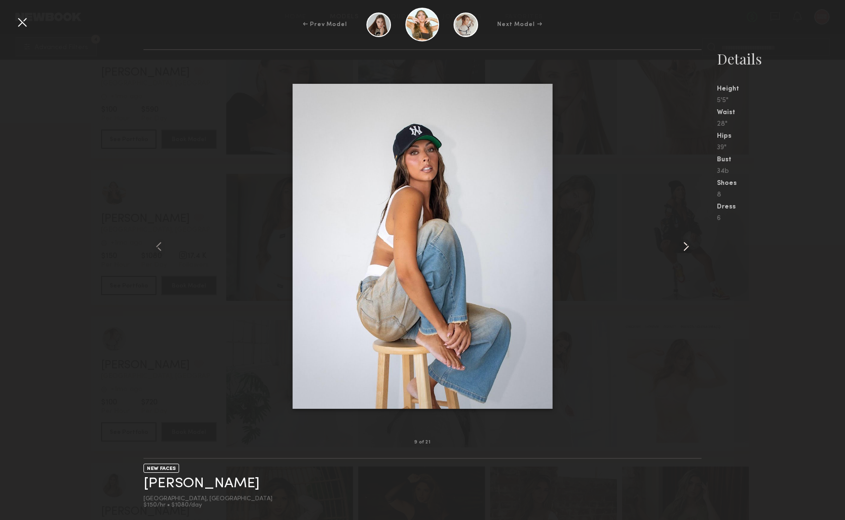
click at [689, 250] on common-icon at bounding box center [686, 246] width 15 height 15
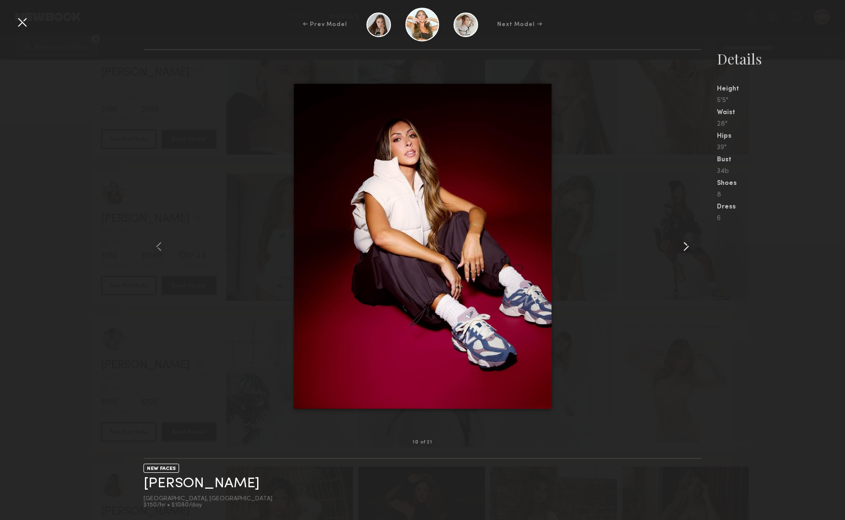
click at [689, 250] on common-icon at bounding box center [686, 246] width 15 height 15
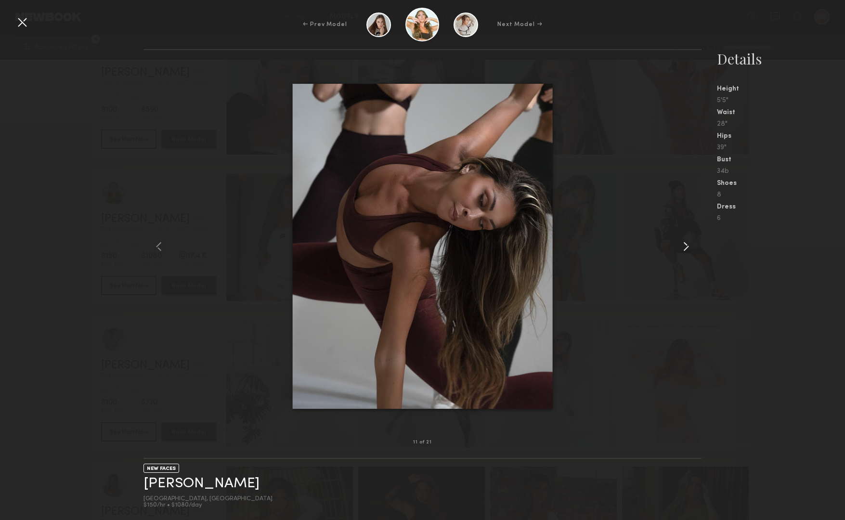
click at [689, 250] on common-icon at bounding box center [686, 246] width 15 height 15
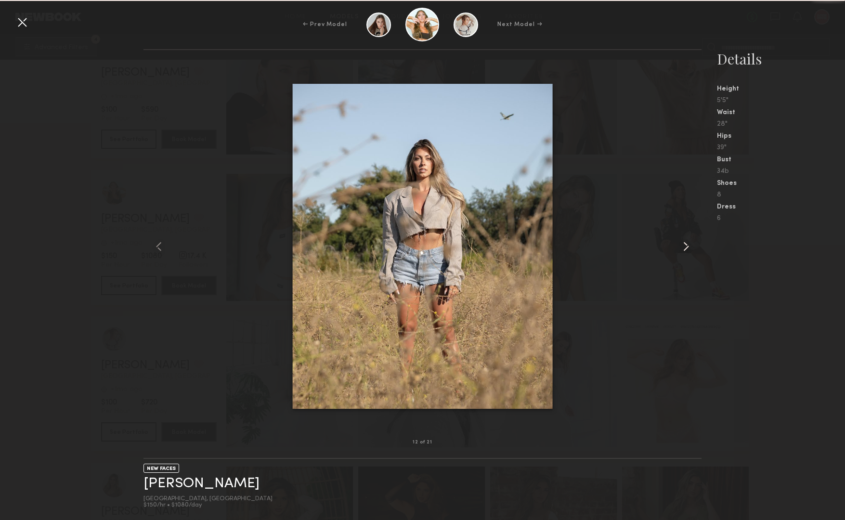
click at [689, 250] on common-icon at bounding box center [686, 246] width 15 height 15
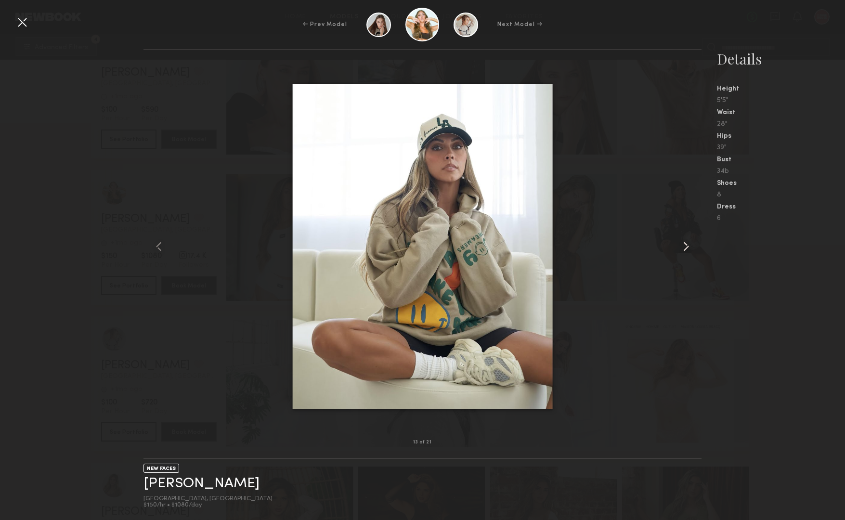
click at [689, 250] on common-icon at bounding box center [686, 246] width 15 height 15
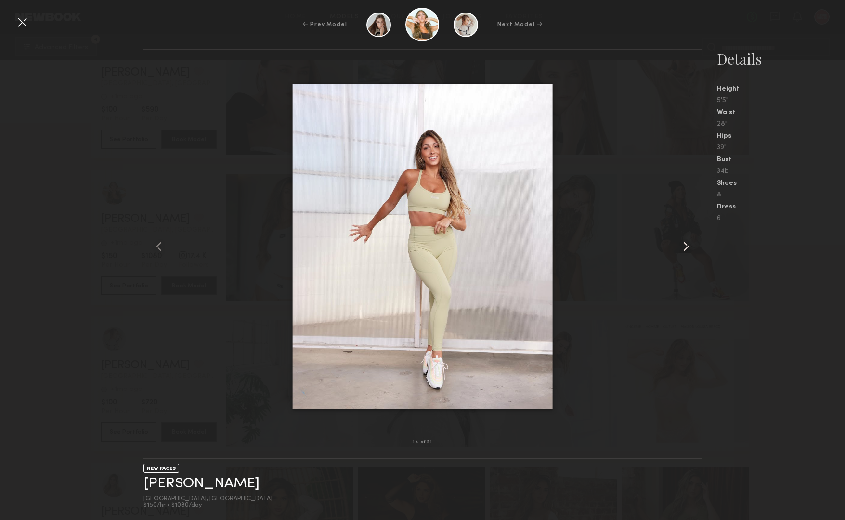
click at [689, 250] on common-icon at bounding box center [686, 246] width 15 height 15
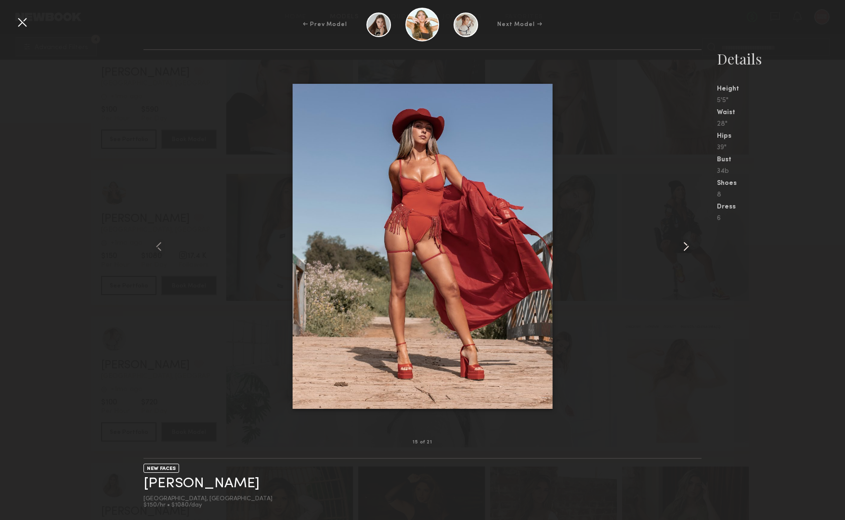
click at [689, 250] on common-icon at bounding box center [686, 246] width 15 height 15
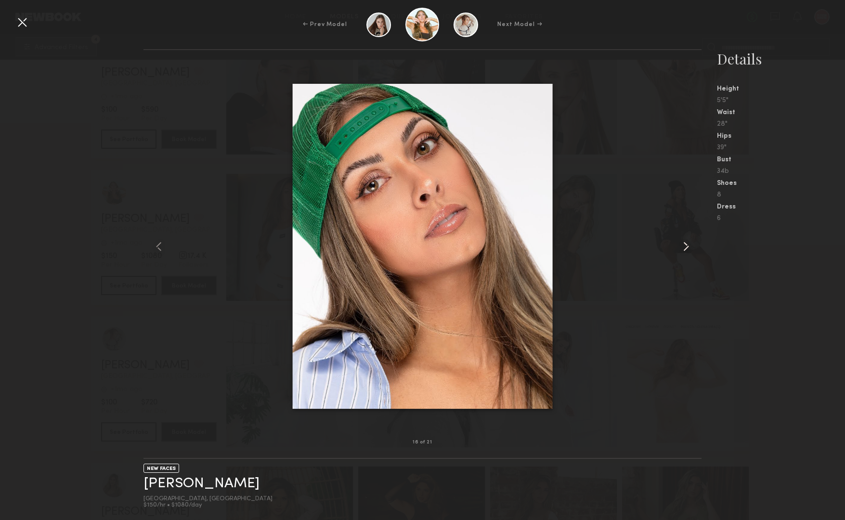
click at [689, 250] on common-icon at bounding box center [686, 246] width 15 height 15
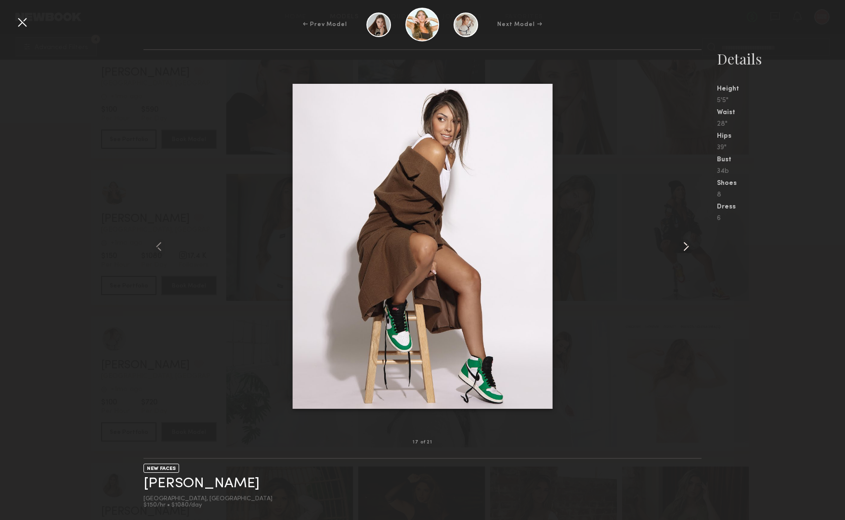
click at [689, 250] on common-icon at bounding box center [686, 246] width 15 height 15
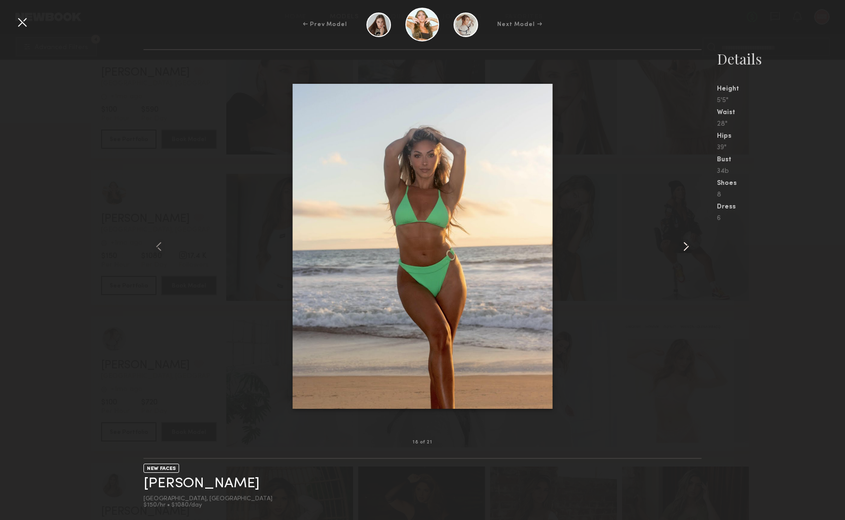
click at [689, 250] on common-icon at bounding box center [686, 246] width 15 height 15
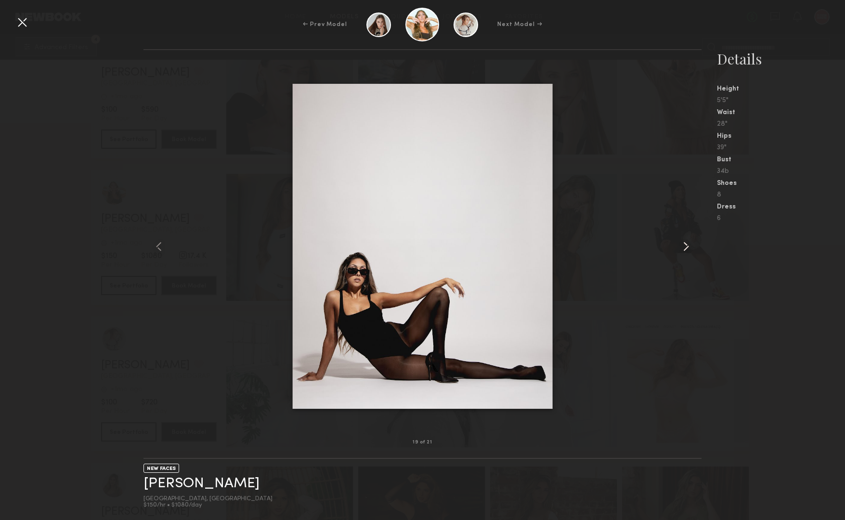
click at [689, 250] on common-icon at bounding box center [686, 246] width 15 height 15
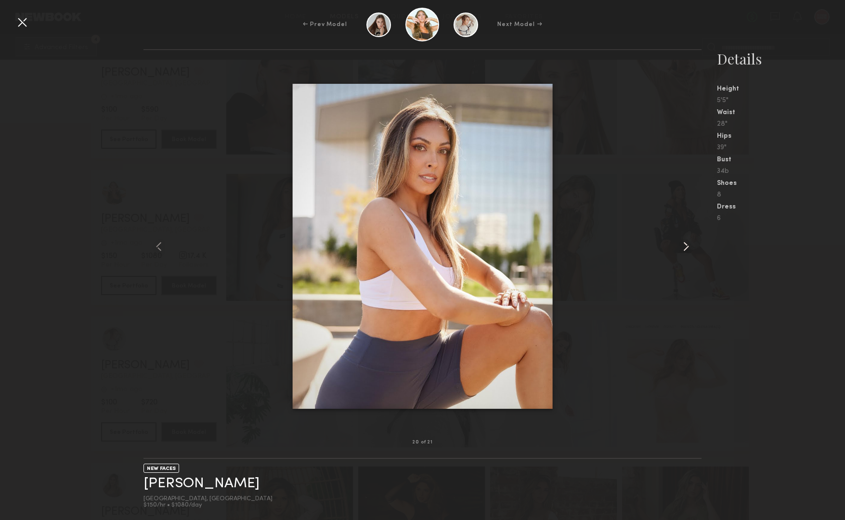
click at [689, 250] on common-icon at bounding box center [686, 246] width 15 height 15
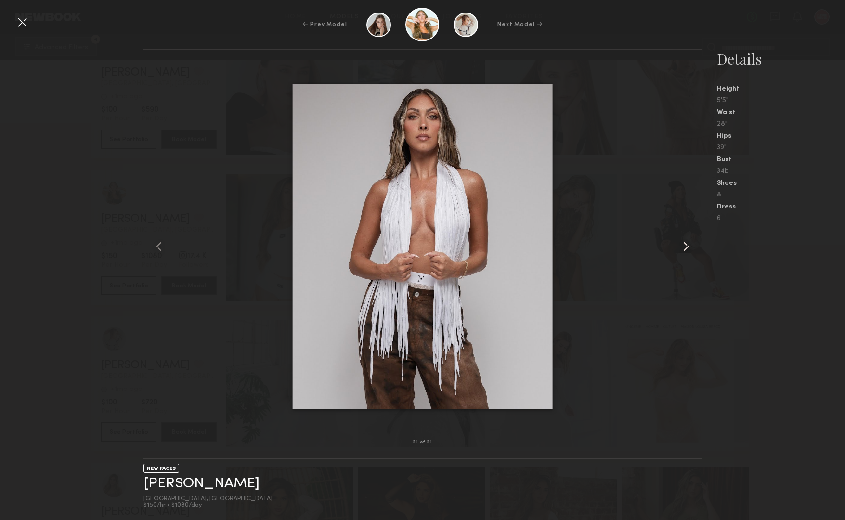
click at [689, 250] on common-icon at bounding box center [686, 246] width 15 height 15
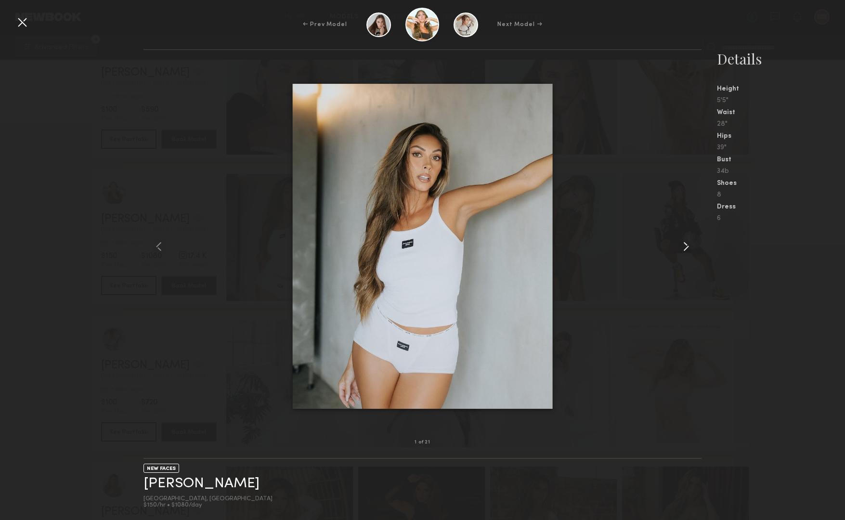
click at [689, 250] on common-icon at bounding box center [686, 246] width 15 height 15
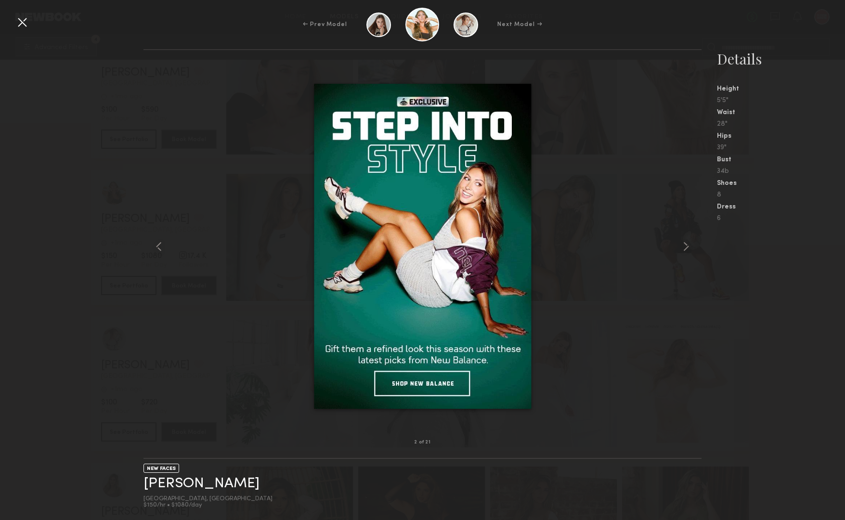
click at [269, 190] on div at bounding box center [423, 247] width 558 height 362
click at [104, 228] on div "2 of 21 NEW FACES [PERSON_NAME] [GEOGRAPHIC_DATA], [GEOGRAPHIC_DATA] $150/hr • …" at bounding box center [422, 284] width 845 height 471
click at [27, 32] on div "← Prev Model Next Model →" at bounding box center [422, 25] width 845 height 34
click at [19, 21] on div at bounding box center [21, 21] width 15 height 15
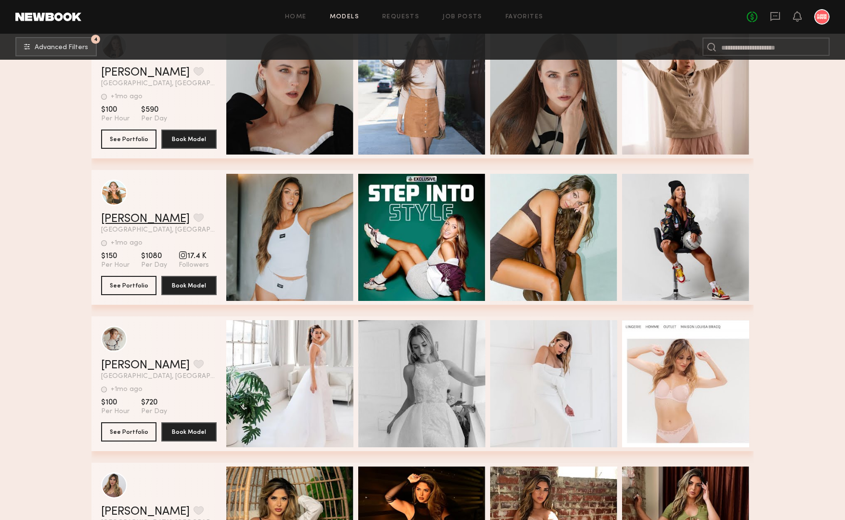
click at [134, 218] on link "[PERSON_NAME]" at bounding box center [145, 219] width 89 height 12
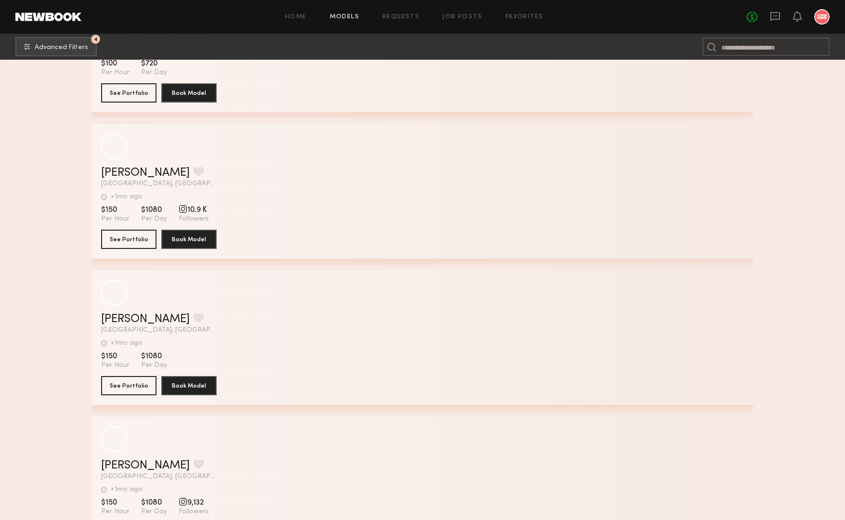
scroll to position [106355, 0]
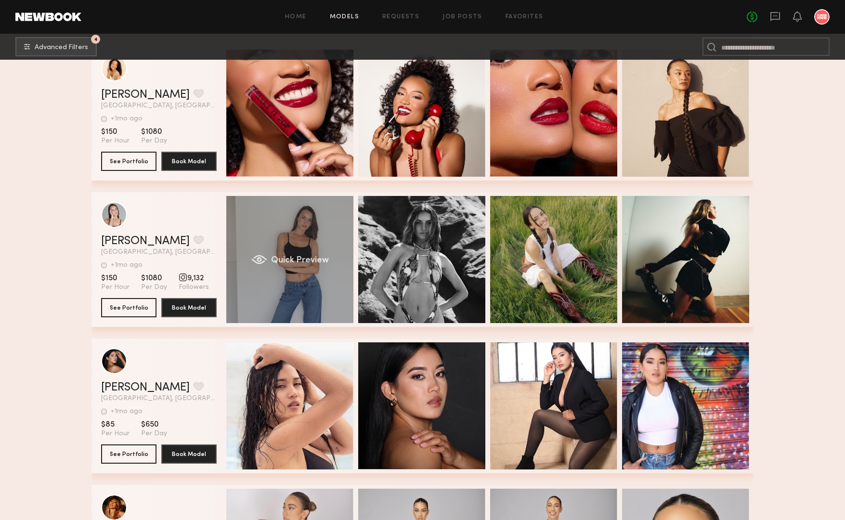
click at [274, 221] on div "Quick Preview" at bounding box center [289, 259] width 127 height 127
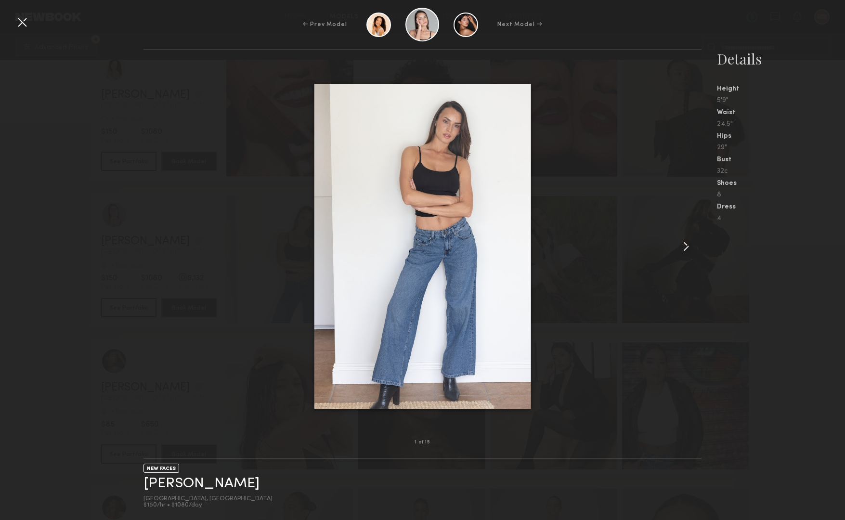
click at [682, 247] on common-icon at bounding box center [686, 246] width 15 height 15
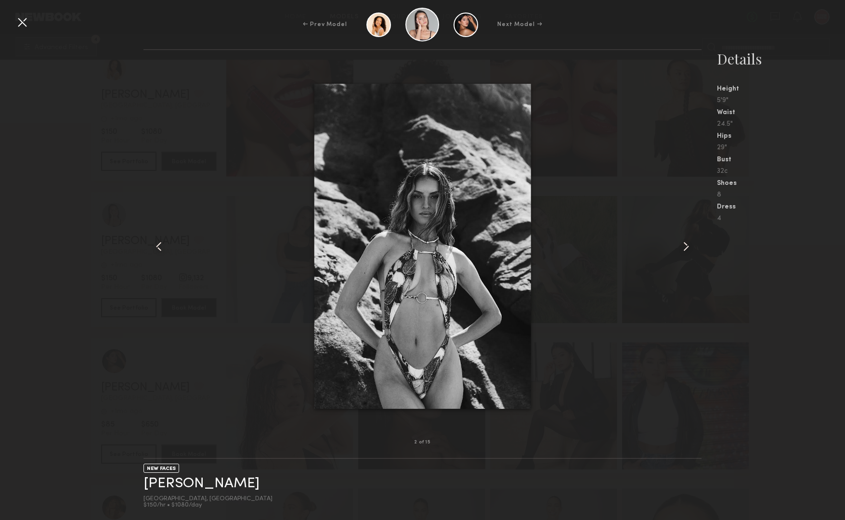
click at [682, 247] on common-icon at bounding box center [686, 246] width 15 height 15
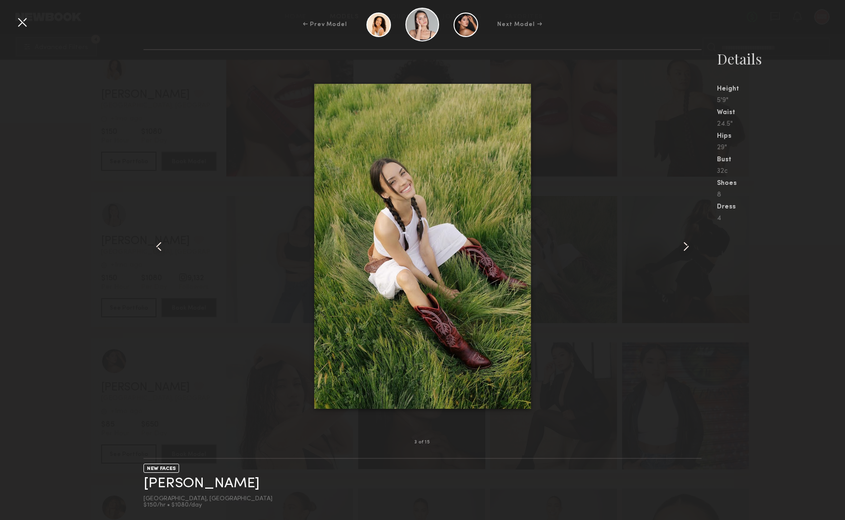
click at [682, 247] on common-icon at bounding box center [686, 246] width 15 height 15
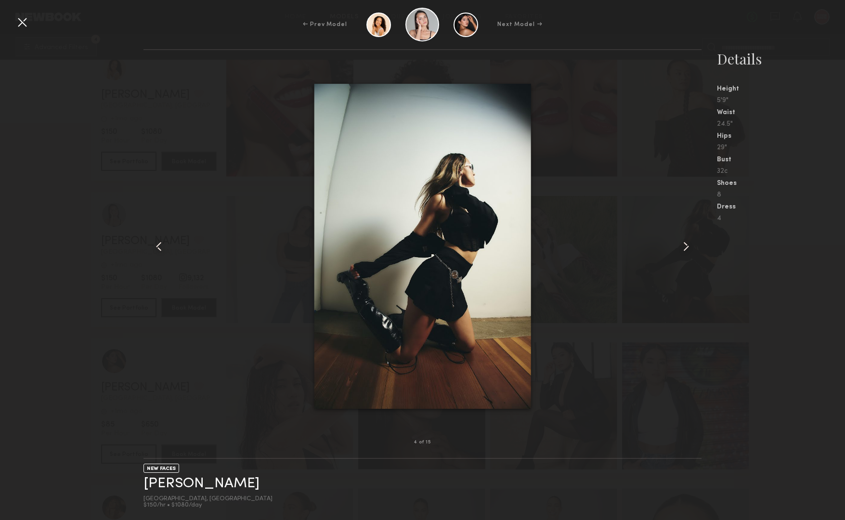
click at [682, 247] on common-icon at bounding box center [686, 246] width 15 height 15
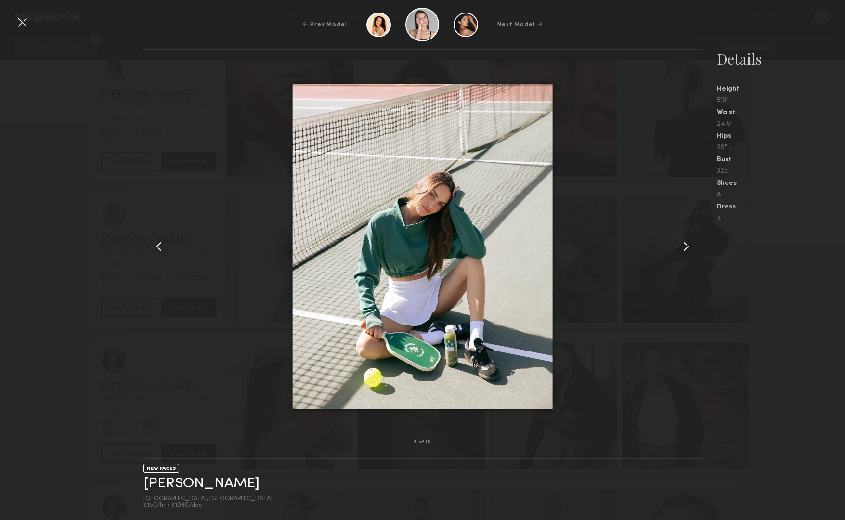
click at [682, 247] on common-icon at bounding box center [686, 246] width 15 height 15
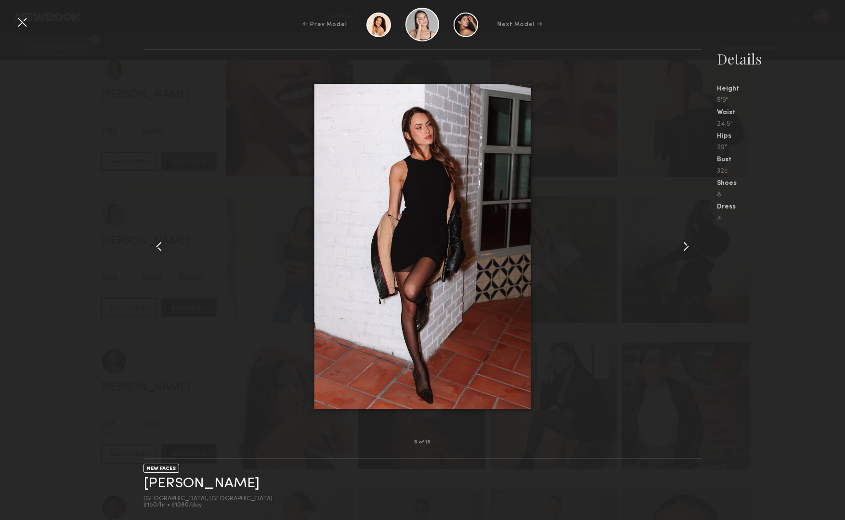
click at [682, 247] on common-icon at bounding box center [686, 246] width 15 height 15
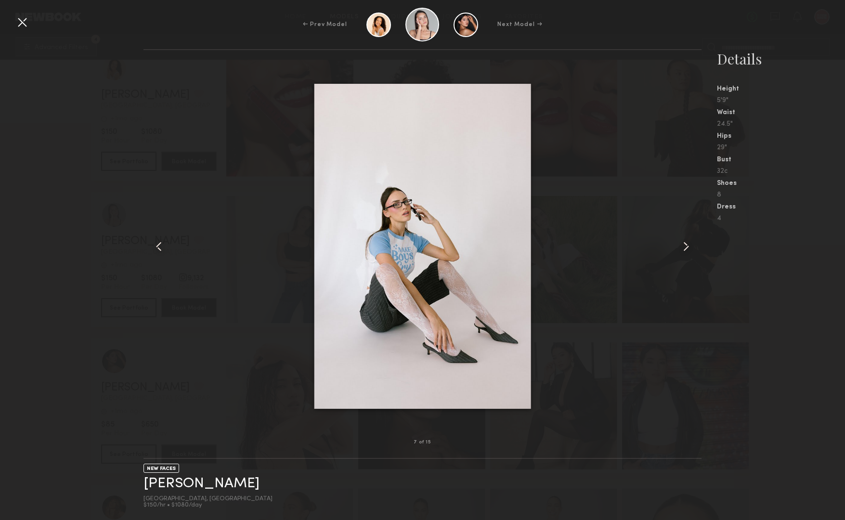
click at [32, 23] on div "← Prev Model Next Model →" at bounding box center [422, 25] width 845 height 34
click at [26, 24] on div at bounding box center [21, 21] width 15 height 15
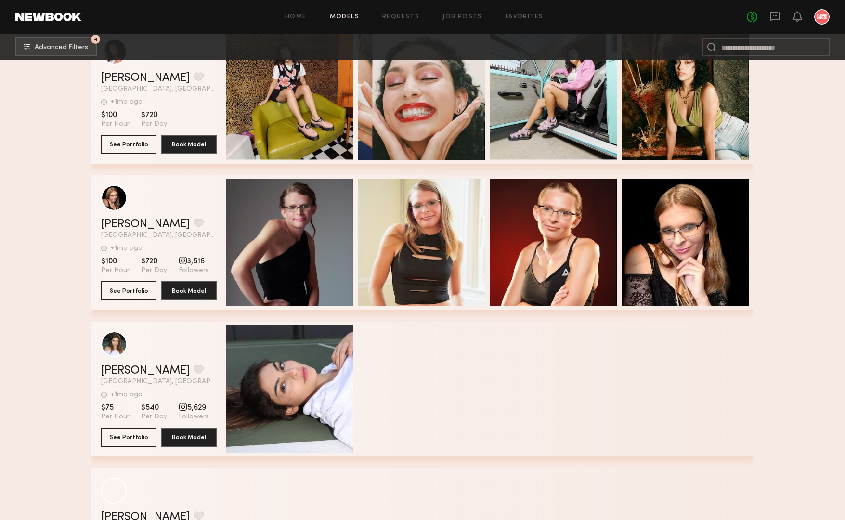
scroll to position [107123, 0]
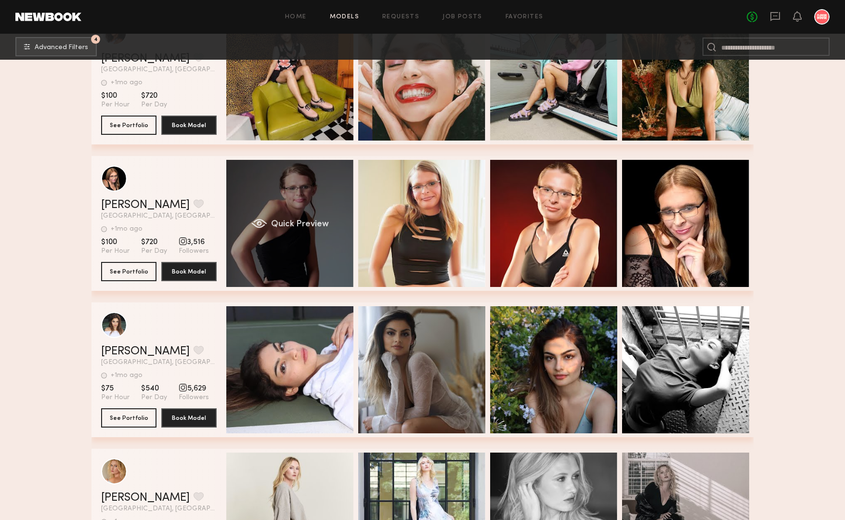
click at [312, 196] on div "Quick Preview" at bounding box center [289, 223] width 127 height 127
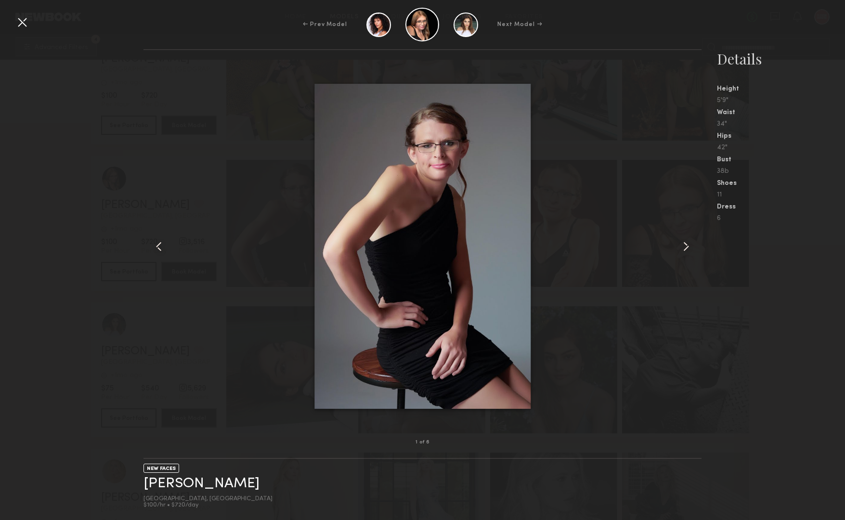
click at [688, 245] on common-icon at bounding box center [686, 246] width 15 height 15
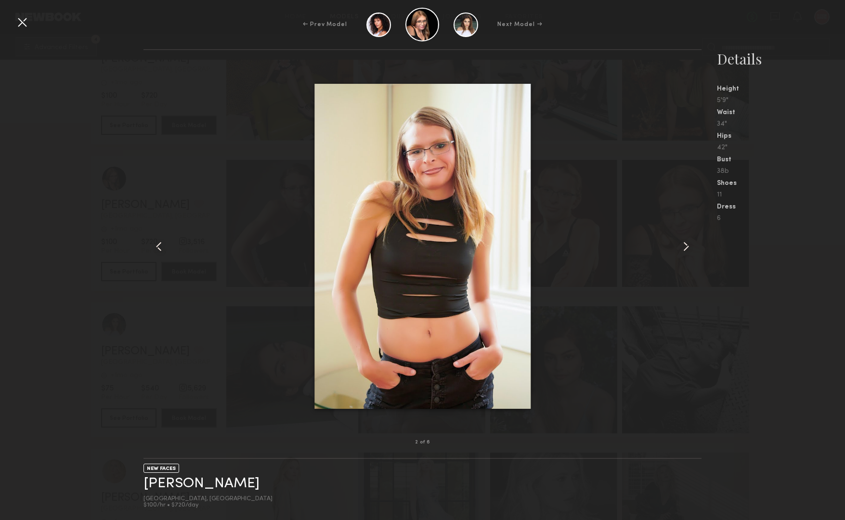
click at [688, 245] on common-icon at bounding box center [686, 246] width 15 height 15
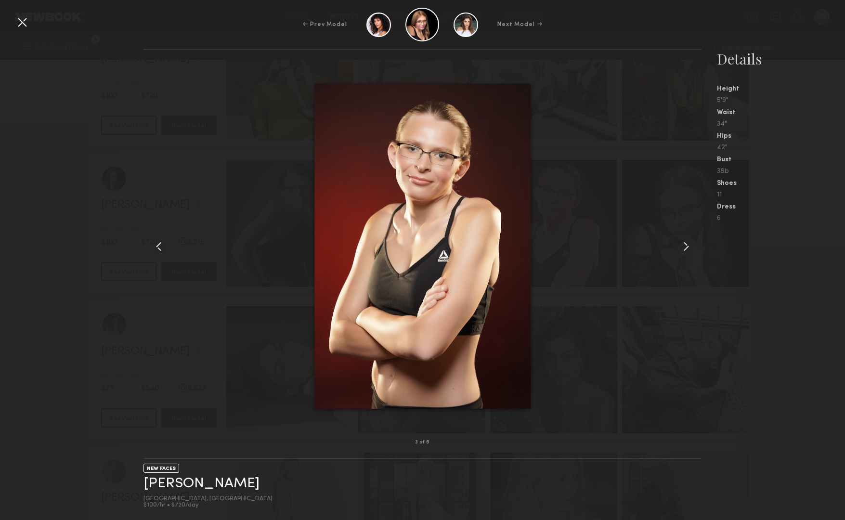
click at [688, 245] on common-icon at bounding box center [686, 246] width 15 height 15
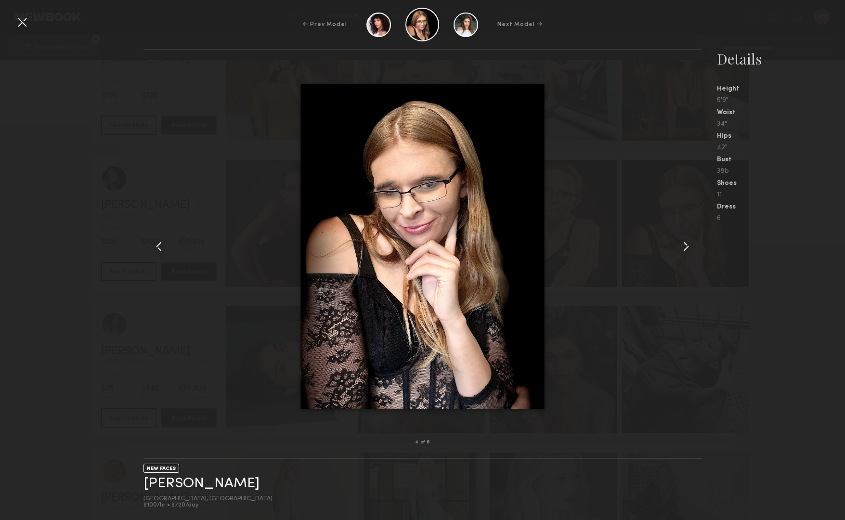
click at [688, 245] on common-icon at bounding box center [686, 246] width 15 height 15
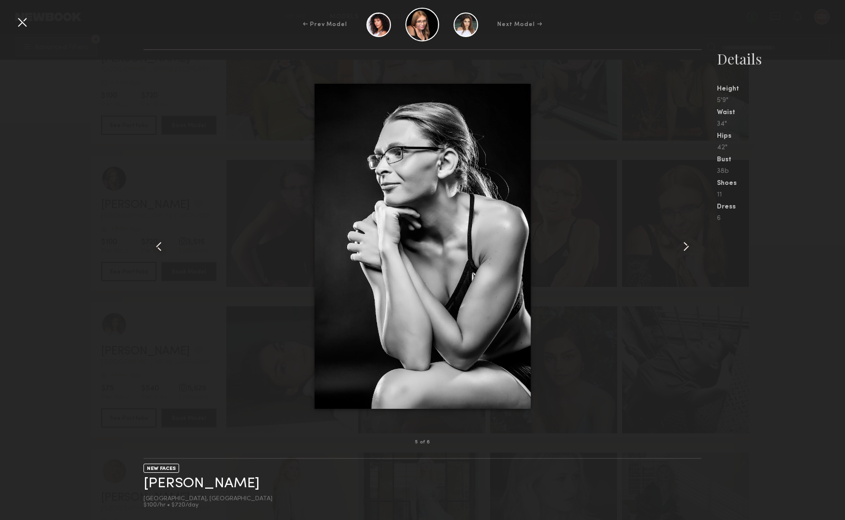
click at [688, 245] on common-icon at bounding box center [686, 246] width 15 height 15
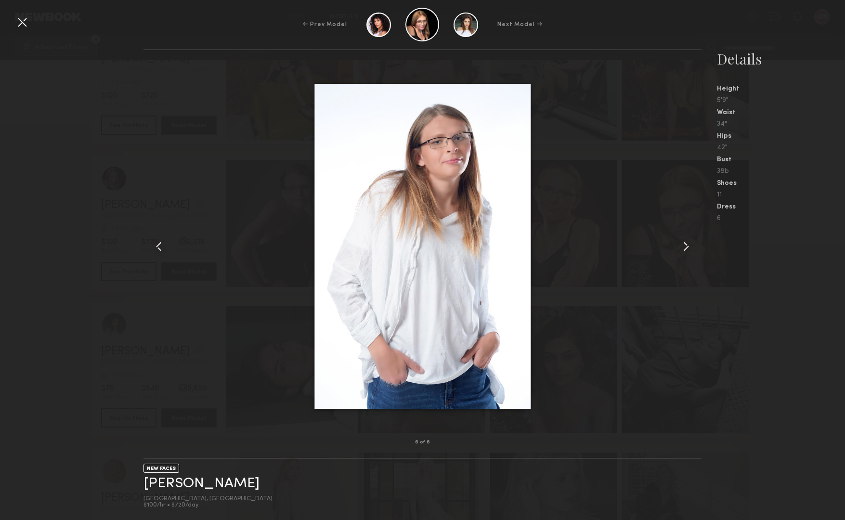
click at [688, 245] on common-icon at bounding box center [686, 246] width 15 height 15
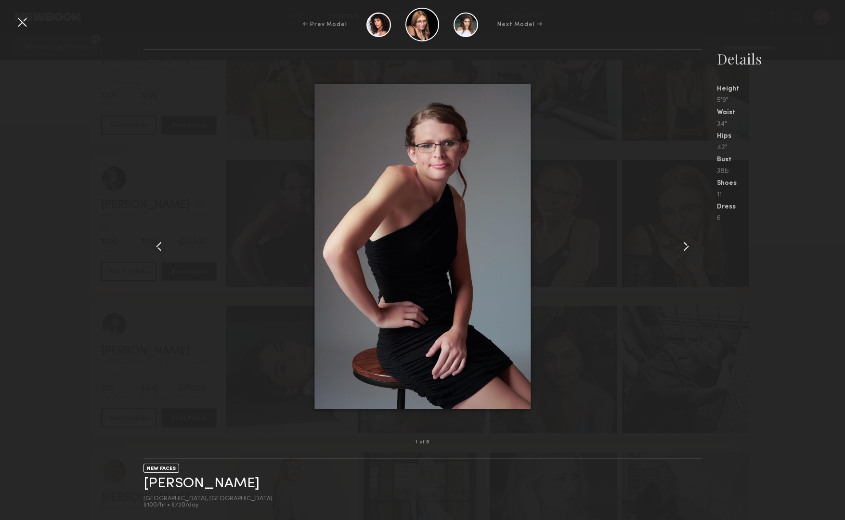
click at [22, 20] on div at bounding box center [21, 21] width 15 height 15
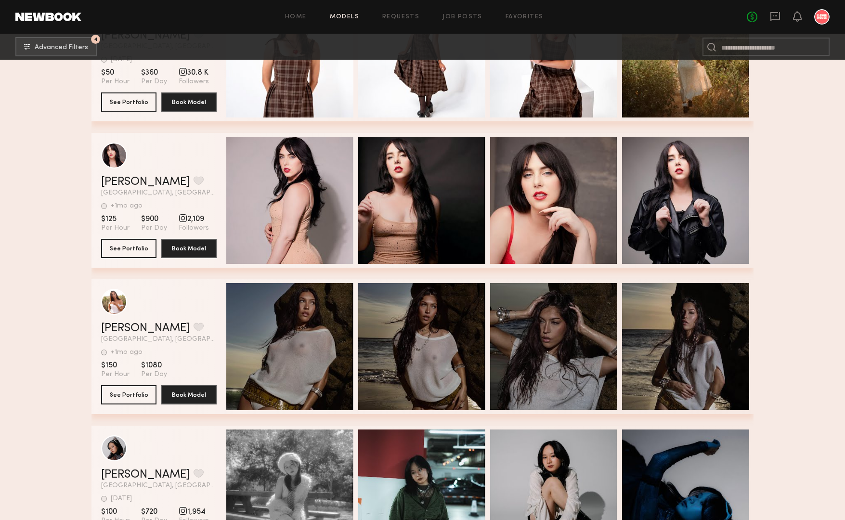
scroll to position [107880, 0]
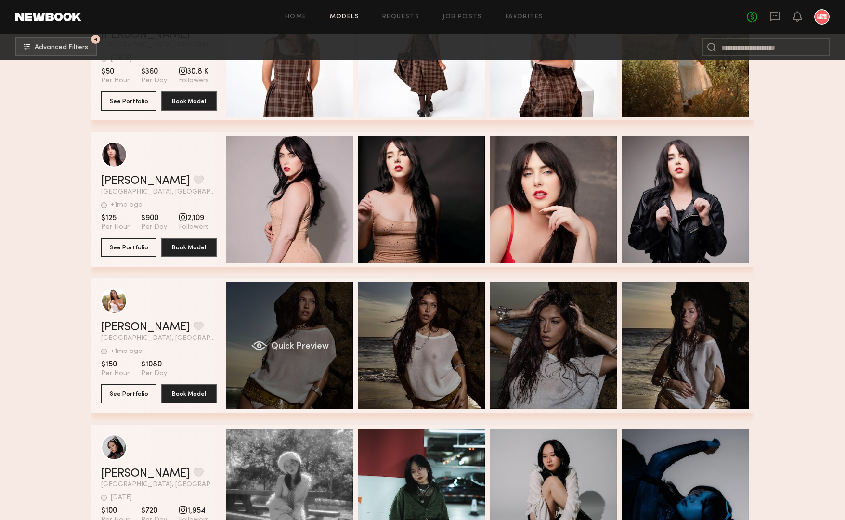
click at [297, 304] on div "Quick Preview" at bounding box center [289, 345] width 127 height 127
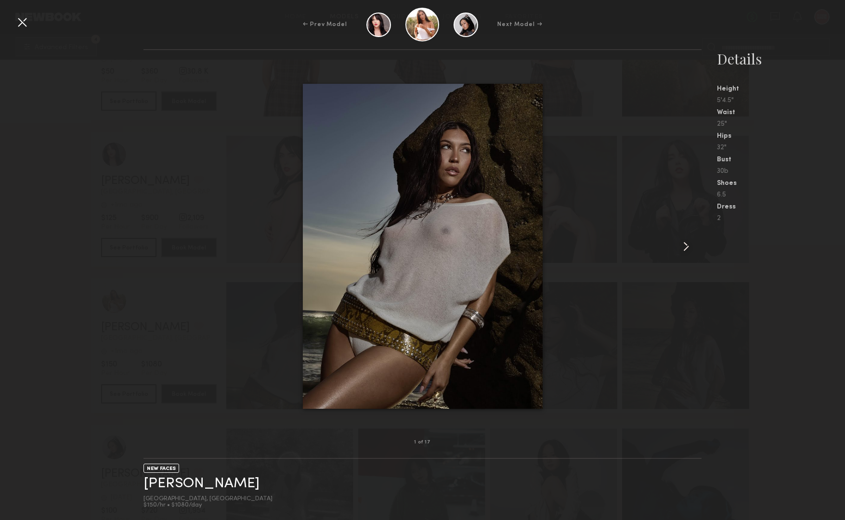
click at [684, 243] on common-icon at bounding box center [686, 246] width 15 height 15
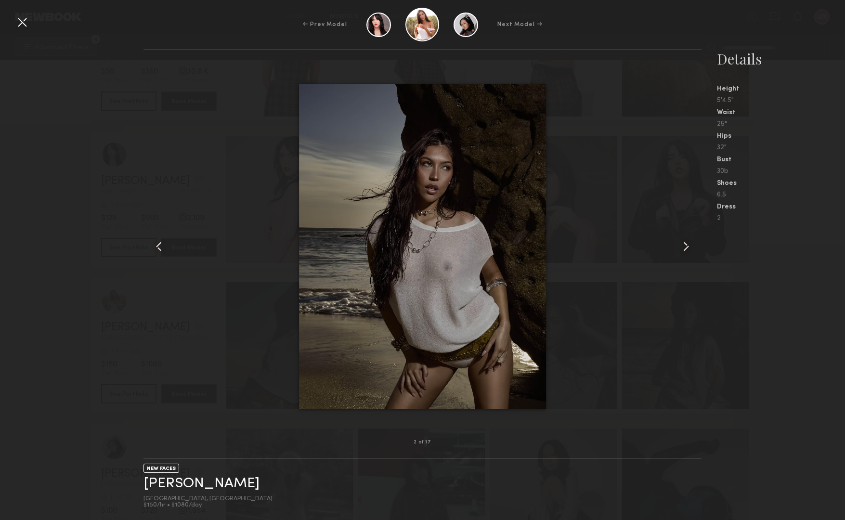
click at [684, 243] on common-icon at bounding box center [686, 246] width 15 height 15
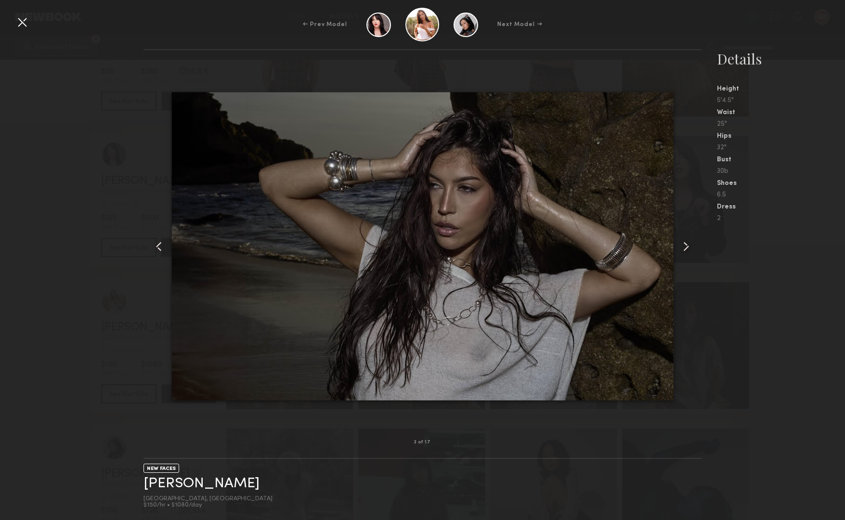
click at [684, 243] on common-icon at bounding box center [686, 246] width 15 height 15
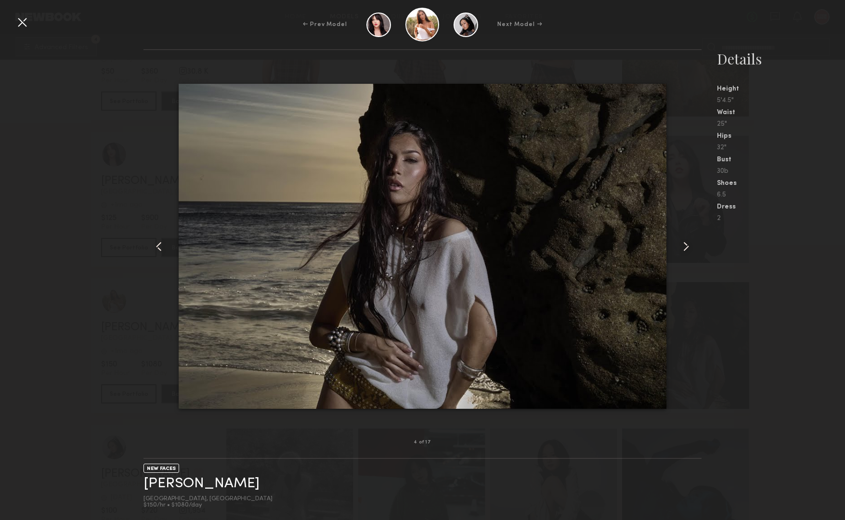
click at [684, 243] on common-icon at bounding box center [686, 246] width 15 height 15
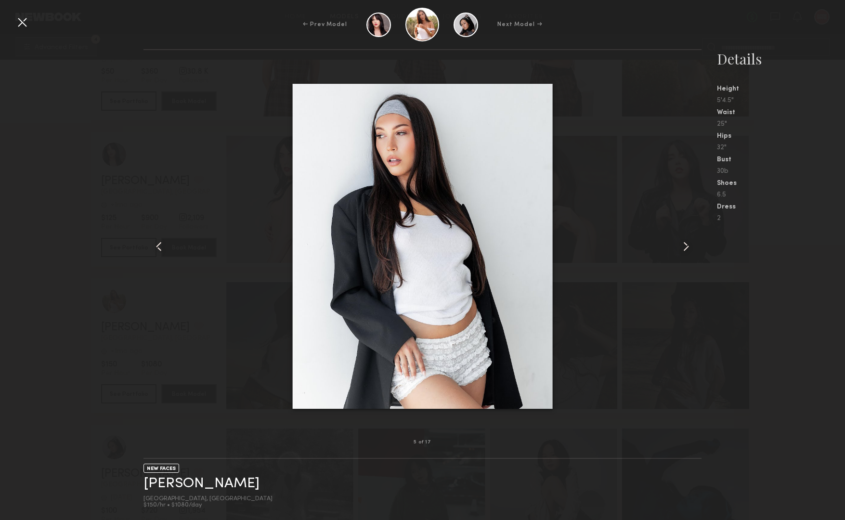
click at [684, 243] on common-icon at bounding box center [686, 246] width 15 height 15
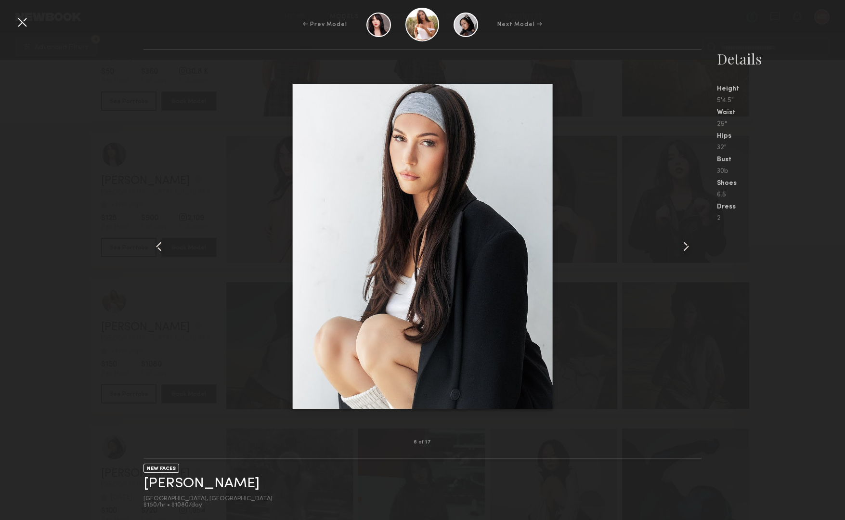
click at [684, 243] on common-icon at bounding box center [686, 246] width 15 height 15
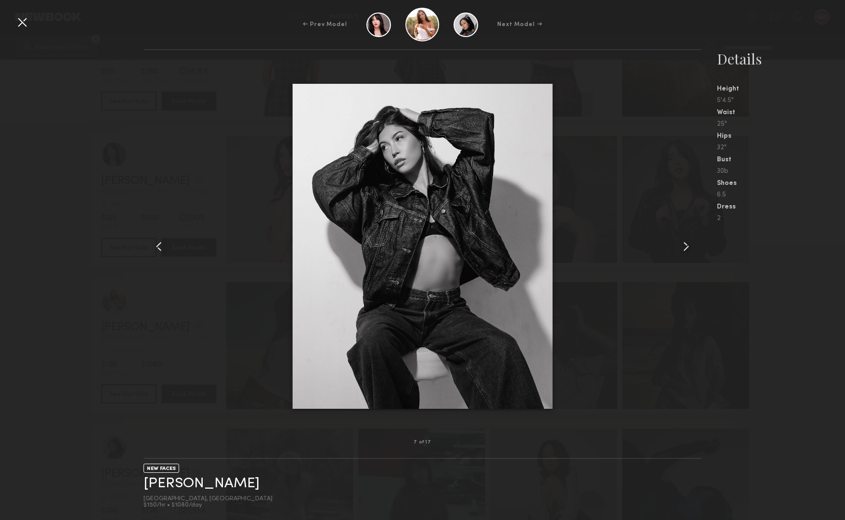
click at [684, 243] on common-icon at bounding box center [686, 246] width 15 height 15
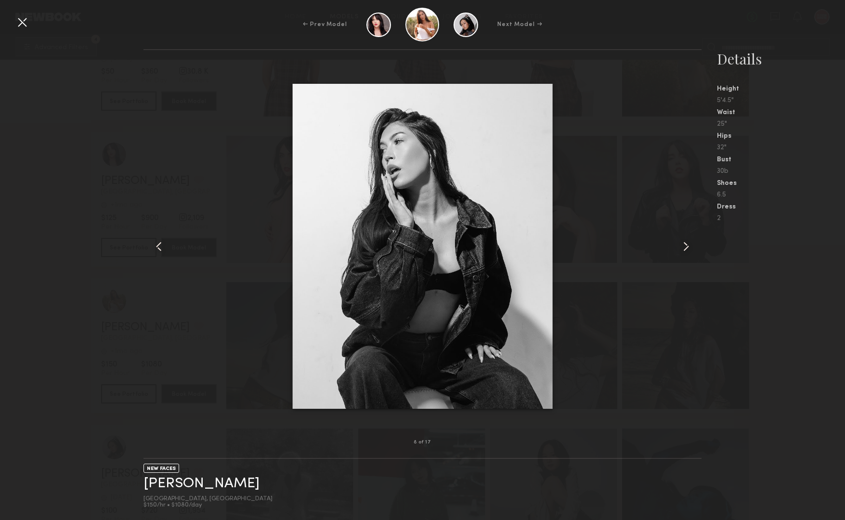
click at [684, 243] on common-icon at bounding box center [686, 246] width 15 height 15
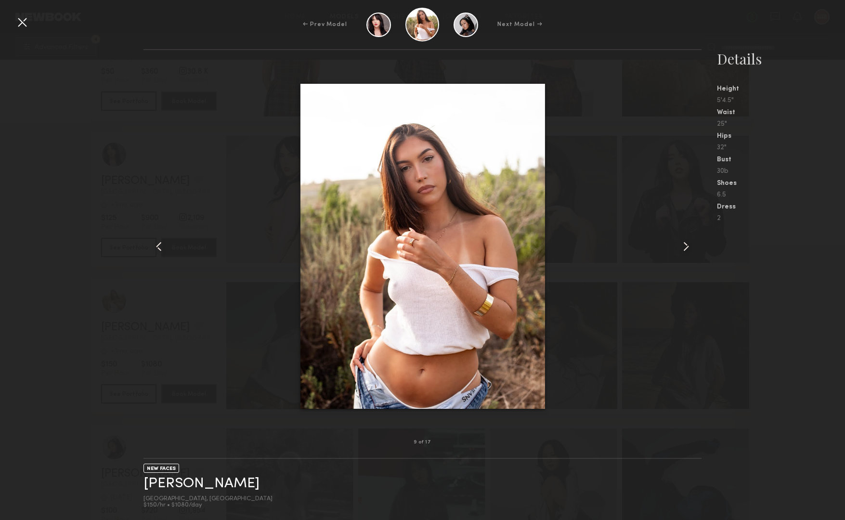
click at [684, 243] on common-icon at bounding box center [686, 246] width 15 height 15
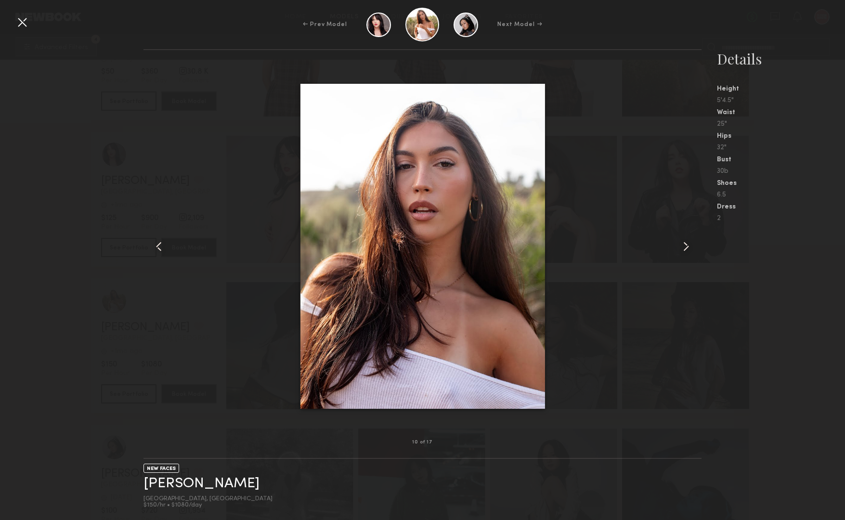
click at [684, 243] on common-icon at bounding box center [686, 246] width 15 height 15
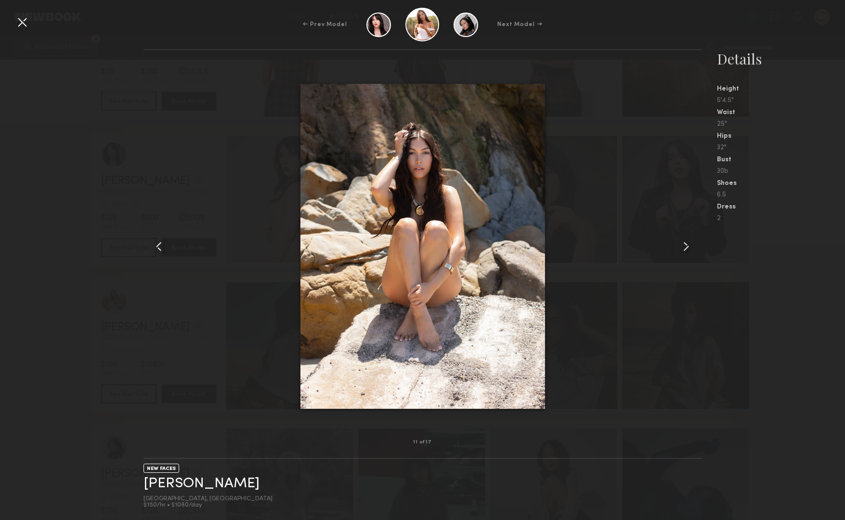
click at [684, 243] on common-icon at bounding box center [686, 246] width 15 height 15
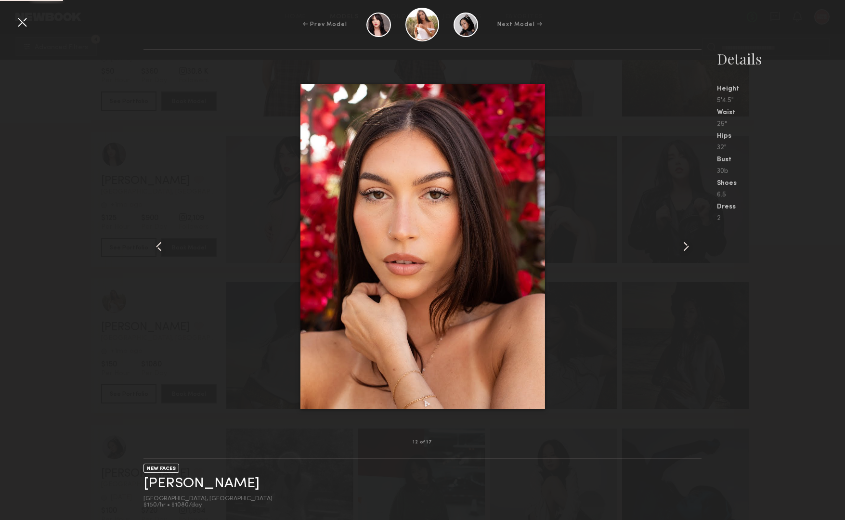
click at [684, 243] on common-icon at bounding box center [686, 246] width 15 height 15
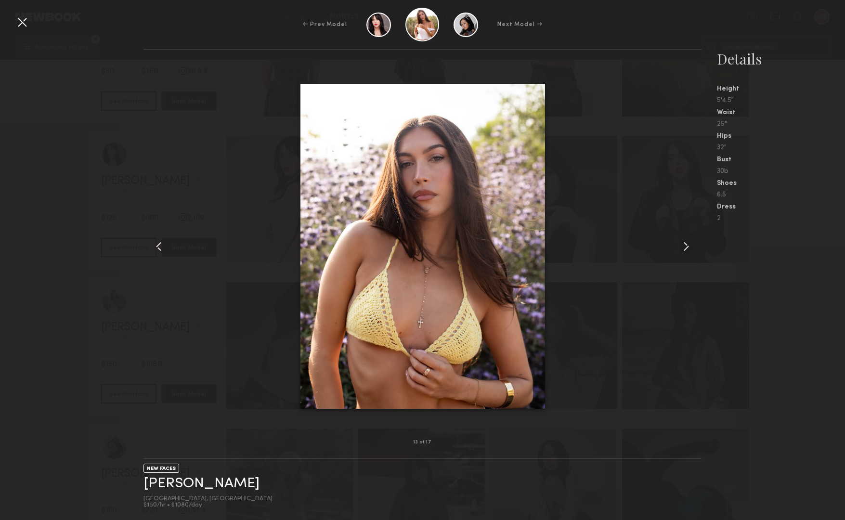
click at [22, 24] on div at bounding box center [21, 21] width 15 height 15
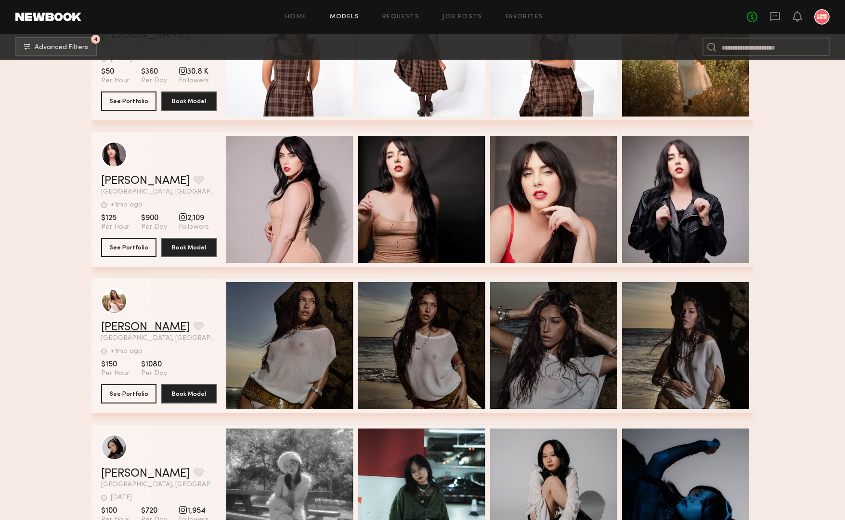
click at [127, 326] on link "[PERSON_NAME]" at bounding box center [145, 328] width 89 height 12
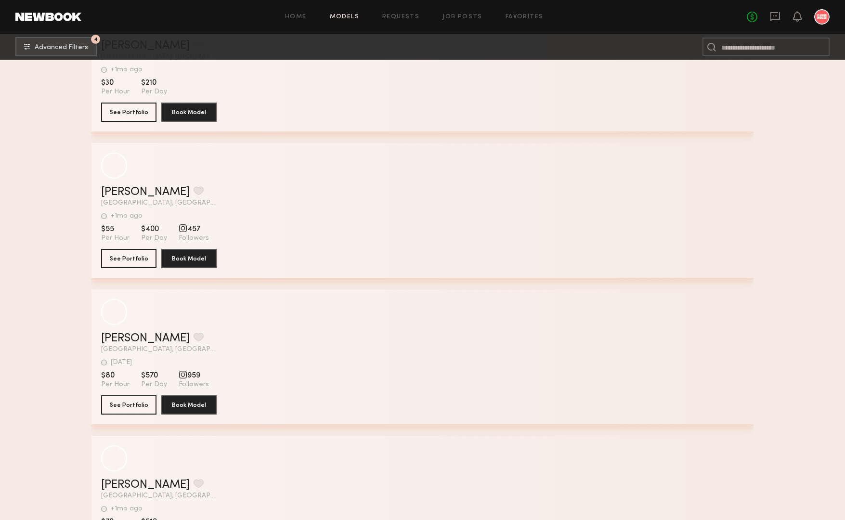
scroll to position [109458, 0]
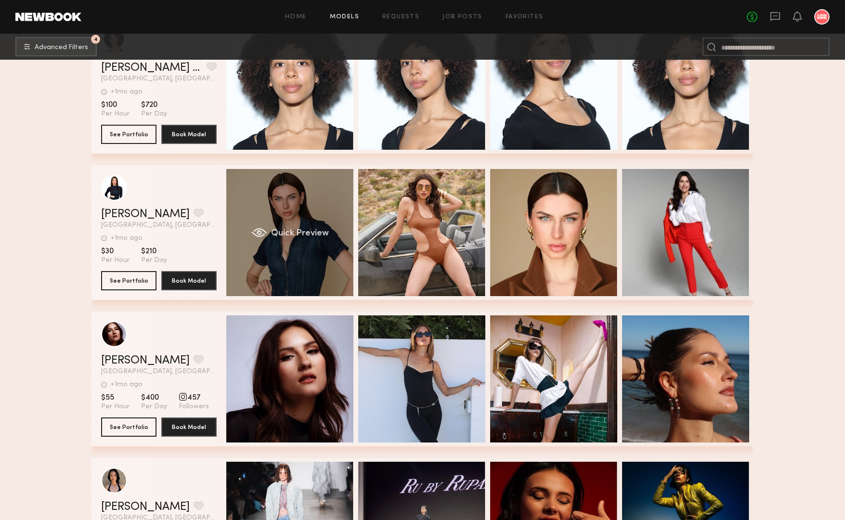
click at [313, 197] on div "Quick Preview" at bounding box center [289, 232] width 127 height 127
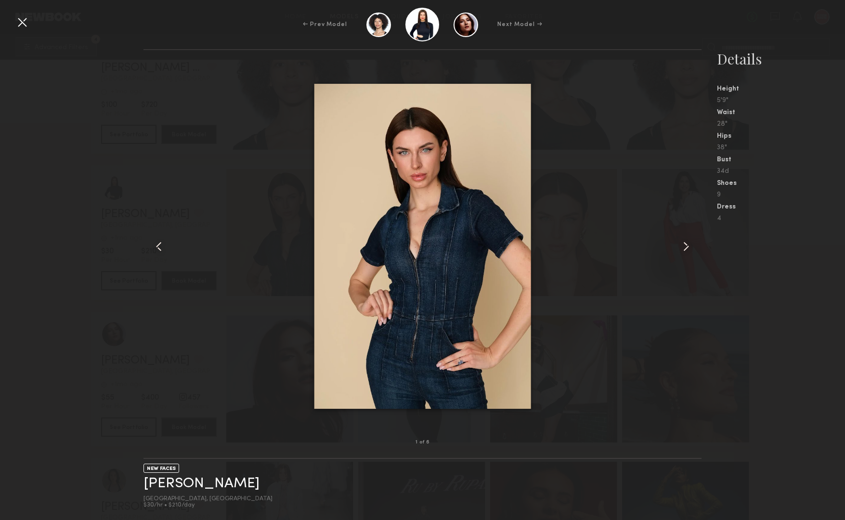
click at [690, 246] on common-icon at bounding box center [686, 246] width 15 height 15
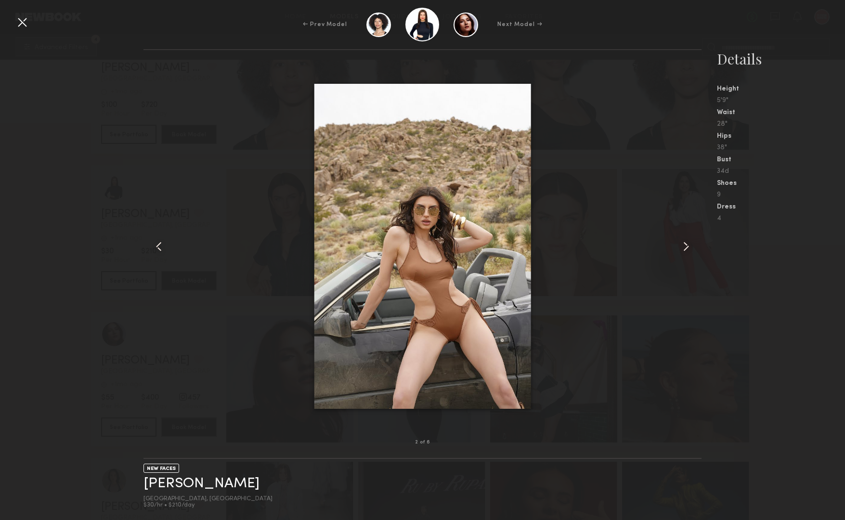
click at [690, 246] on common-icon at bounding box center [686, 246] width 15 height 15
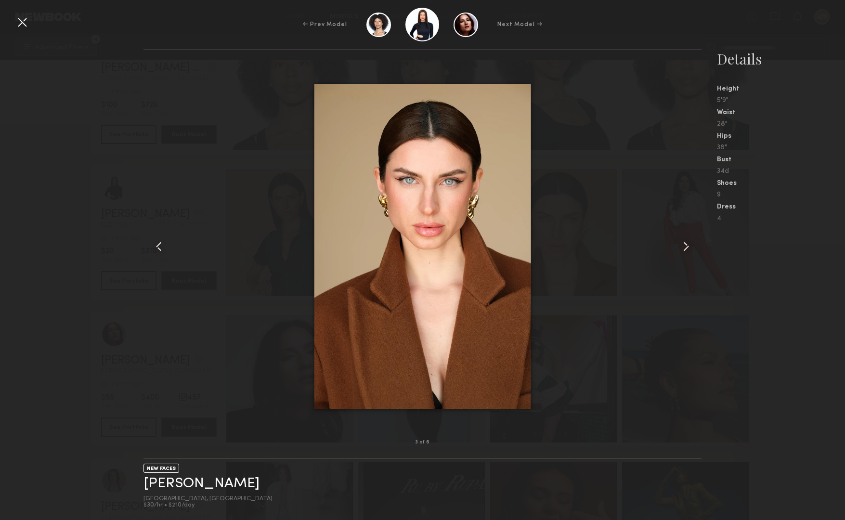
click at [690, 246] on common-icon at bounding box center [686, 246] width 15 height 15
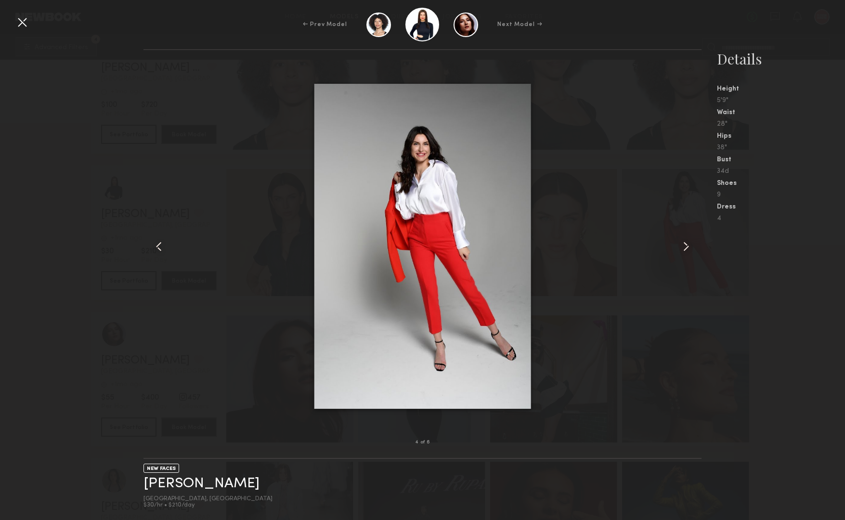
click at [690, 246] on common-icon at bounding box center [686, 246] width 15 height 15
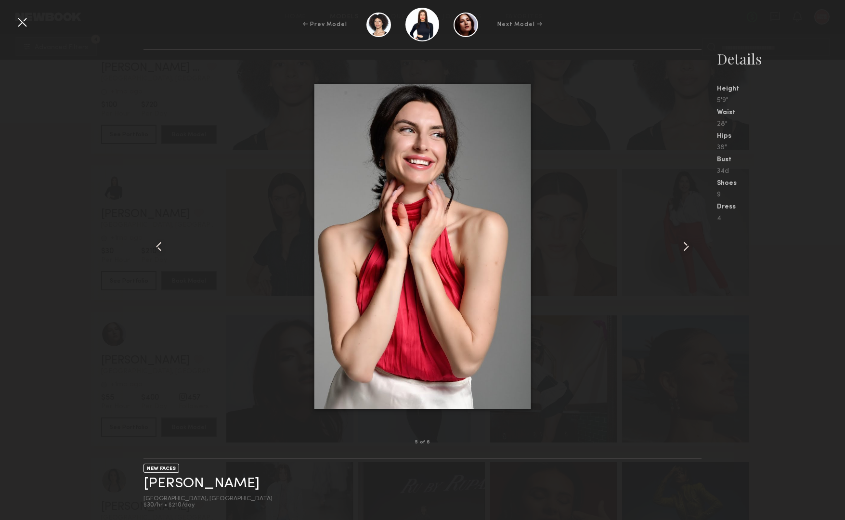
click at [690, 246] on common-icon at bounding box center [686, 246] width 15 height 15
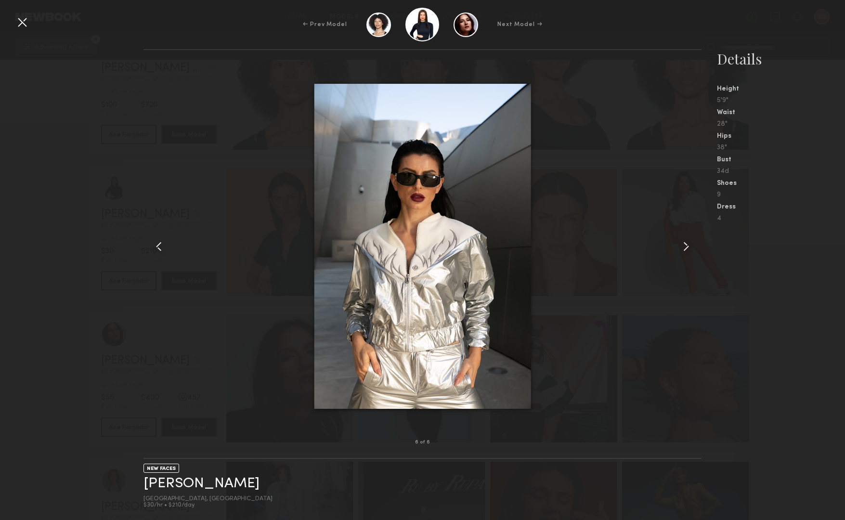
click at [690, 246] on common-icon at bounding box center [686, 246] width 15 height 15
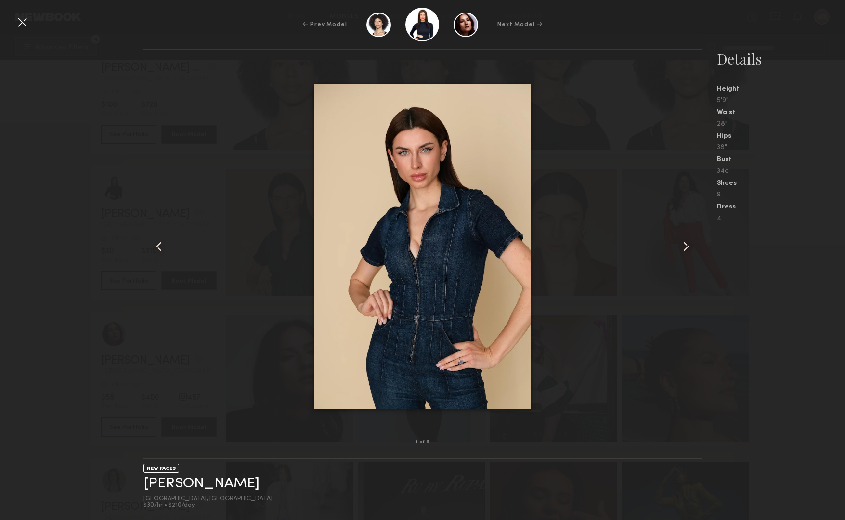
click at [690, 246] on common-icon at bounding box center [686, 246] width 15 height 15
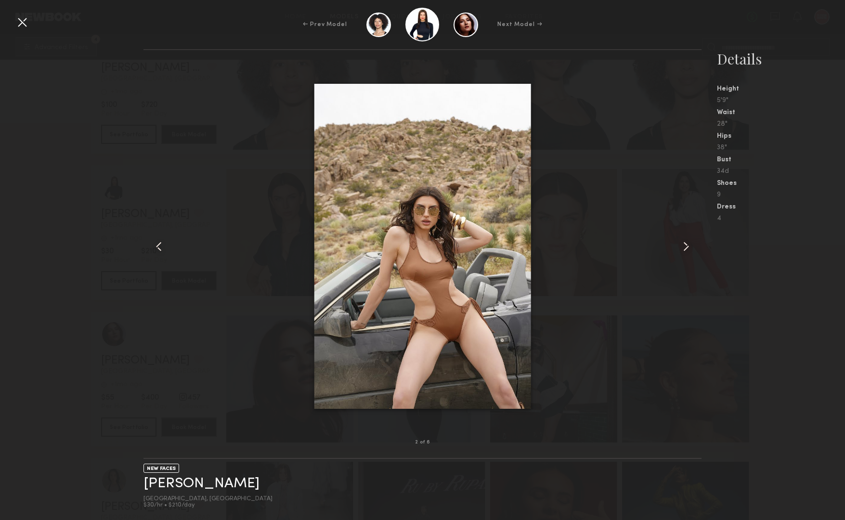
click at [690, 246] on common-icon at bounding box center [686, 246] width 15 height 15
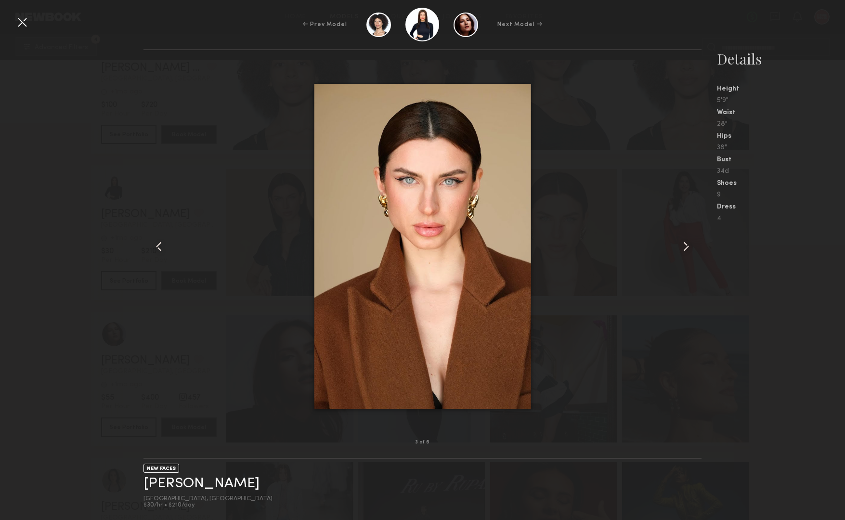
click at [20, 27] on div at bounding box center [21, 21] width 15 height 15
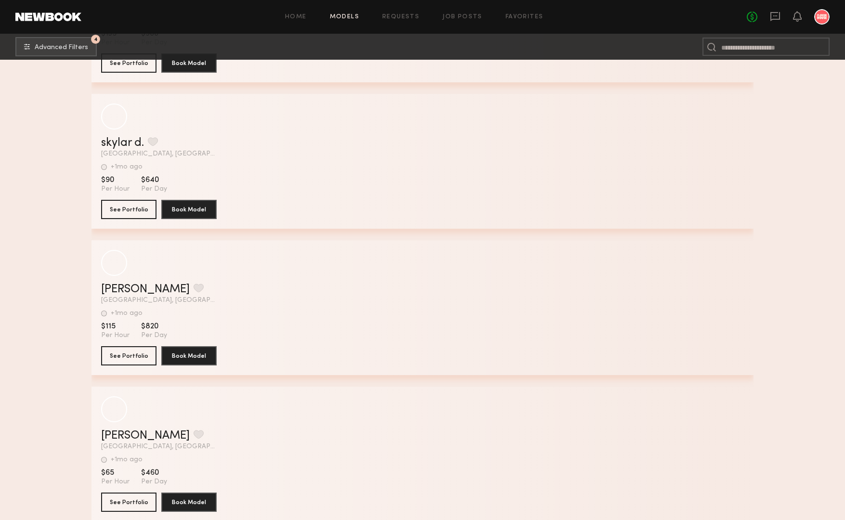
scroll to position [111482, 0]
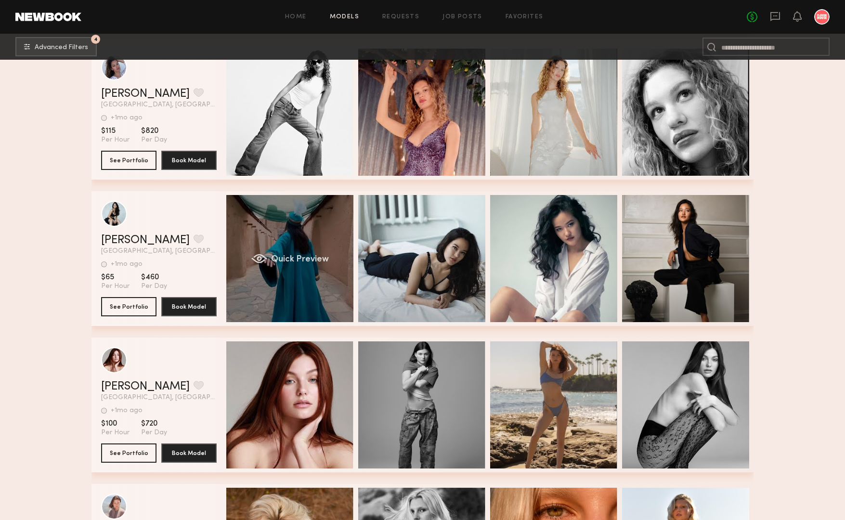
click at [287, 231] on div "Quick Preview" at bounding box center [289, 258] width 127 height 127
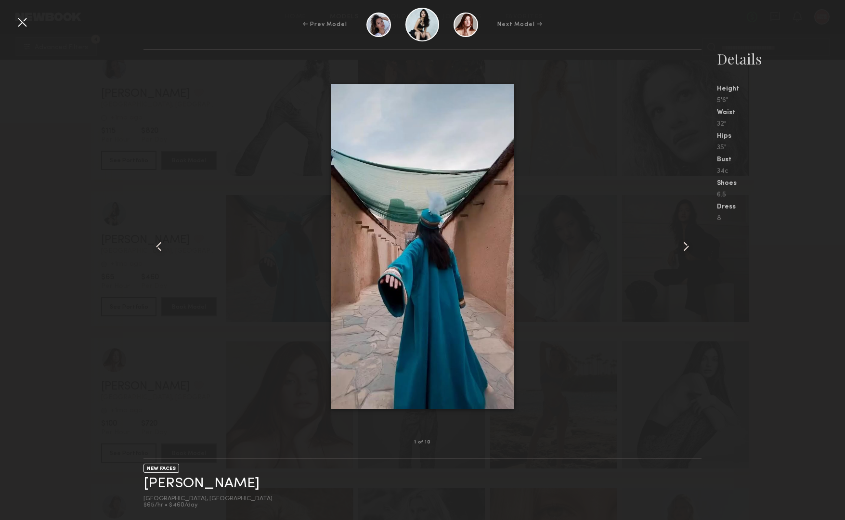
click at [690, 244] on common-icon at bounding box center [686, 246] width 15 height 15
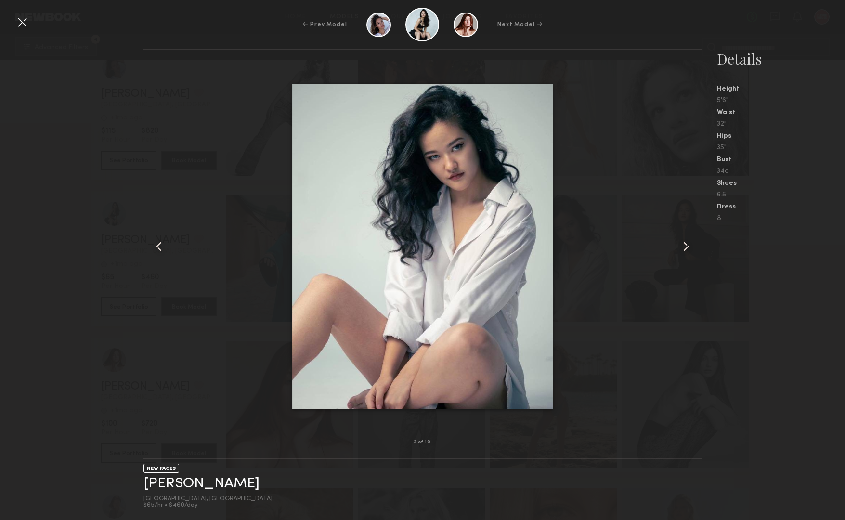
click at [690, 244] on common-icon at bounding box center [686, 246] width 15 height 15
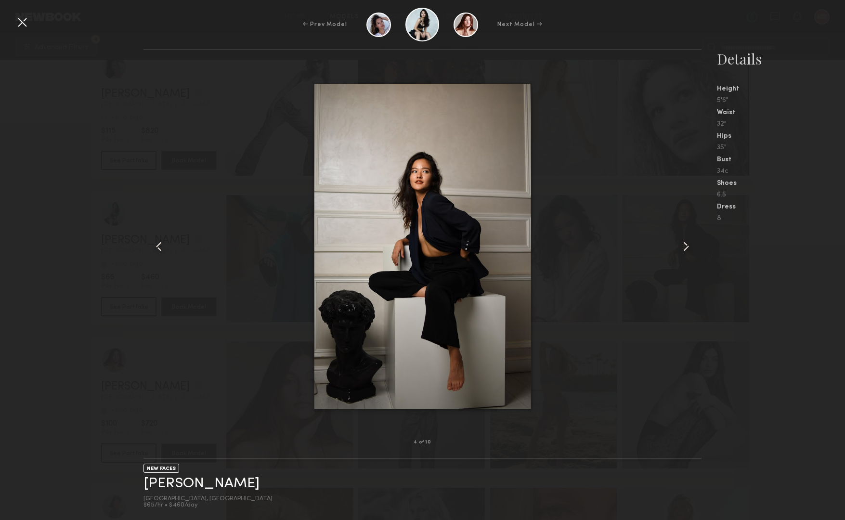
click at [690, 244] on common-icon at bounding box center [686, 246] width 15 height 15
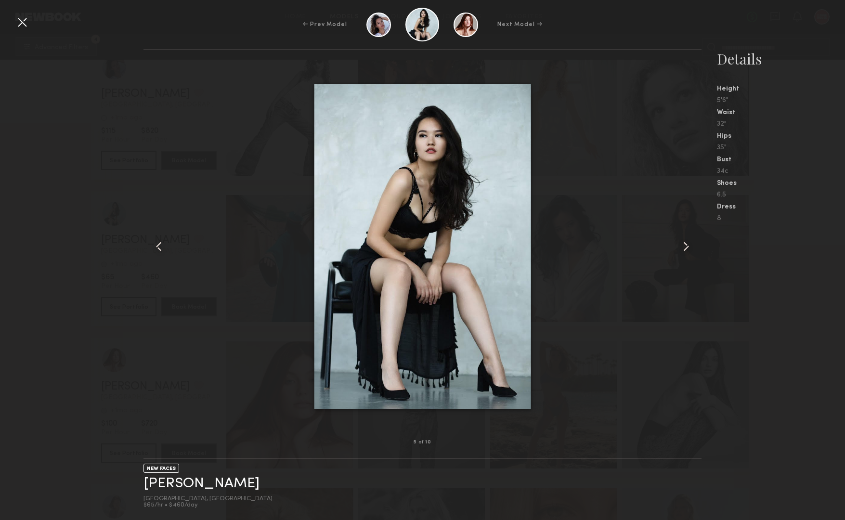
click at [690, 244] on common-icon at bounding box center [686, 246] width 15 height 15
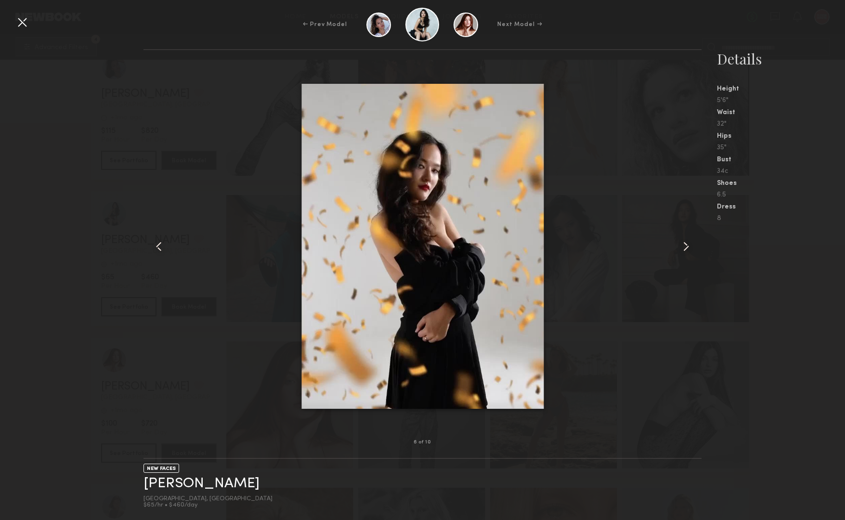
click at [690, 244] on common-icon at bounding box center [686, 246] width 15 height 15
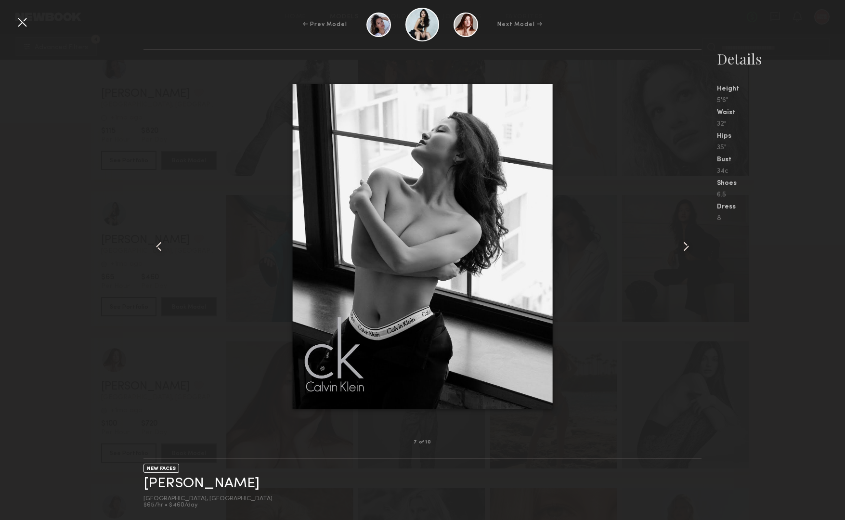
click at [27, 26] on div at bounding box center [21, 21] width 15 height 15
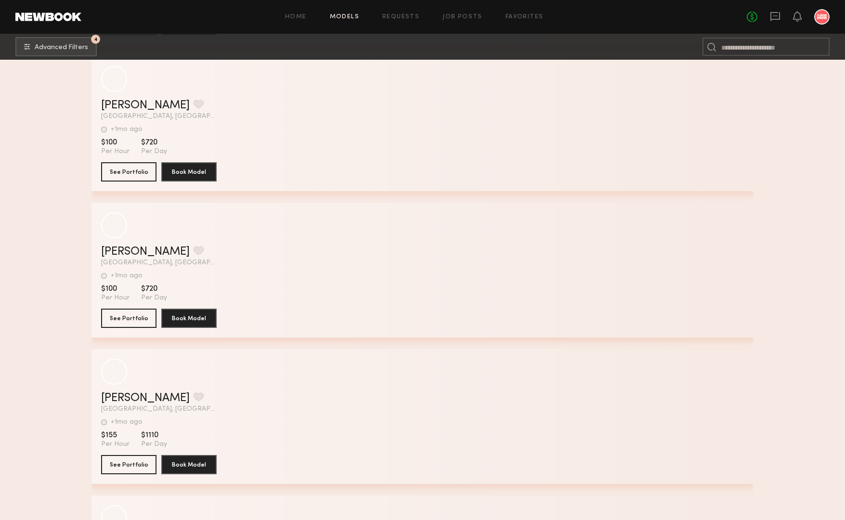
scroll to position [114967, 0]
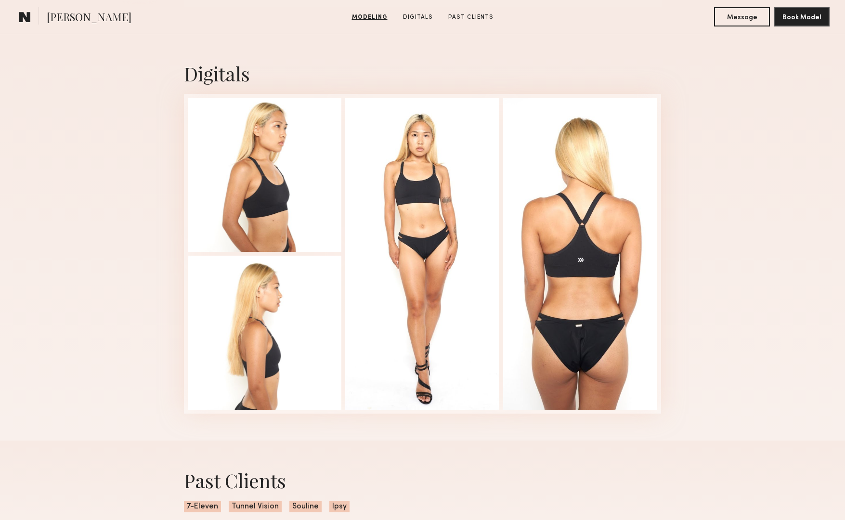
scroll to position [938, 0]
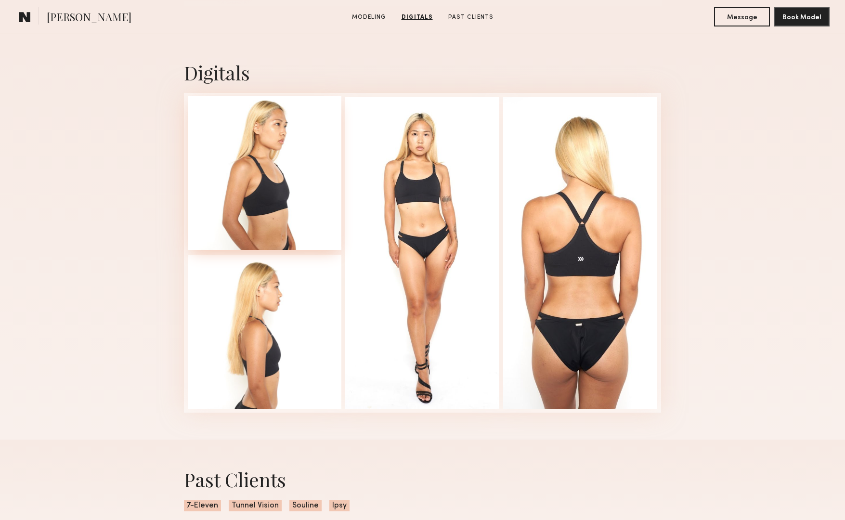
click at [258, 166] on div at bounding box center [265, 173] width 154 height 154
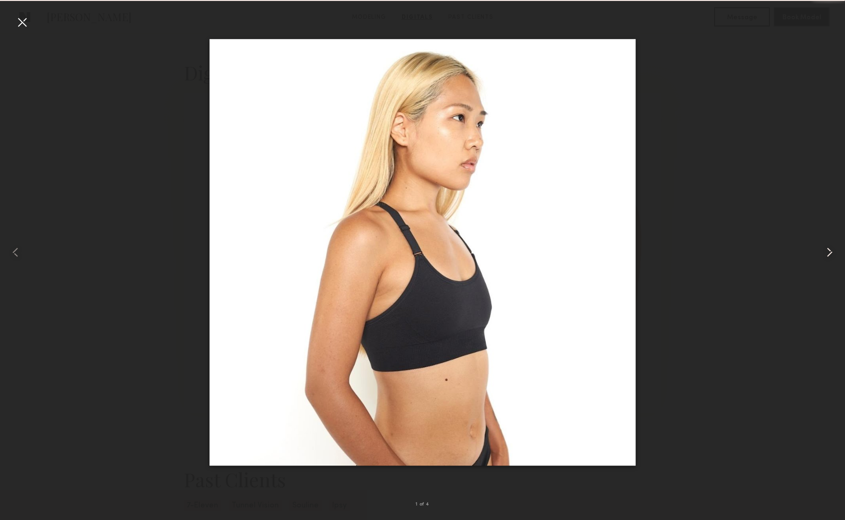
click at [831, 253] on common-icon at bounding box center [829, 252] width 15 height 15
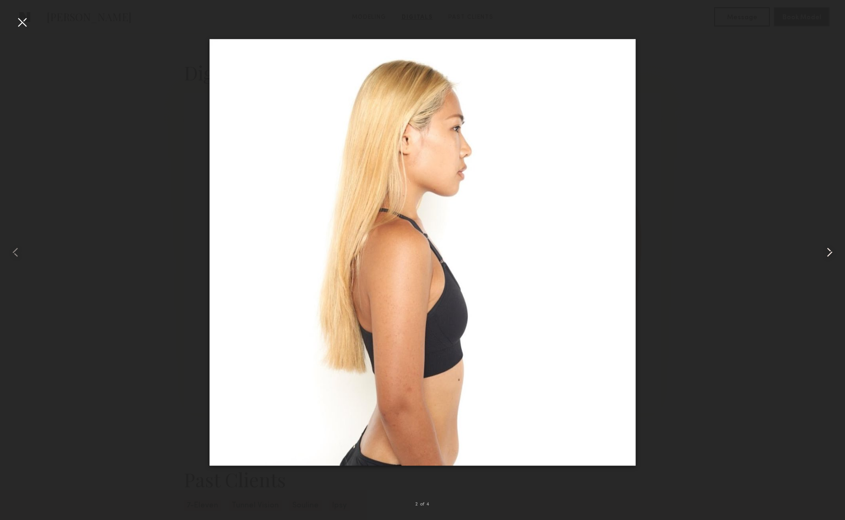
click at [831, 253] on common-icon at bounding box center [829, 252] width 15 height 15
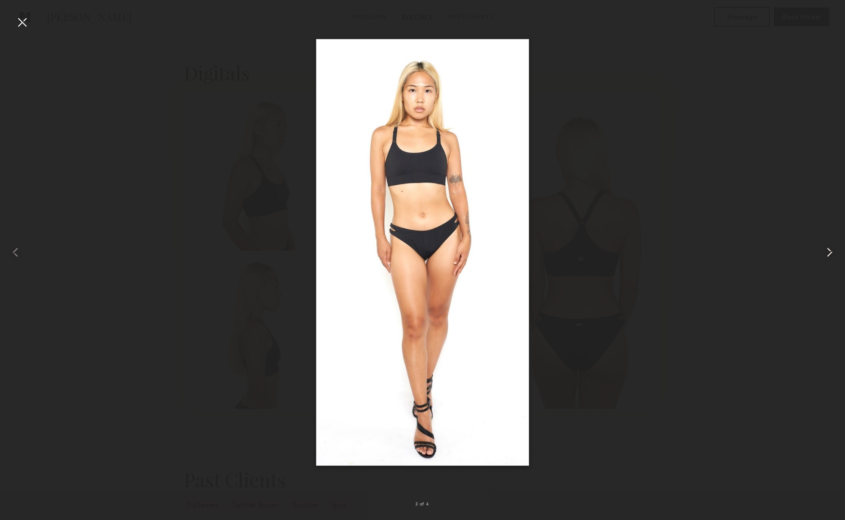
click at [831, 253] on common-icon at bounding box center [829, 252] width 15 height 15
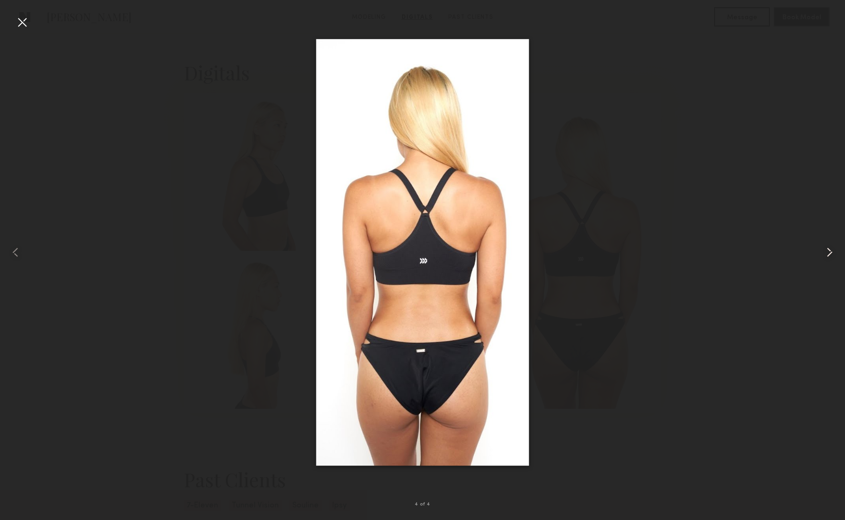
click at [831, 253] on common-icon at bounding box center [829, 252] width 15 height 15
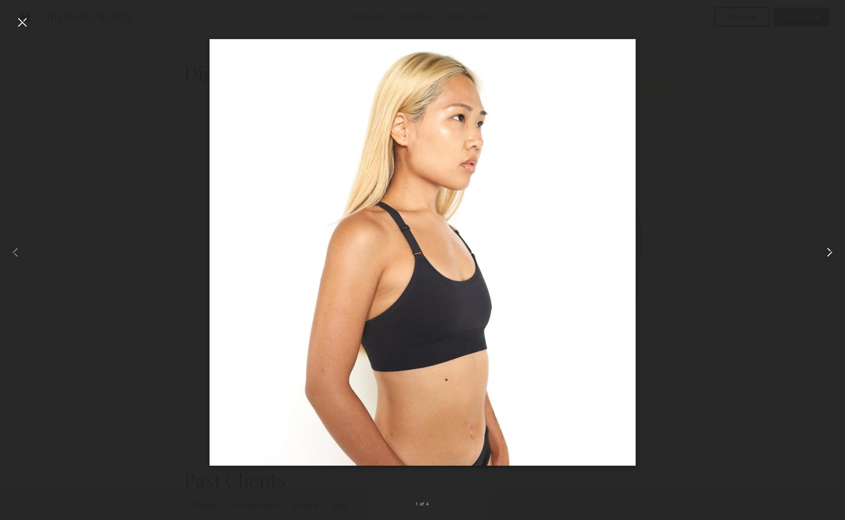
click at [831, 253] on common-icon at bounding box center [829, 252] width 15 height 15
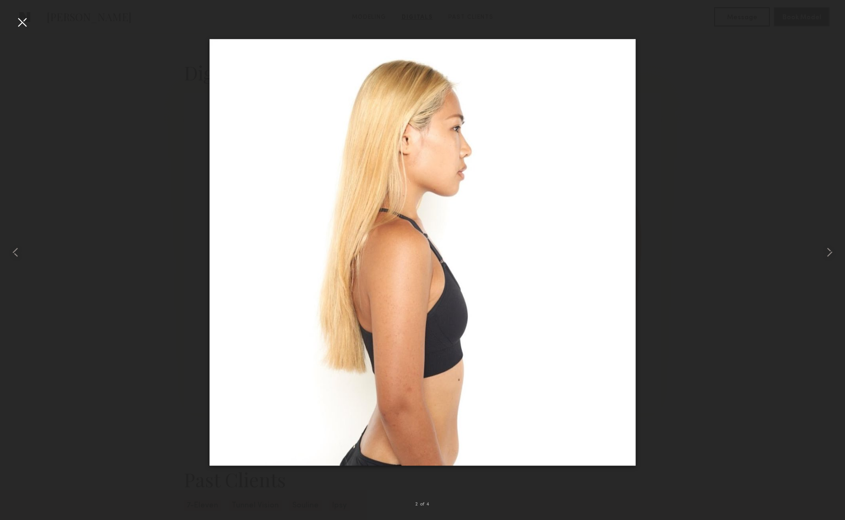
click at [23, 23] on div at bounding box center [21, 21] width 15 height 15
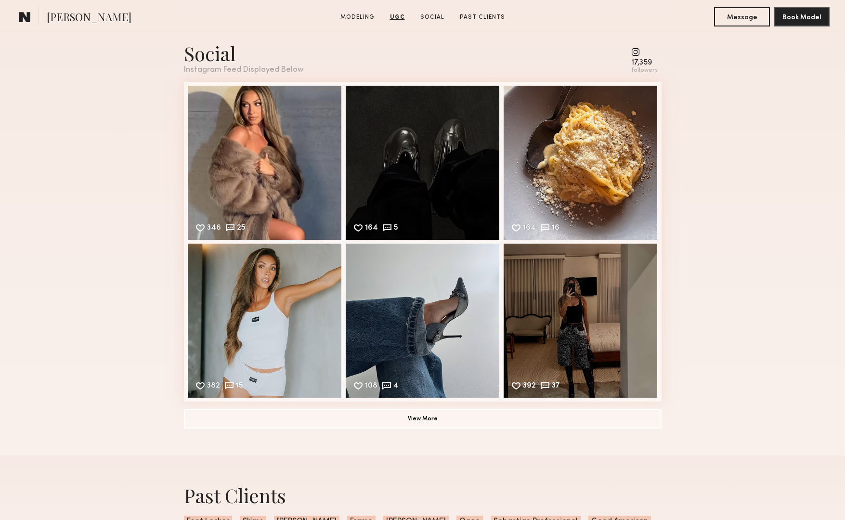
scroll to position [2159, 0]
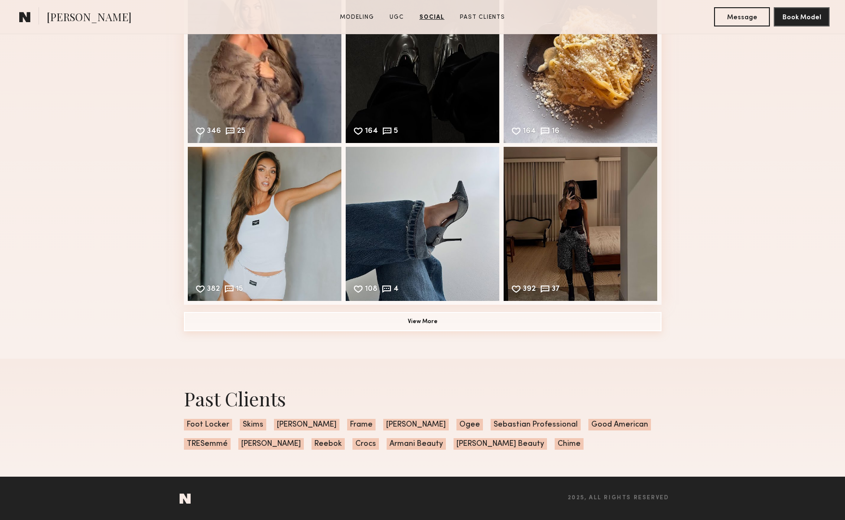
click at [436, 325] on button "View More" at bounding box center [423, 321] width 478 height 19
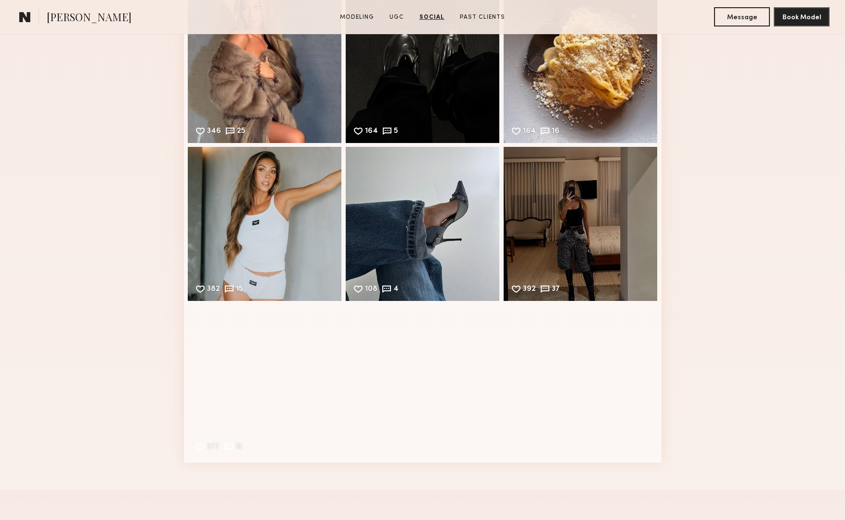
scroll to position [2290, 0]
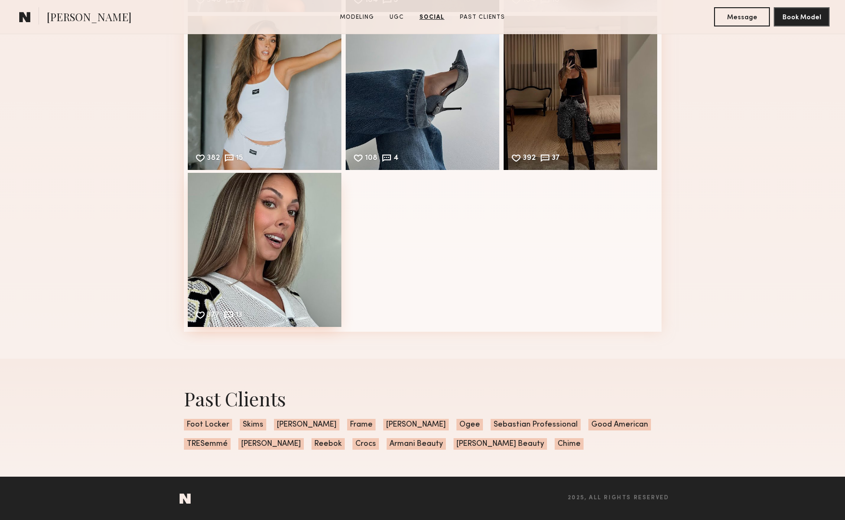
click at [317, 266] on div "377 13 Likes & comments displayed to show model’s engagement" at bounding box center [265, 250] width 154 height 154
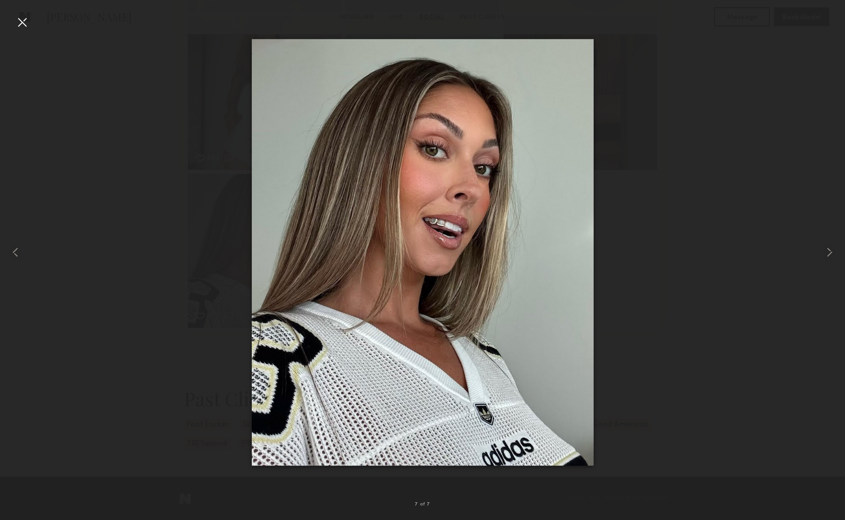
click at [26, 21] on div at bounding box center [21, 21] width 15 height 15
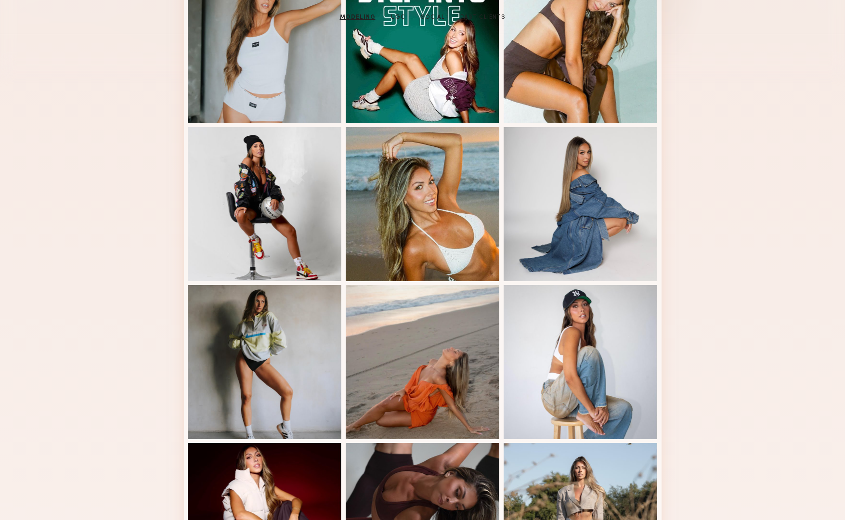
scroll to position [0, 0]
